Goal: Task Accomplishment & Management: Complete application form

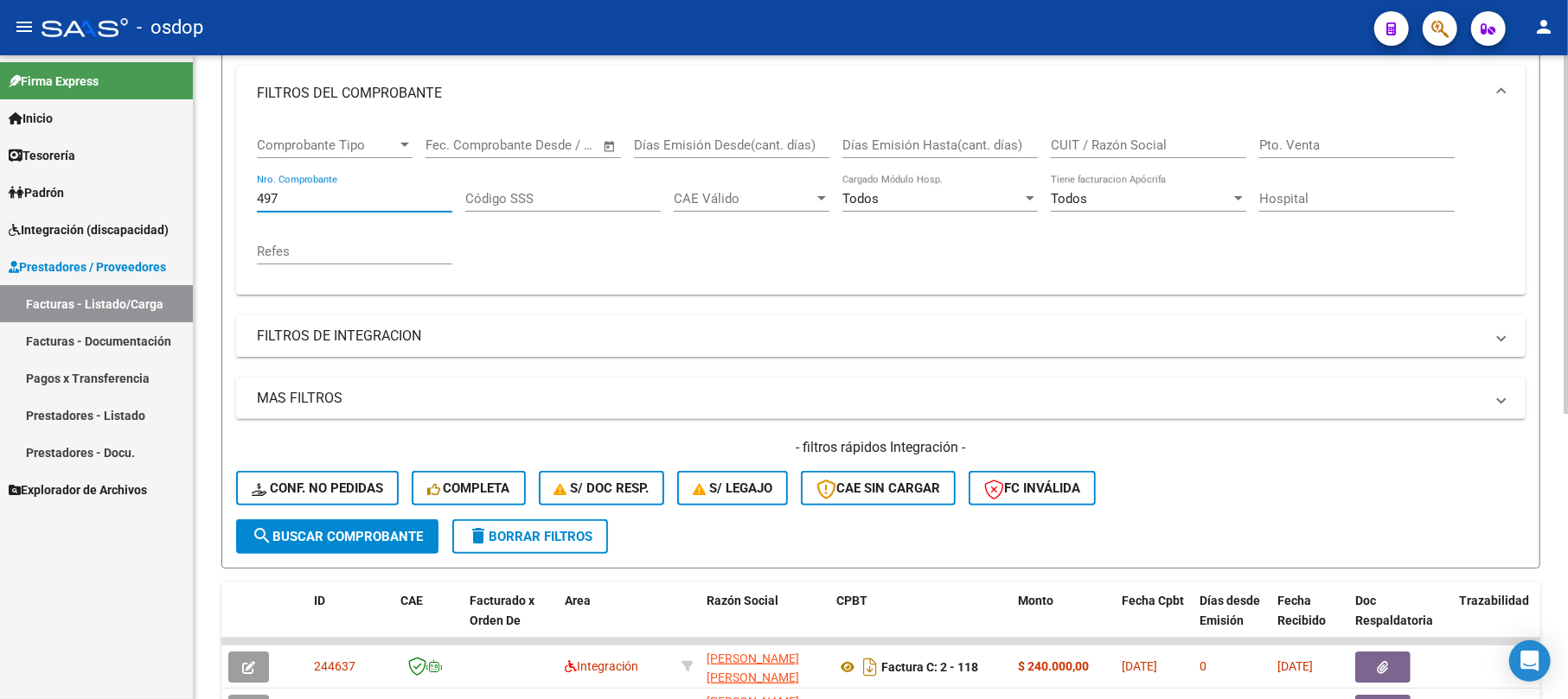
scroll to position [230, 0]
type input "497"
click at [310, 536] on span "search Buscar Comprobante" at bounding box center [337, 535] width 171 height 16
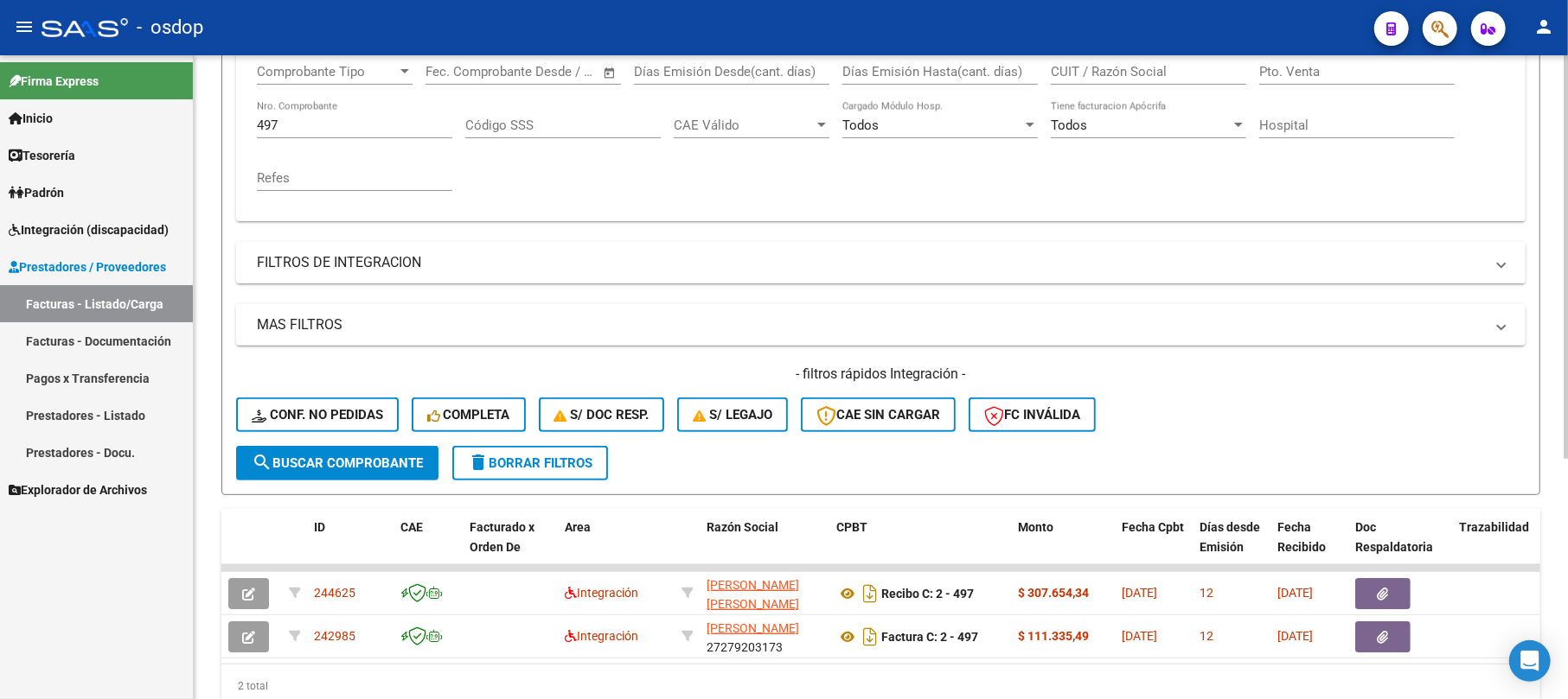
scroll to position [382, 0]
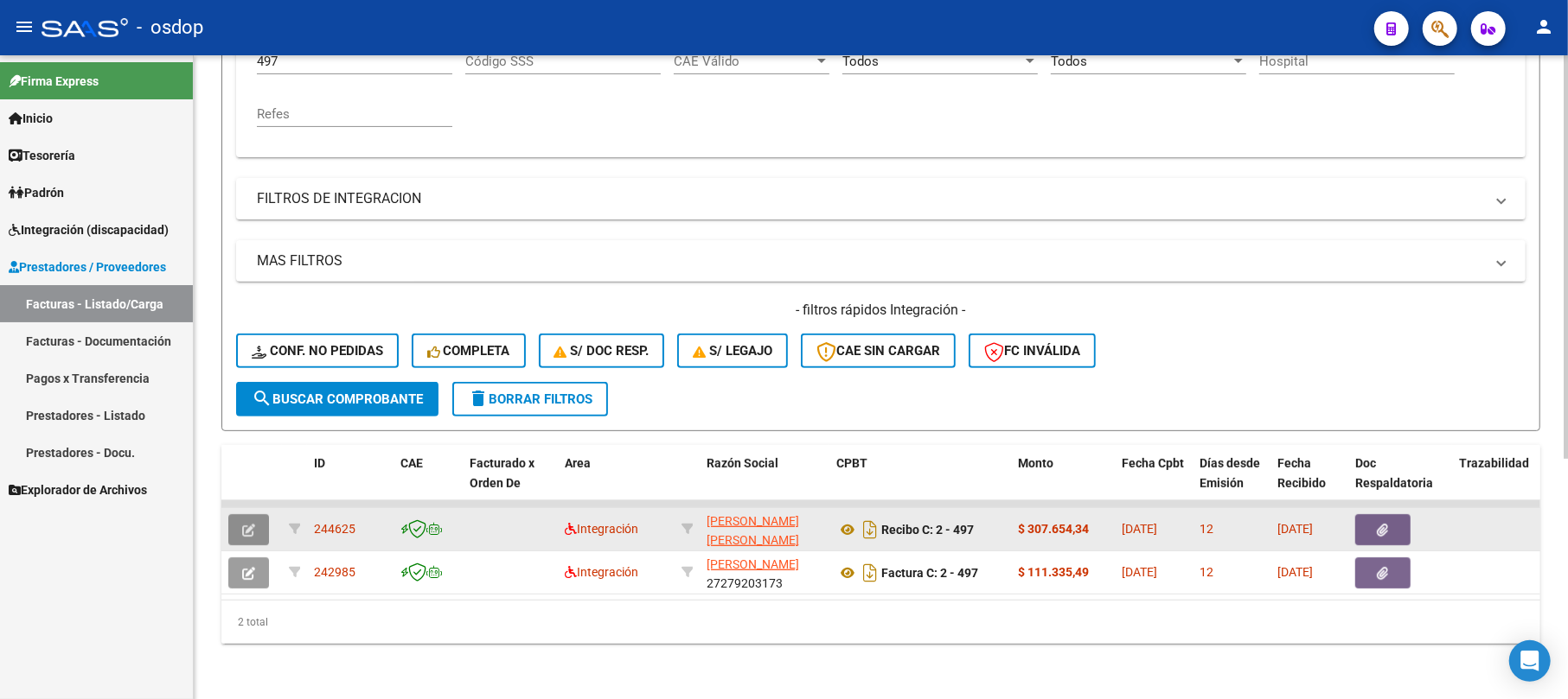
click at [249, 524] on icon "button" at bounding box center [248, 530] width 13 height 13
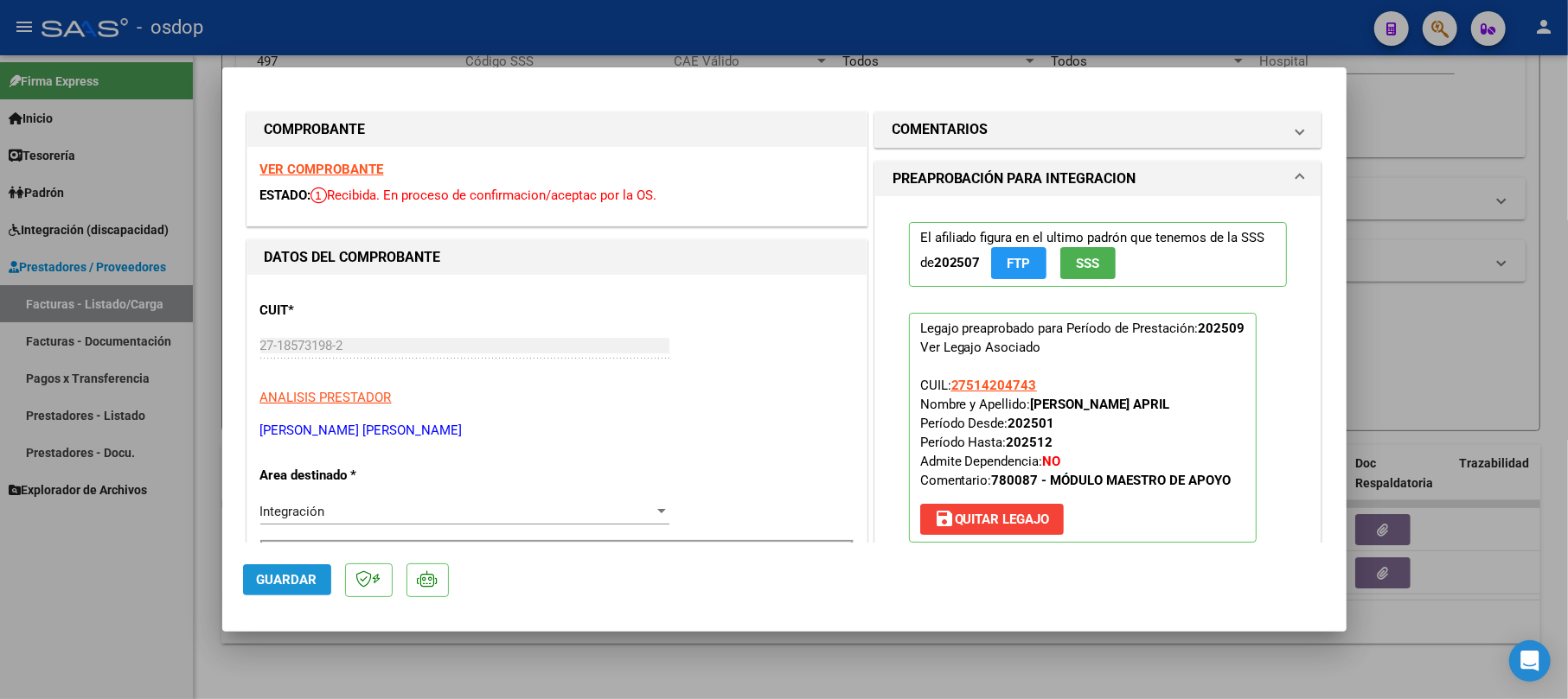
click at [286, 581] on span "Guardar" at bounding box center [287, 580] width 61 height 16
click at [1411, 90] on div at bounding box center [784, 350] width 1568 height 699
type input "$ 0,00"
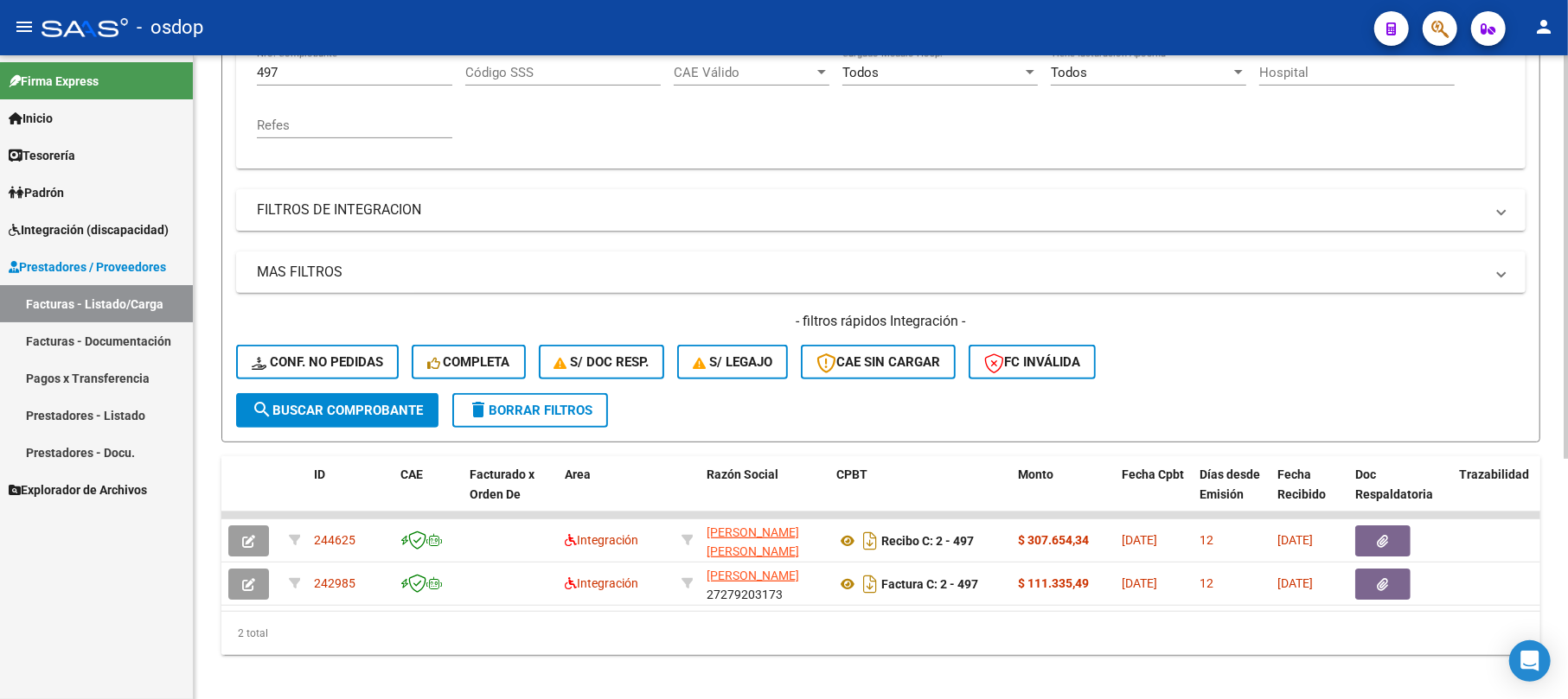
scroll to position [152, 0]
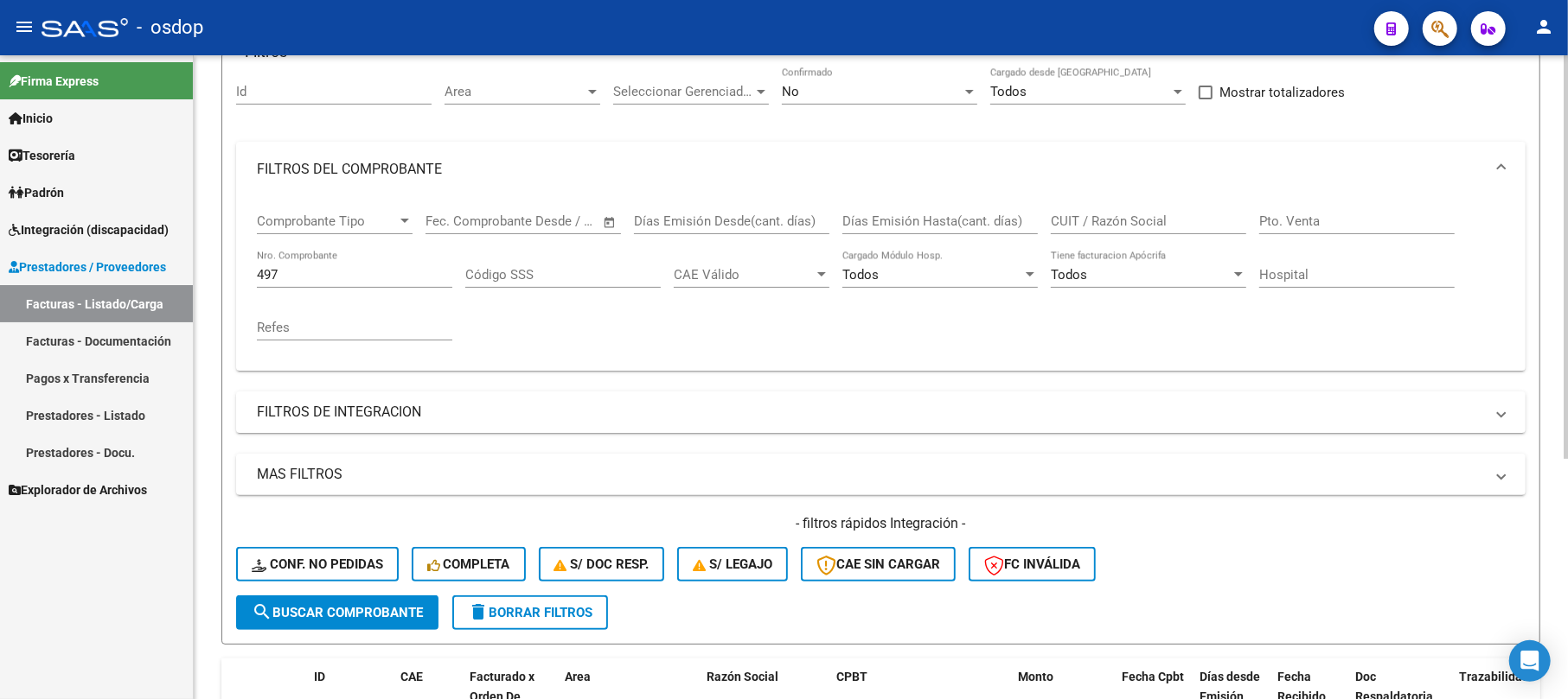
drag, startPoint x: 277, startPoint y: 285, endPoint x: 267, endPoint y: 280, distance: 11.2
click at [244, 284] on div "Comprobante Tipo Comprobante Tipo Fecha inicio – Fecha fin Fec. Comprobante Des…" at bounding box center [881, 284] width 1289 height 174
click at [302, 280] on input "497" at bounding box center [355, 275] width 196 height 16
drag, startPoint x: 690, startPoint y: 267, endPoint x: 609, endPoint y: 294, distance: 85.4
click at [683, 268] on span "CAE Válido" at bounding box center [743, 275] width 140 height 16
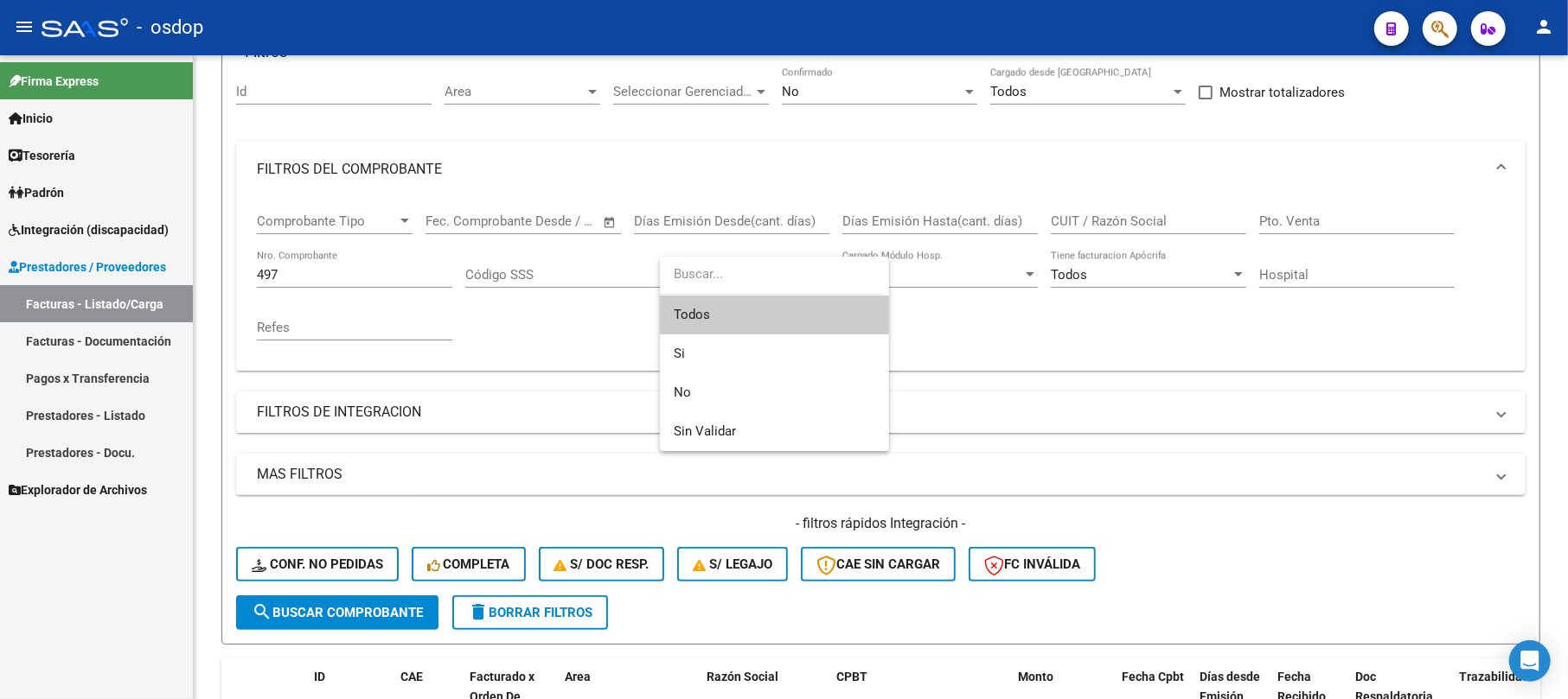
click at [323, 275] on div at bounding box center [784, 350] width 1568 height 699
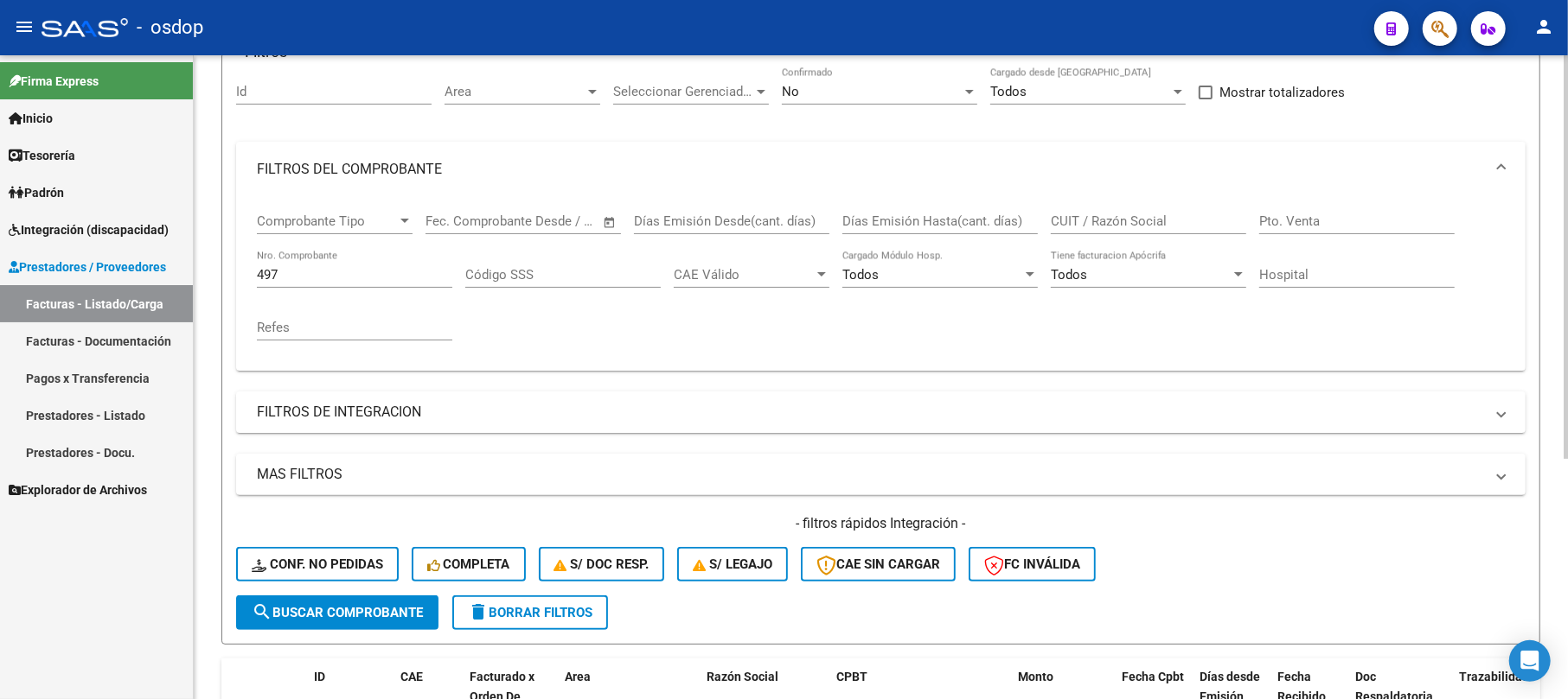
drag, startPoint x: 279, startPoint y: 272, endPoint x: 308, endPoint y: 272, distance: 29.0
click at [281, 272] on input "497" at bounding box center [355, 275] width 196 height 16
type input "4"
click at [407, 600] on button "search Buscar Comprobante" at bounding box center [337, 613] width 202 height 35
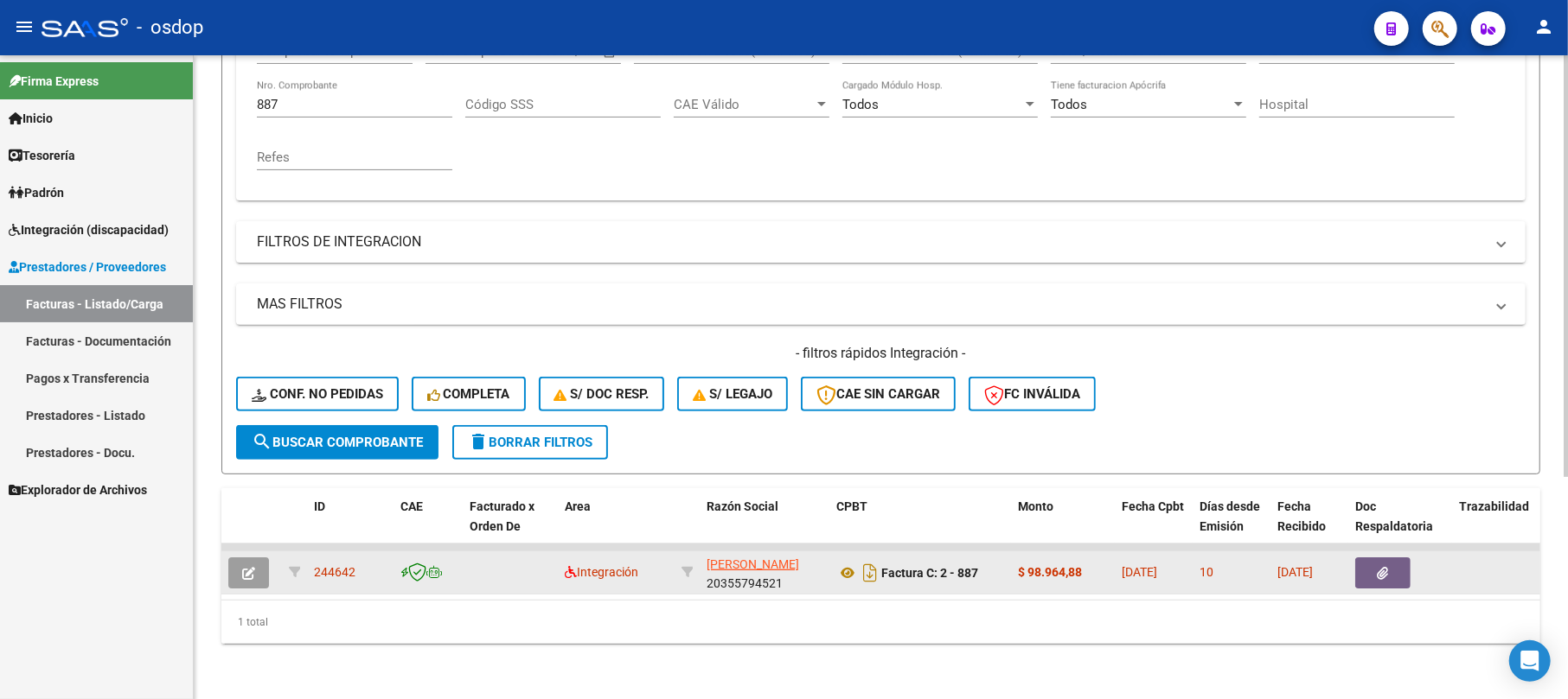
click at [247, 568] on icon "button" at bounding box center [248, 574] width 13 height 13
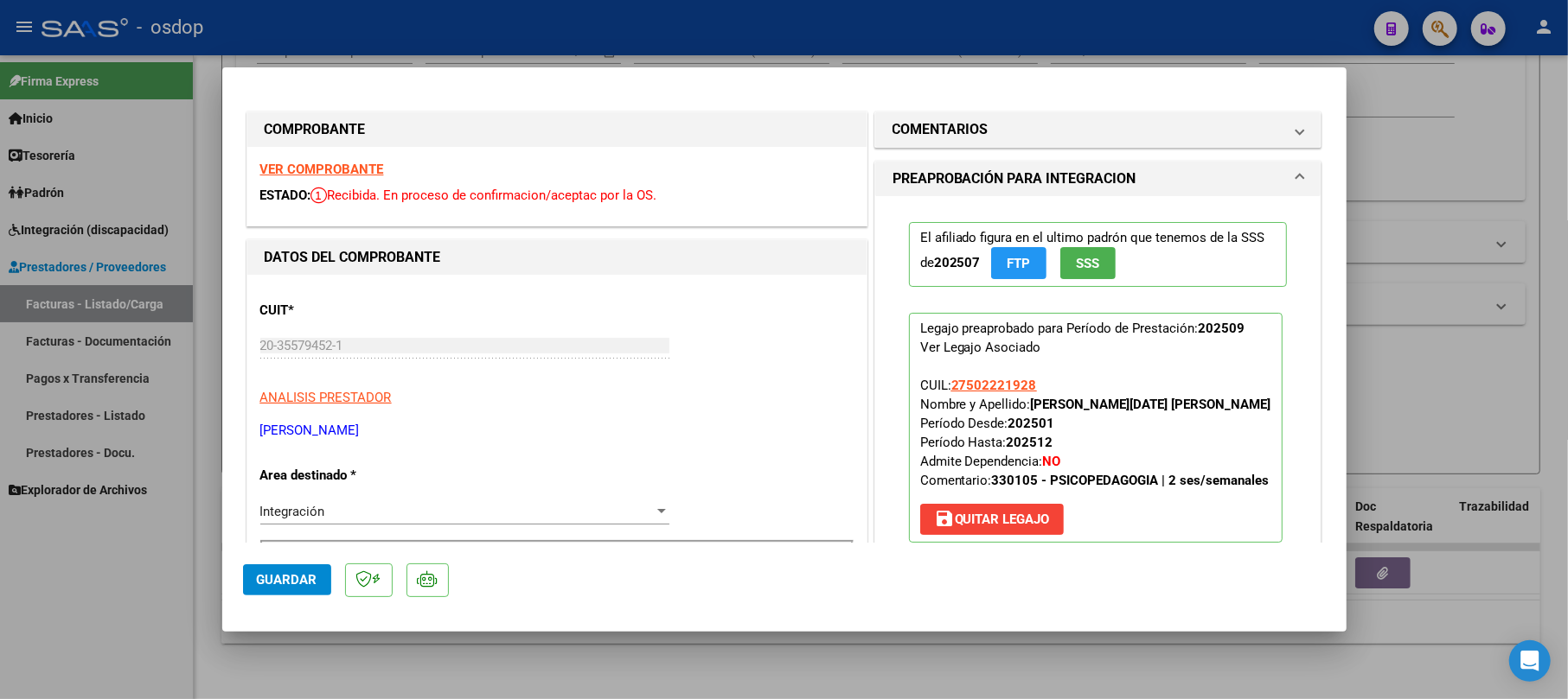
click at [315, 585] on span "Guardar" at bounding box center [287, 580] width 61 height 16
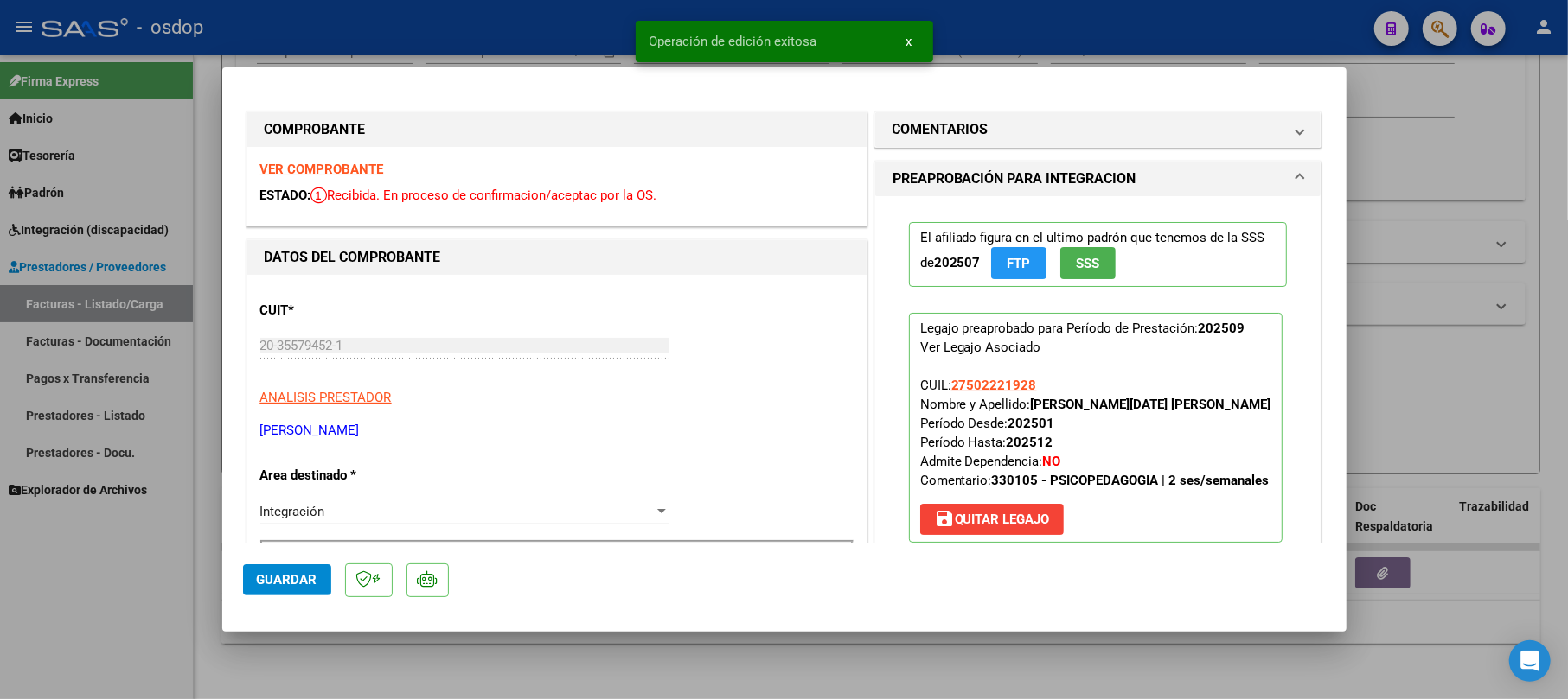
click at [1515, 237] on div at bounding box center [784, 350] width 1568 height 699
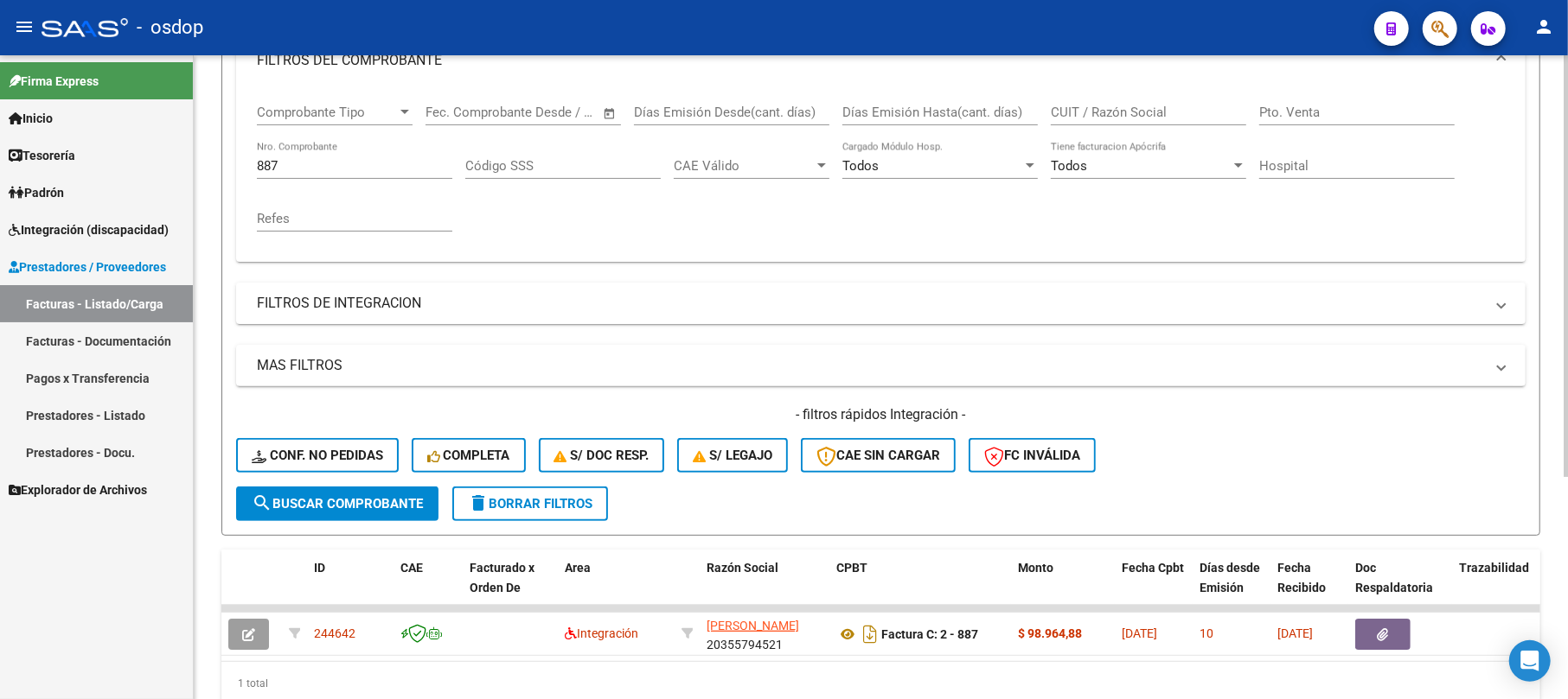
scroll to position [223, 0]
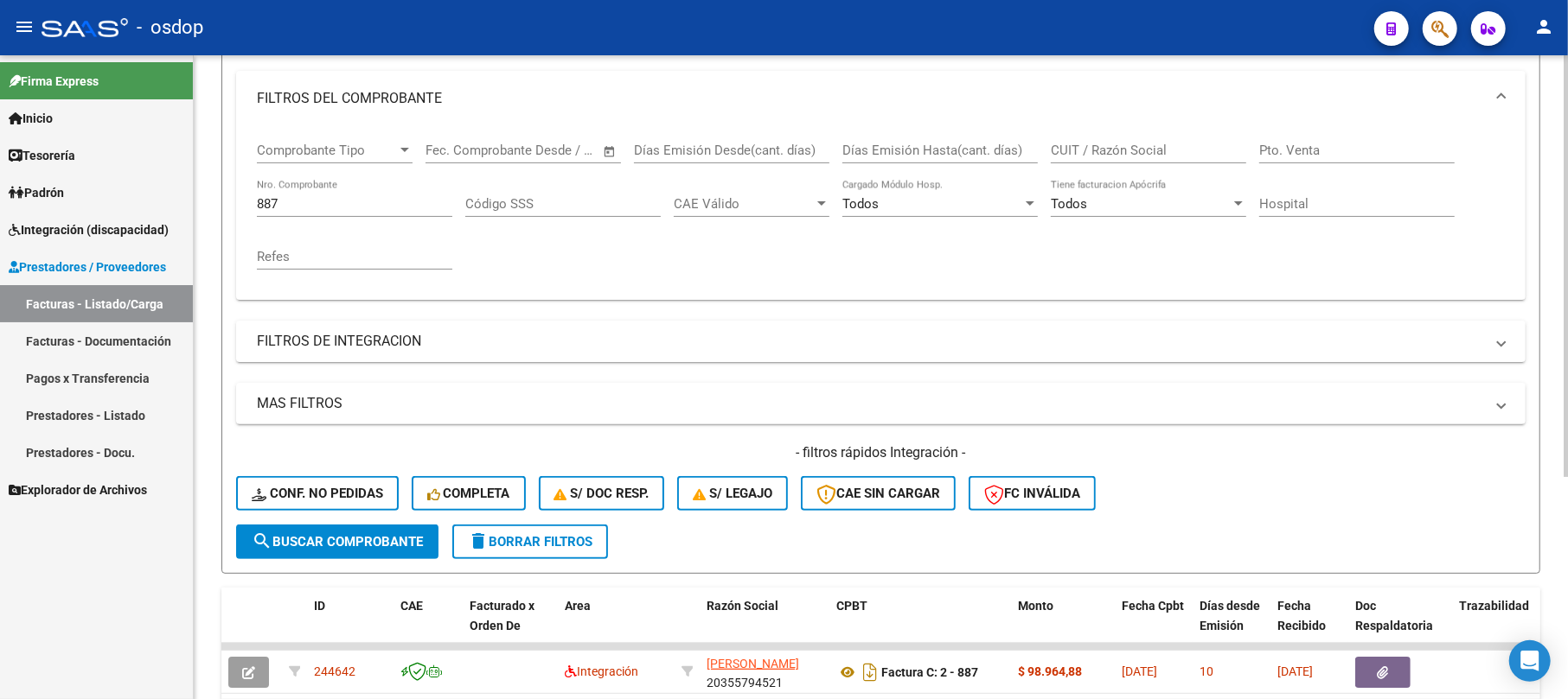
click at [324, 208] on input "887" at bounding box center [355, 204] width 196 height 16
type input "8"
type input "834"
click at [365, 535] on span "search Buscar Comprobante" at bounding box center [337, 542] width 171 height 16
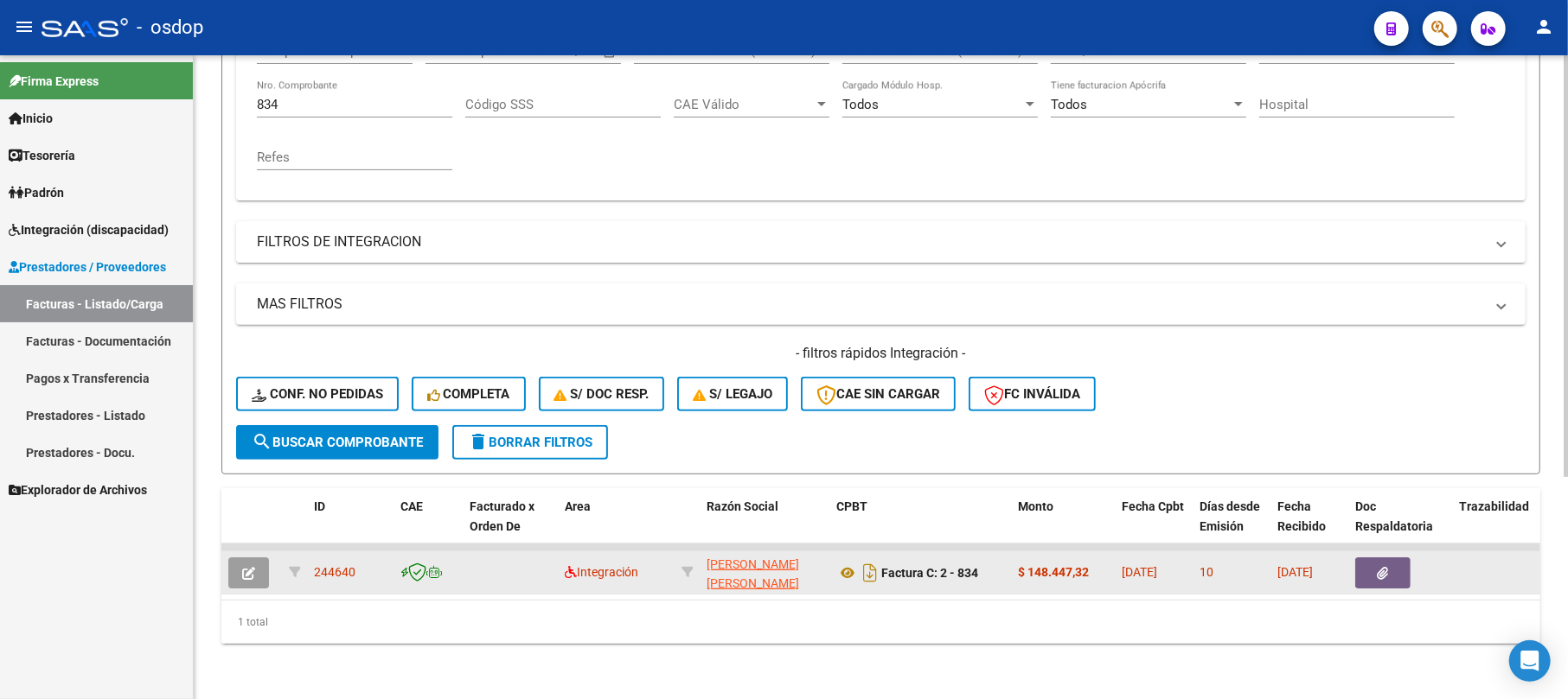
click at [243, 558] on button "button" at bounding box center [248, 574] width 41 height 31
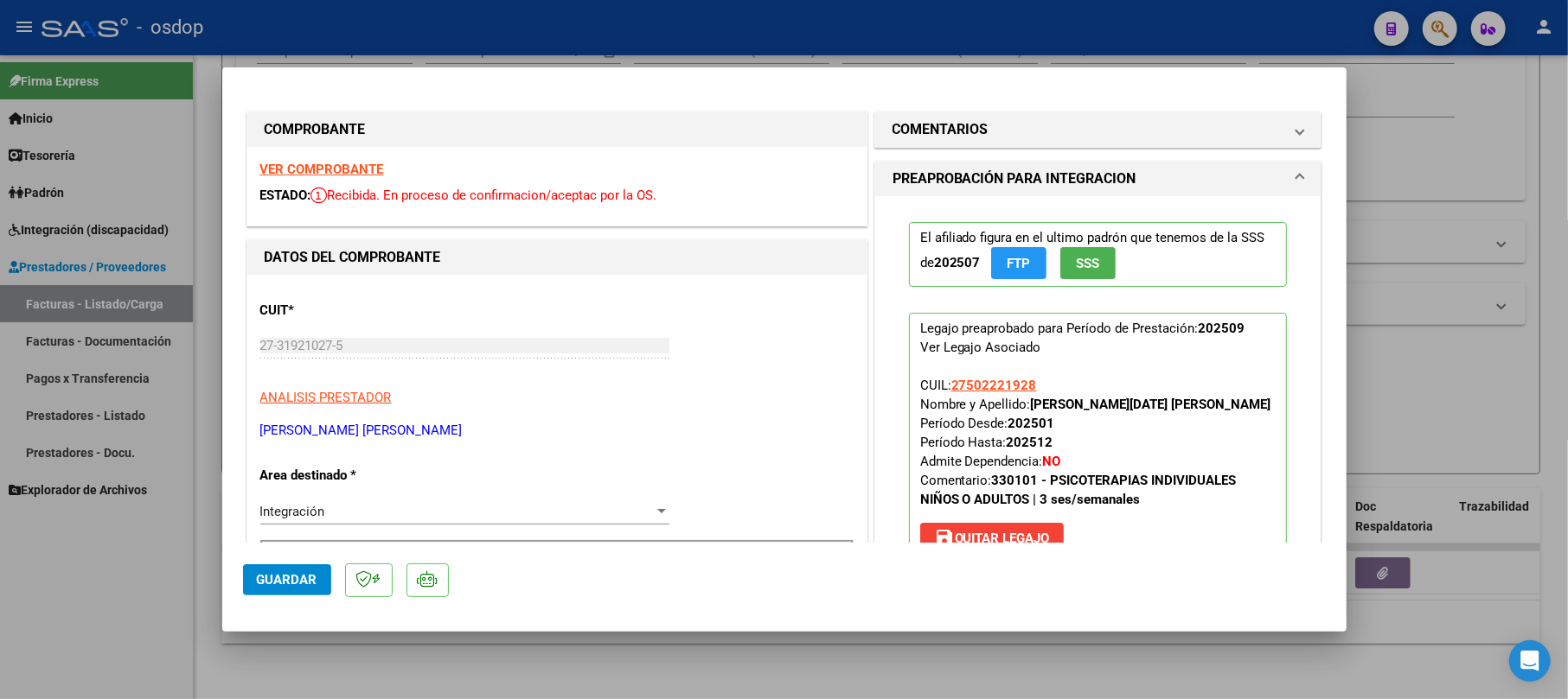
click at [1384, 318] on div at bounding box center [784, 350] width 1568 height 699
type input "$ 0,00"
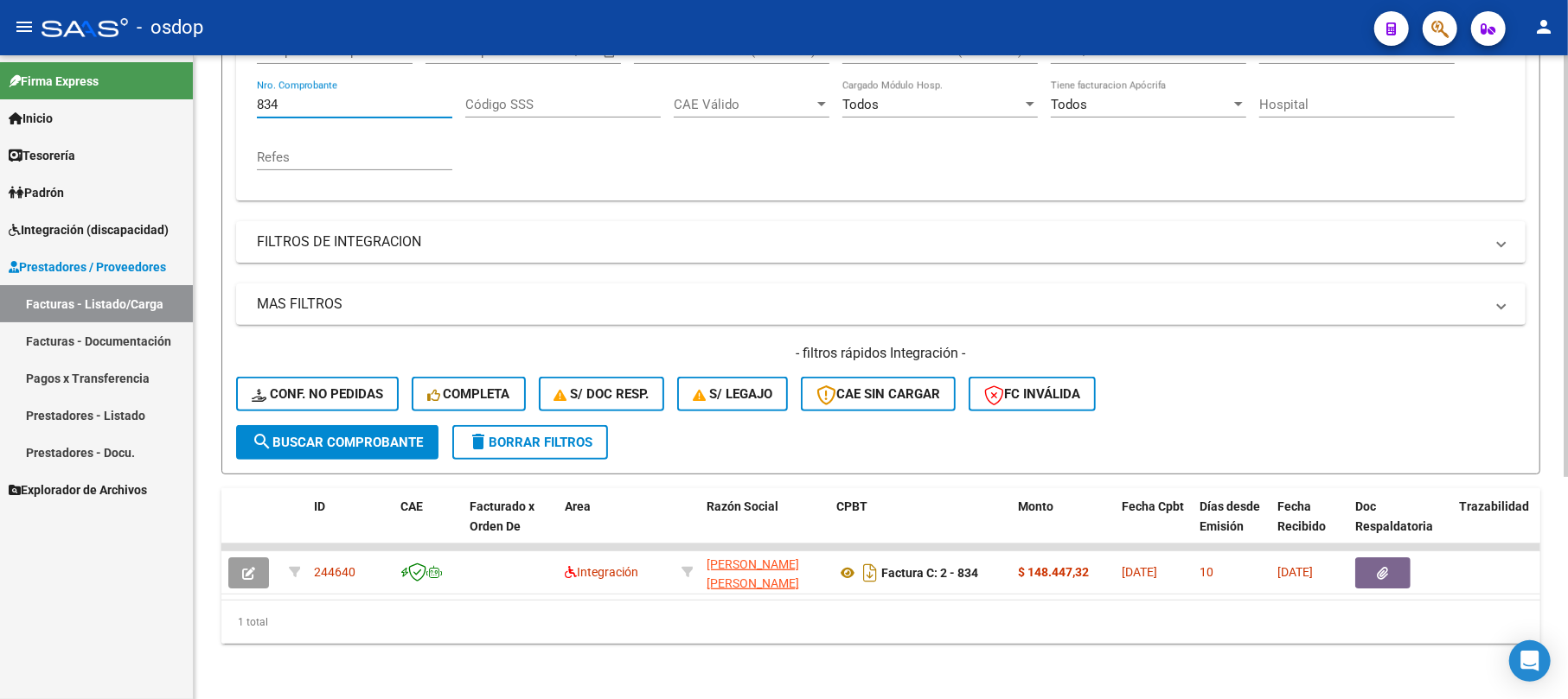
click at [281, 97] on input "834" at bounding box center [355, 105] width 196 height 16
type input "8"
type input "2310"
click at [337, 435] on span "search Buscar Comprobante" at bounding box center [337, 443] width 171 height 16
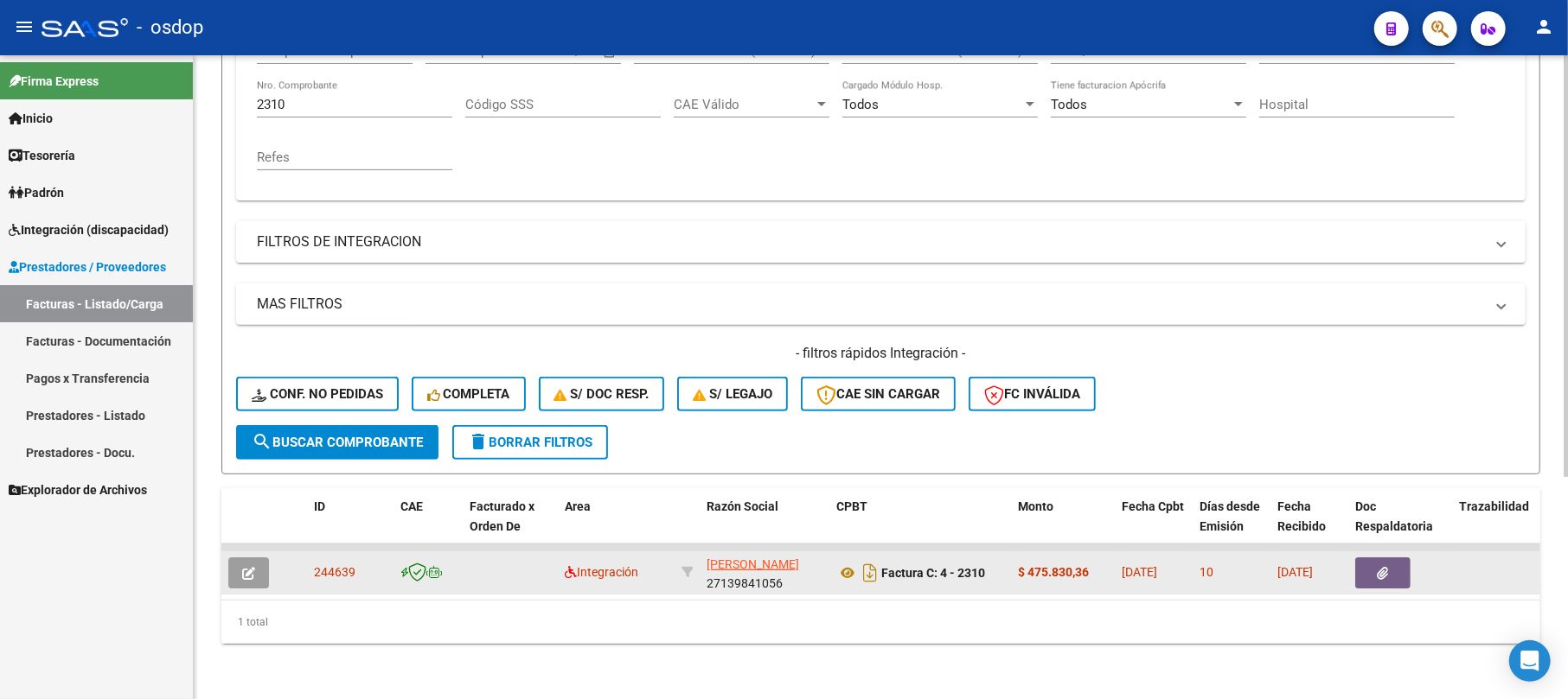
click at [247, 568] on icon "button" at bounding box center [248, 574] width 13 height 13
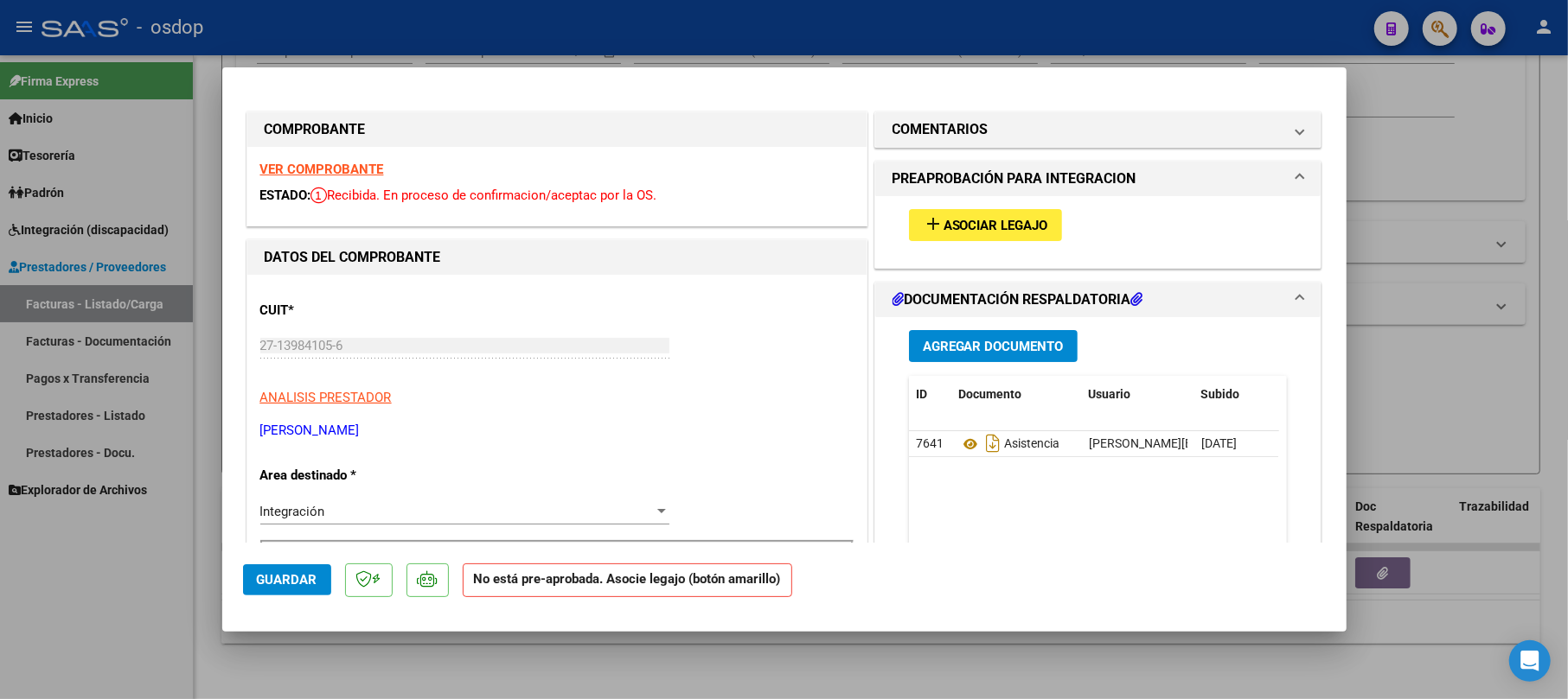
click at [1420, 153] on div at bounding box center [784, 350] width 1568 height 699
type input "$ 0,00"
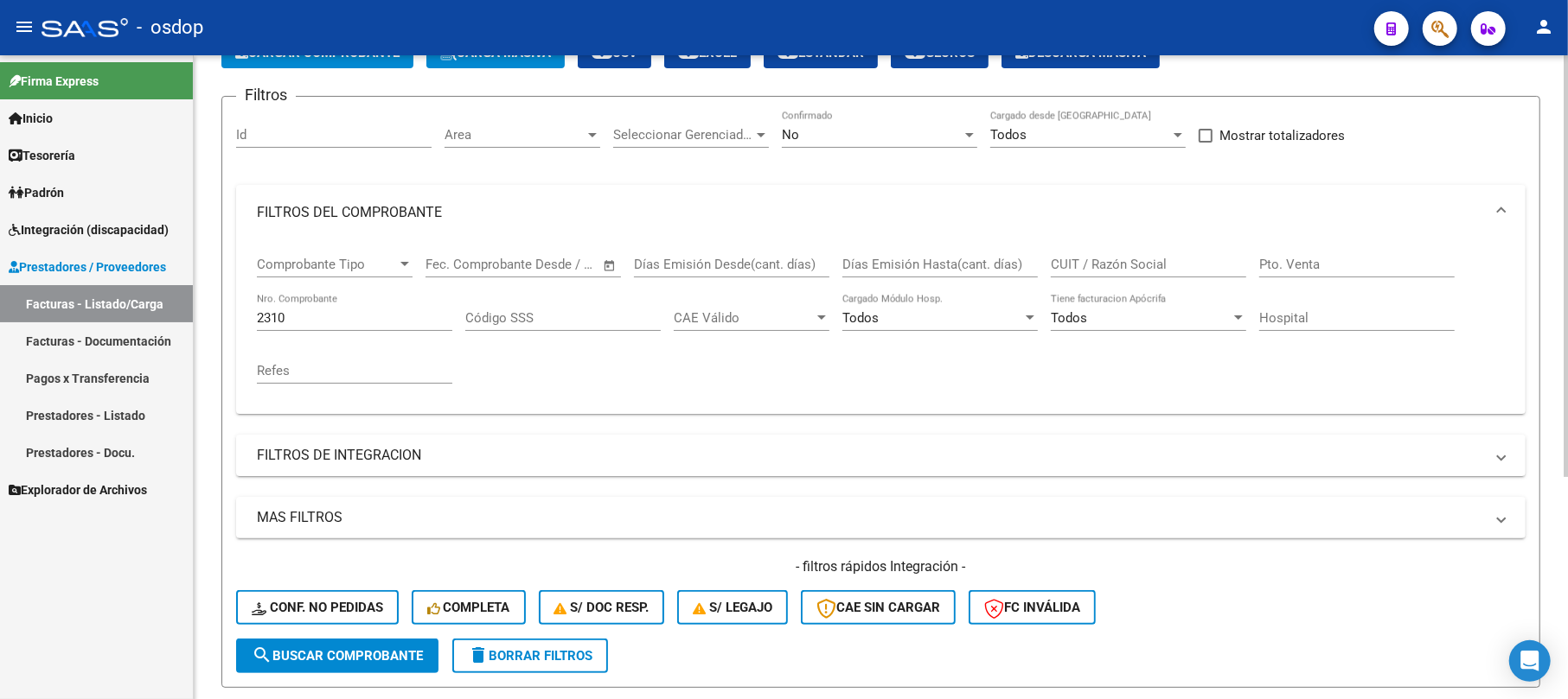
scroll to position [0, 0]
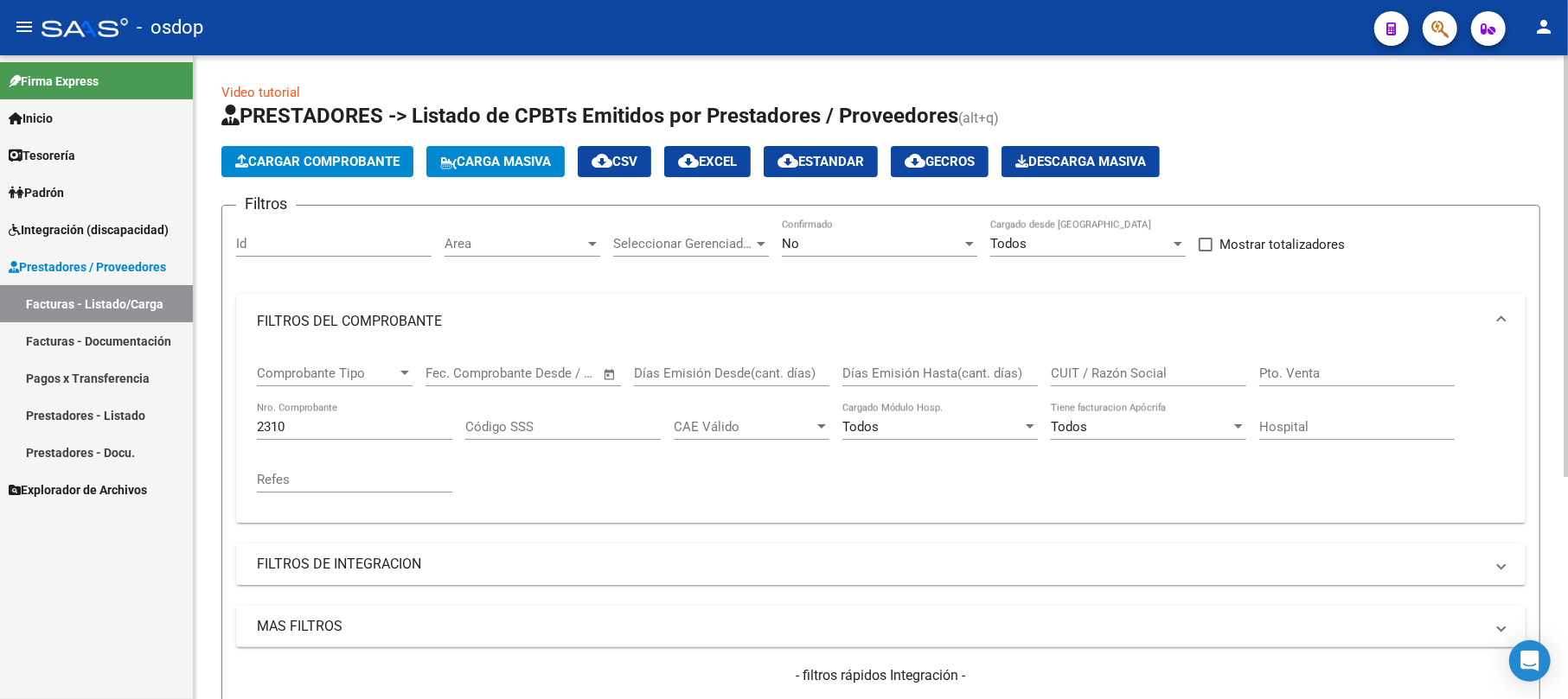
click at [331, 160] on span "Cargar Comprobante" at bounding box center [318, 162] width 164 height 16
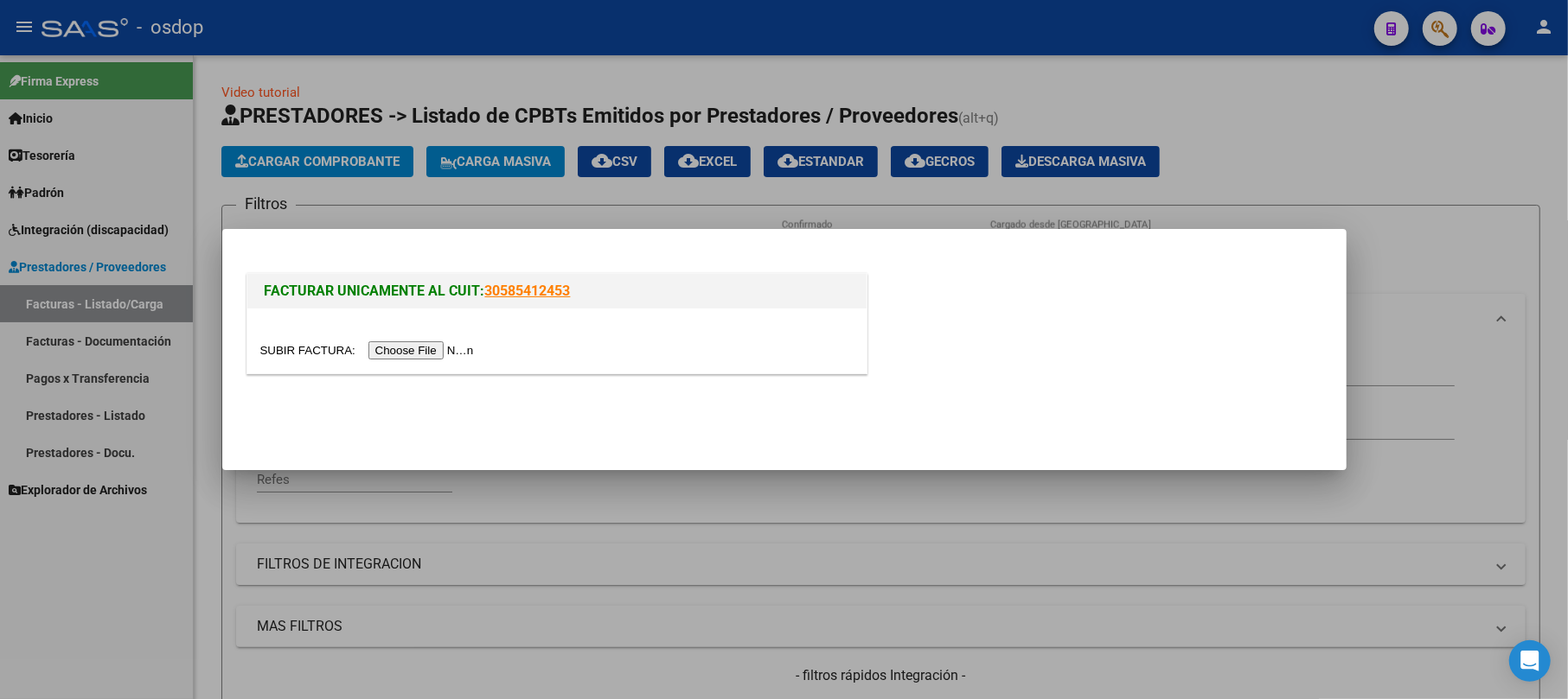
click at [430, 351] on input "file" at bounding box center [370, 350] width 219 height 18
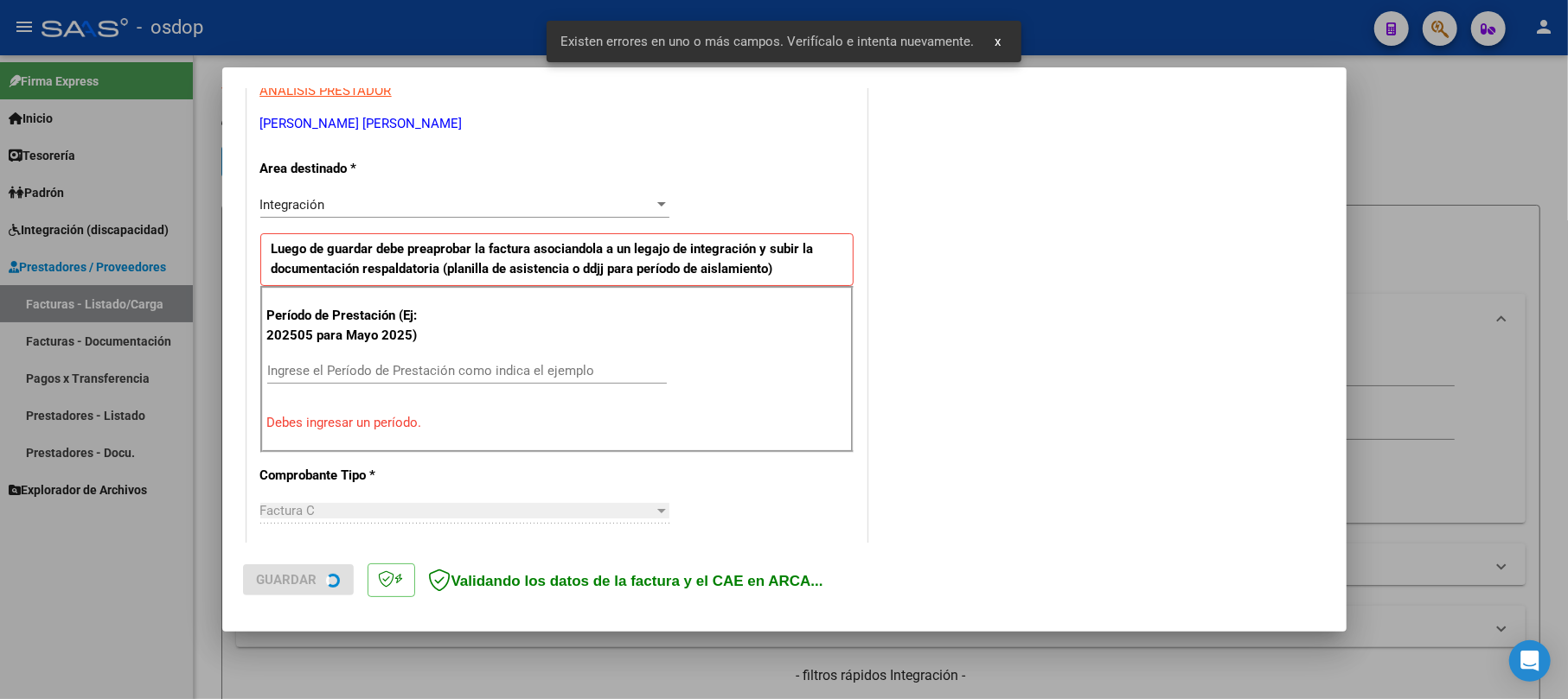
scroll to position [377, 0]
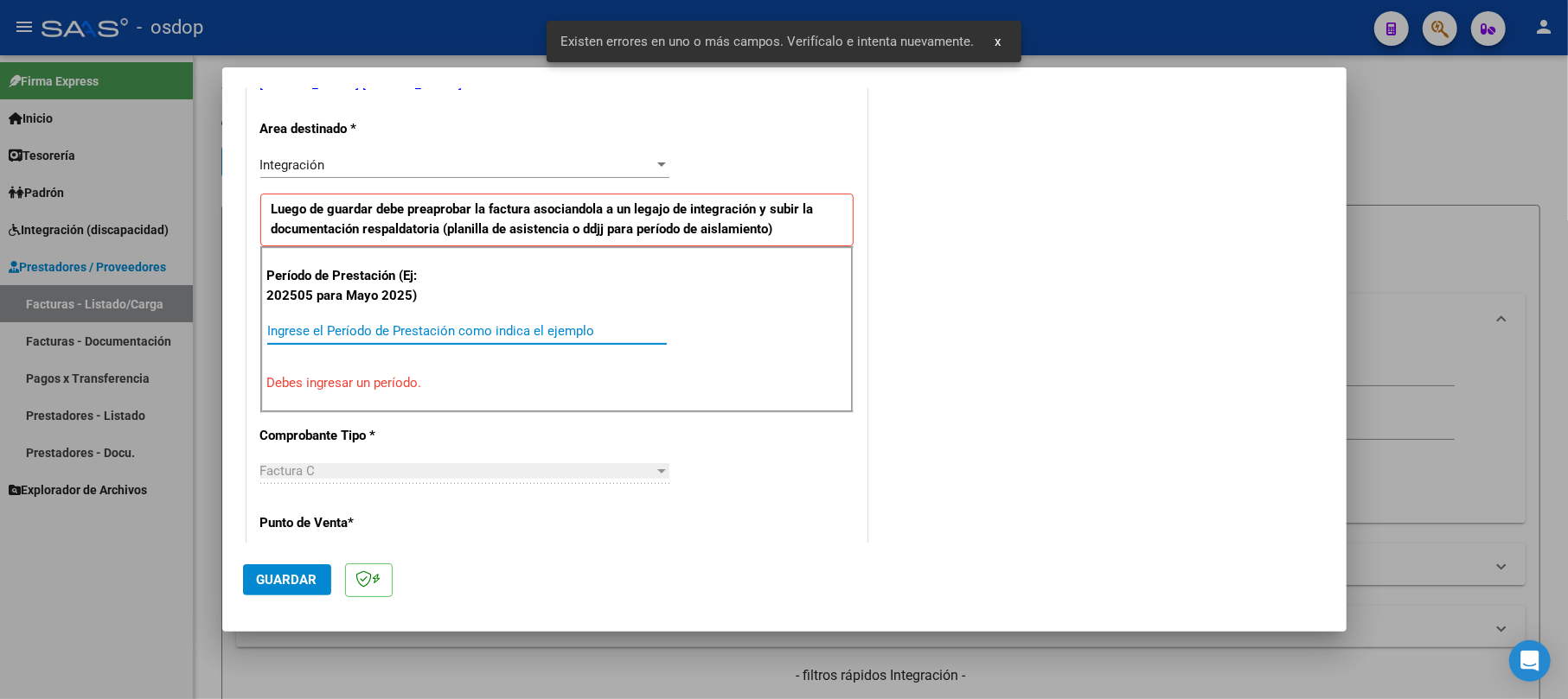
click at [344, 332] on input "Ingrese el Período de Prestación como indica el ejemplo" at bounding box center [467, 331] width 400 height 16
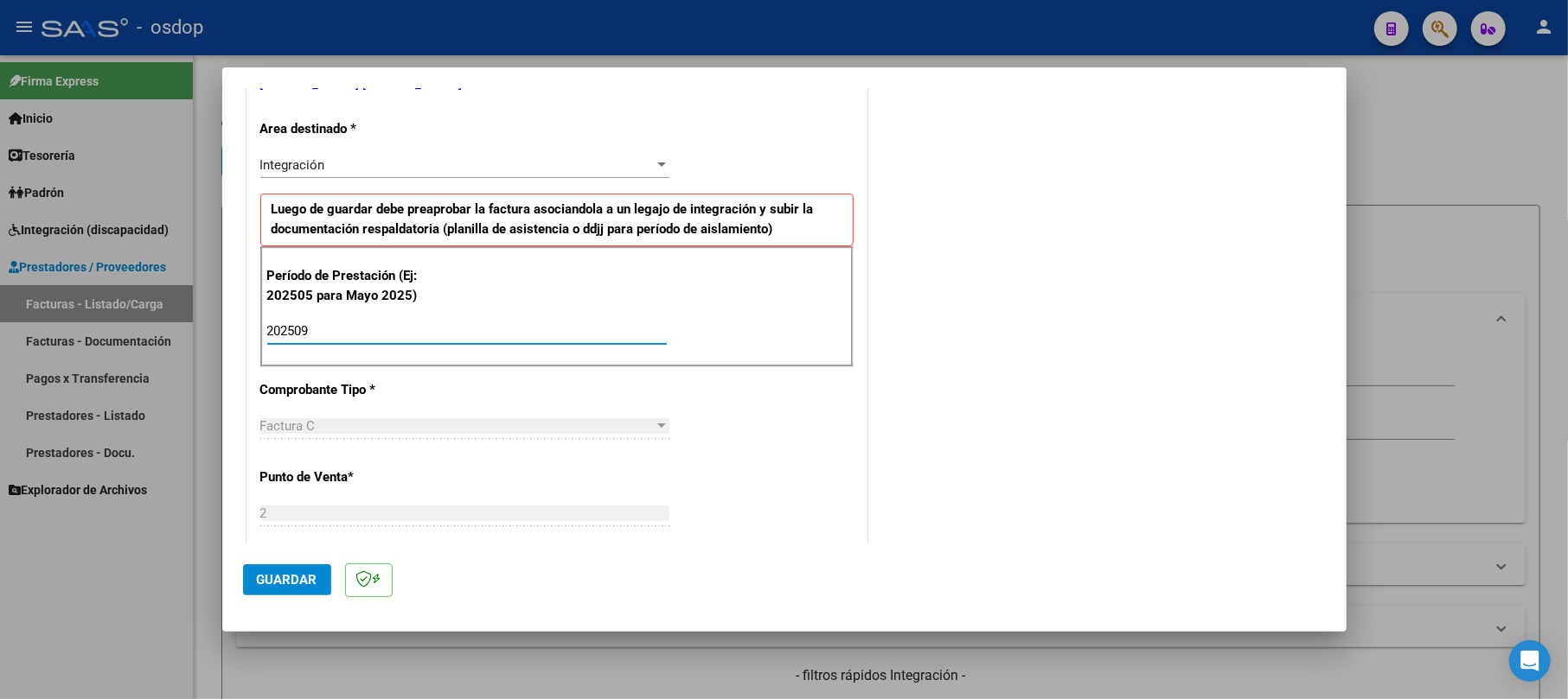
type input "202509"
click at [313, 574] on span "Guardar" at bounding box center [287, 580] width 61 height 16
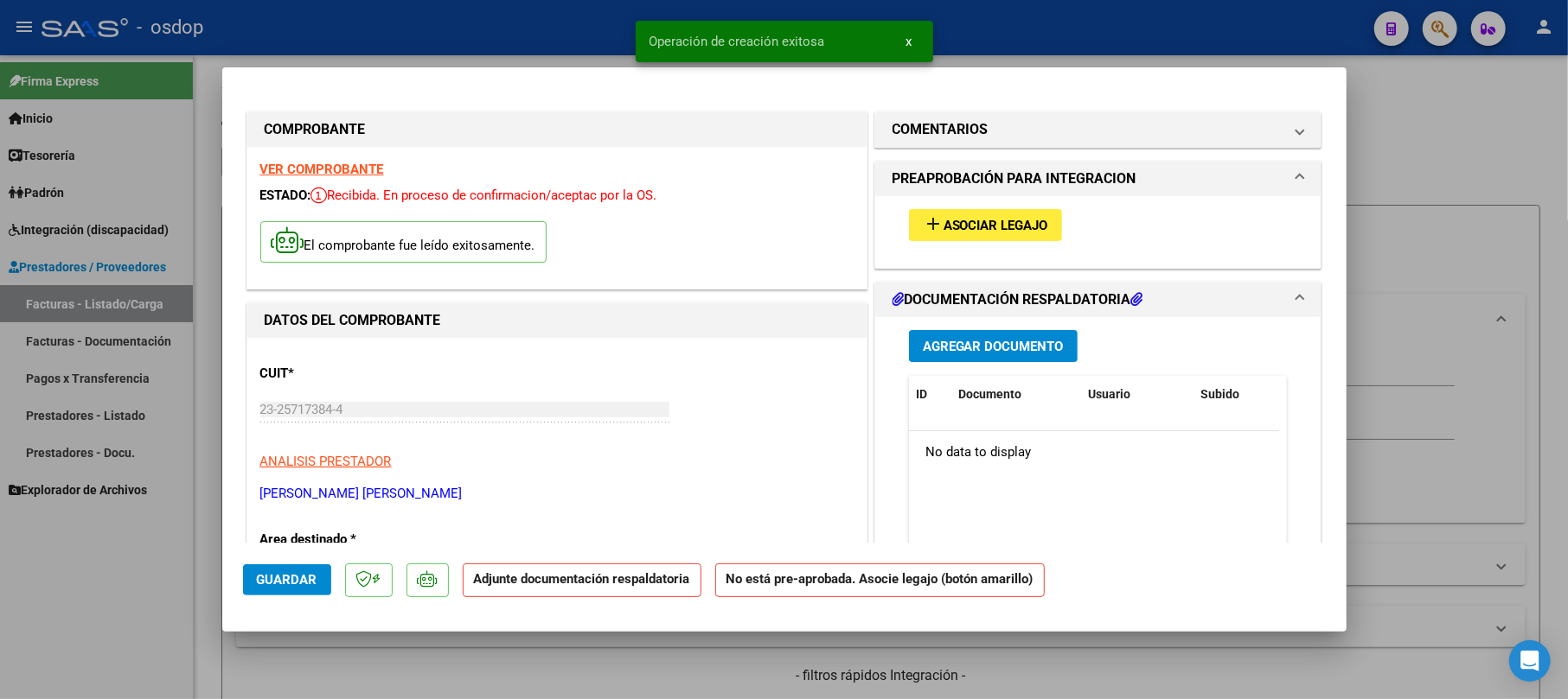
click at [987, 354] on span "Agregar Documento" at bounding box center [993, 347] width 141 height 16
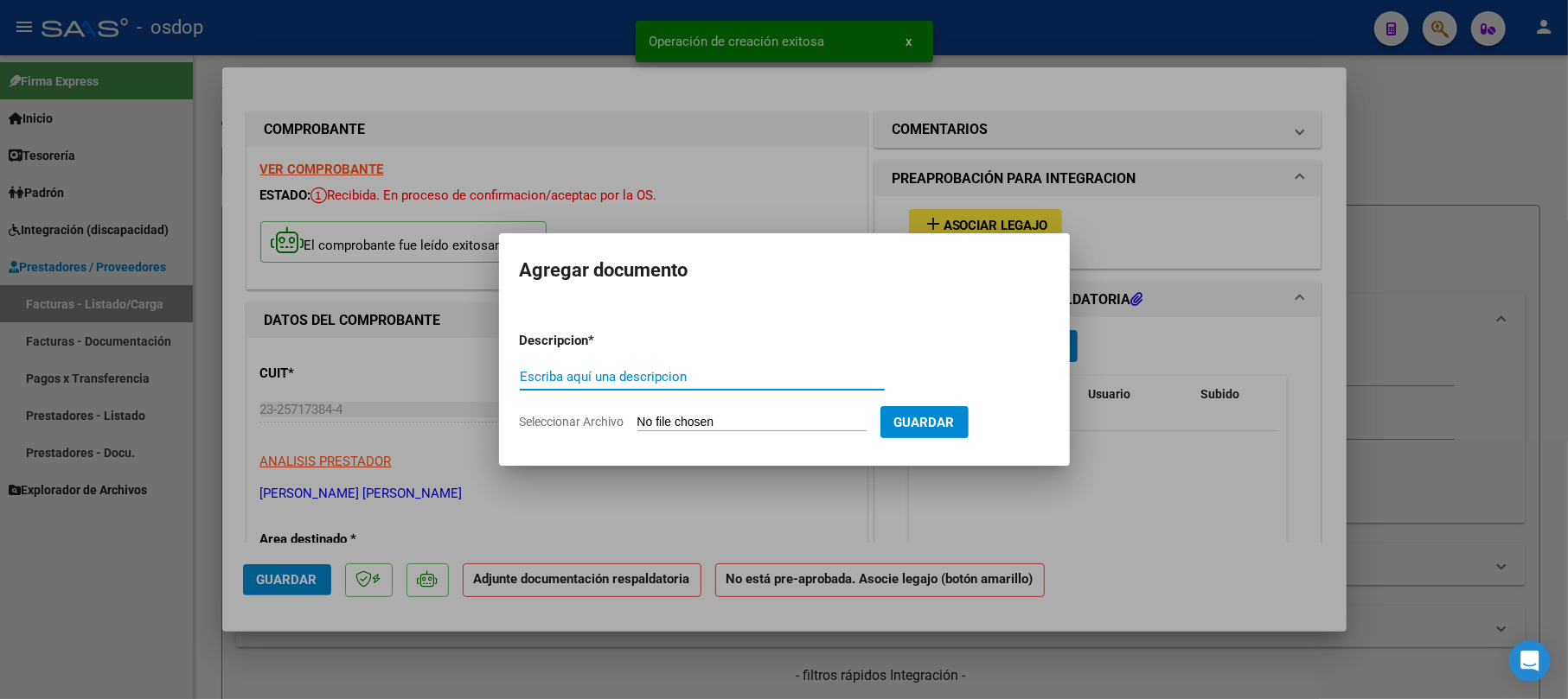
click at [651, 372] on input "Escriba aquí una descripcion" at bounding box center [703, 377] width 365 height 16
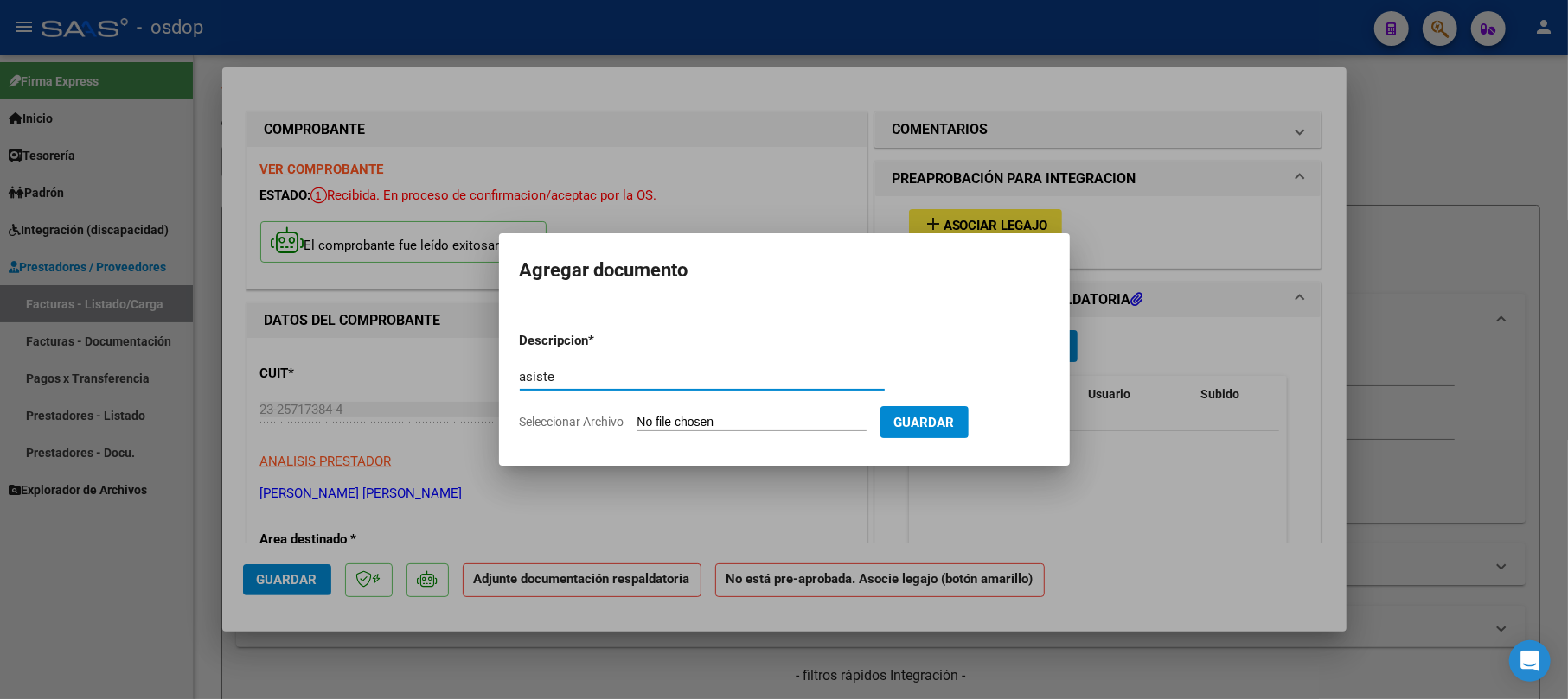
type input "asiste"
click at [686, 415] on input "Seleccionar Archivo" at bounding box center [751, 423] width 229 height 16
type input "C:\fakepath\[PERSON_NAME] Pl. Asist. [DATE] - Lic. [PERSON_NAME].pdf"
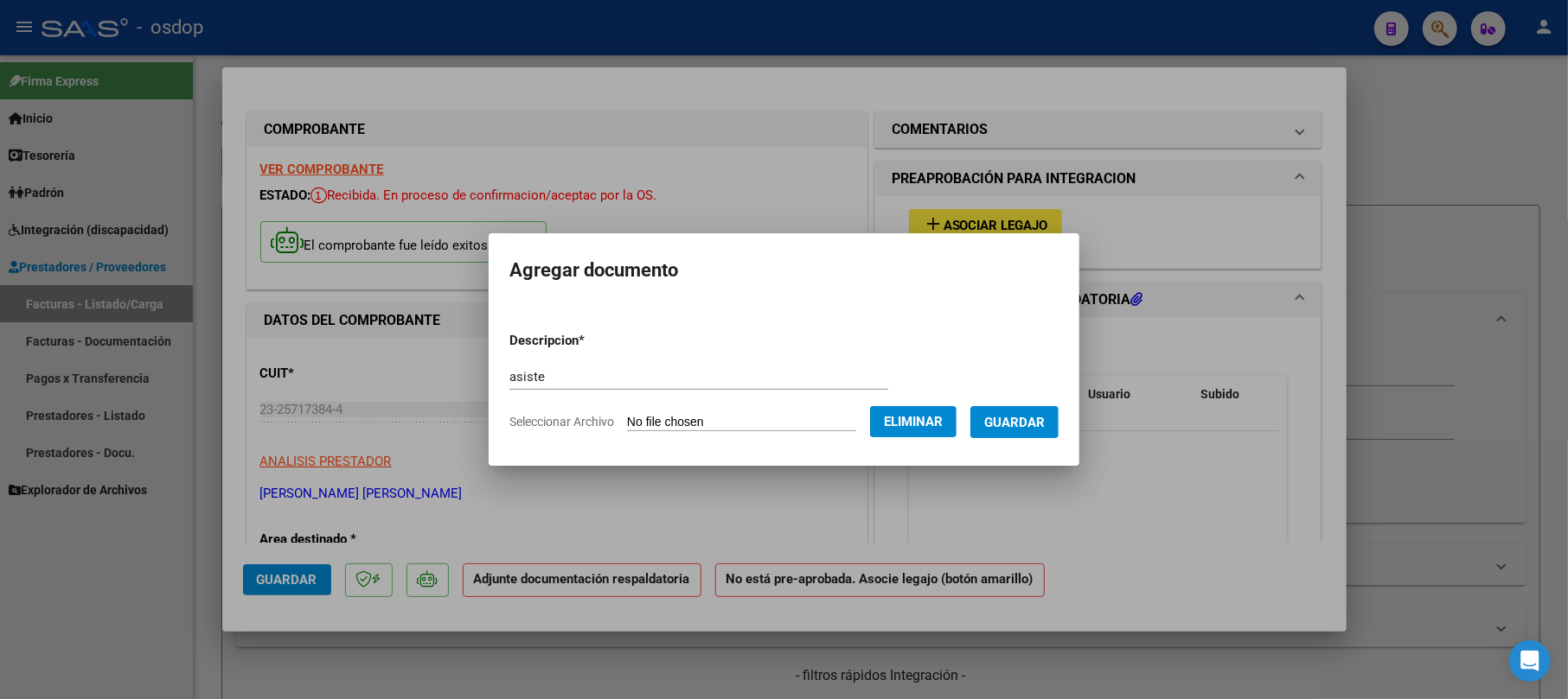
click at [1038, 434] on button "Guardar" at bounding box center [1014, 422] width 88 height 32
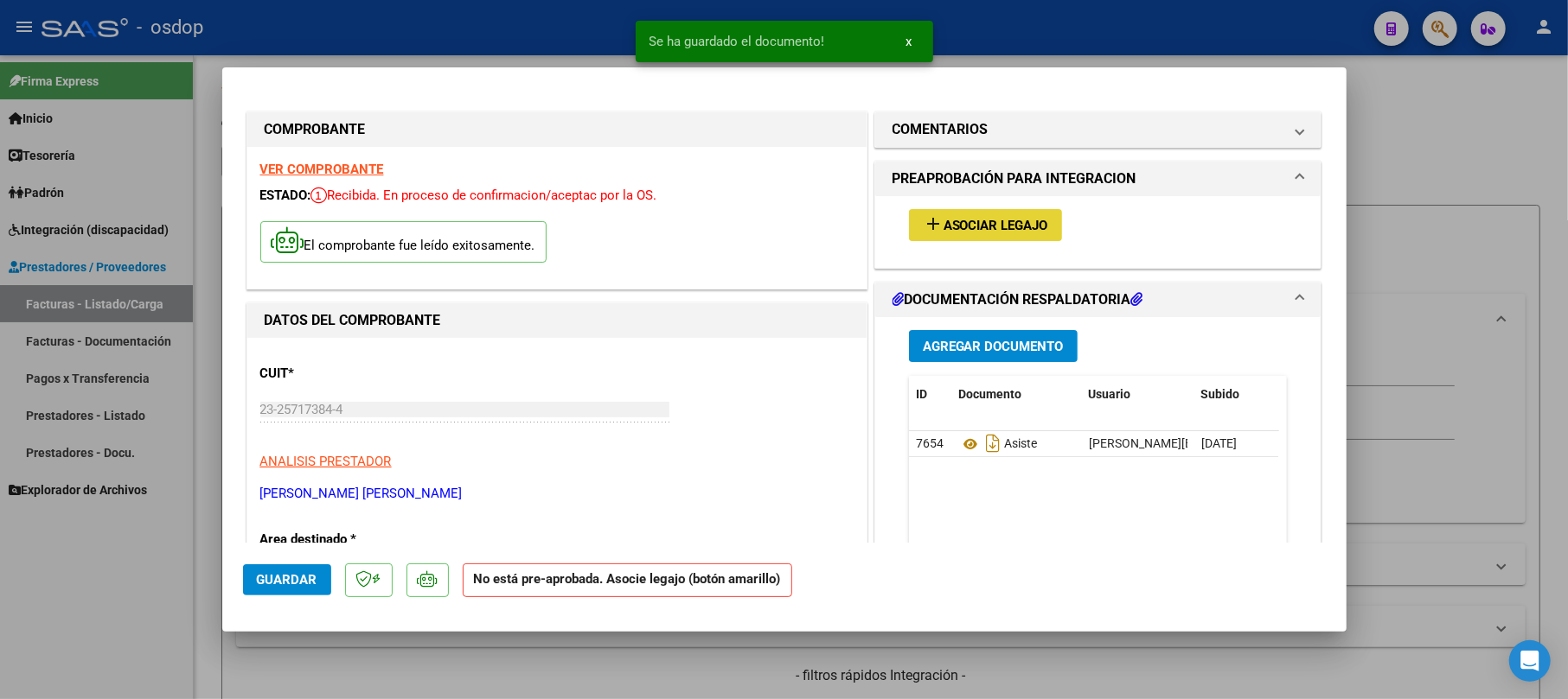
click at [976, 215] on button "add Asociar Legajo" at bounding box center [985, 225] width 153 height 32
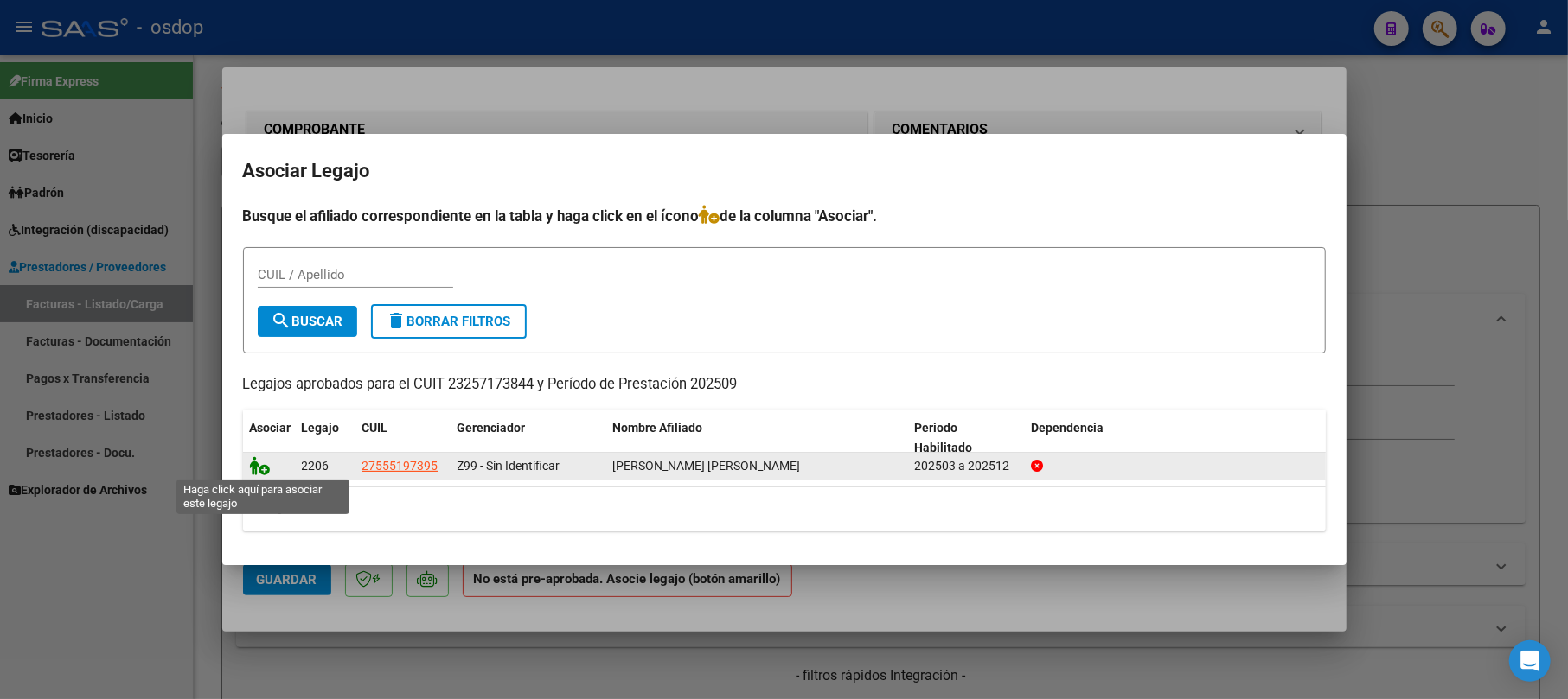
click at [261, 467] on icon at bounding box center [260, 466] width 21 height 19
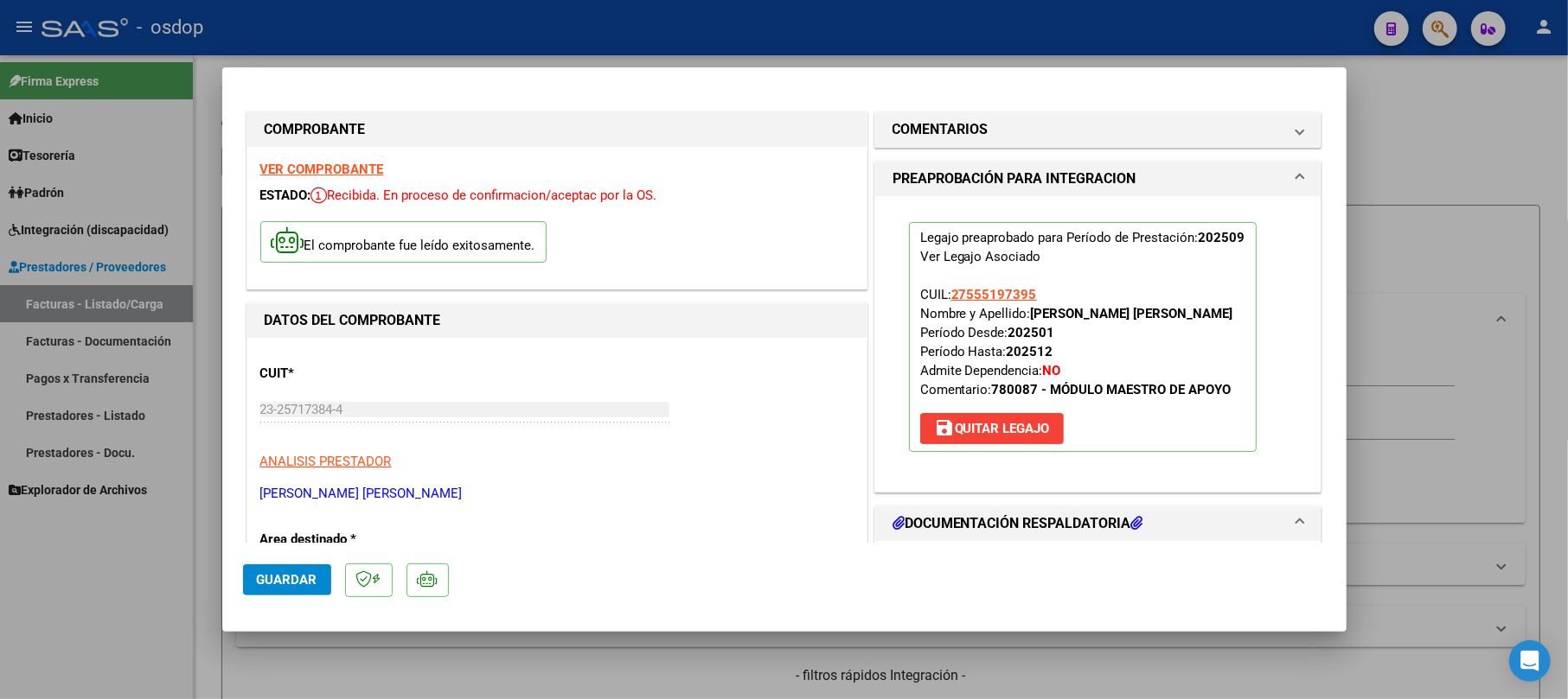
click at [313, 573] on span "Guardar" at bounding box center [287, 580] width 61 height 16
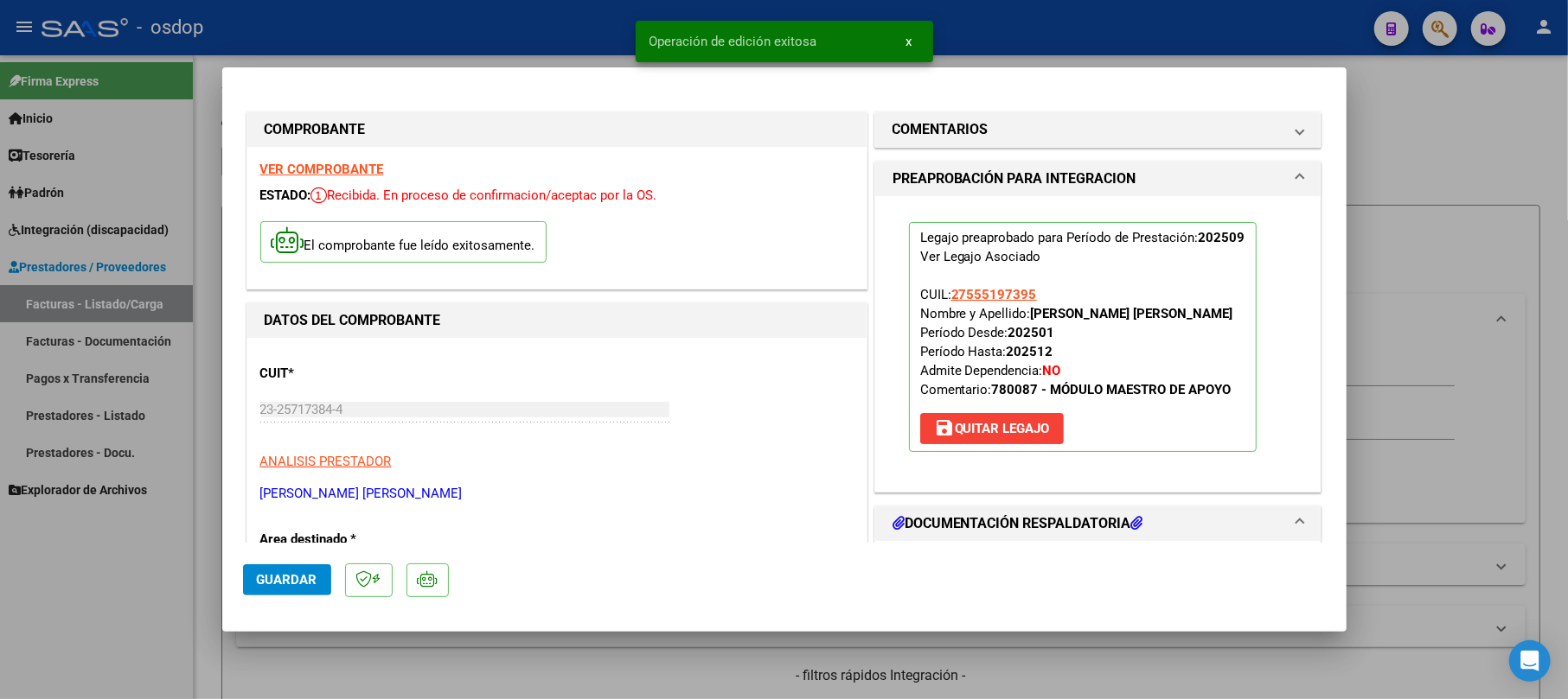
click at [1391, 109] on div at bounding box center [784, 350] width 1568 height 699
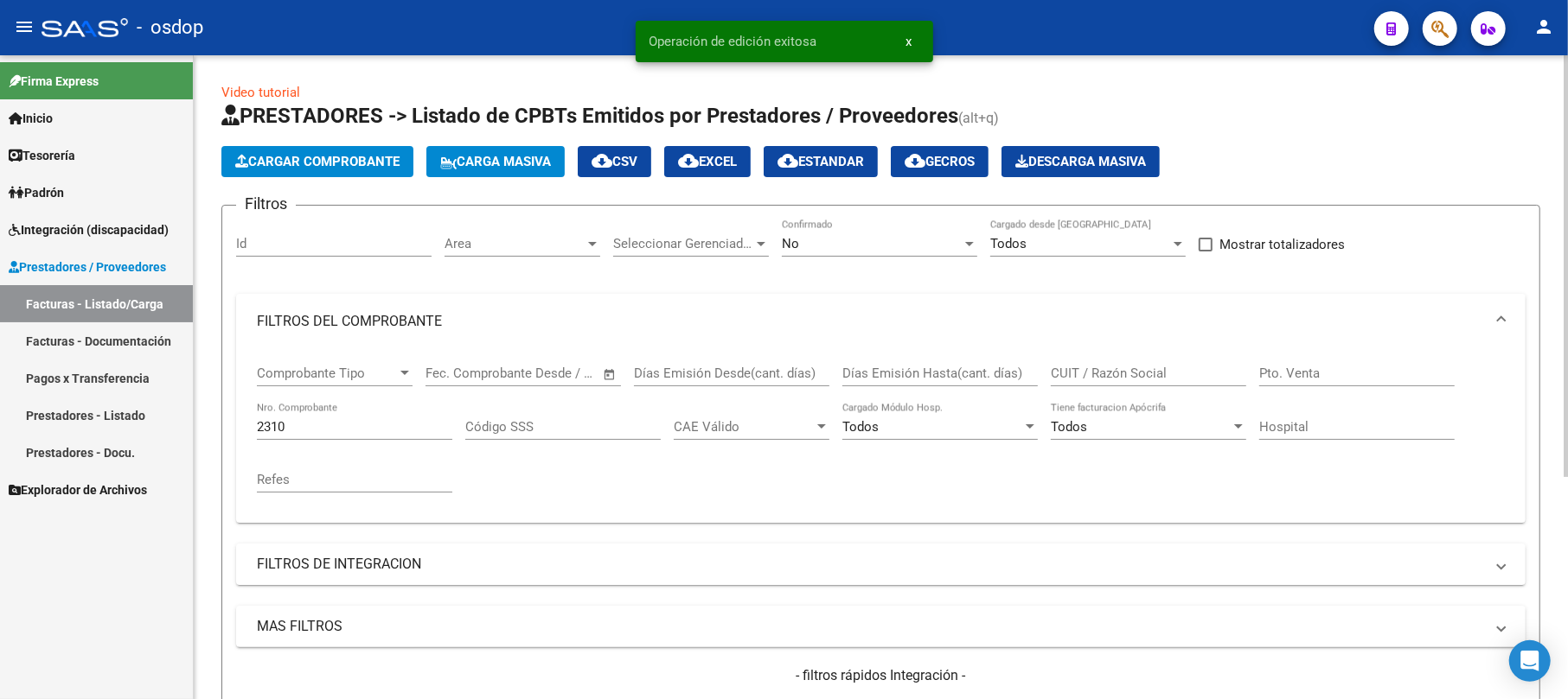
click at [332, 163] on span "Cargar Comprobante" at bounding box center [318, 162] width 164 height 16
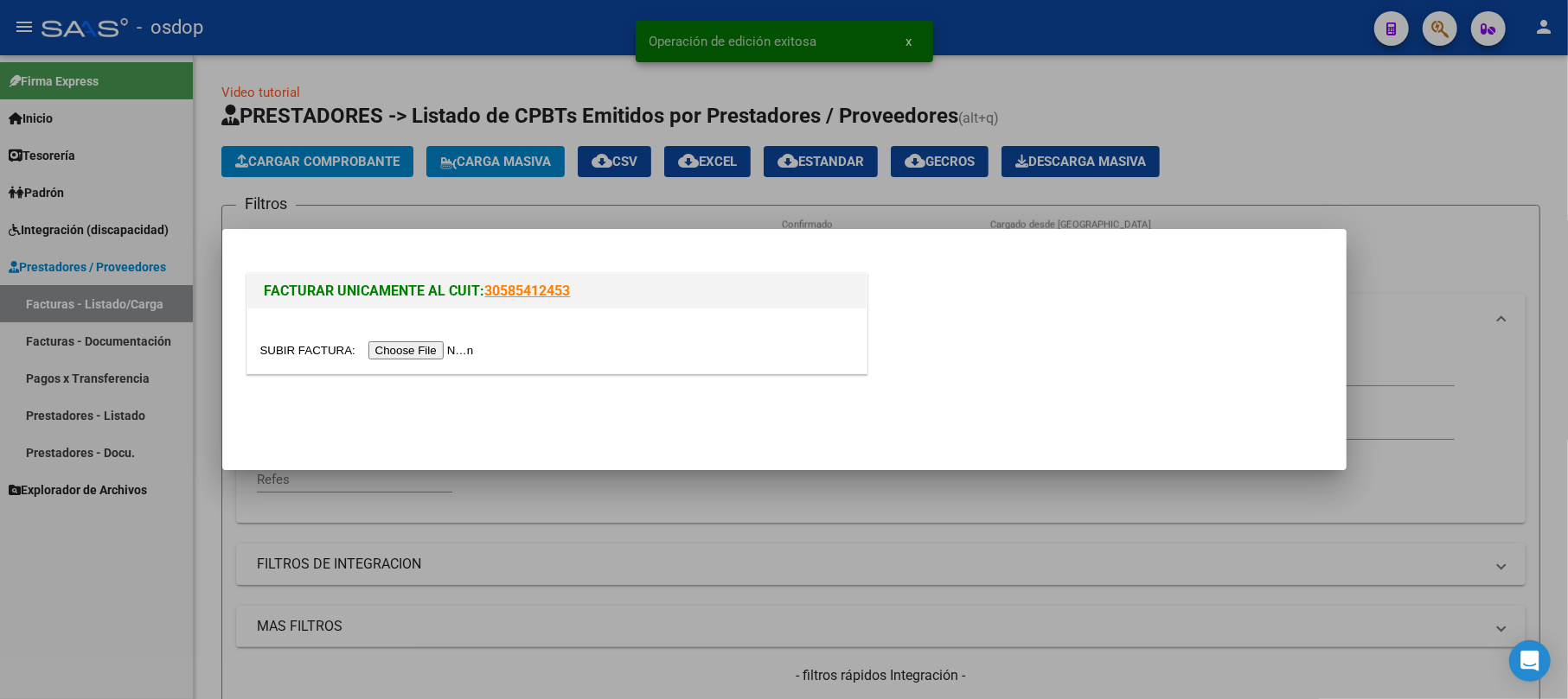
click at [465, 346] on input "file" at bounding box center [370, 350] width 219 height 18
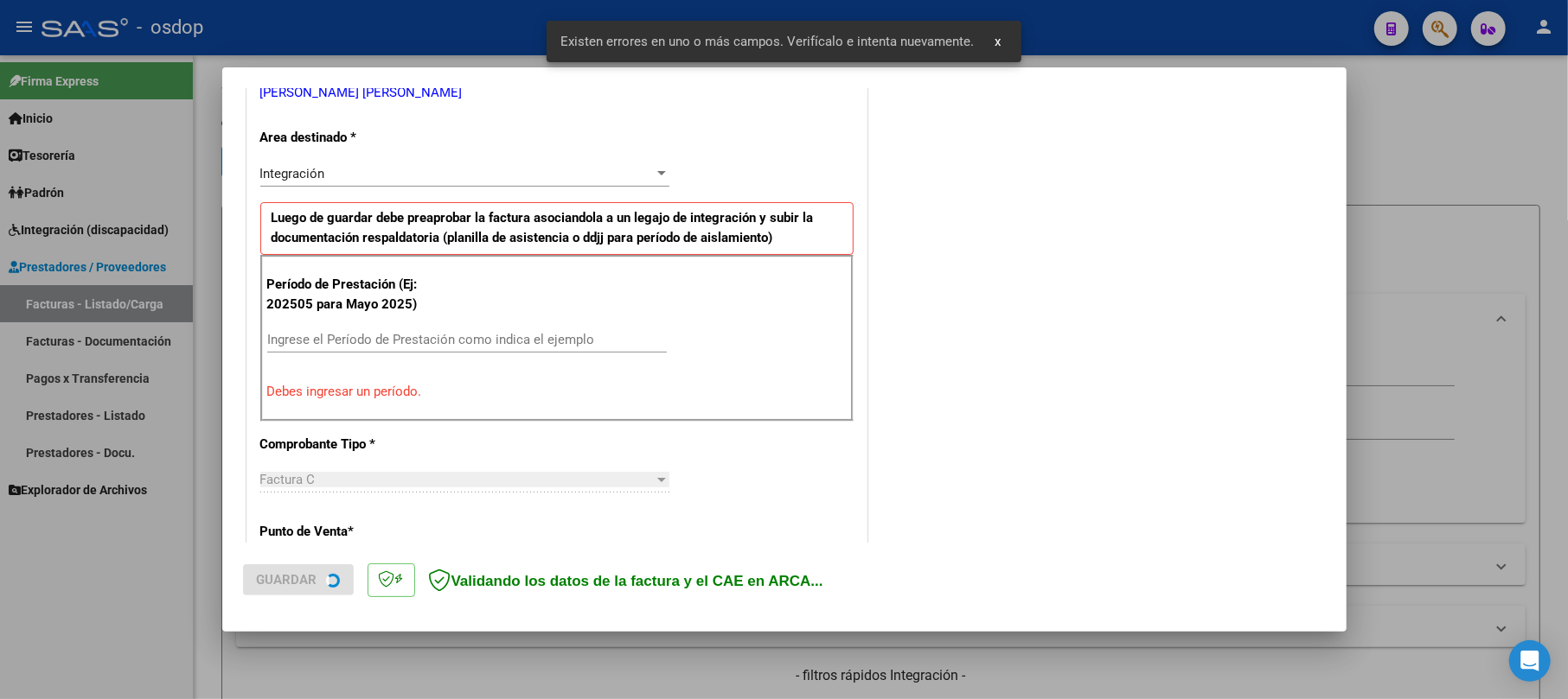
scroll to position [420, 0]
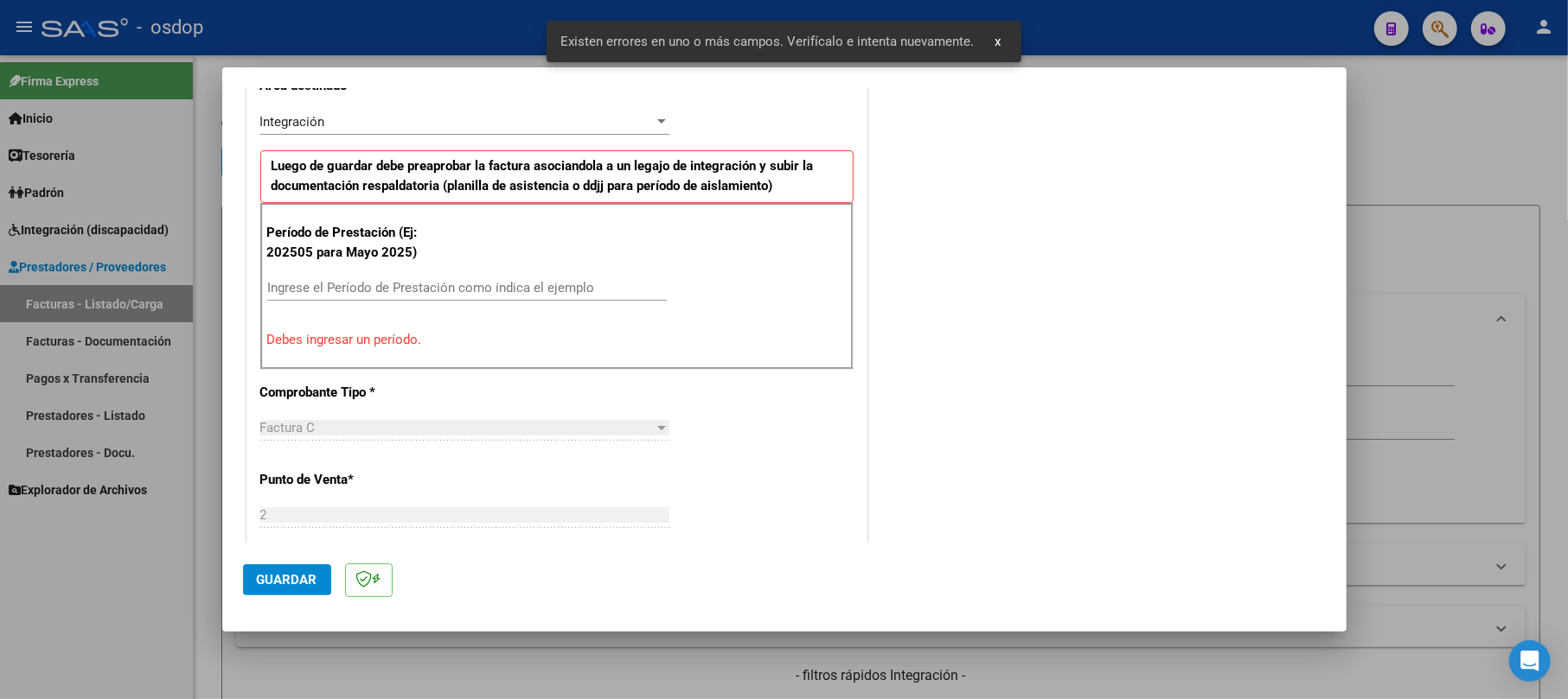
click at [372, 279] on div "Ingrese el Período de Prestación como indica el ejemplo" at bounding box center [467, 288] width 400 height 26
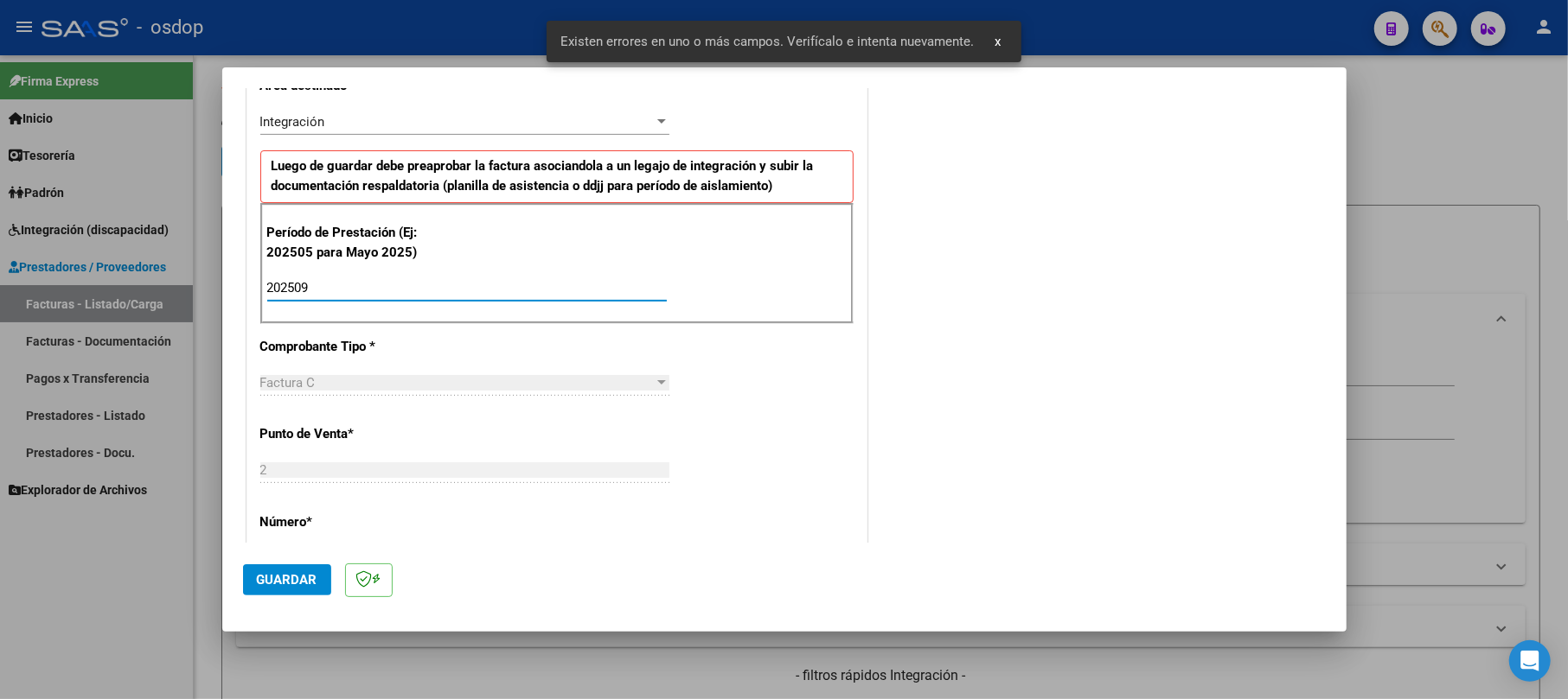
type input "202509"
click at [273, 579] on span "Guardar" at bounding box center [287, 580] width 61 height 16
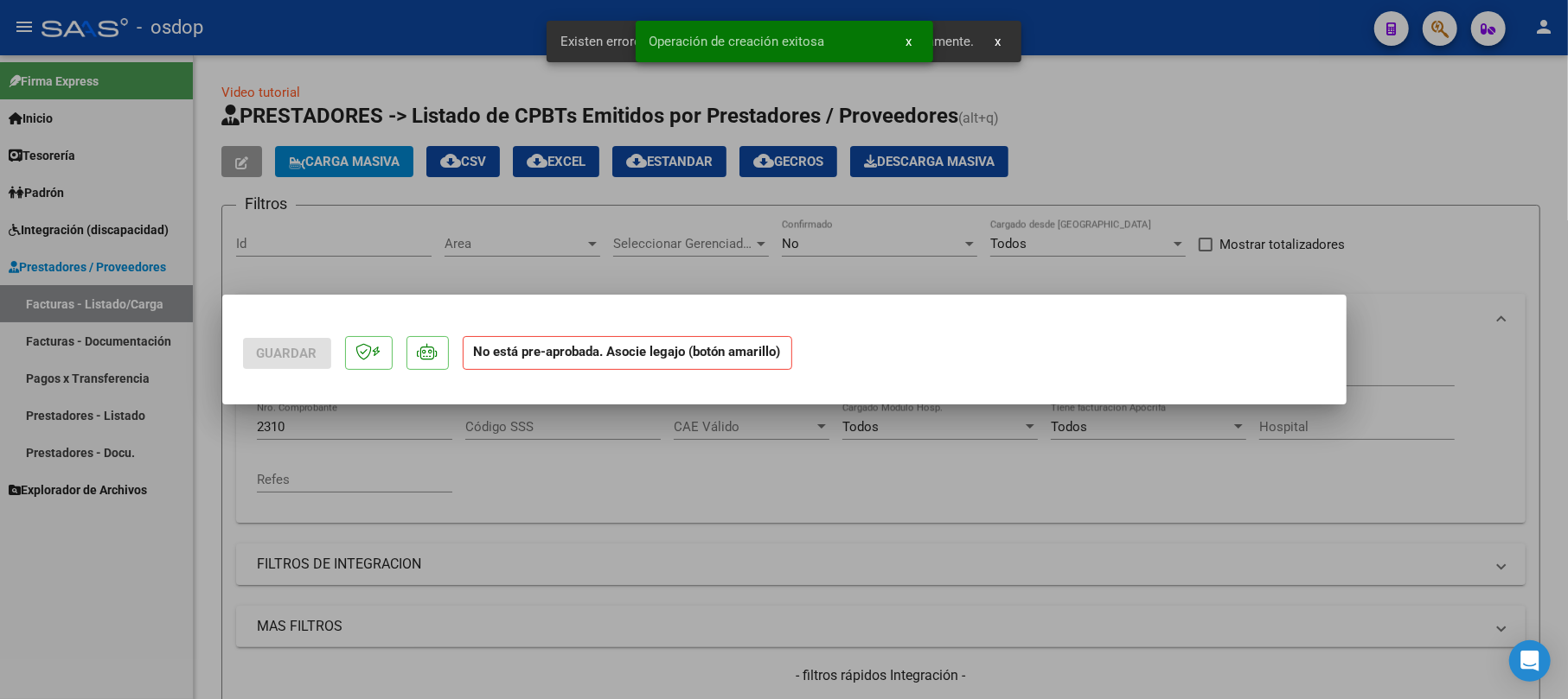
scroll to position [0, 0]
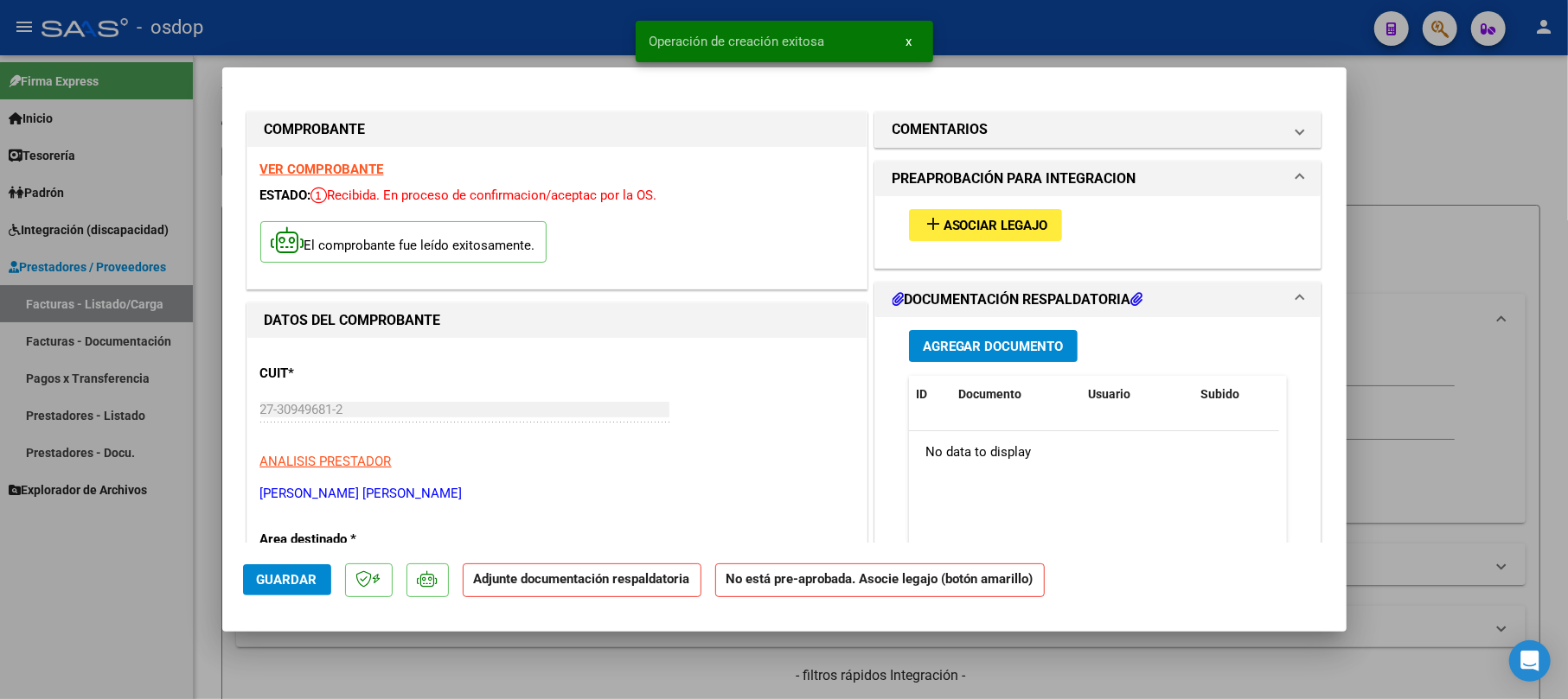
click at [951, 350] on span "Agregar Documento" at bounding box center [993, 347] width 141 height 16
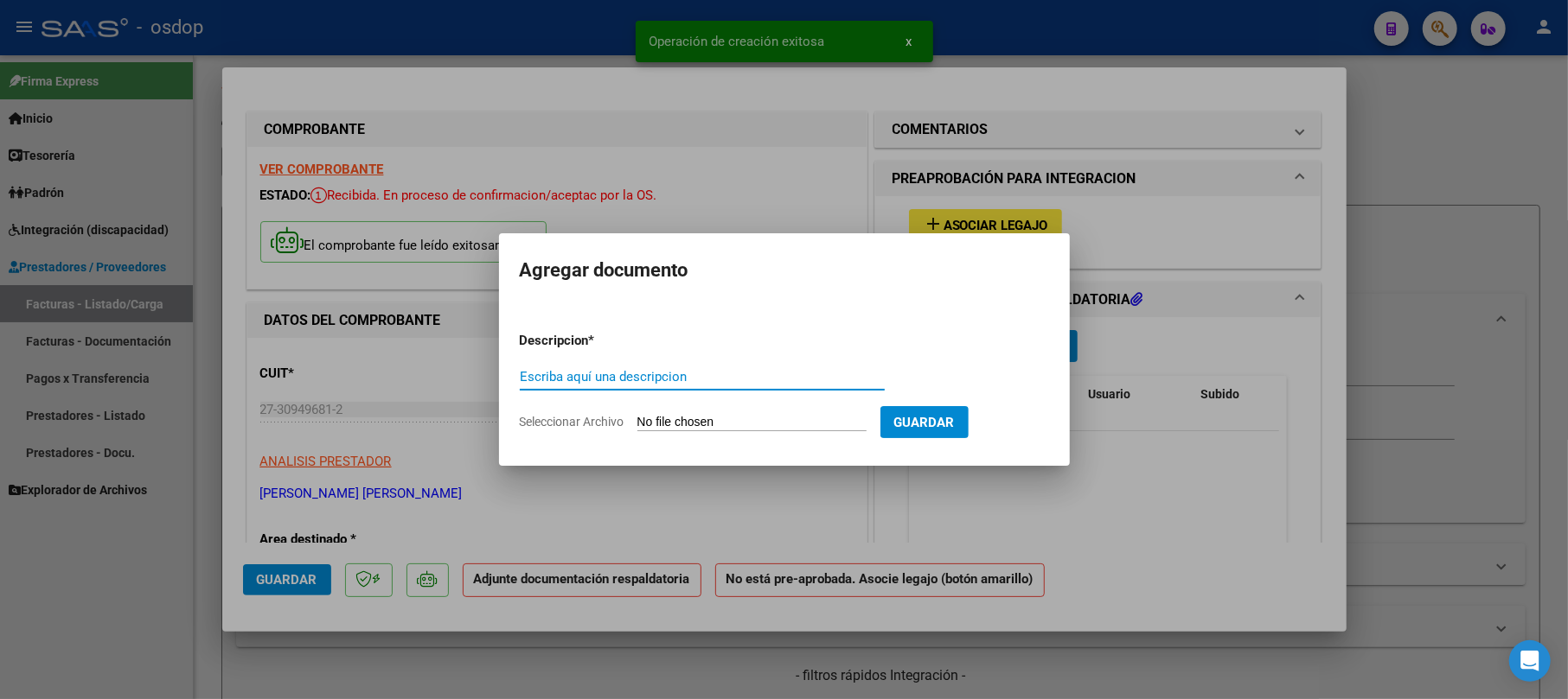
click at [659, 379] on input "Escriba aquí una descripcion" at bounding box center [703, 377] width 365 height 16
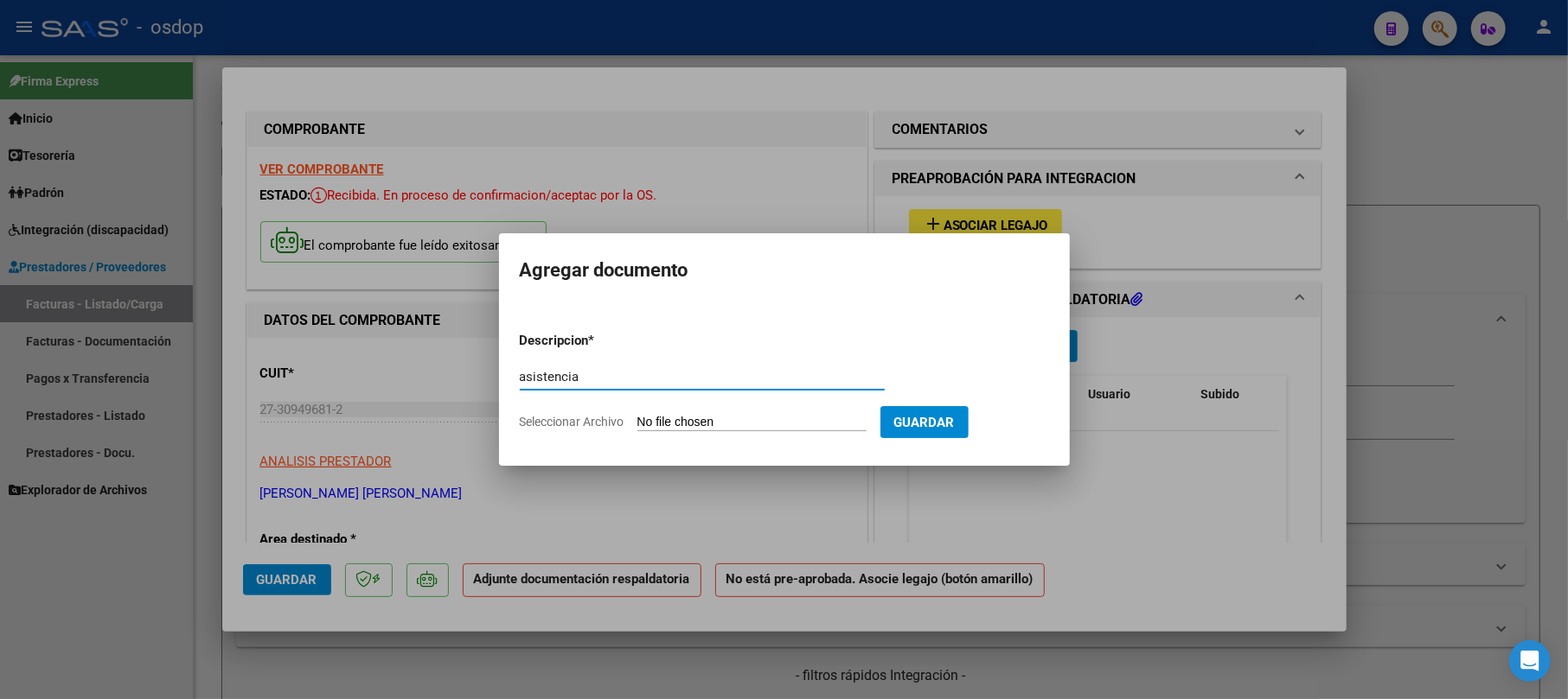
type input "asistencia"
click at [724, 415] on input "Seleccionar Archivo" at bounding box center [751, 423] width 229 height 16
type input "C:\fakepath\[PERSON_NAME] Pl. Asist. [DATE] - Lic. [PERSON_NAME].pdf"
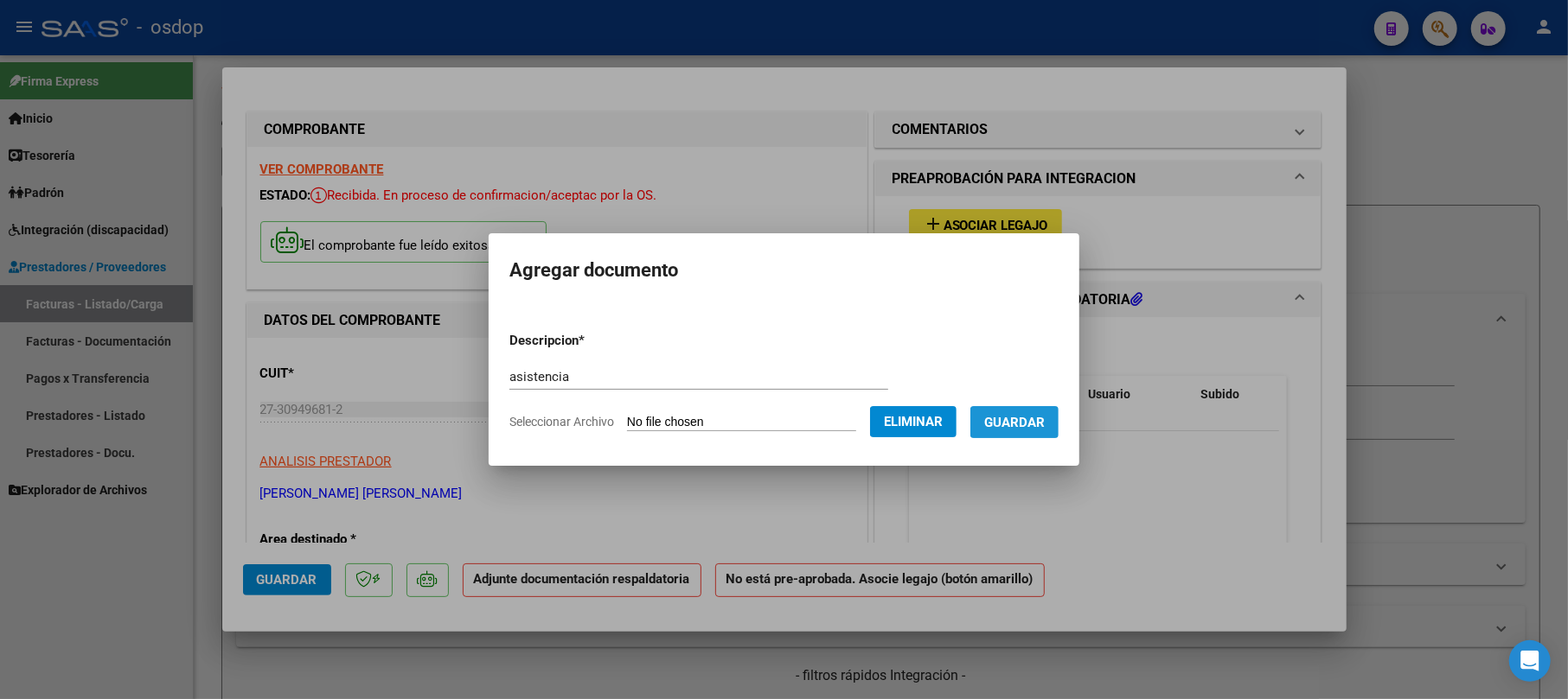
click at [1044, 424] on span "Guardar" at bounding box center [1014, 423] width 61 height 16
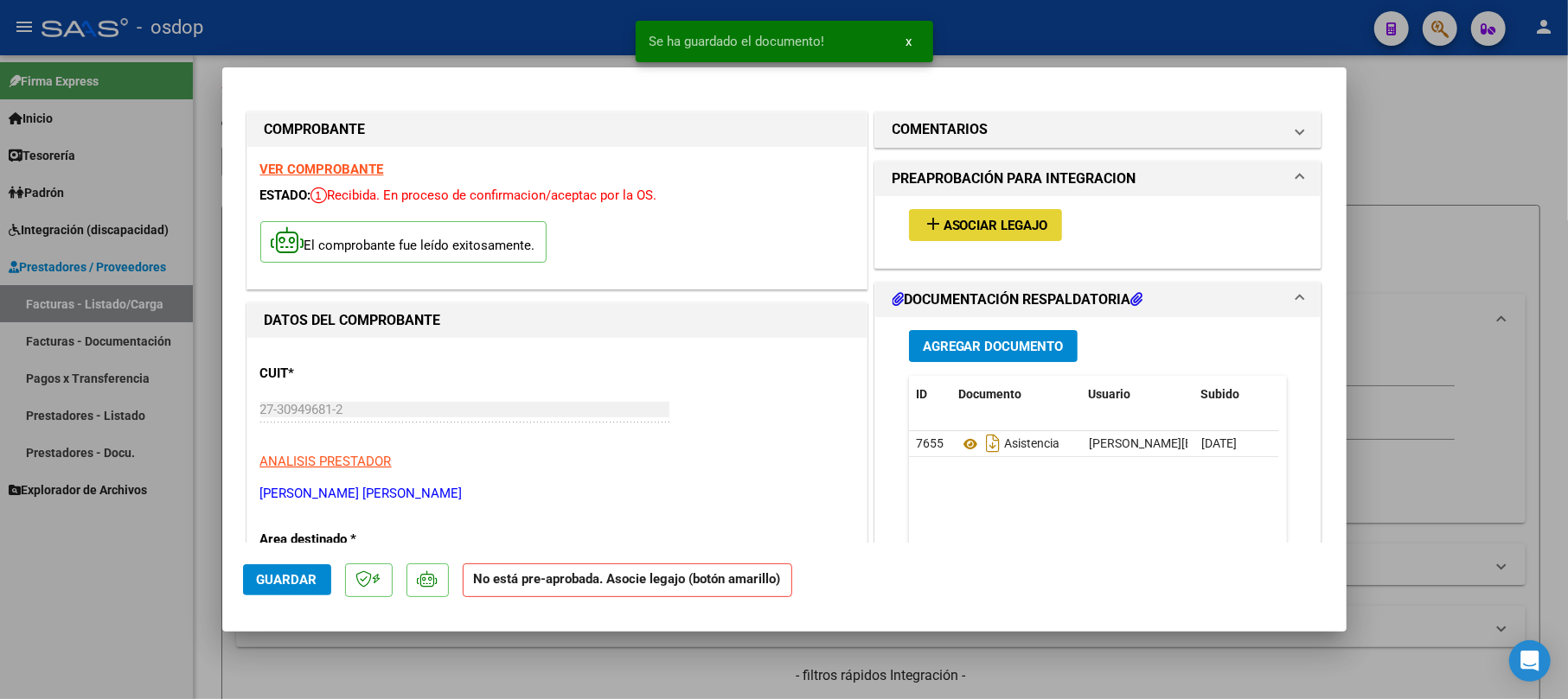
click at [984, 218] on span "Asociar Legajo" at bounding box center [995, 226] width 105 height 16
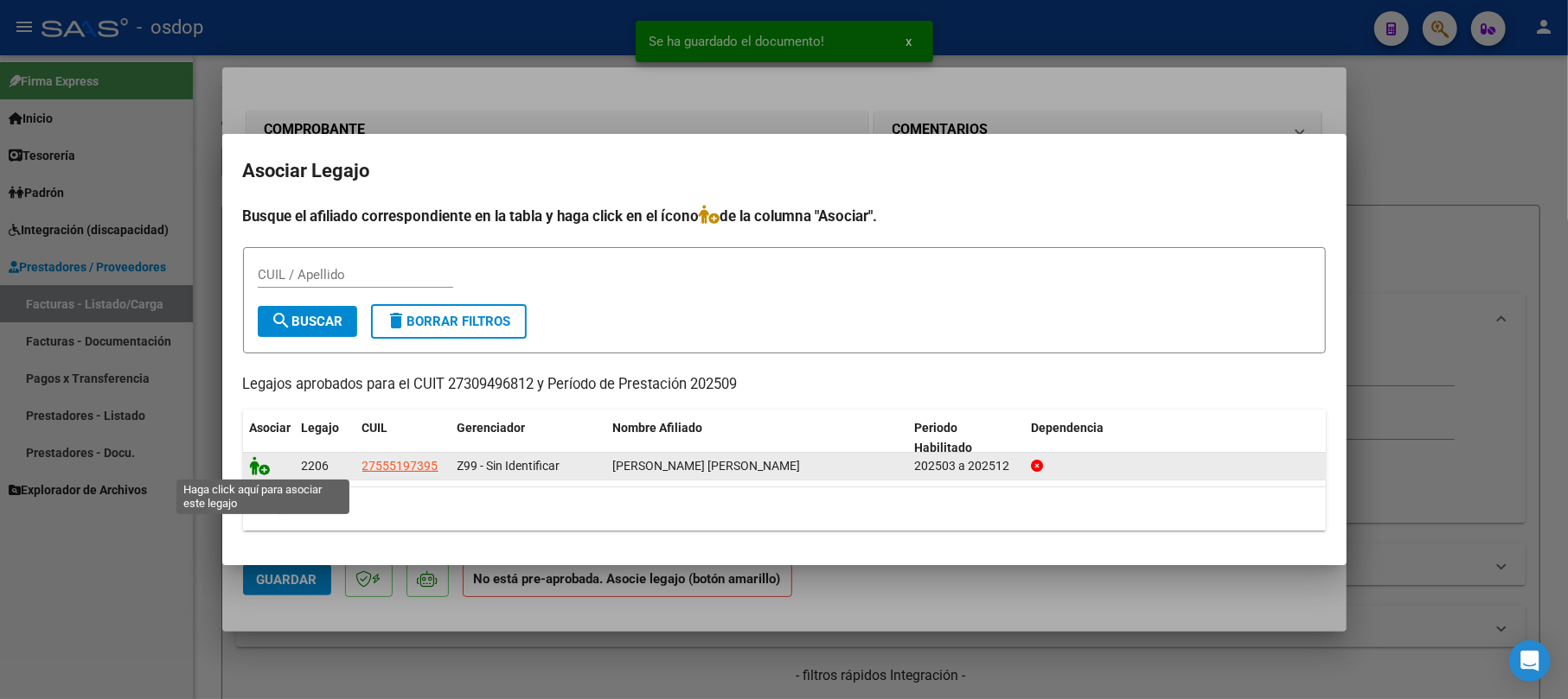
click at [257, 462] on icon at bounding box center [260, 466] width 21 height 19
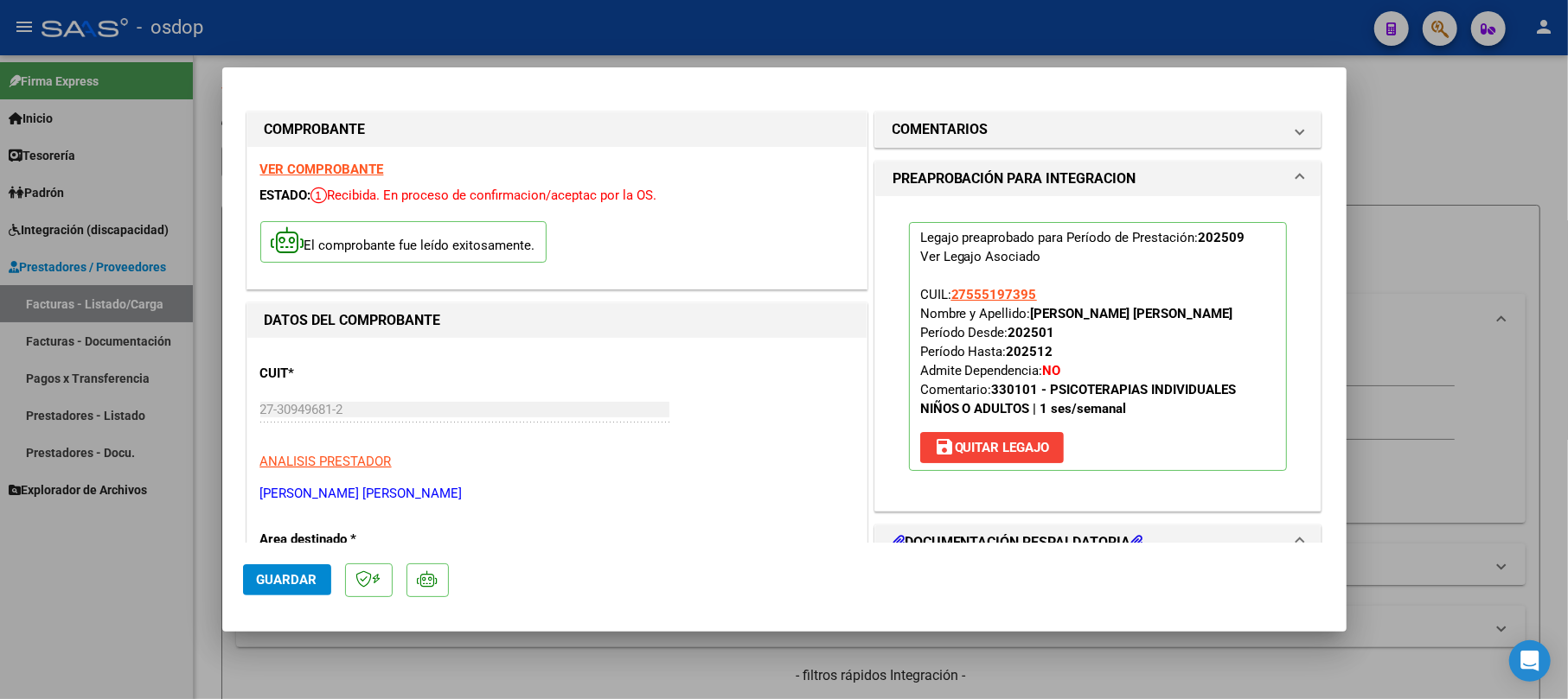
click at [309, 573] on span "Guardar" at bounding box center [287, 580] width 61 height 16
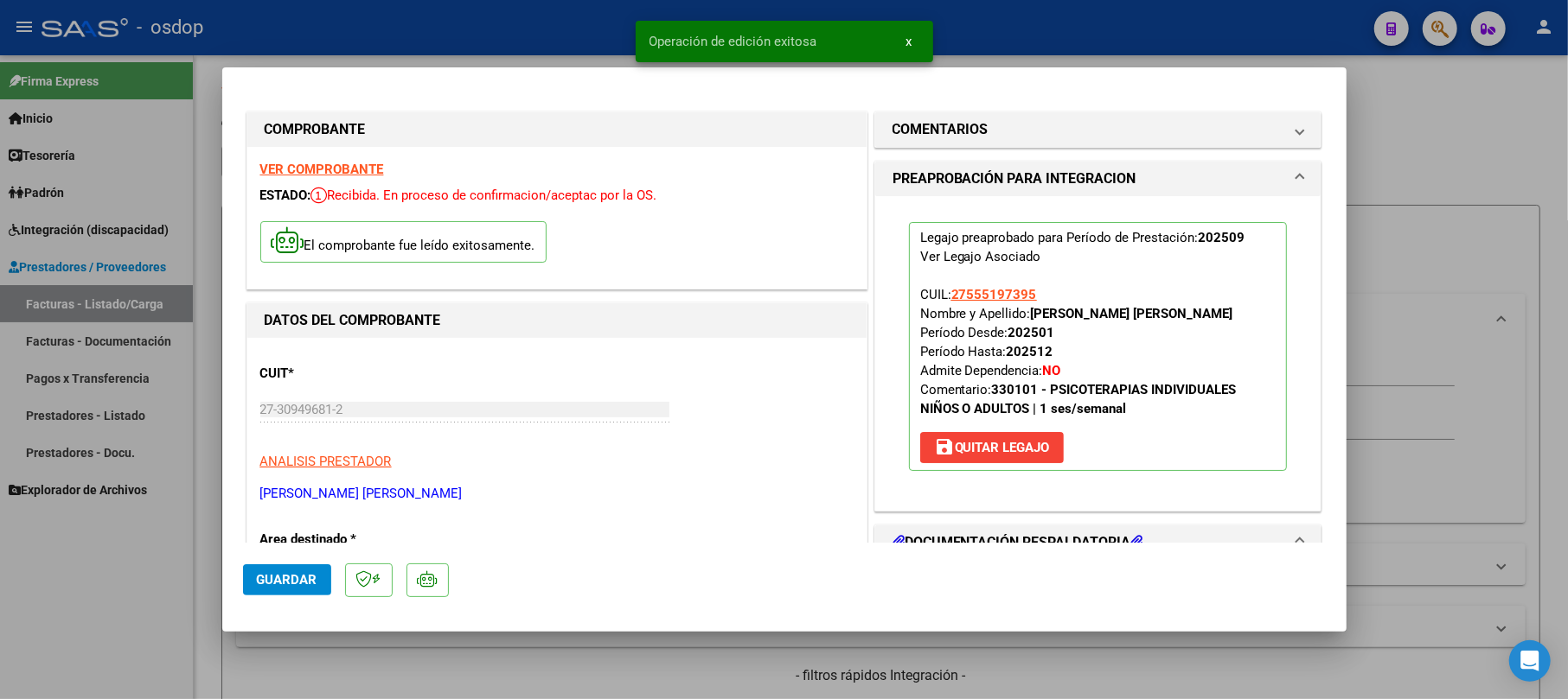
click at [1419, 123] on div at bounding box center [784, 350] width 1568 height 699
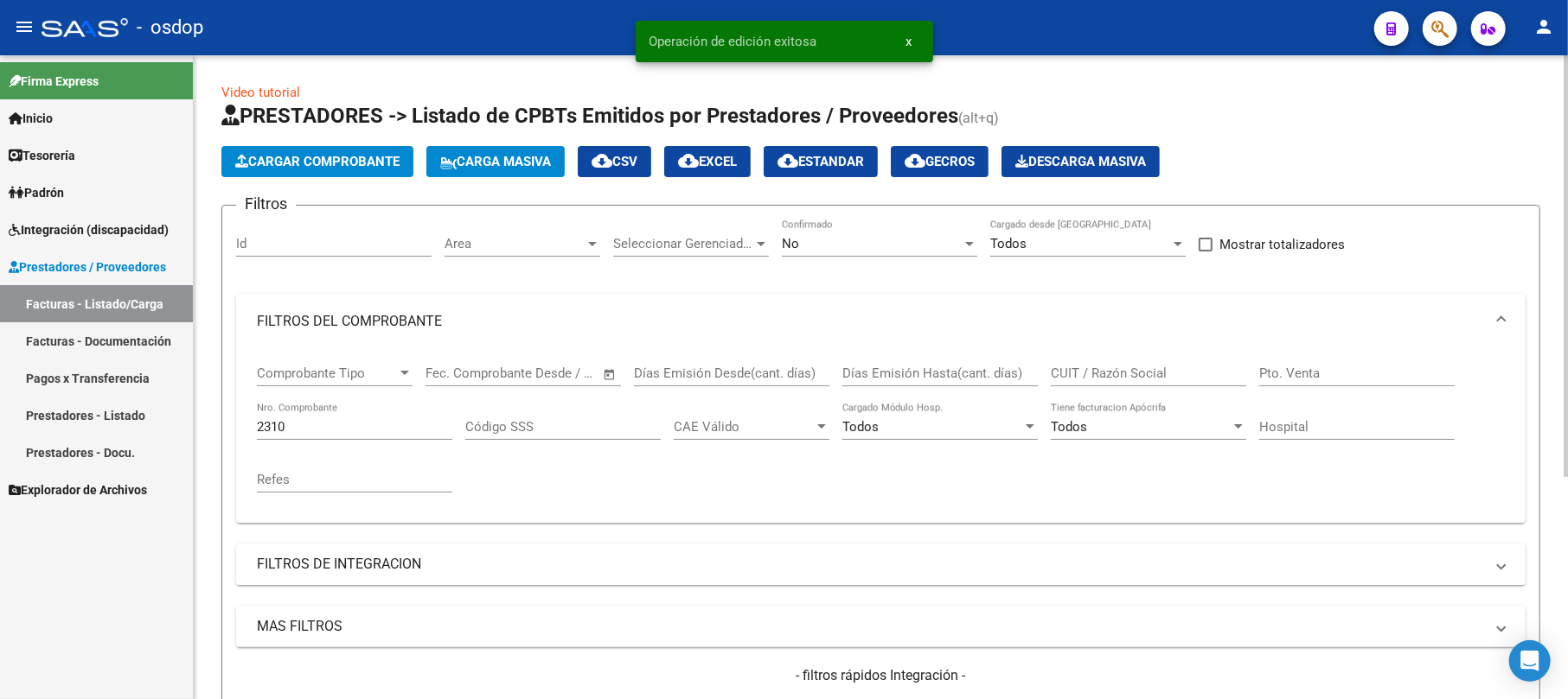
click at [329, 154] on span "Cargar Comprobante" at bounding box center [318, 162] width 164 height 16
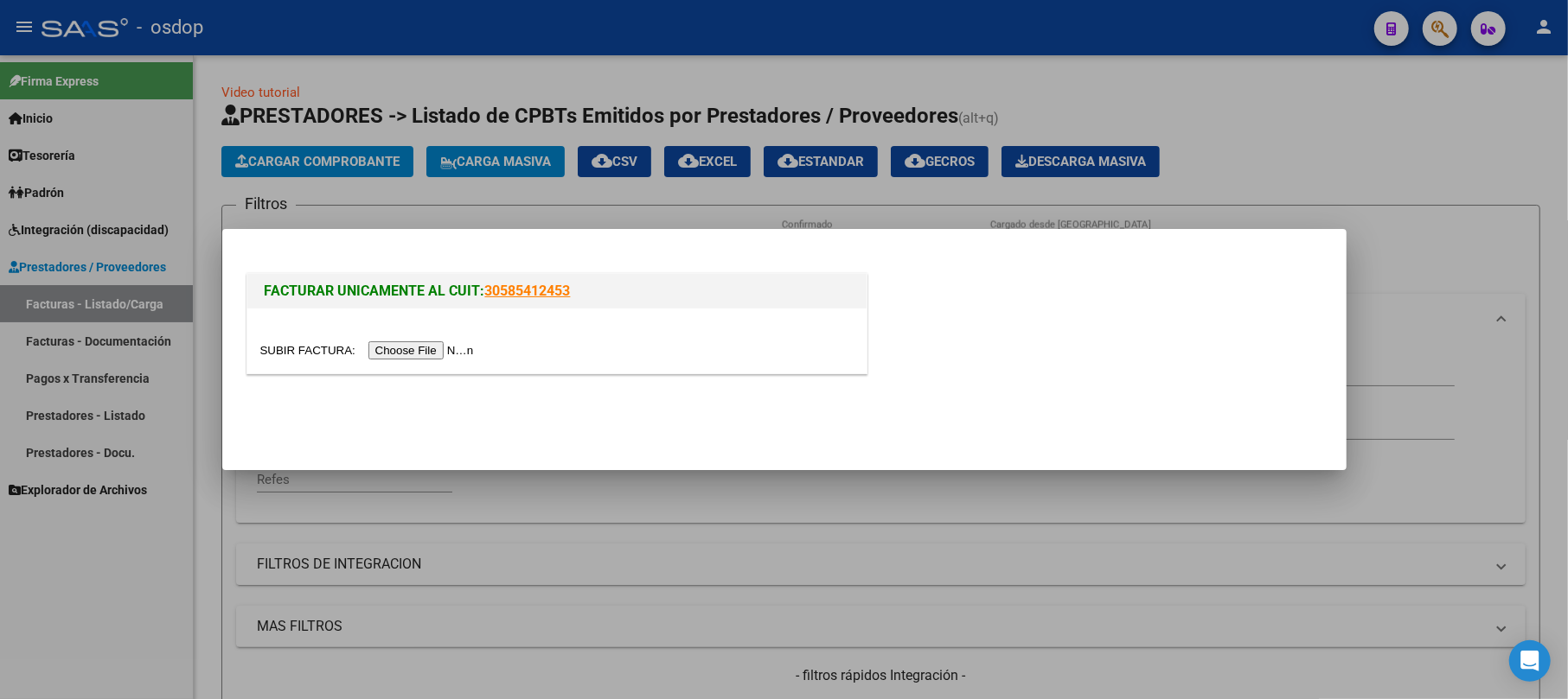
click at [415, 353] on input "file" at bounding box center [370, 350] width 219 height 18
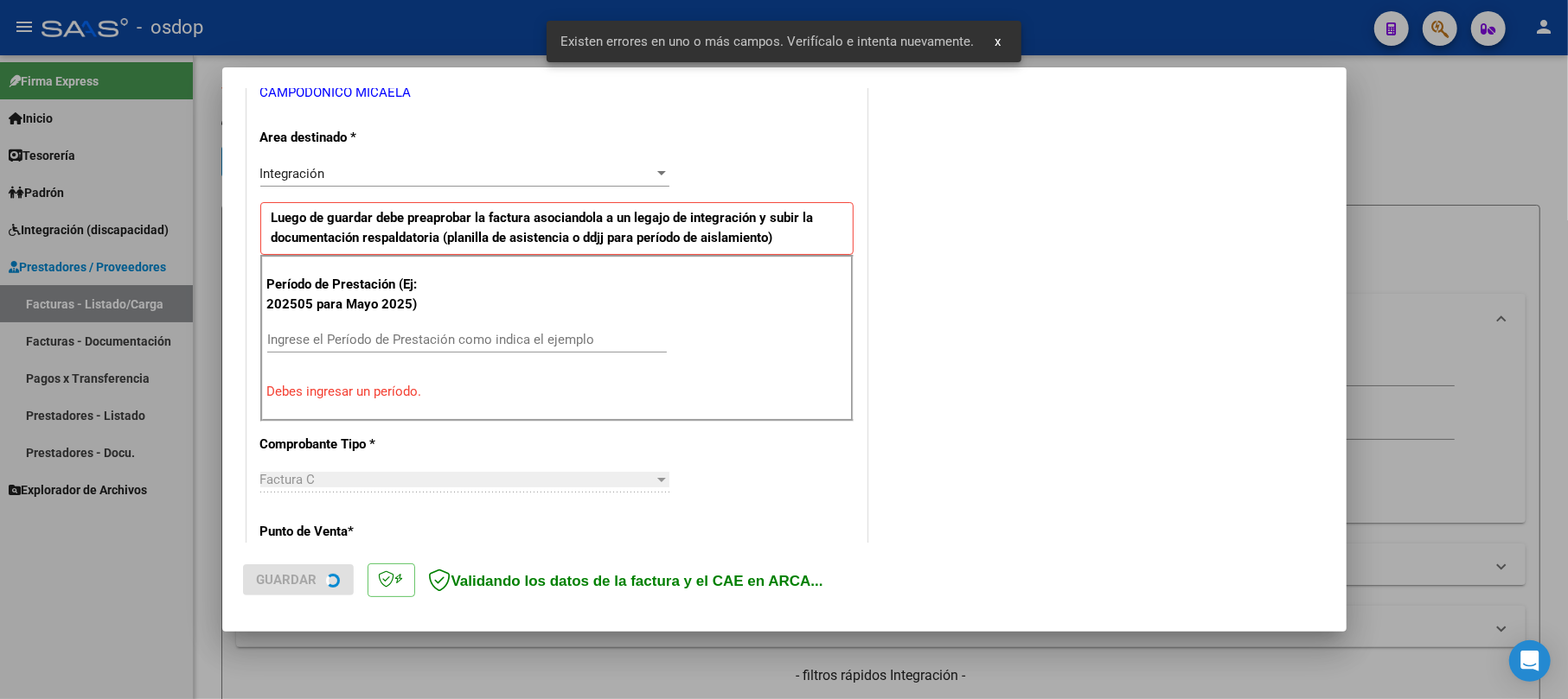
scroll to position [377, 0]
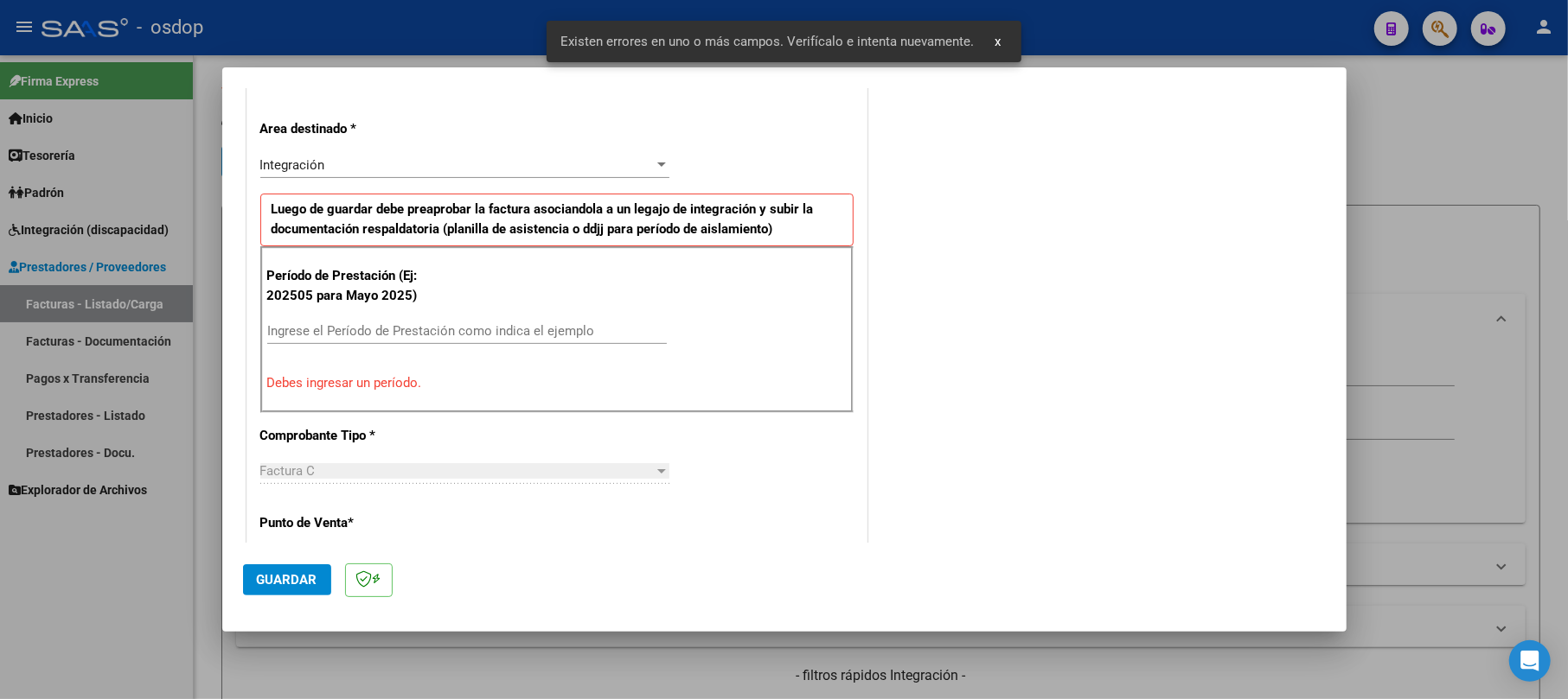
click at [331, 343] on div "Ingrese el Período de Prestación como indica el ejemplo" at bounding box center [467, 331] width 400 height 26
click at [331, 336] on input "Ingrese el Período de Prestación como indica el ejemplo" at bounding box center [467, 331] width 400 height 16
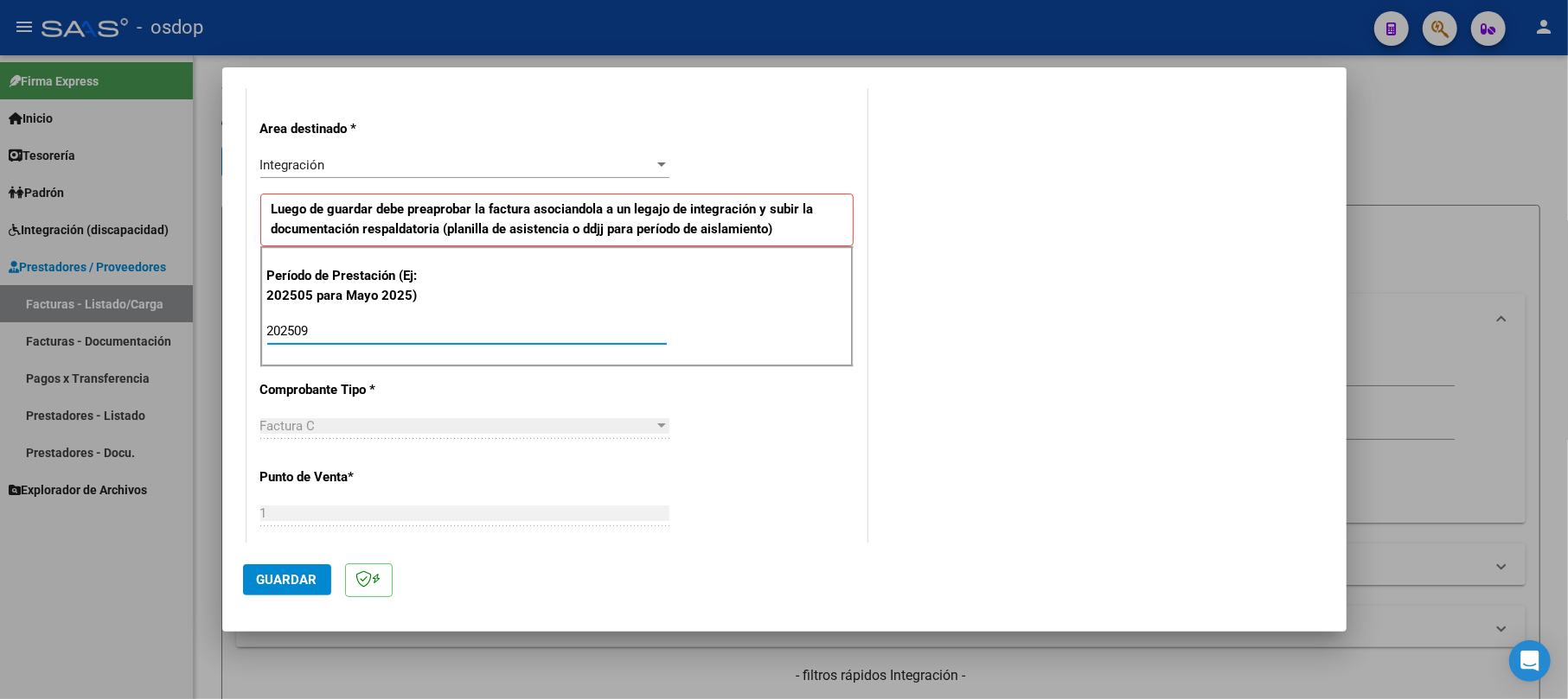
type input "202509"
click at [270, 574] on span "Guardar" at bounding box center [287, 580] width 61 height 16
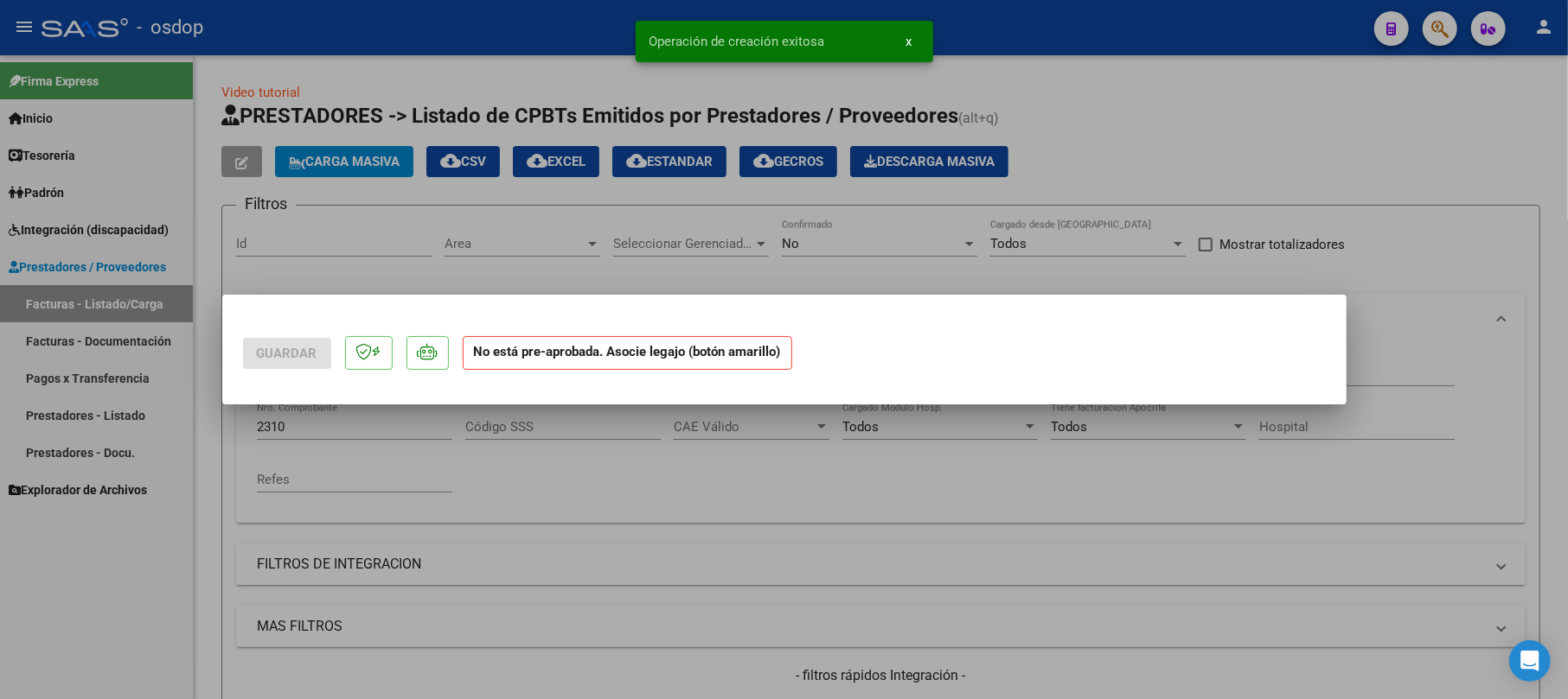
scroll to position [0, 0]
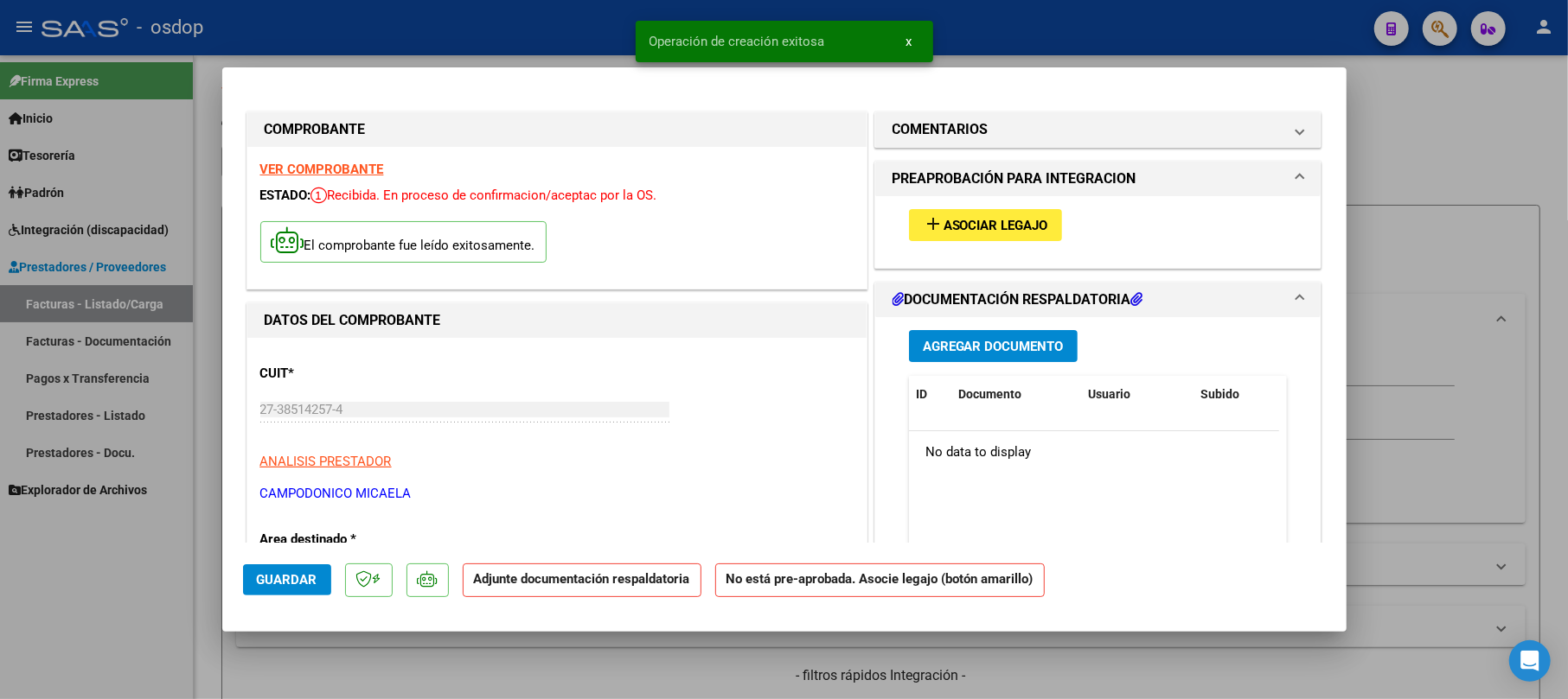
drag, startPoint x: 991, startPoint y: 330, endPoint x: 999, endPoint y: 332, distance: 8.2
click at [999, 332] on button "Agregar Documento" at bounding box center [993, 346] width 169 height 32
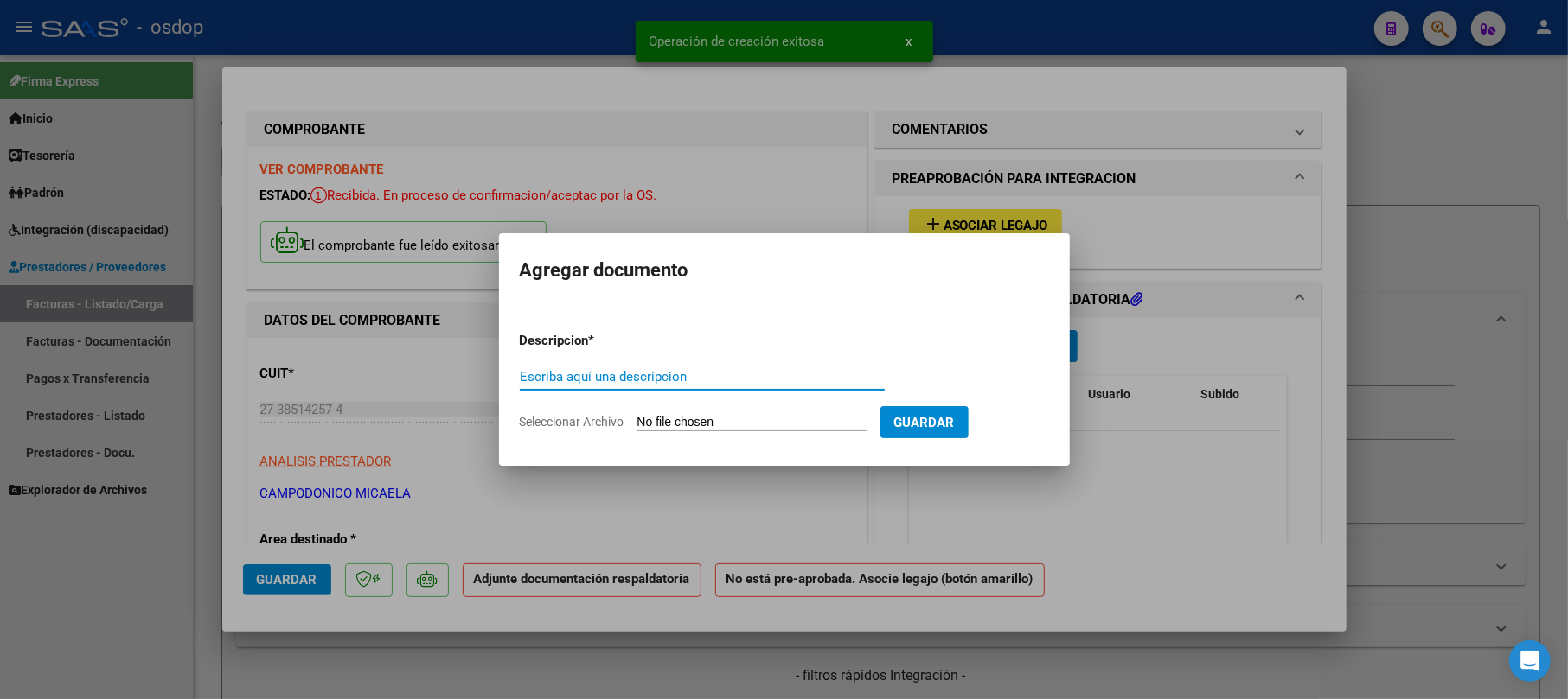
click at [729, 377] on input "Escriba aquí una descripcion" at bounding box center [703, 377] width 365 height 16
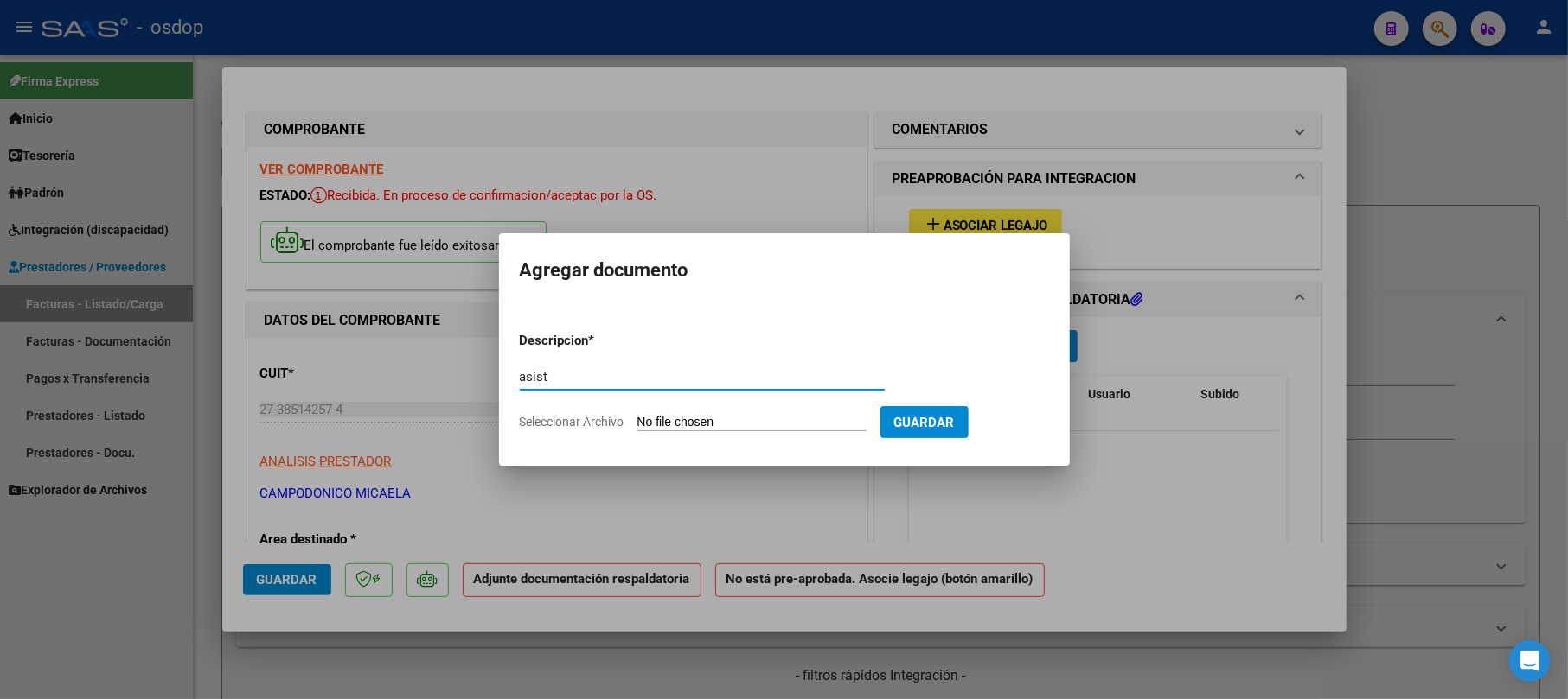
type input "asist"
click at [800, 420] on input "Seleccionar Archivo" at bounding box center [751, 423] width 229 height 16
type input "C:\fakepath\[PERSON_NAME] Pl. Asist. [DATE] - Lic. [PERSON_NAME][GEOGRAPHIC_DAT…"
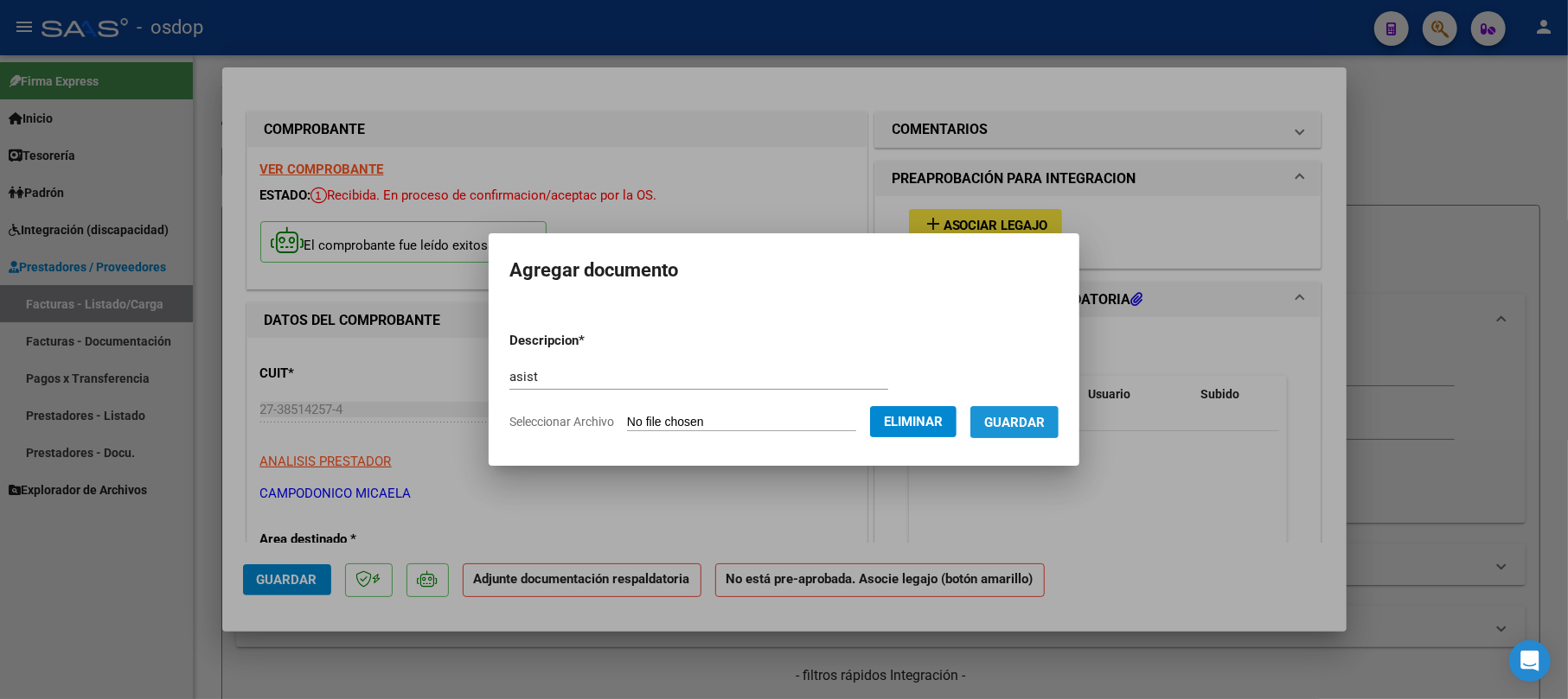
click at [1044, 424] on span "Guardar" at bounding box center [1014, 423] width 61 height 16
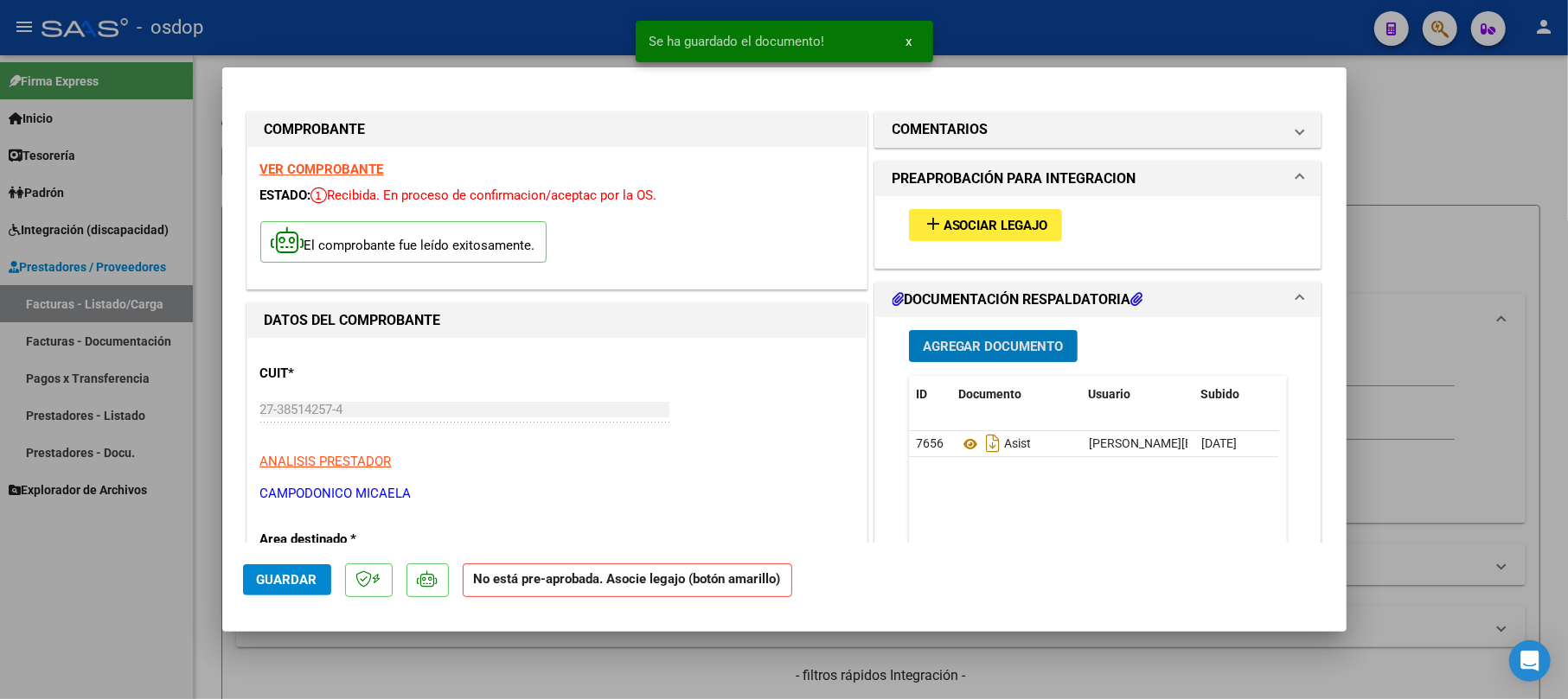
click at [949, 226] on span "Asociar Legajo" at bounding box center [995, 226] width 105 height 16
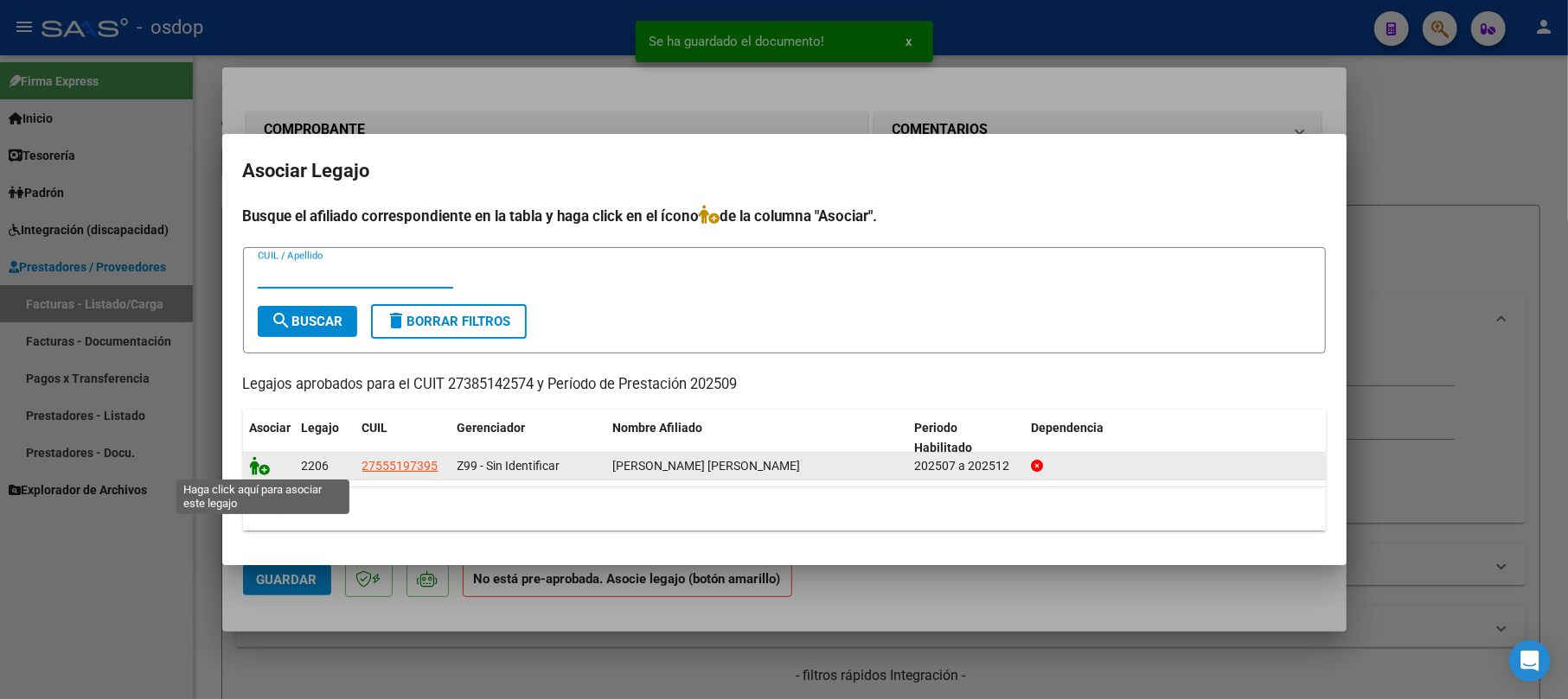
click at [254, 464] on icon at bounding box center [260, 466] width 21 height 19
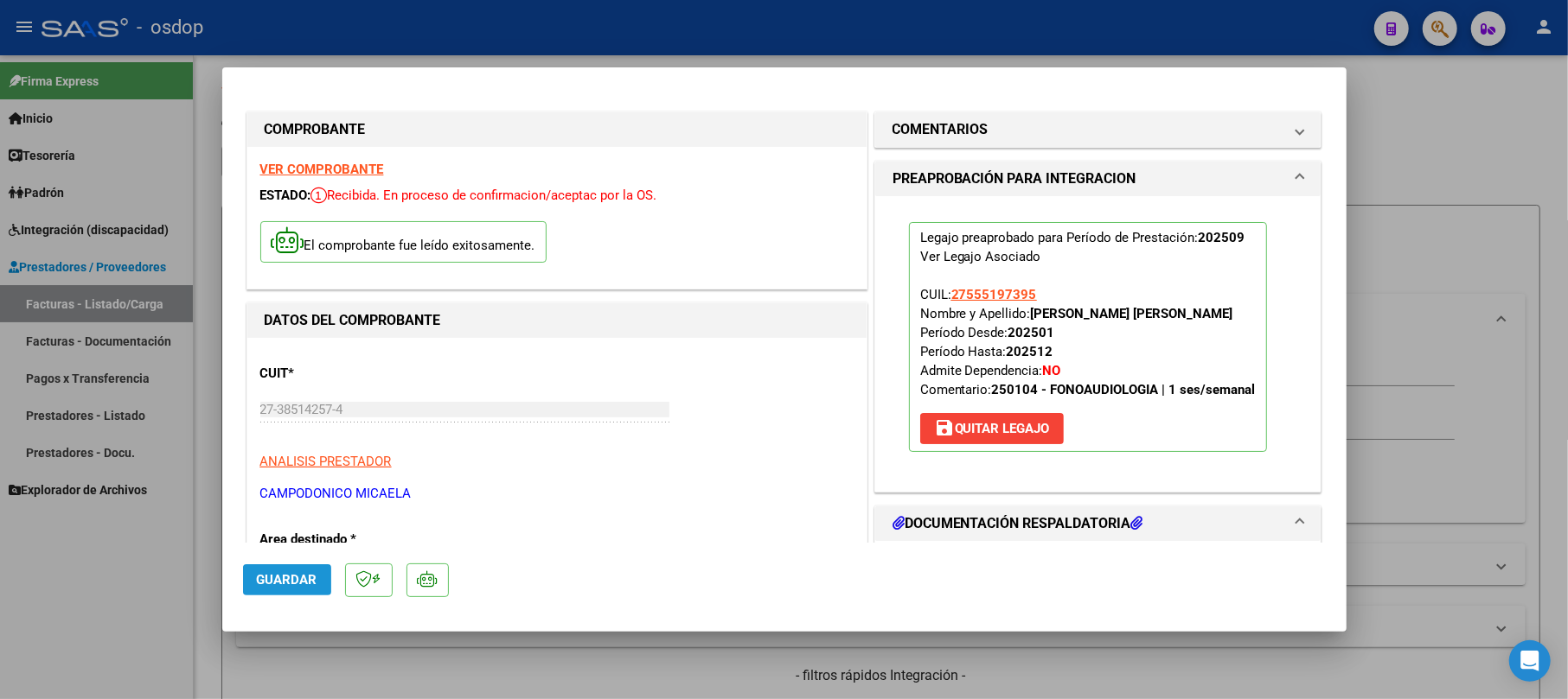
click at [308, 580] on span "Guardar" at bounding box center [287, 580] width 61 height 16
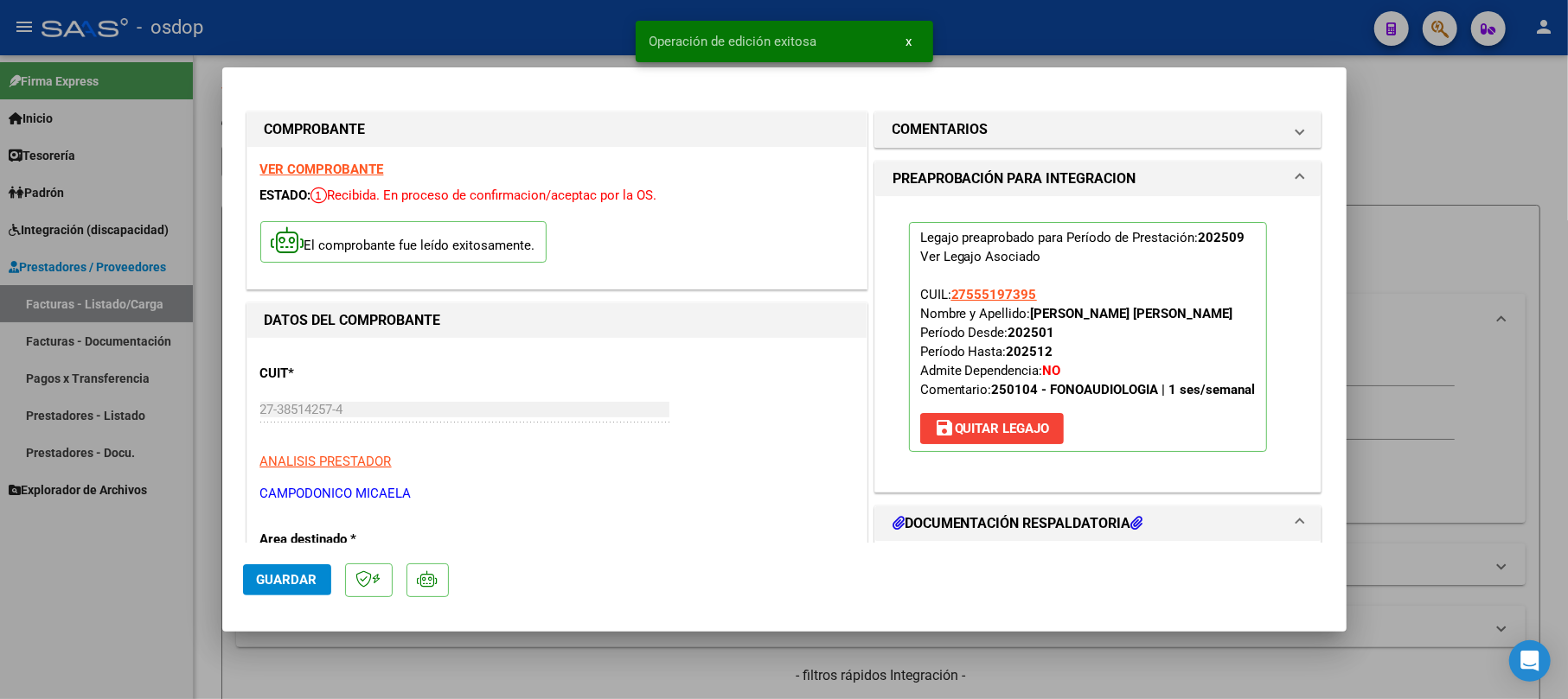
click at [1392, 164] on div at bounding box center [784, 350] width 1568 height 699
type input "$ 0,00"
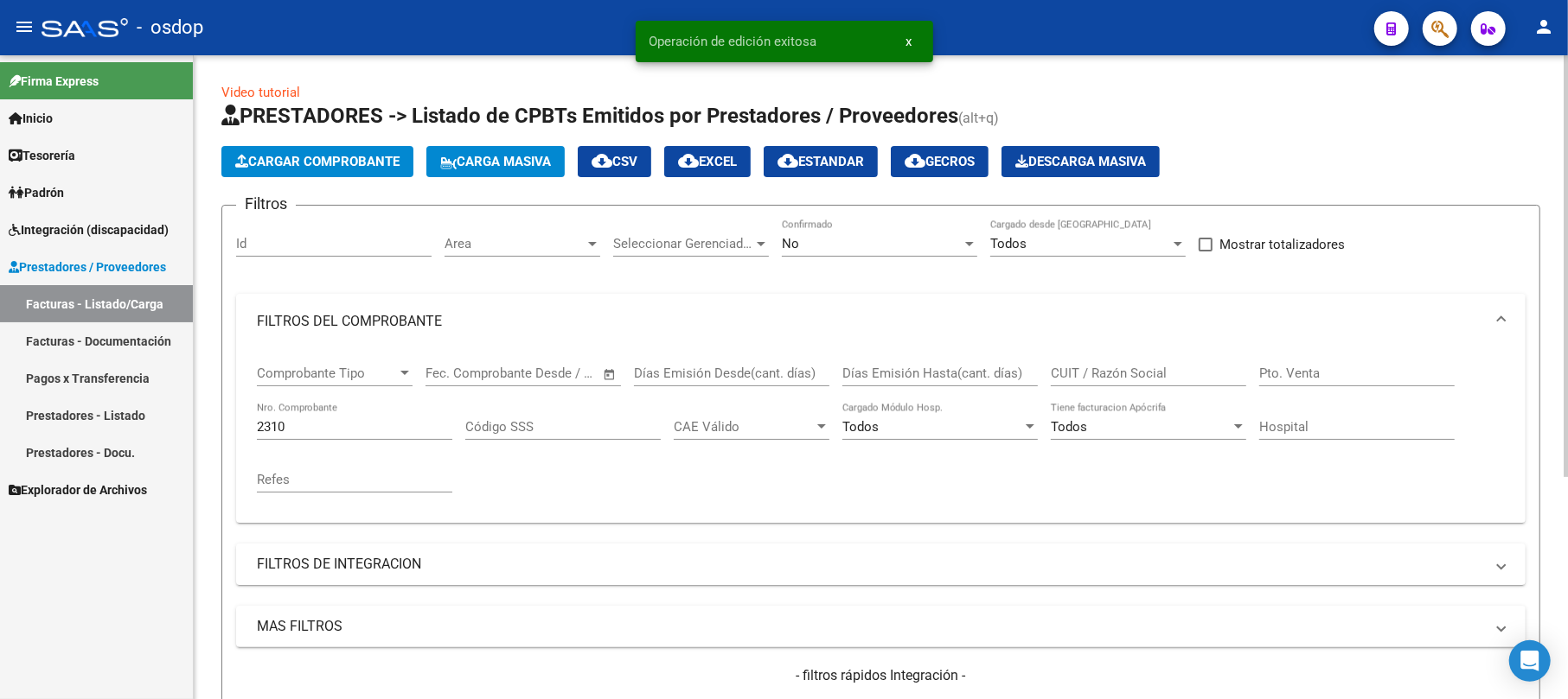
click at [348, 151] on button "Cargar Comprobante" at bounding box center [318, 162] width 192 height 31
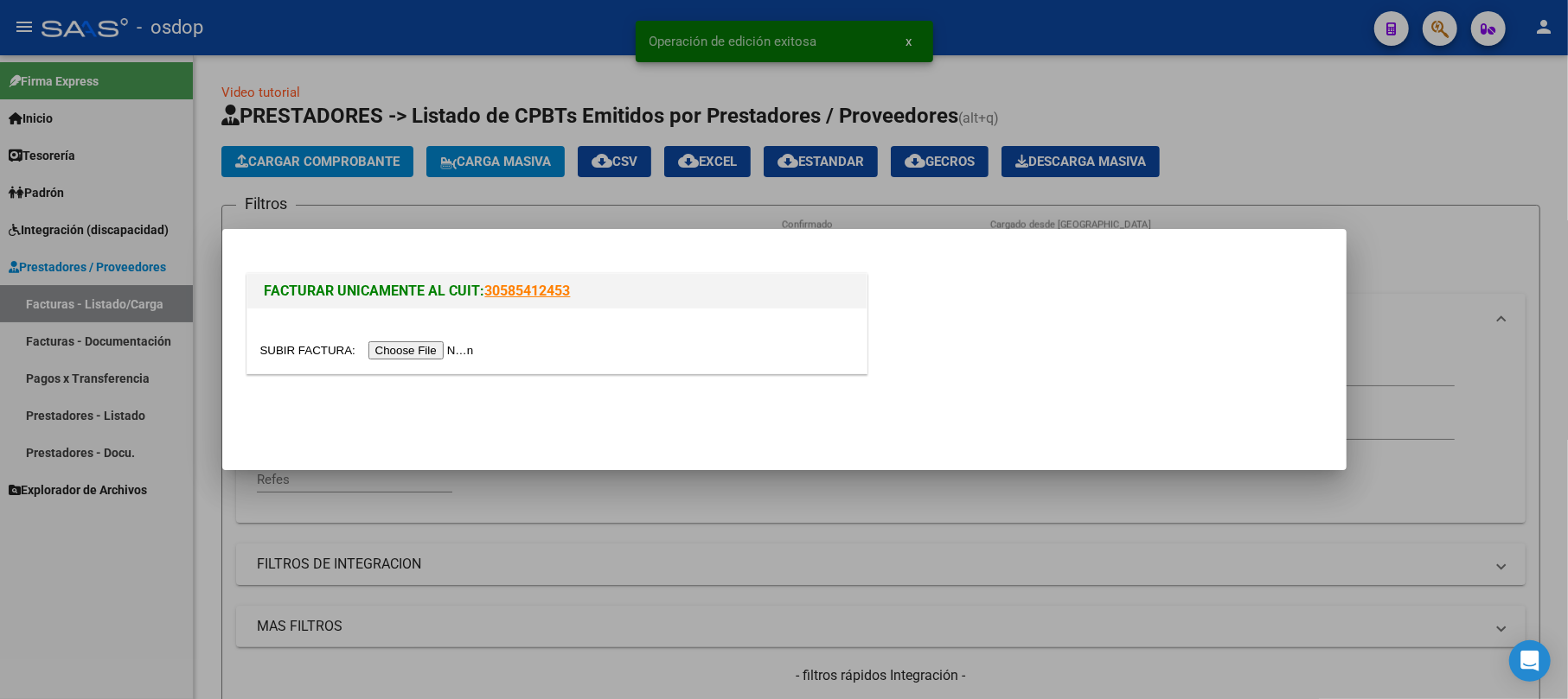
click at [458, 355] on input "file" at bounding box center [370, 350] width 219 height 18
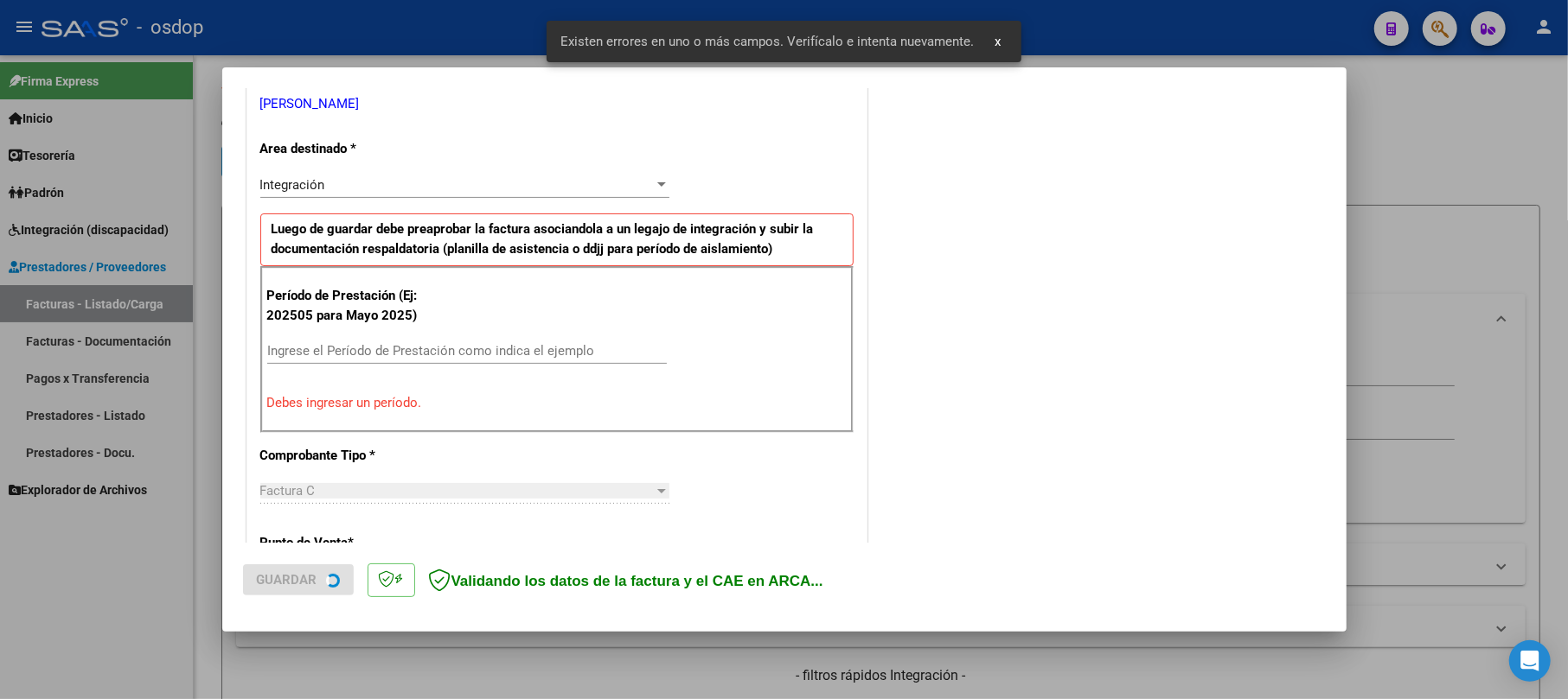
scroll to position [377, 0]
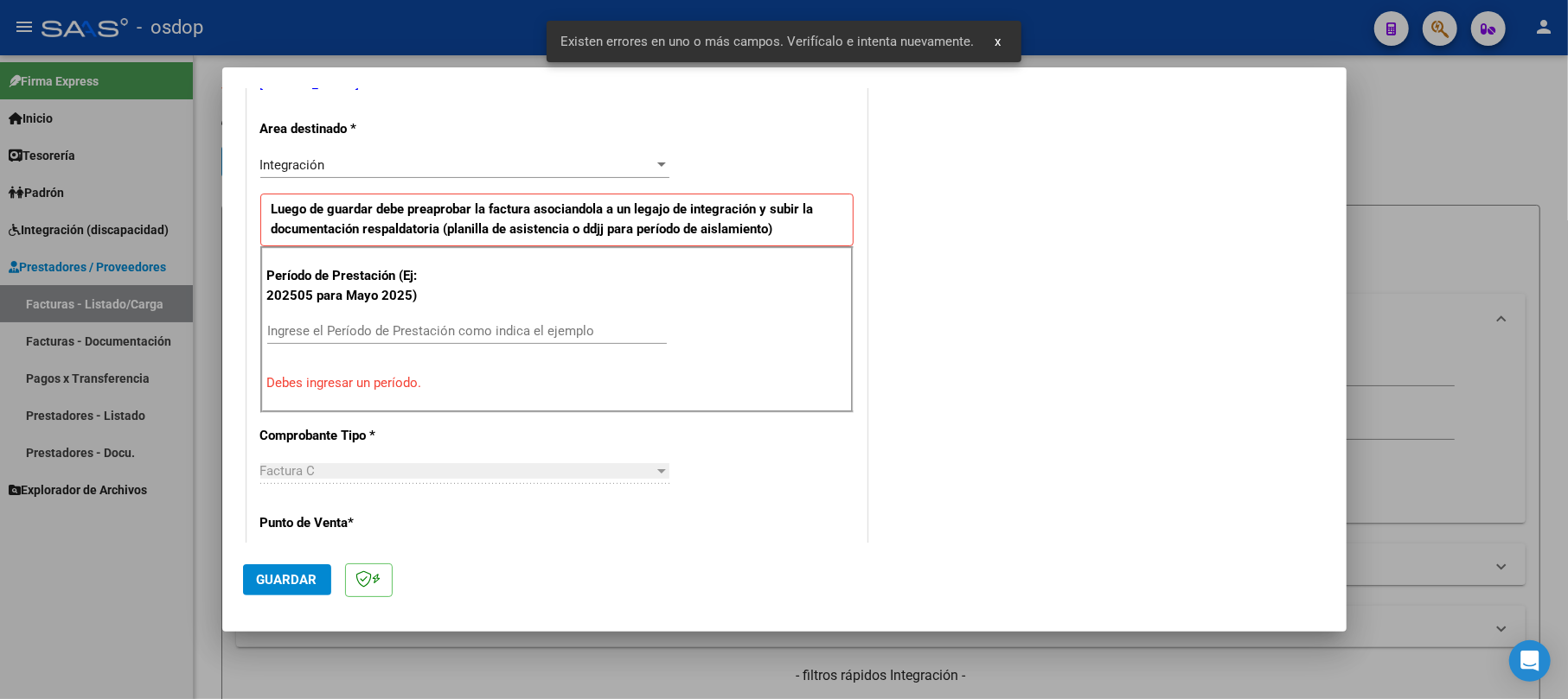
click at [357, 320] on div "Ingrese el Período de Prestación como indica el ejemplo" at bounding box center [467, 331] width 400 height 26
click at [351, 339] on input "Ingrese el Período de Prestación como indica el ejemplo" at bounding box center [467, 331] width 400 height 16
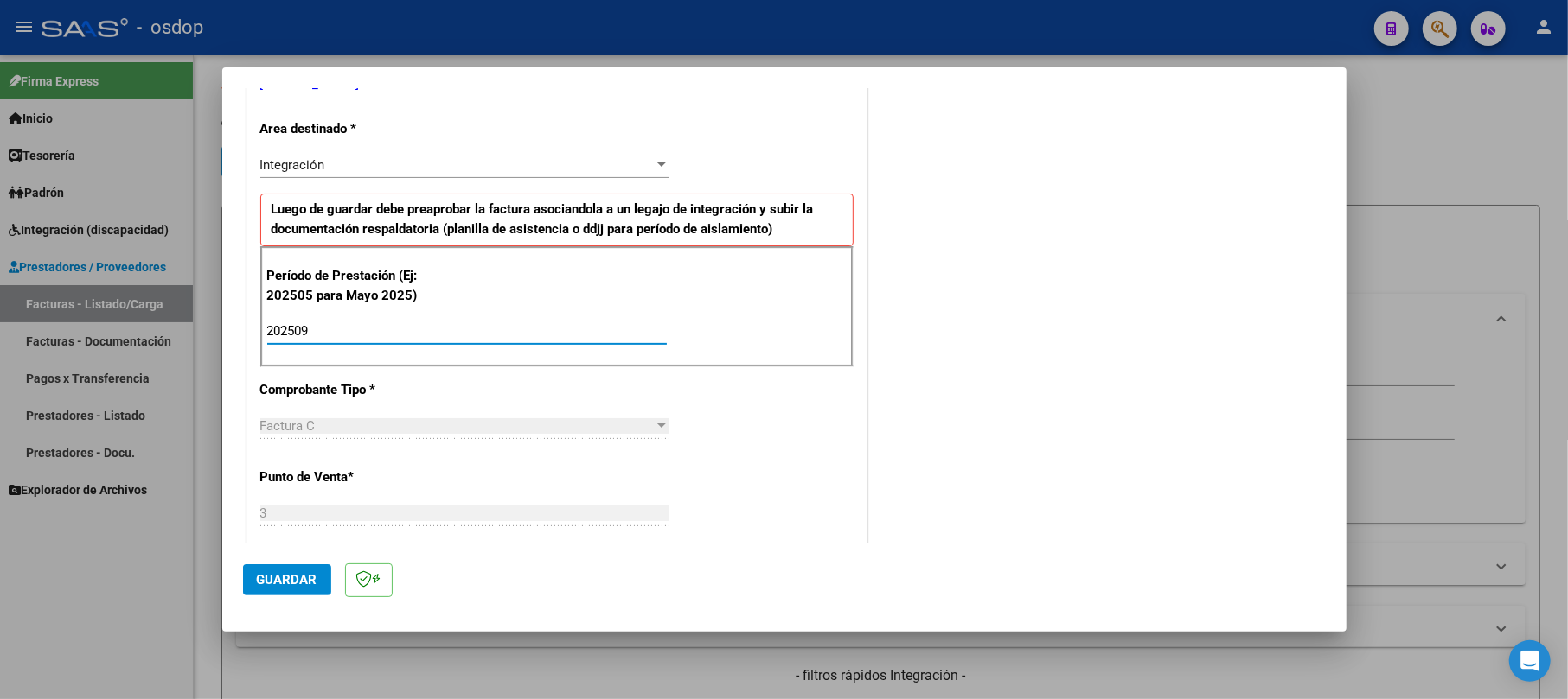
type input "202509"
click at [303, 579] on span "Guardar" at bounding box center [287, 580] width 61 height 16
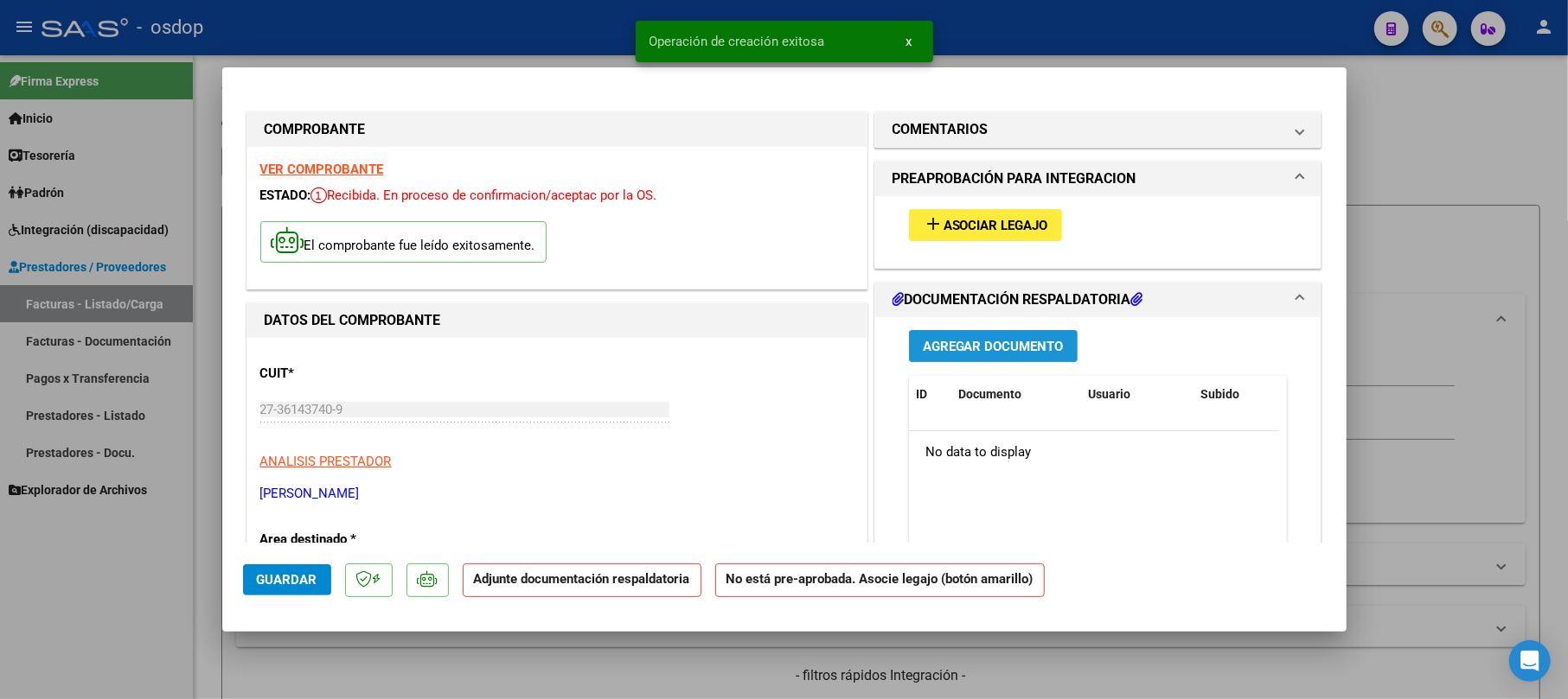
click at [931, 346] on span "Agregar Documento" at bounding box center [993, 347] width 141 height 16
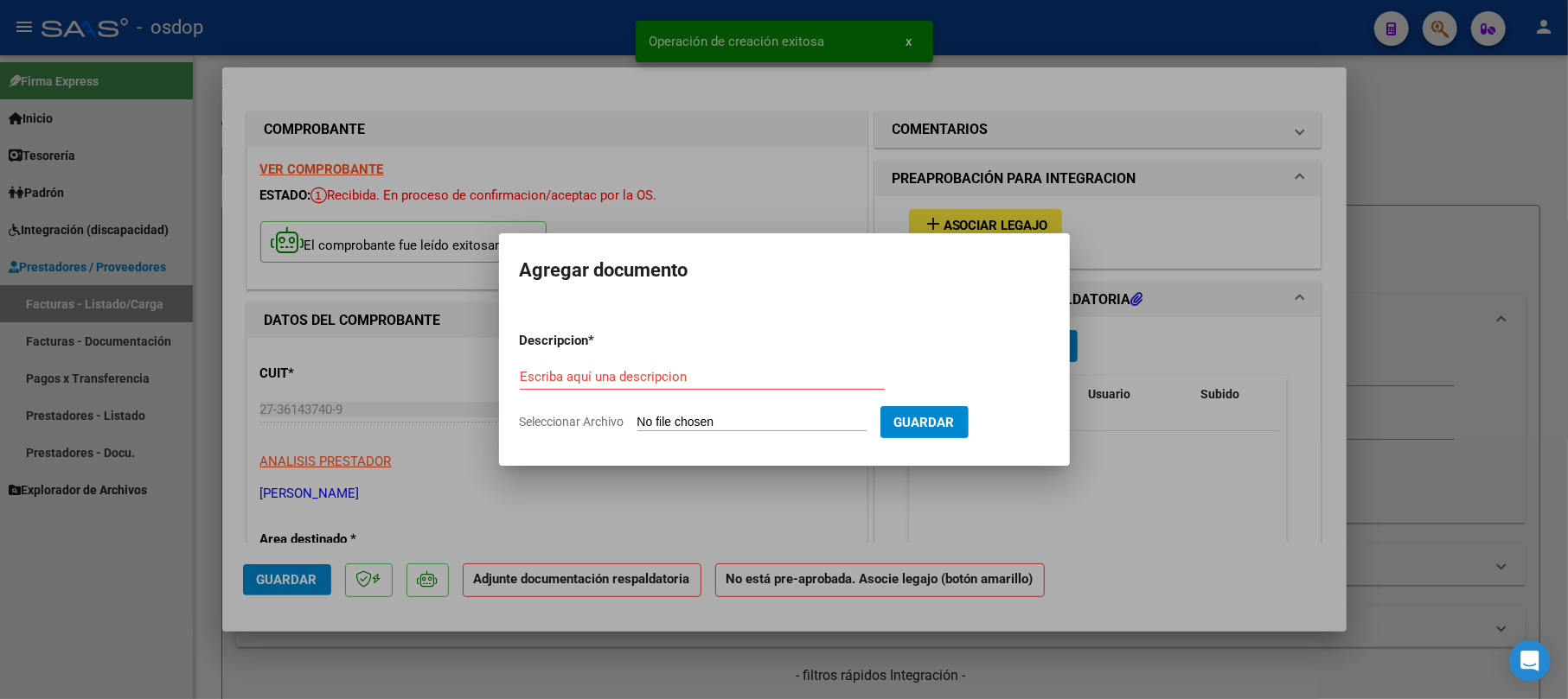
drag, startPoint x: 717, startPoint y: 388, endPoint x: 717, endPoint y: 378, distance: 10.0
click at [717, 384] on div "Escriba aquí una descripcion" at bounding box center [703, 377] width 365 height 26
click at [717, 377] on input "Escriba aquí una descripcion" at bounding box center [703, 377] width 365 height 16
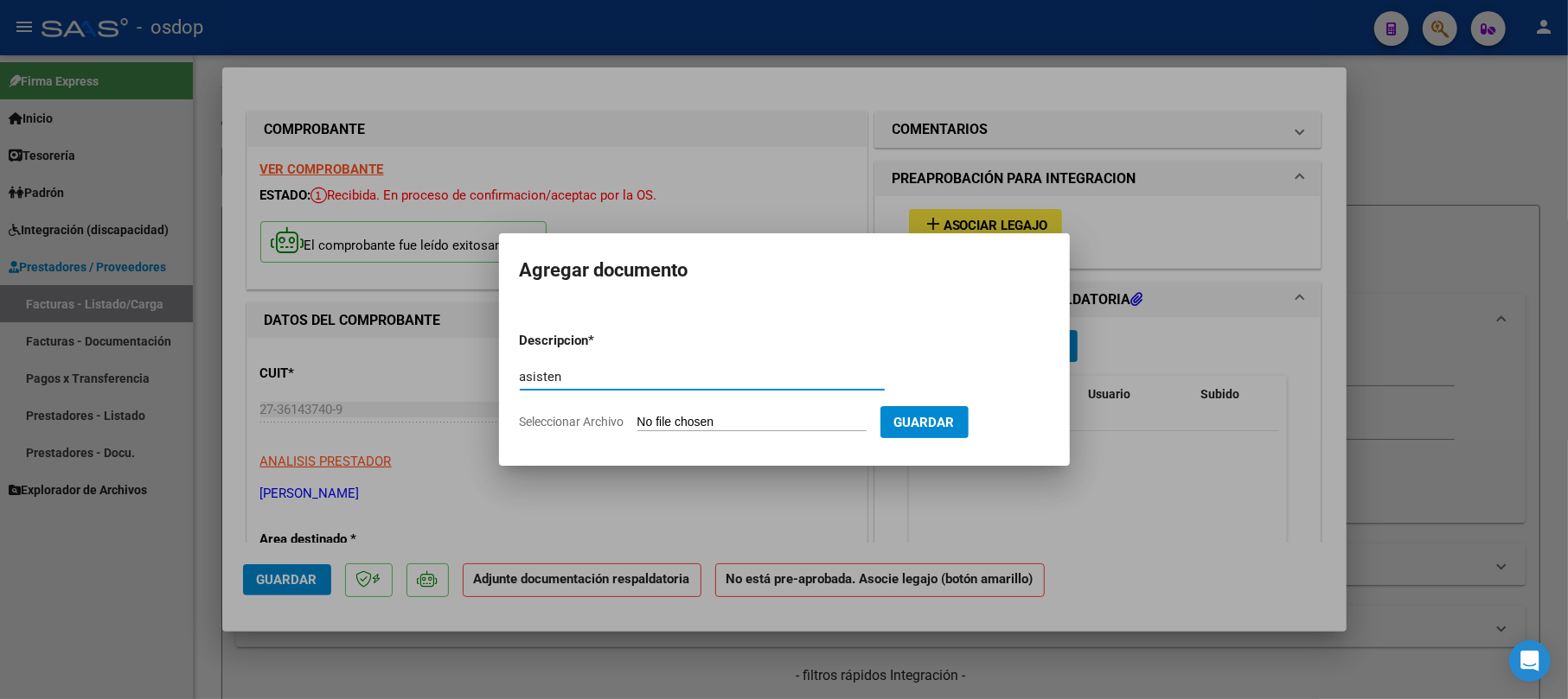
type input "asisten"
click at [713, 415] on input "Seleccionar Archivo" at bounding box center [751, 423] width 229 height 16
type input "C:\fakepath\[PERSON_NAME] Pl. Asist. [DATE] - Lic. [PERSON_NAME].pdf"
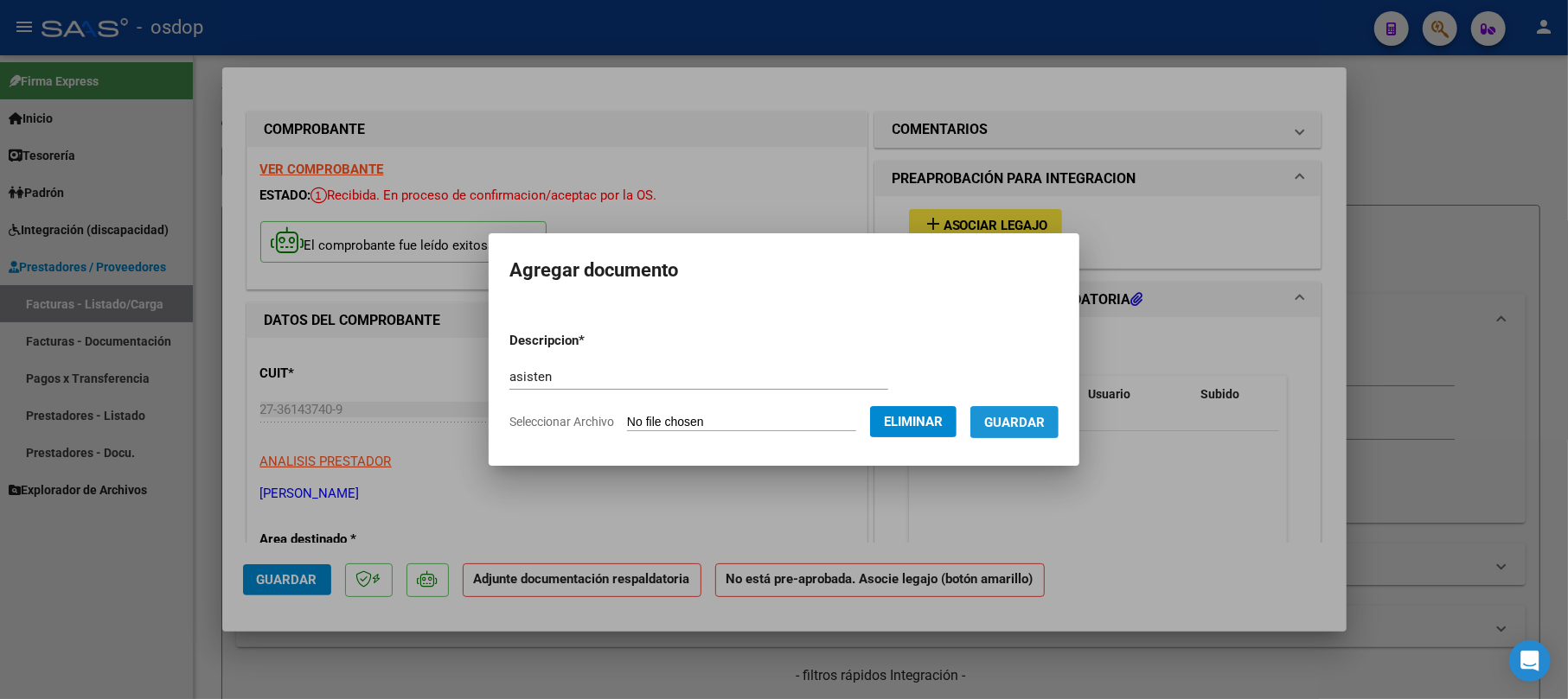
click at [1044, 416] on span "Guardar" at bounding box center [1014, 423] width 61 height 16
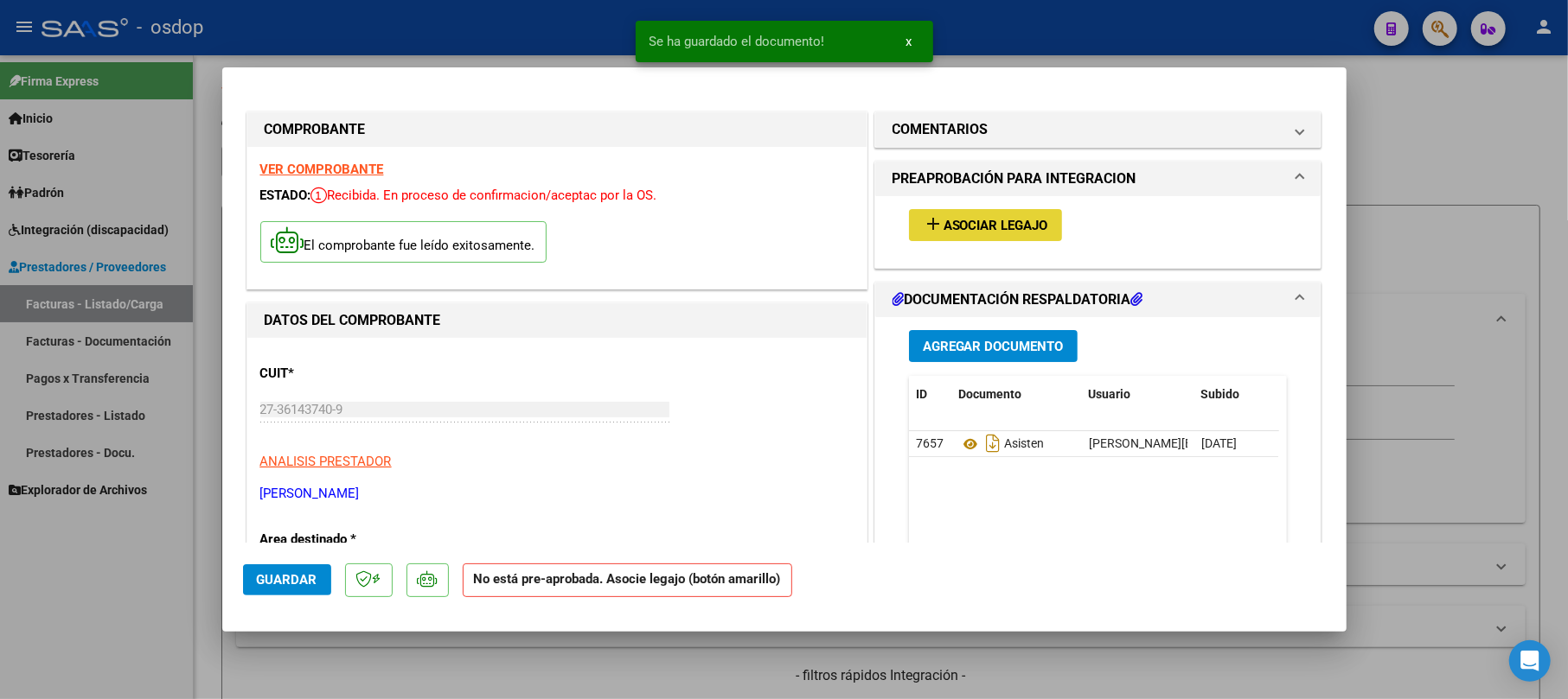
click at [977, 212] on button "add Asociar Legajo" at bounding box center [985, 225] width 153 height 32
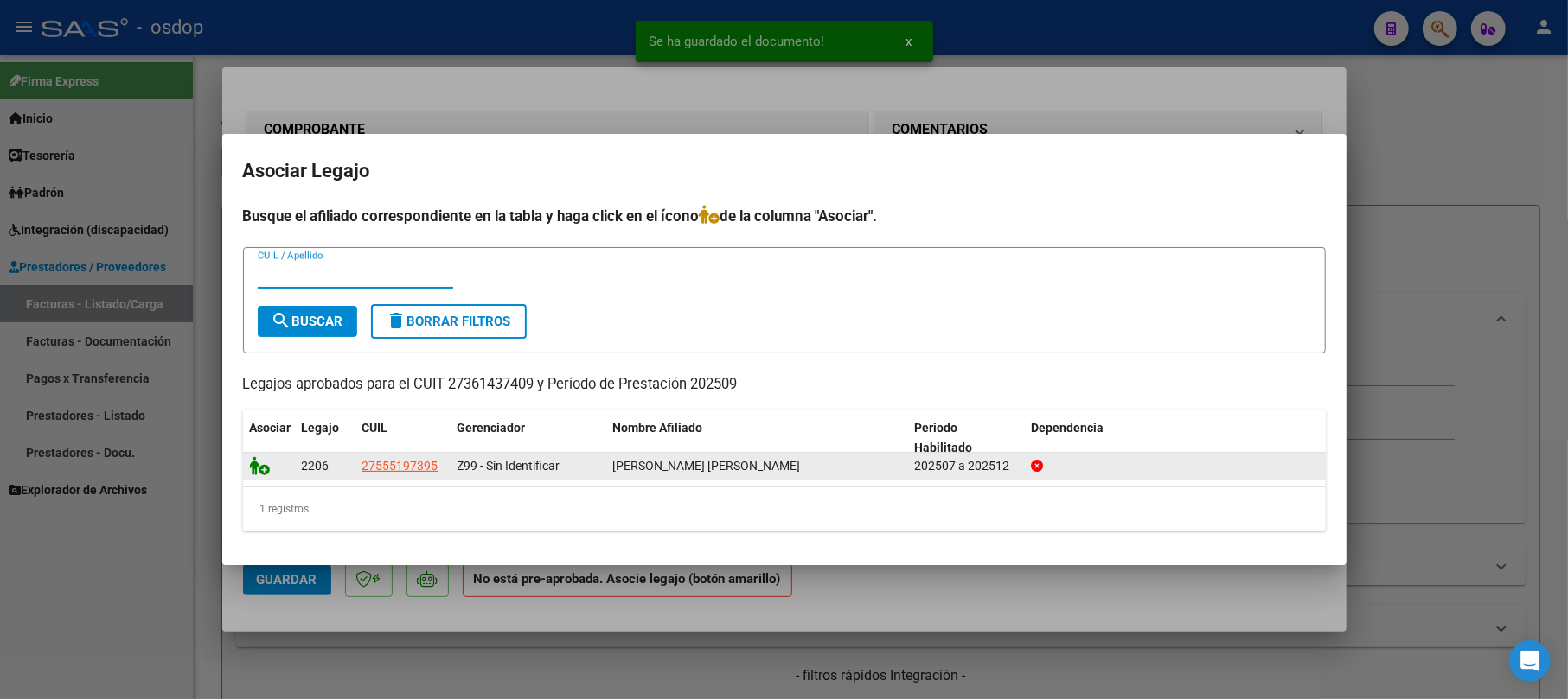
click at [253, 465] on icon at bounding box center [260, 466] width 21 height 19
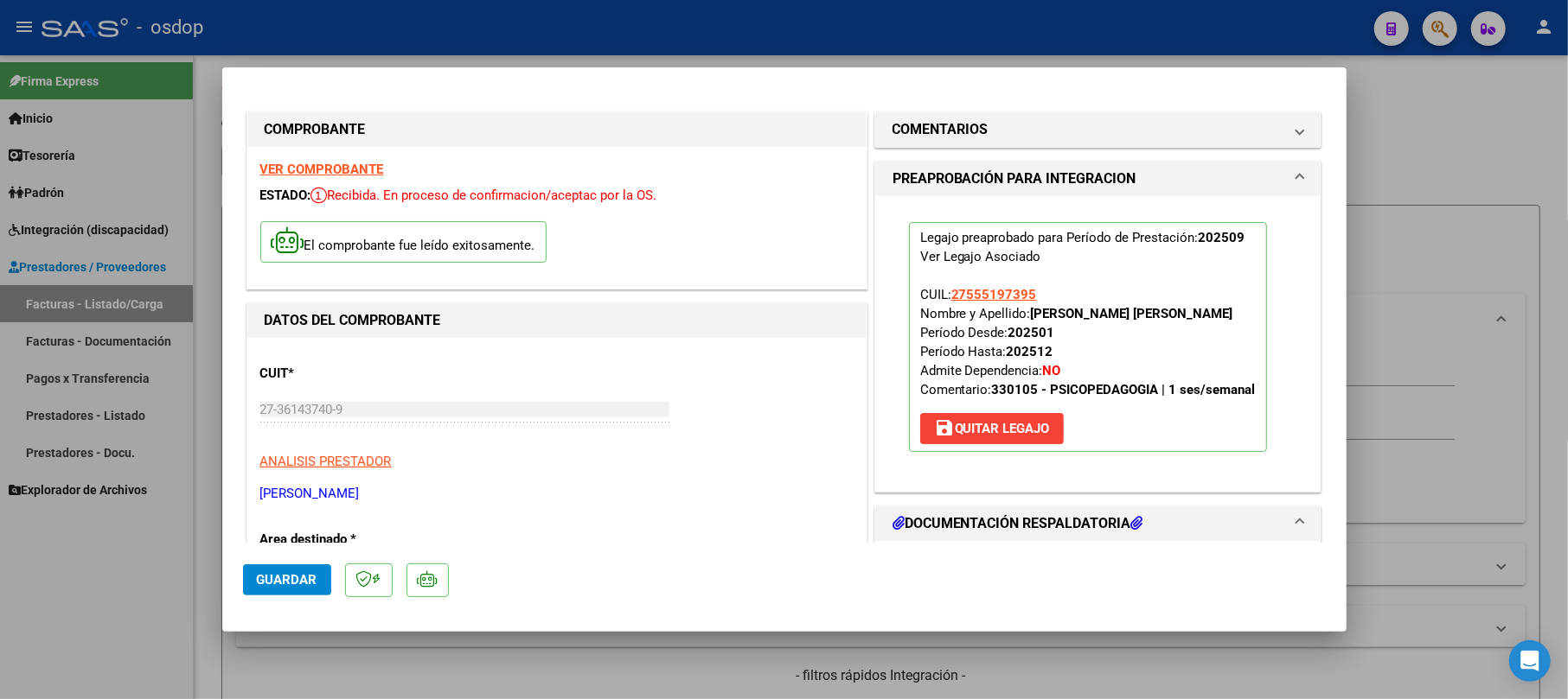
click at [291, 585] on span "Guardar" at bounding box center [287, 580] width 61 height 16
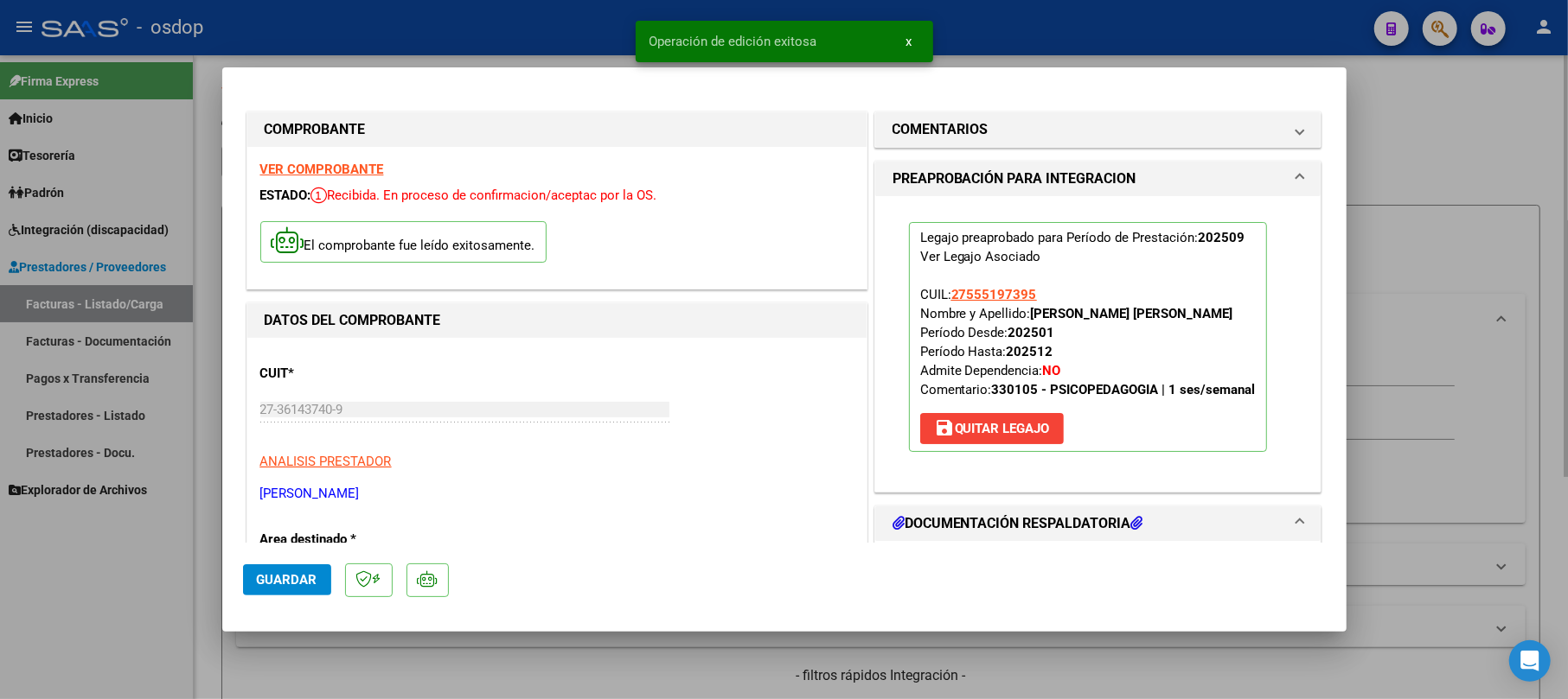
drag, startPoint x: 1391, startPoint y: 289, endPoint x: 1567, endPoint y: 669, distance: 418.8
click at [1391, 288] on div at bounding box center [784, 350] width 1568 height 699
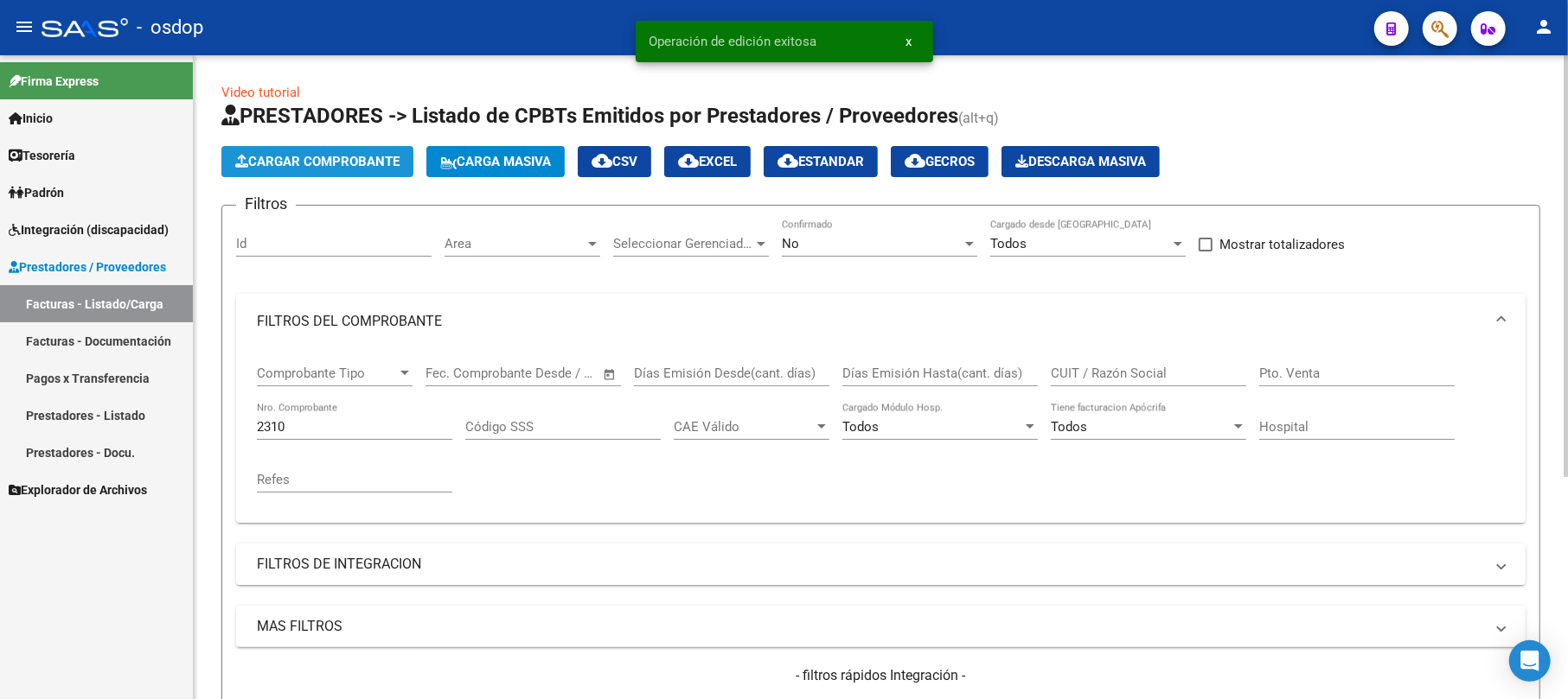
click at [333, 166] on span "Cargar Comprobante" at bounding box center [318, 162] width 164 height 16
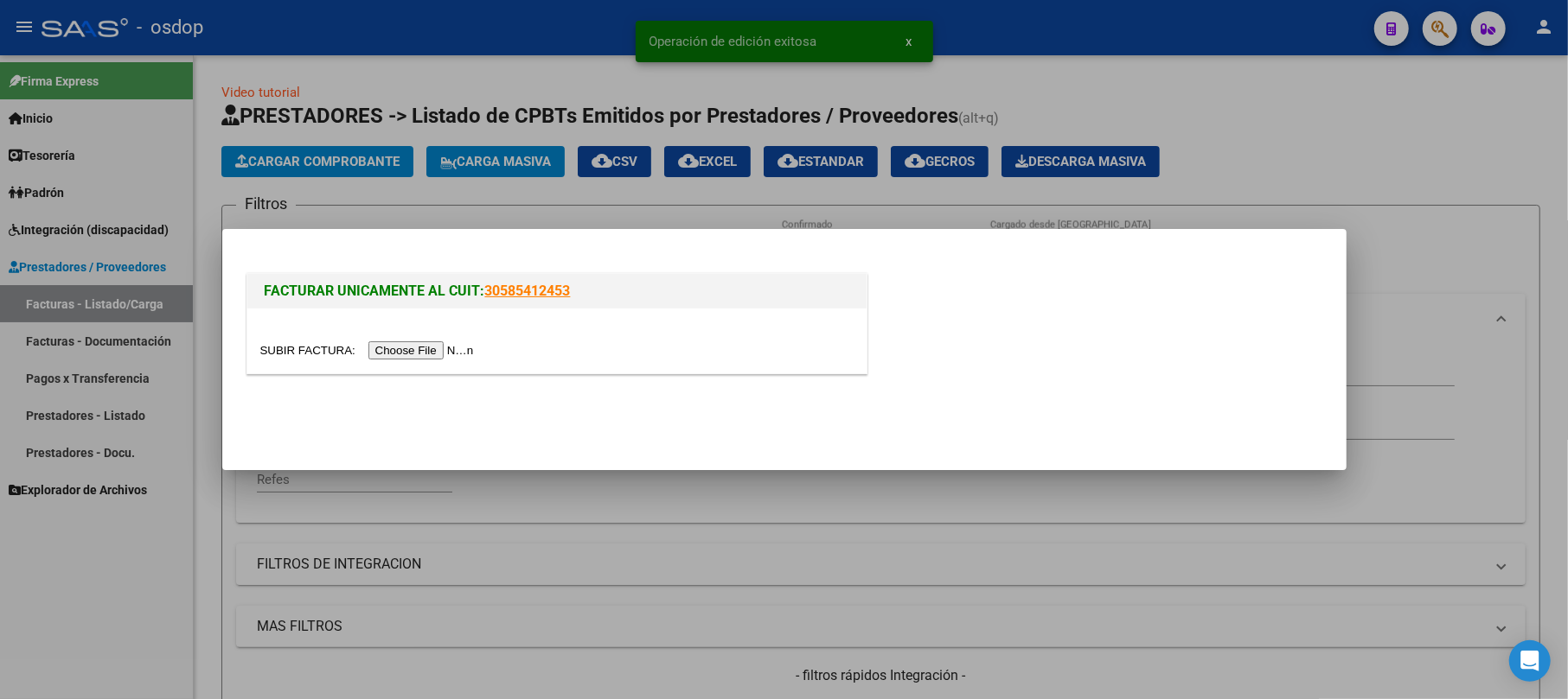
click at [408, 346] on input "file" at bounding box center [370, 350] width 219 height 18
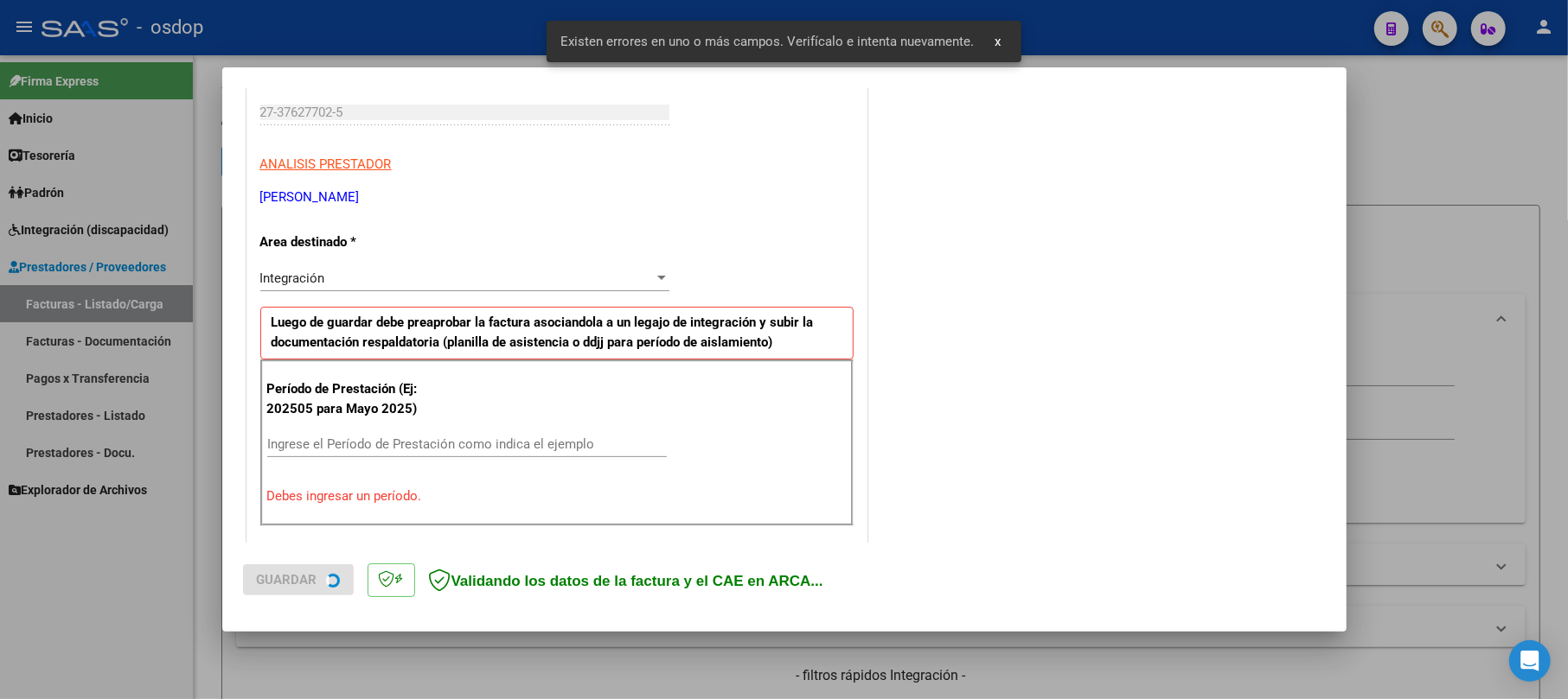
scroll to position [344, 0]
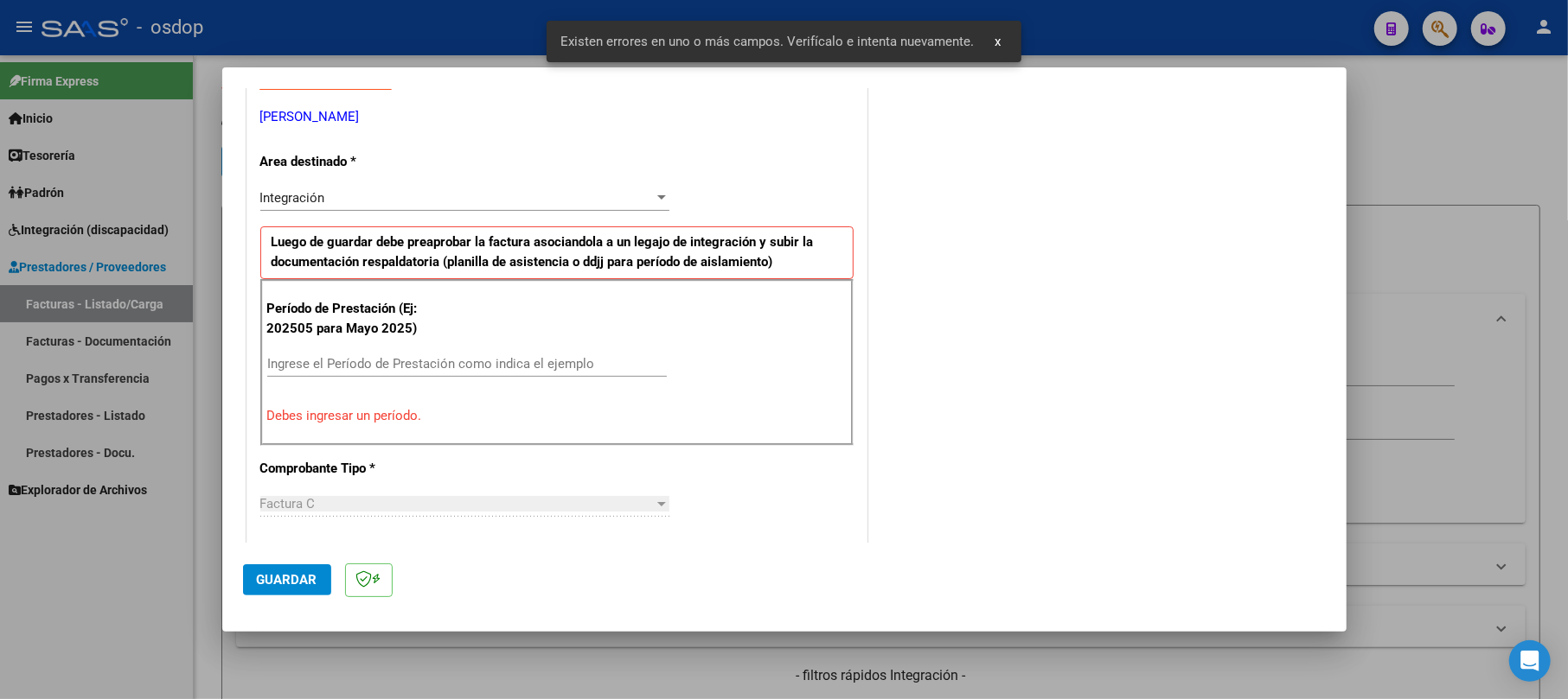
click at [347, 364] on input "Ingrese el Período de Prestación como indica el ejemplo" at bounding box center [467, 364] width 400 height 16
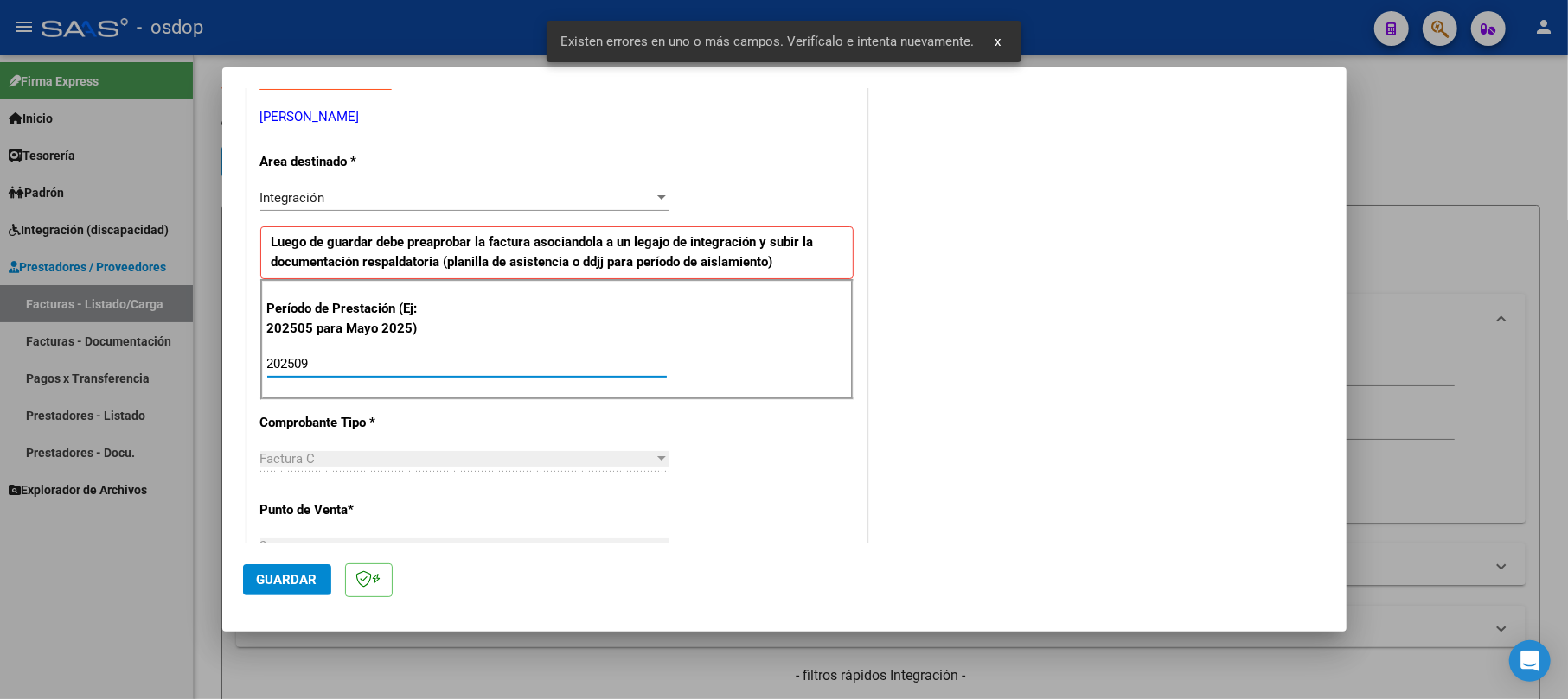
type input "202509"
drag, startPoint x: 295, startPoint y: 595, endPoint x: 295, endPoint y: 569, distance: 26.0
click at [295, 573] on mat-dialog-actions "Guardar" at bounding box center [784, 577] width 1083 height 68
click at [299, 568] on button "Guardar" at bounding box center [287, 580] width 88 height 31
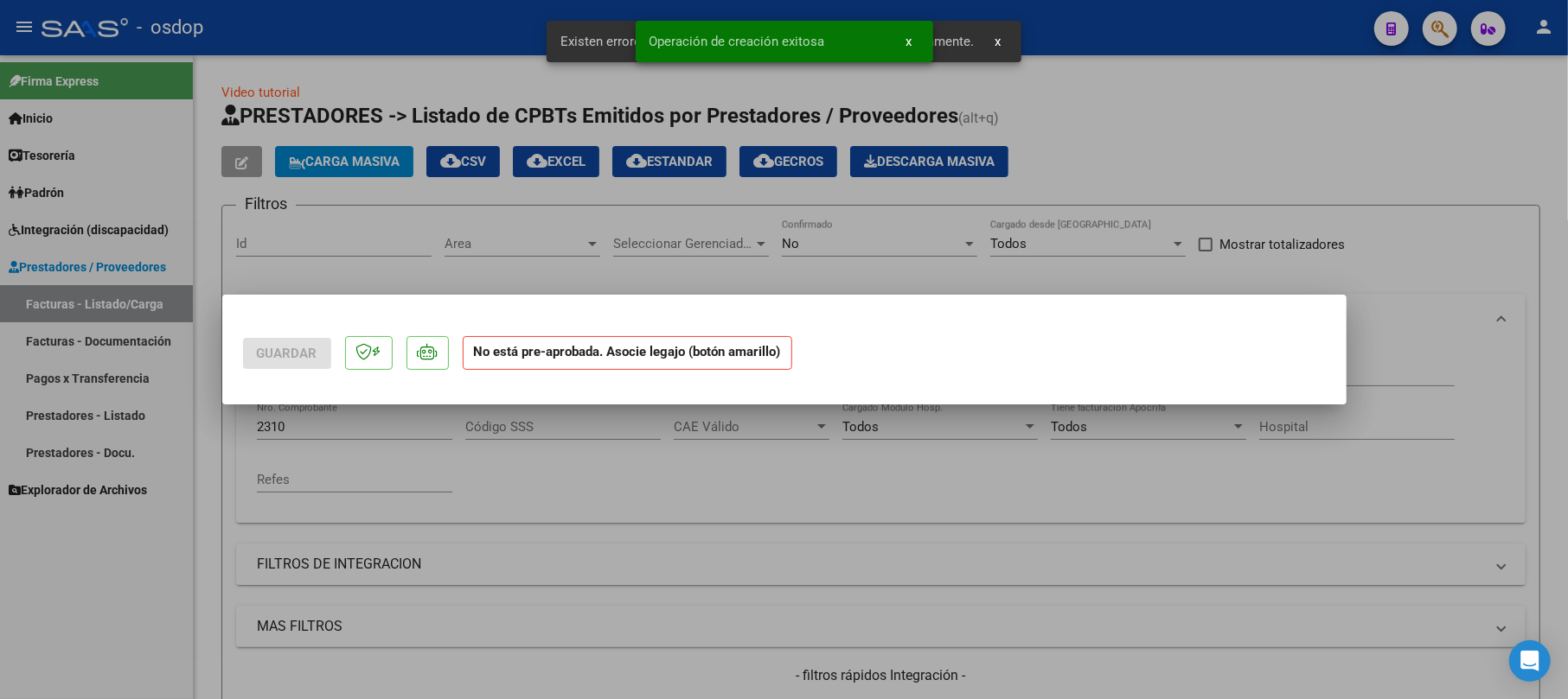
scroll to position [0, 0]
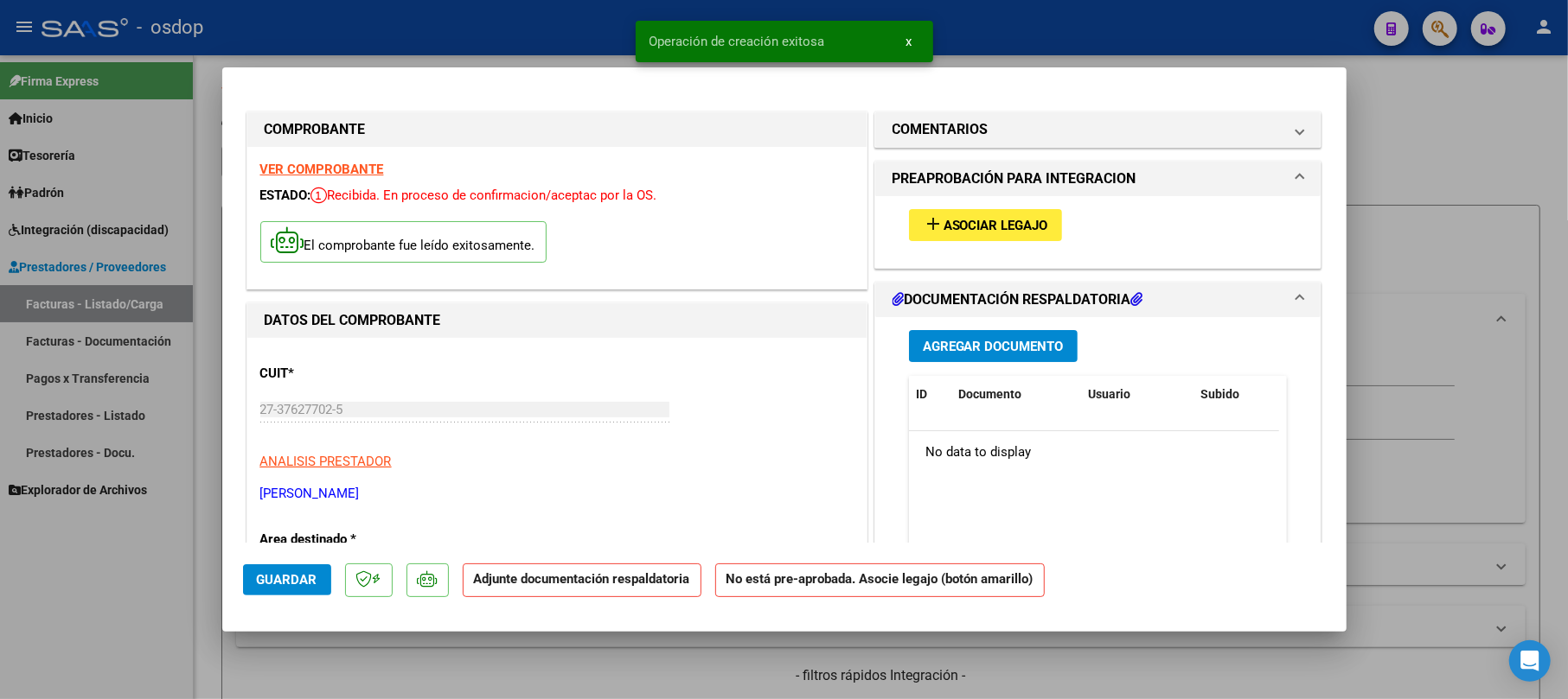
click at [996, 343] on span "Agregar Documento" at bounding box center [993, 347] width 141 height 16
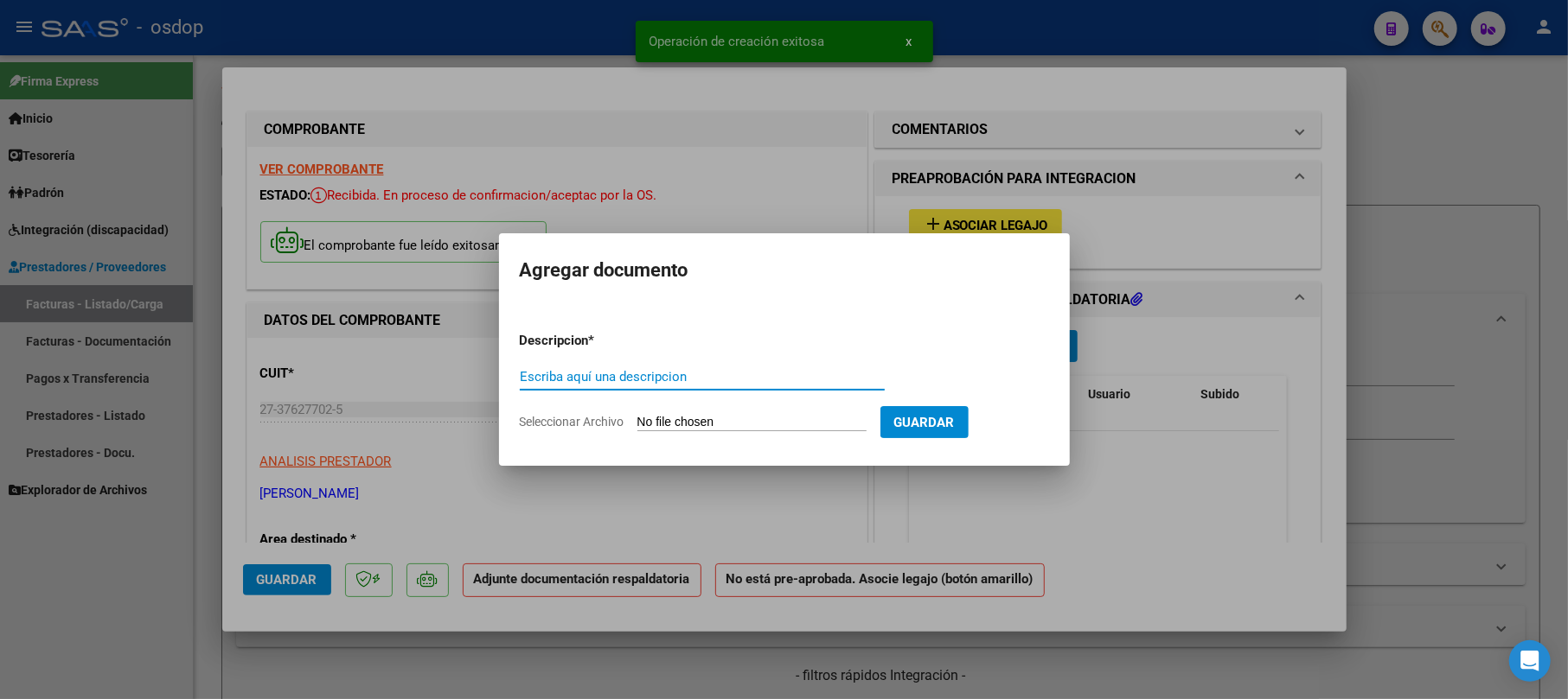
click at [565, 379] on input "Escriba aquí una descripcion" at bounding box center [703, 377] width 365 height 16
type input "asit"
click at [809, 427] on input "Seleccionar Archivo" at bounding box center [751, 423] width 229 height 16
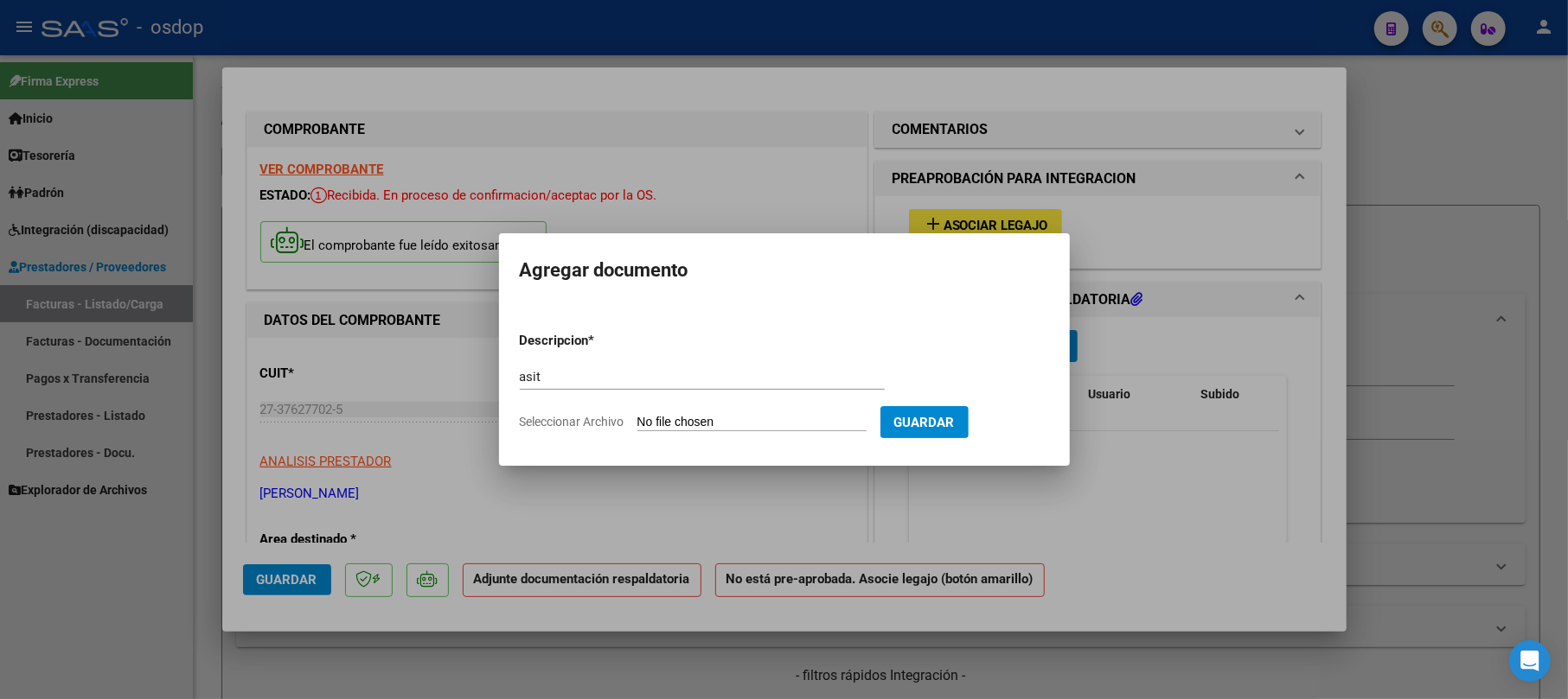
type input "C:\fakepath\[PERSON_NAME] Pl. Asist. [DATE] - Lic. [PERSON_NAME].pdf"
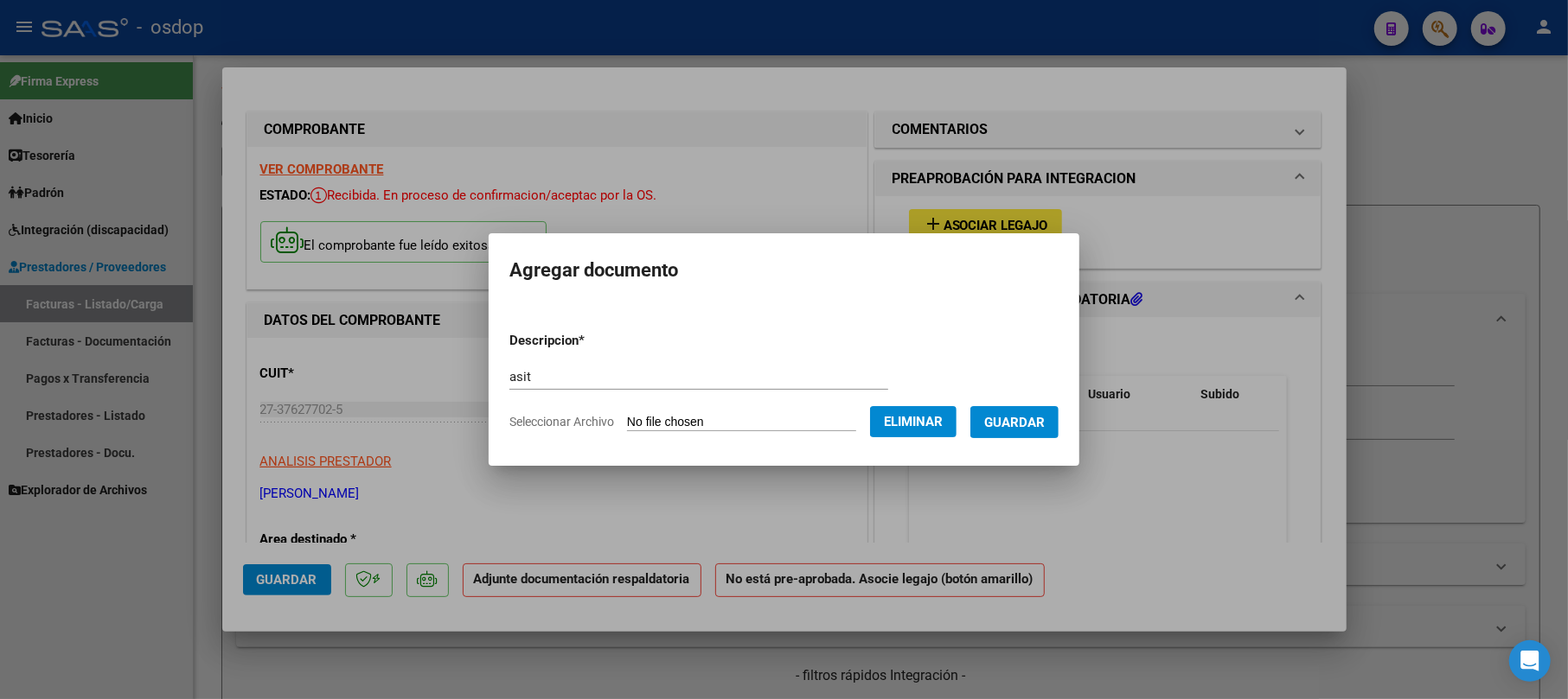
click at [1041, 419] on span "Guardar" at bounding box center [1014, 423] width 61 height 16
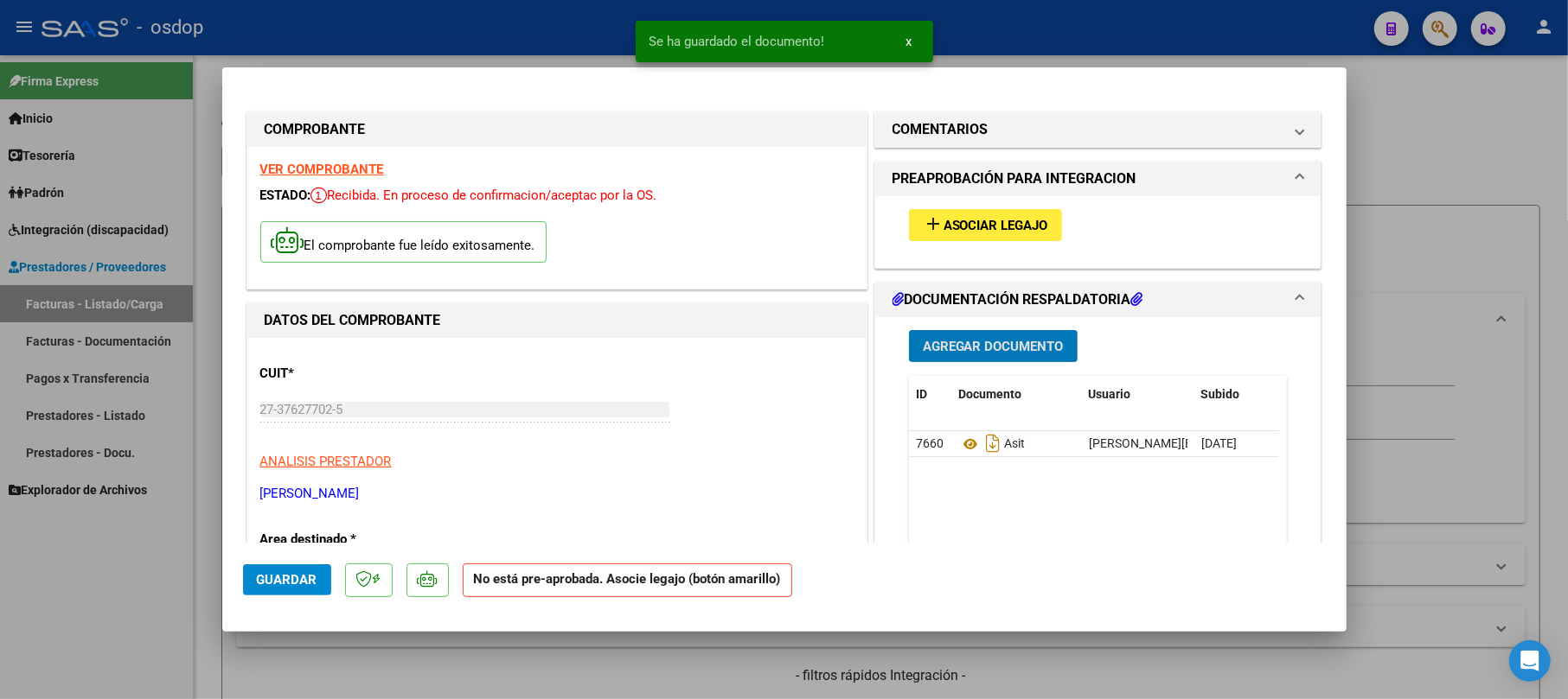
click at [1013, 236] on button "add Asociar Legajo" at bounding box center [985, 225] width 153 height 32
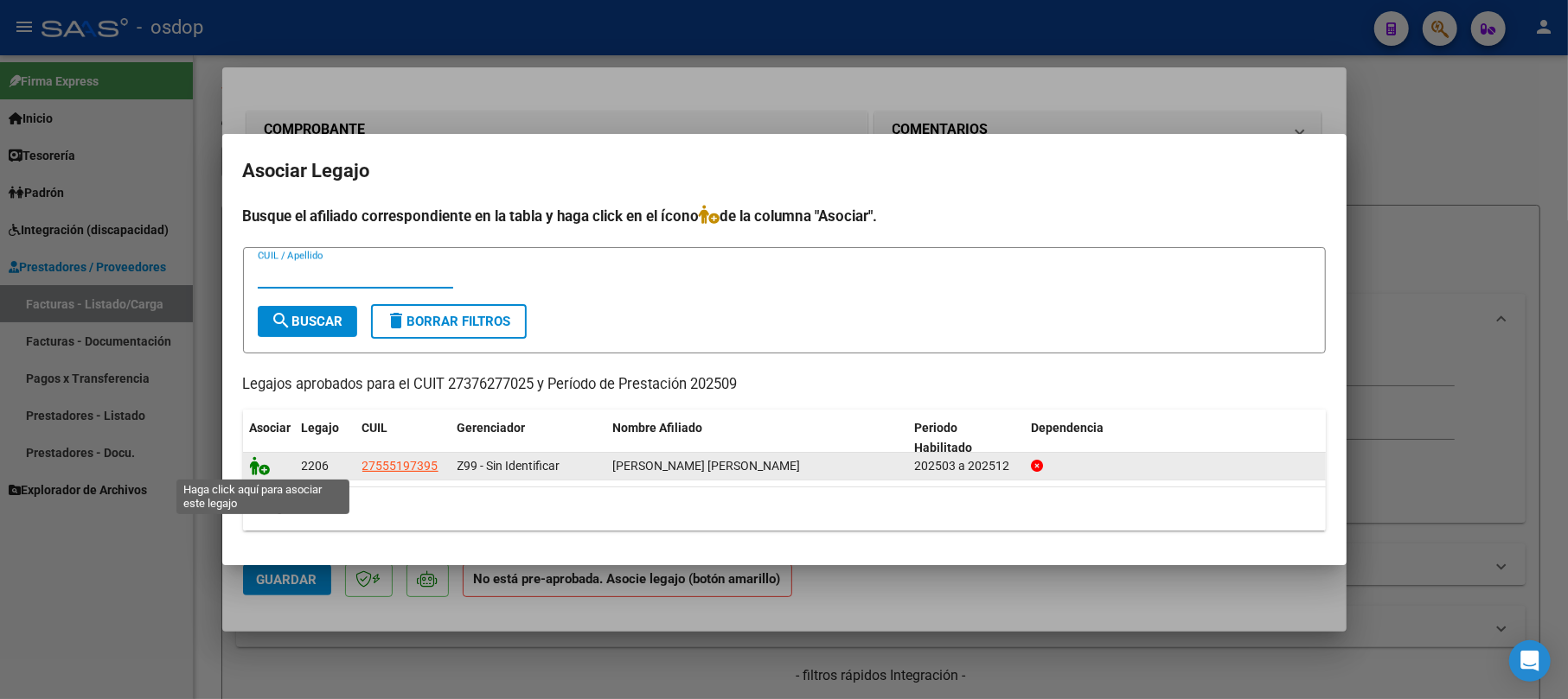
click at [260, 465] on icon at bounding box center [260, 466] width 21 height 19
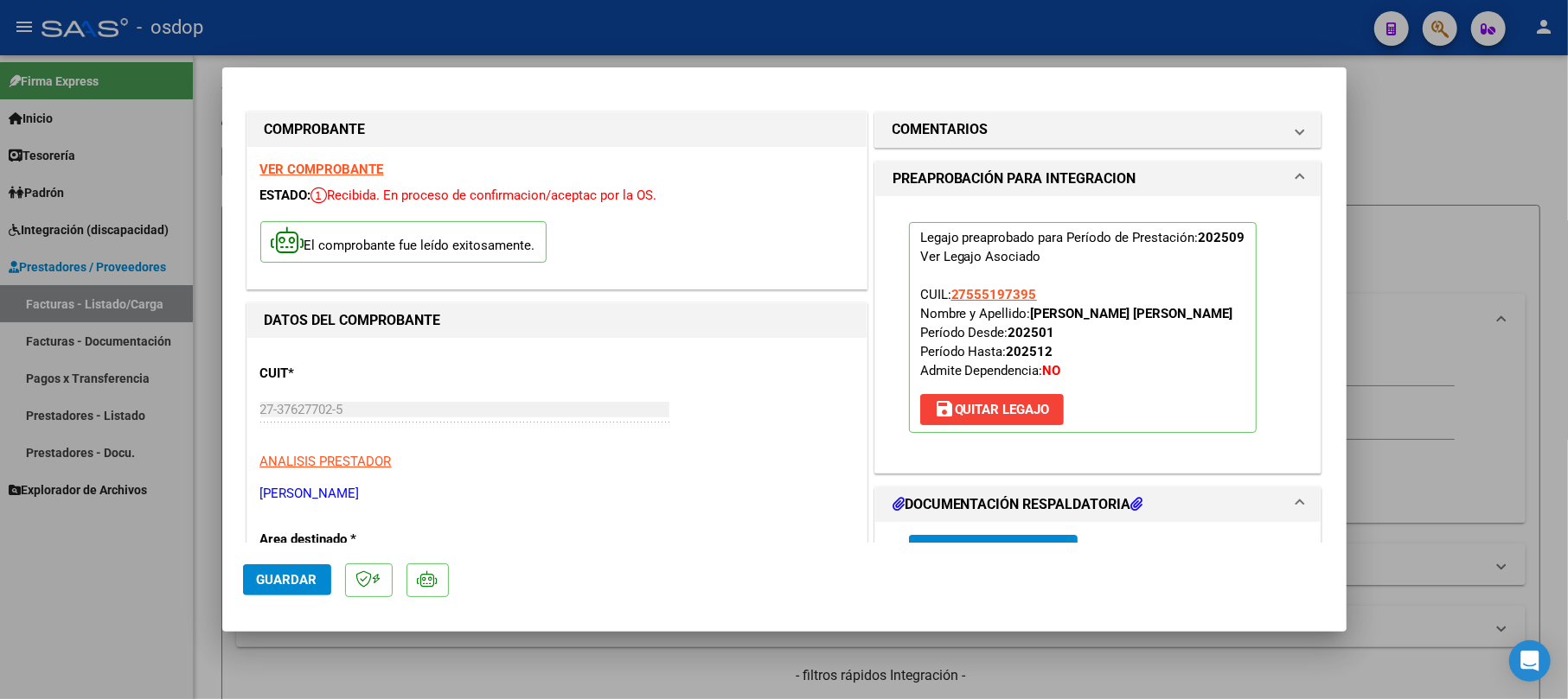
click at [303, 576] on span "Guardar" at bounding box center [287, 580] width 61 height 16
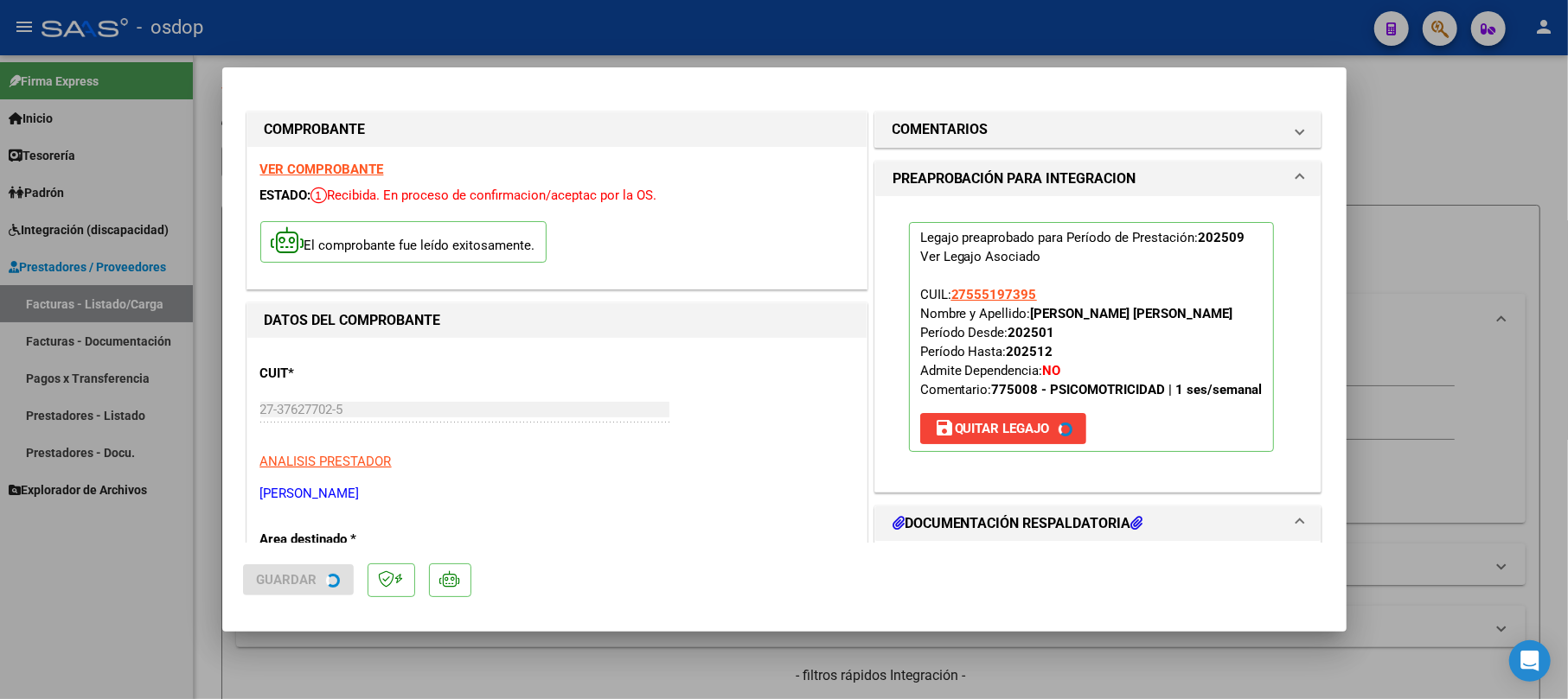
click at [1453, 118] on div at bounding box center [784, 350] width 1568 height 699
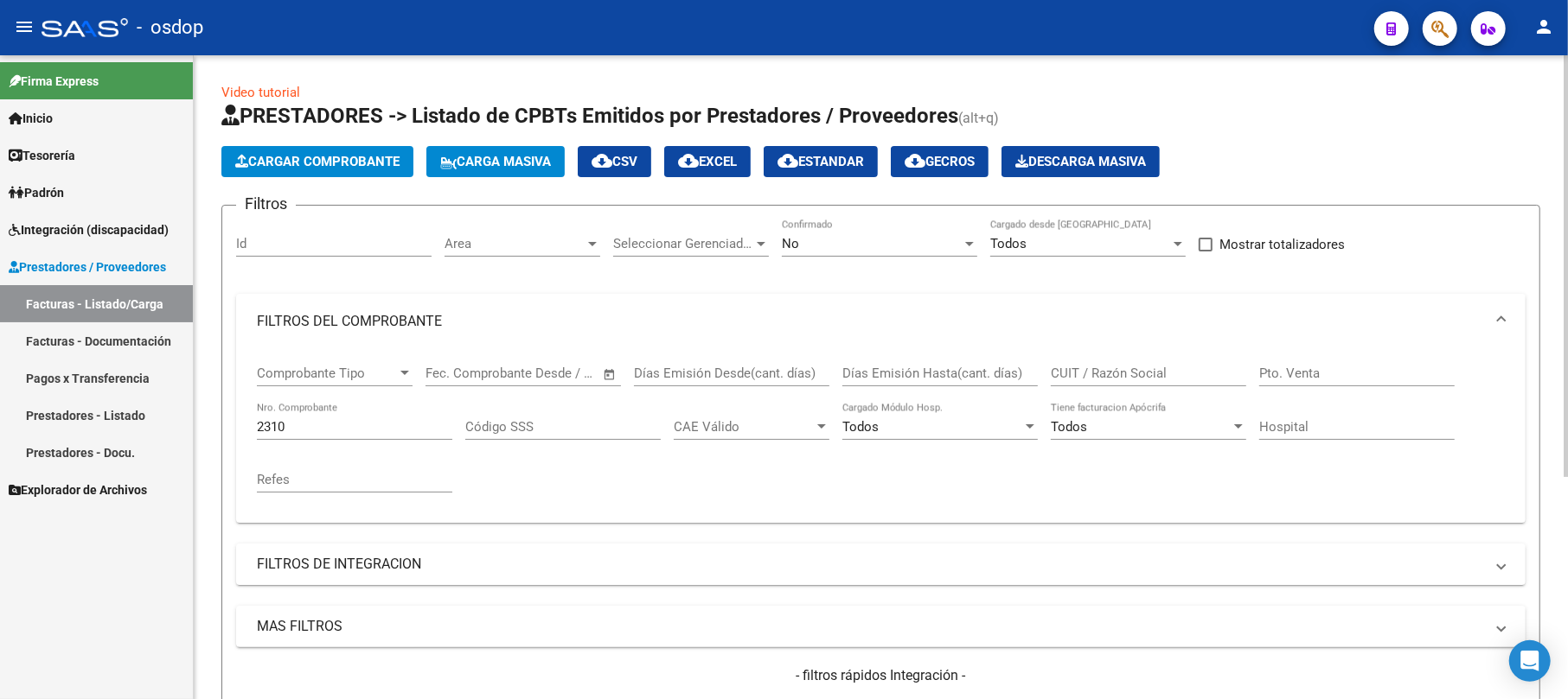
click at [298, 438] on div "2310 Nro. Comprobante" at bounding box center [355, 421] width 196 height 37
type input "2"
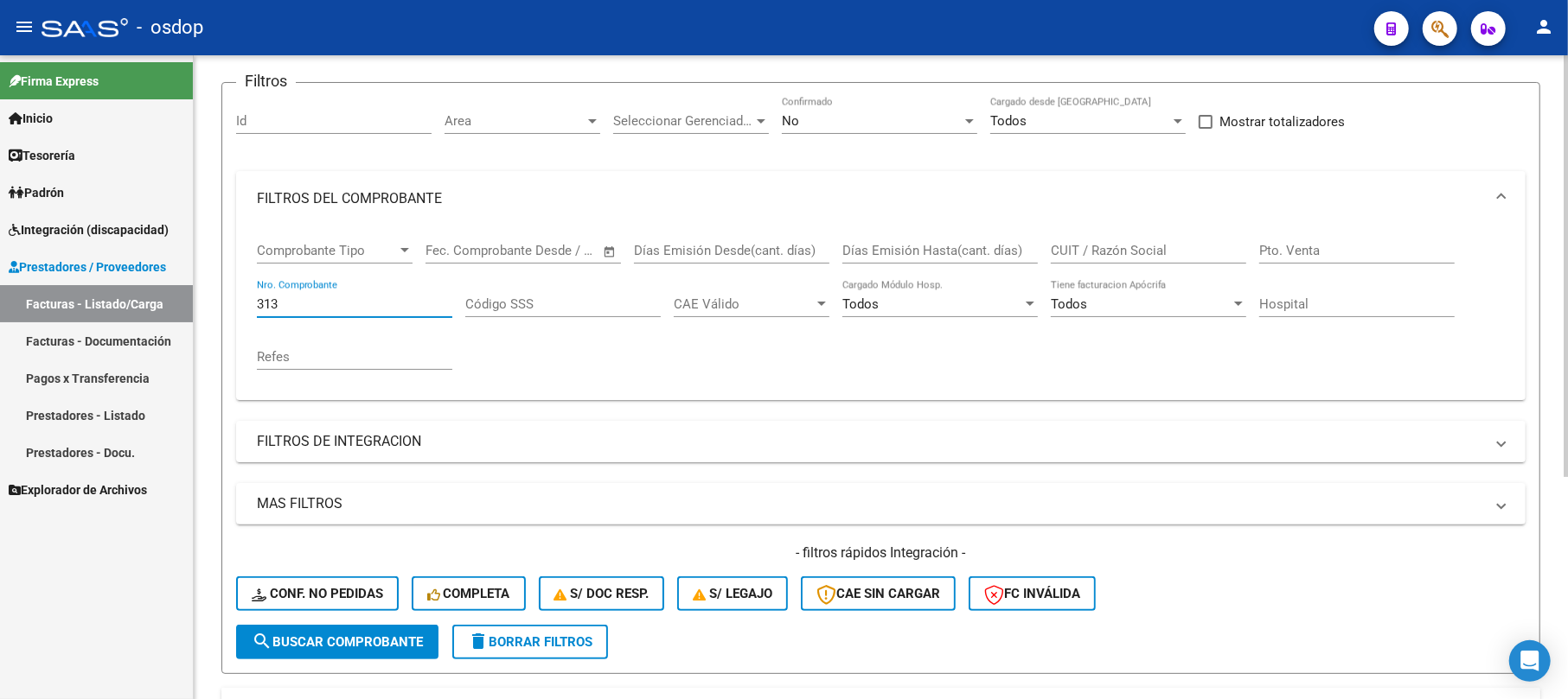
scroll to position [230, 0]
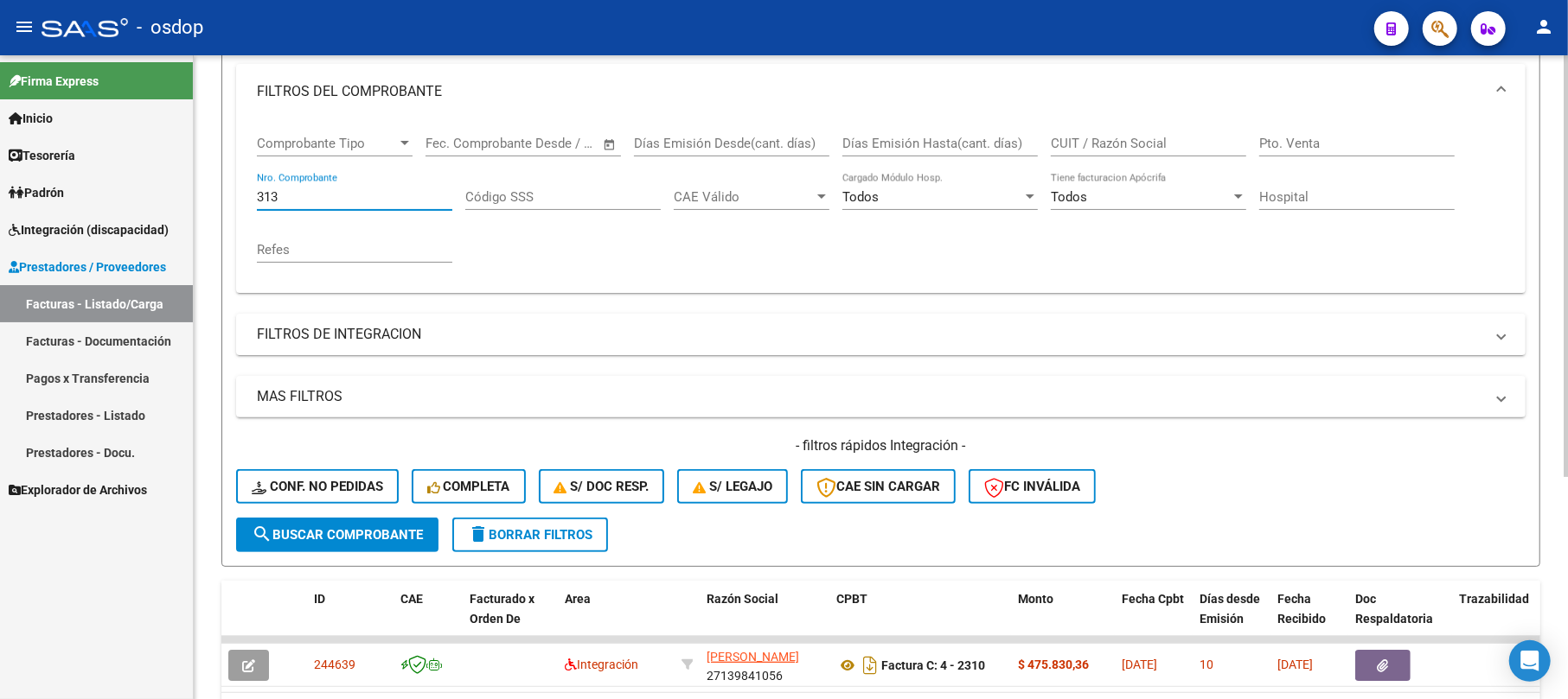
type input "313"
click at [320, 534] on span "search Buscar Comprobante" at bounding box center [337, 535] width 171 height 16
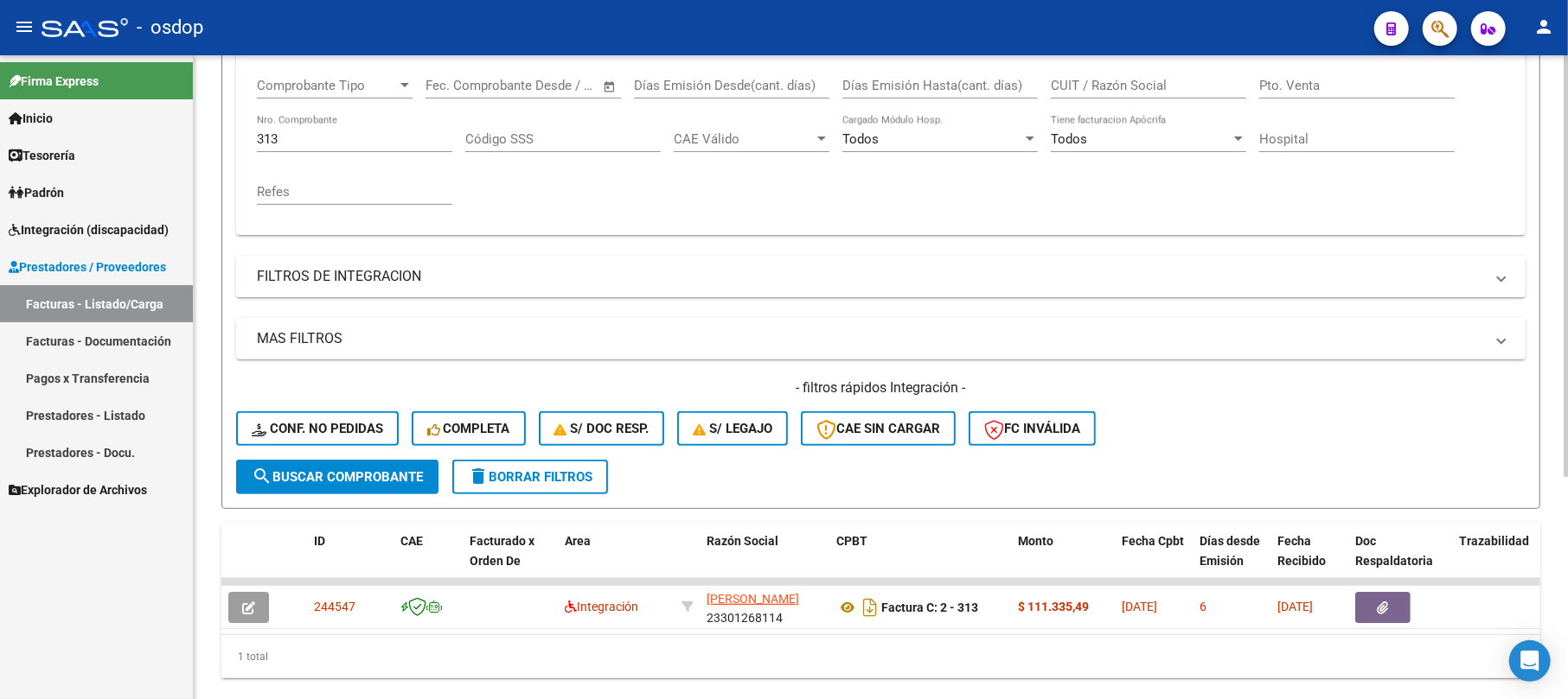
scroll to position [339, 0]
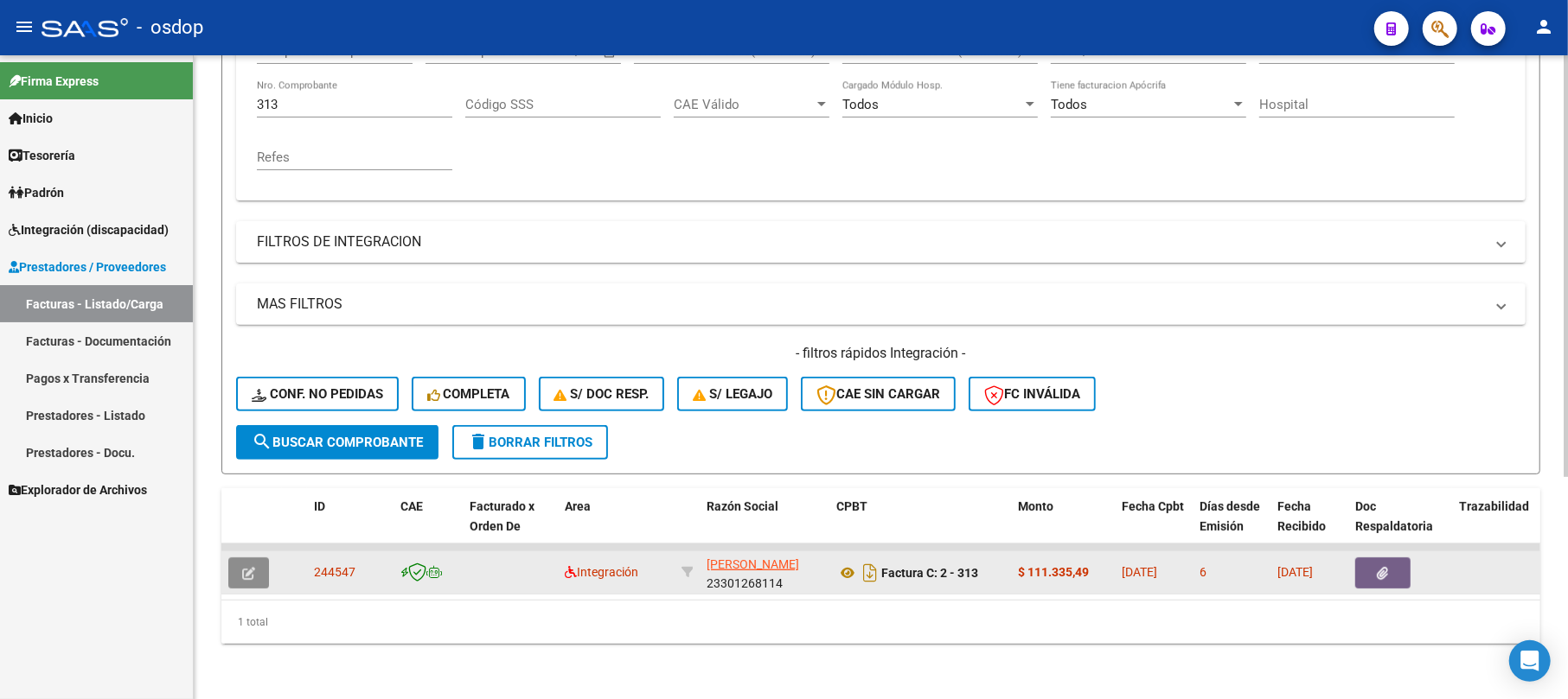
click at [261, 558] on button "button" at bounding box center [248, 574] width 41 height 31
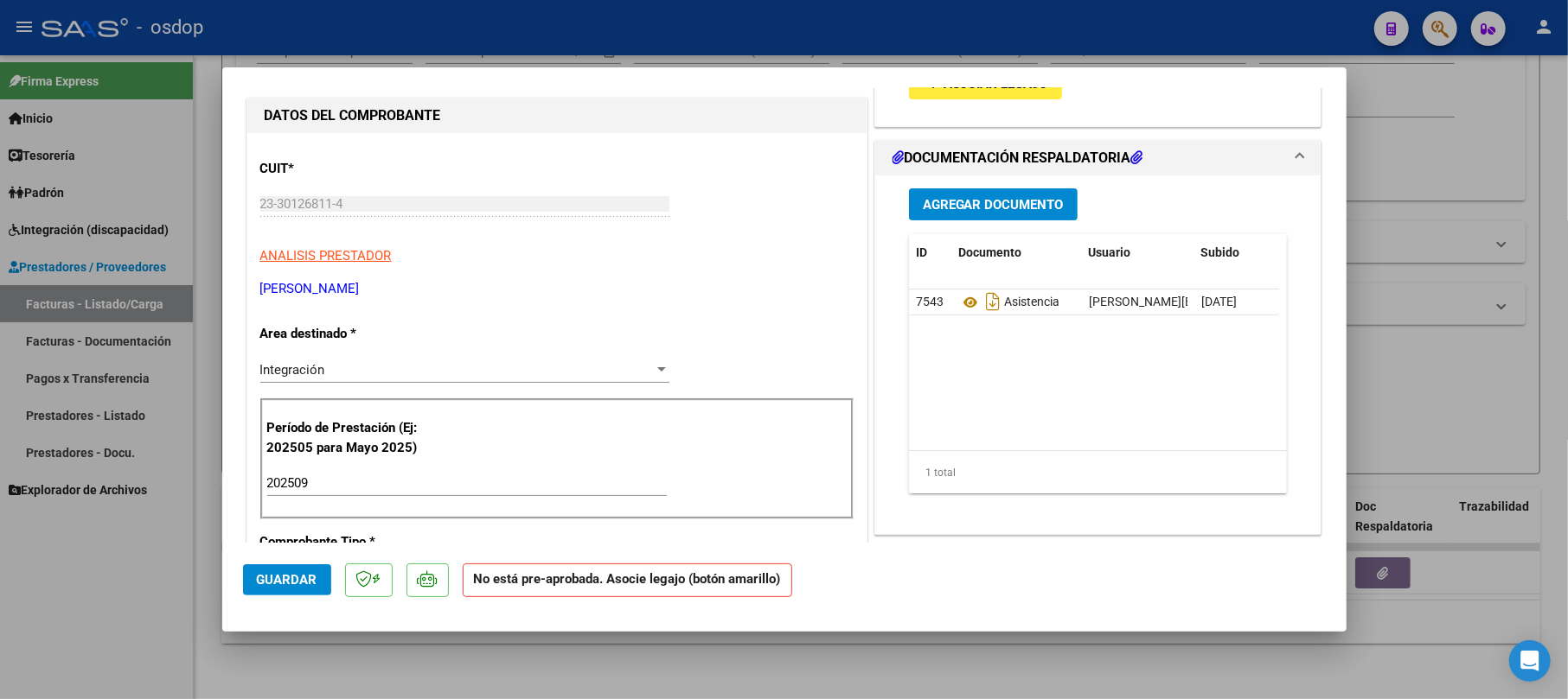
scroll to position [115, 0]
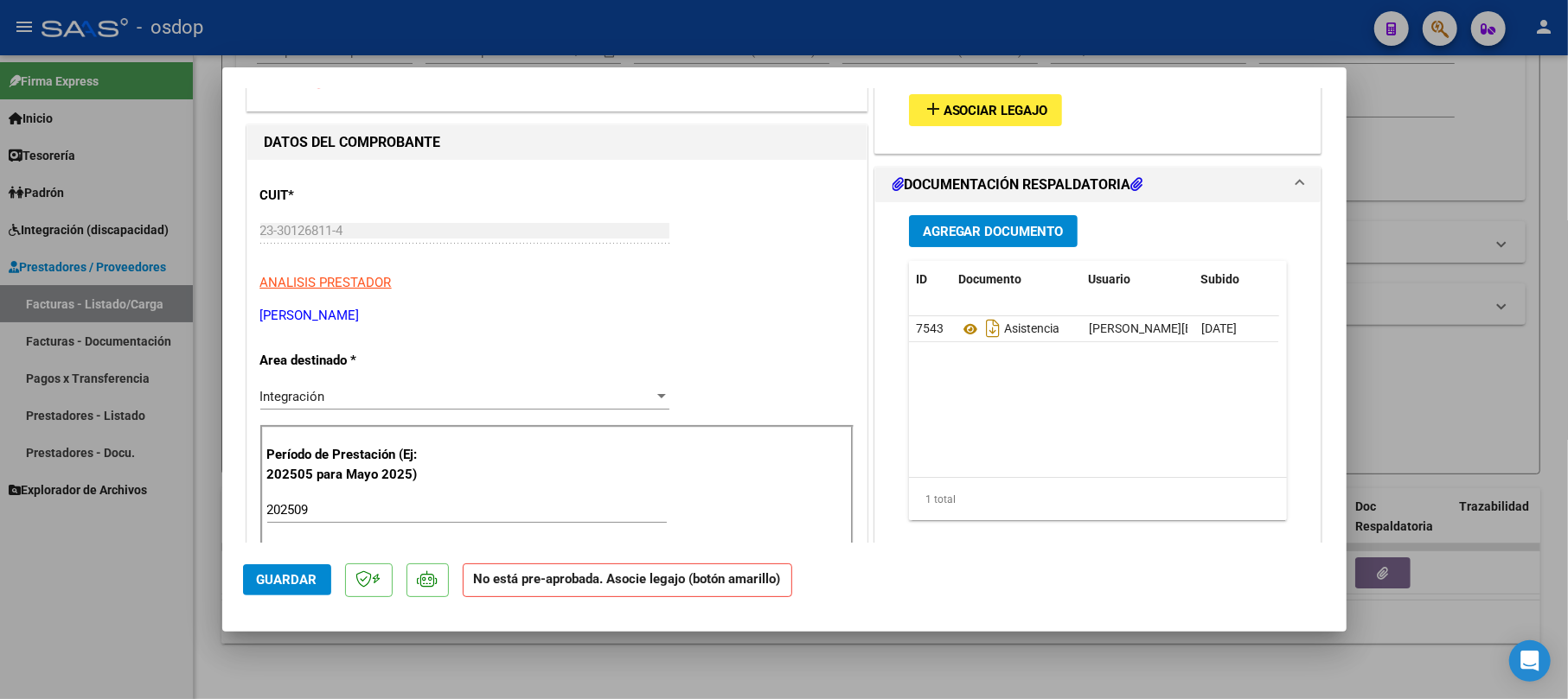
click at [931, 114] on mat-icon "add" at bounding box center [933, 109] width 21 height 21
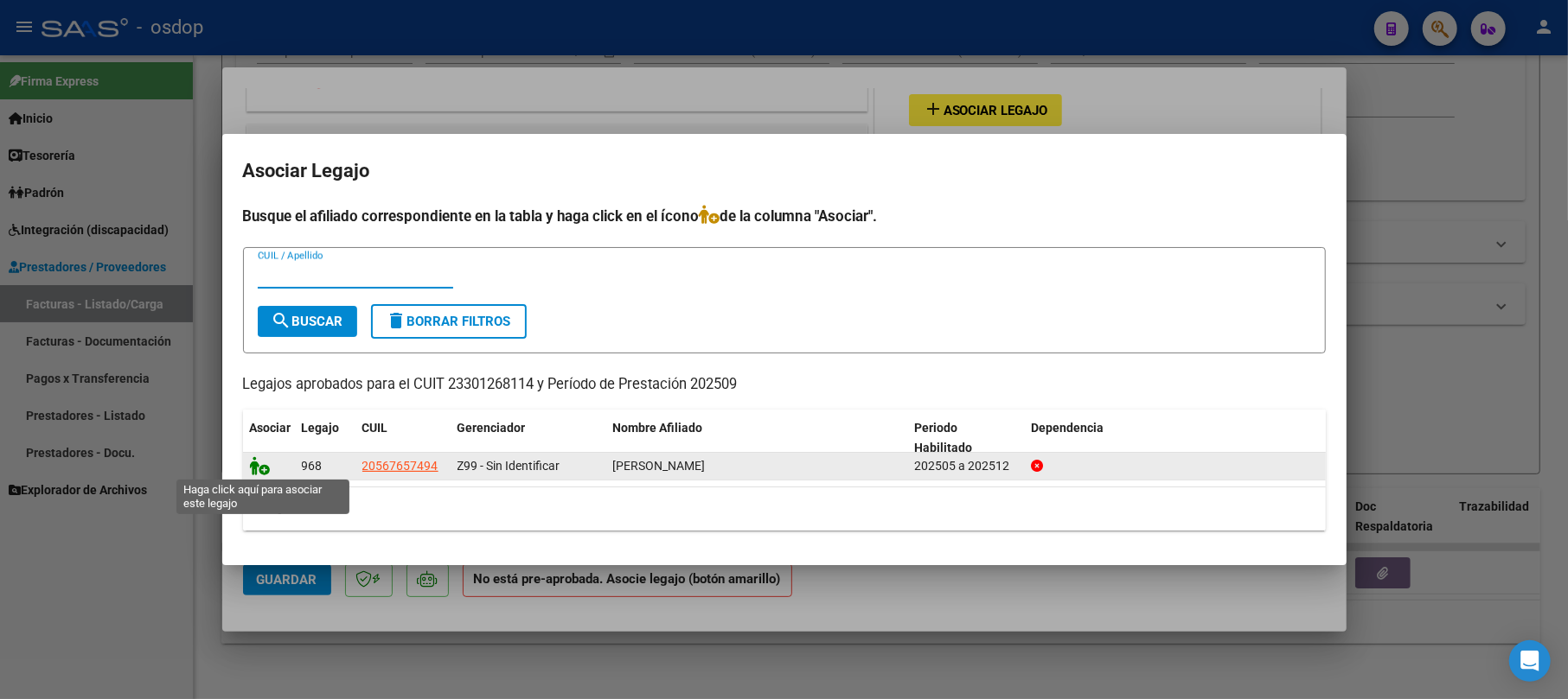
click at [254, 469] on icon at bounding box center [260, 466] width 21 height 19
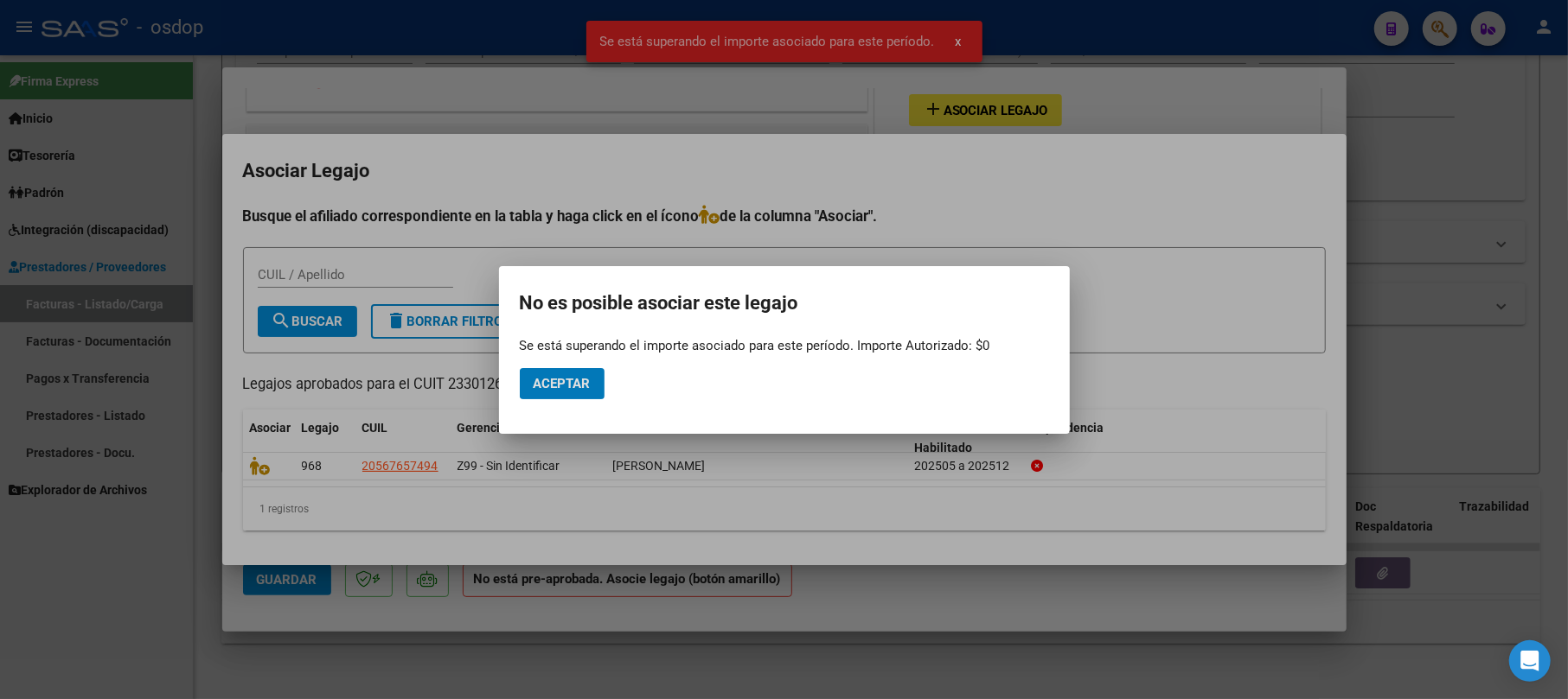
drag, startPoint x: 544, startPoint y: 391, endPoint x: 953, endPoint y: 391, distance: 409.0
click at [545, 391] on span "Aceptar" at bounding box center [562, 384] width 57 height 16
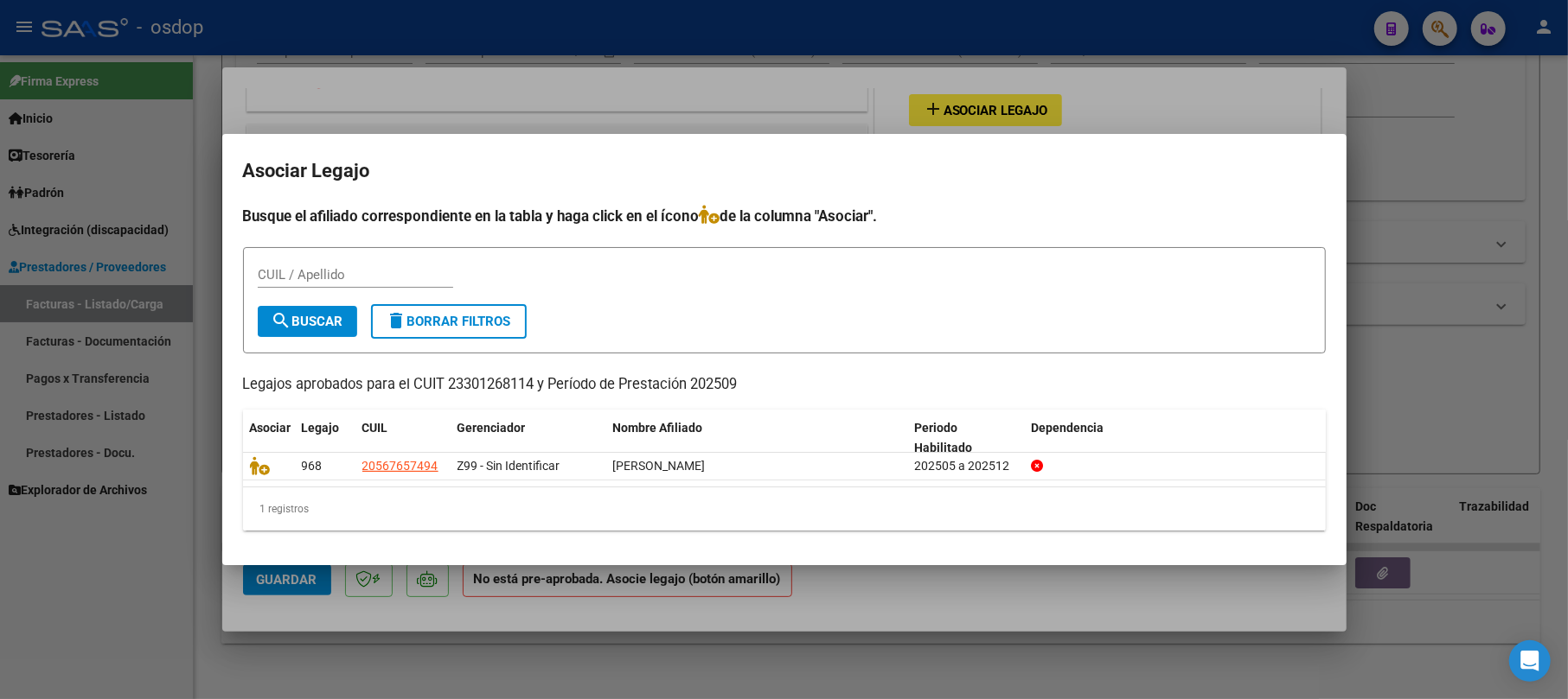
click at [1434, 166] on div at bounding box center [784, 350] width 1568 height 699
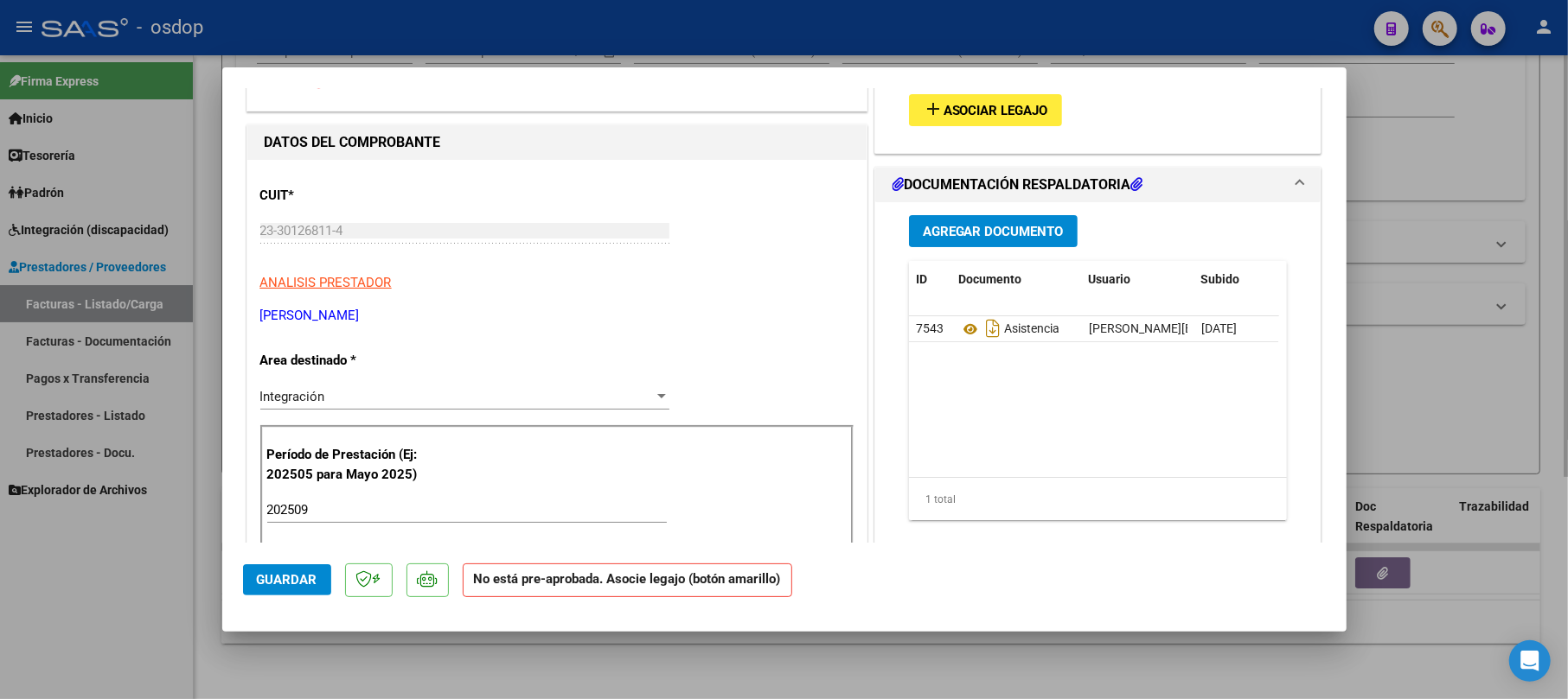
drag, startPoint x: 1411, startPoint y: 109, endPoint x: 1412, endPoint y: 121, distance: 12.0
click at [1412, 109] on div at bounding box center [784, 350] width 1568 height 699
type input "$ 0,00"
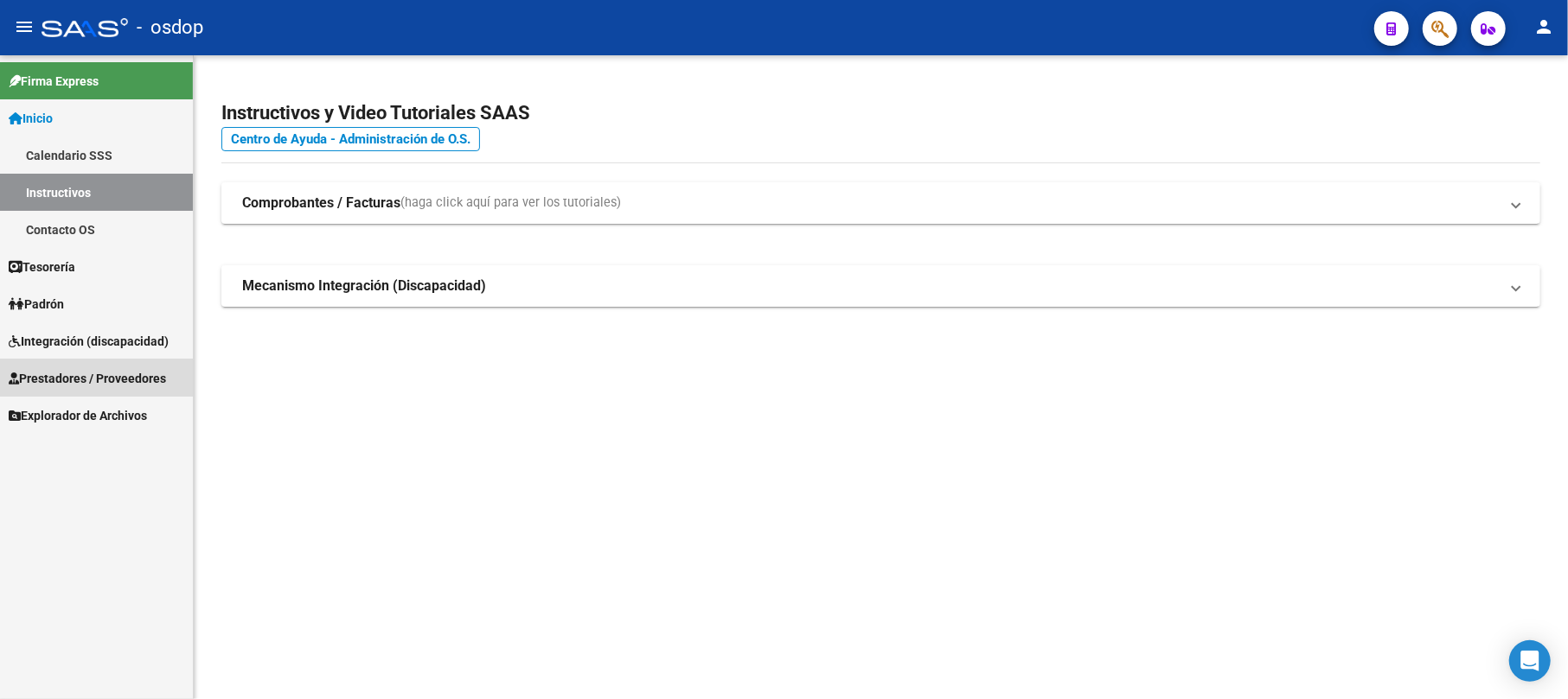
click at [87, 370] on span "Prestadores / Proveedores" at bounding box center [87, 379] width 157 height 19
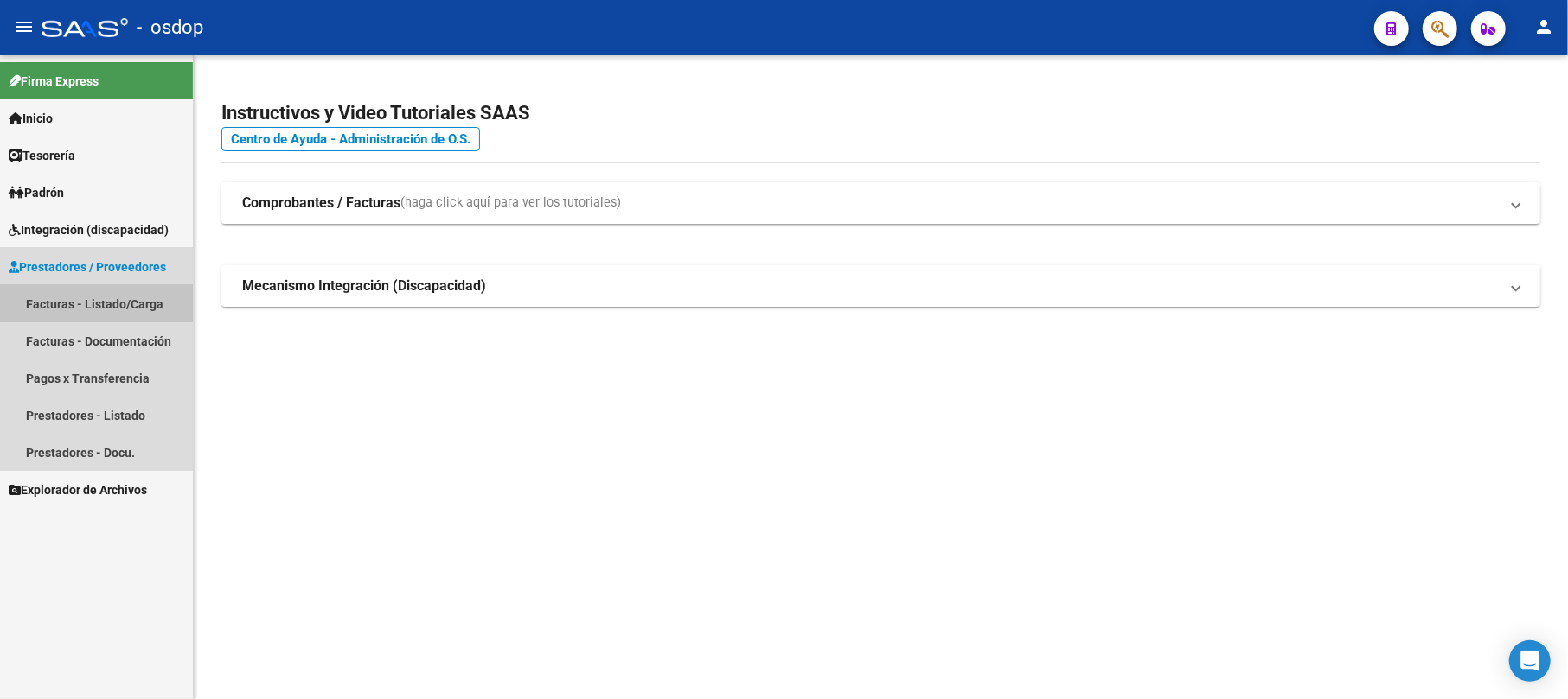
click at [146, 305] on link "Facturas - Listado/Carga" at bounding box center [96, 304] width 193 height 37
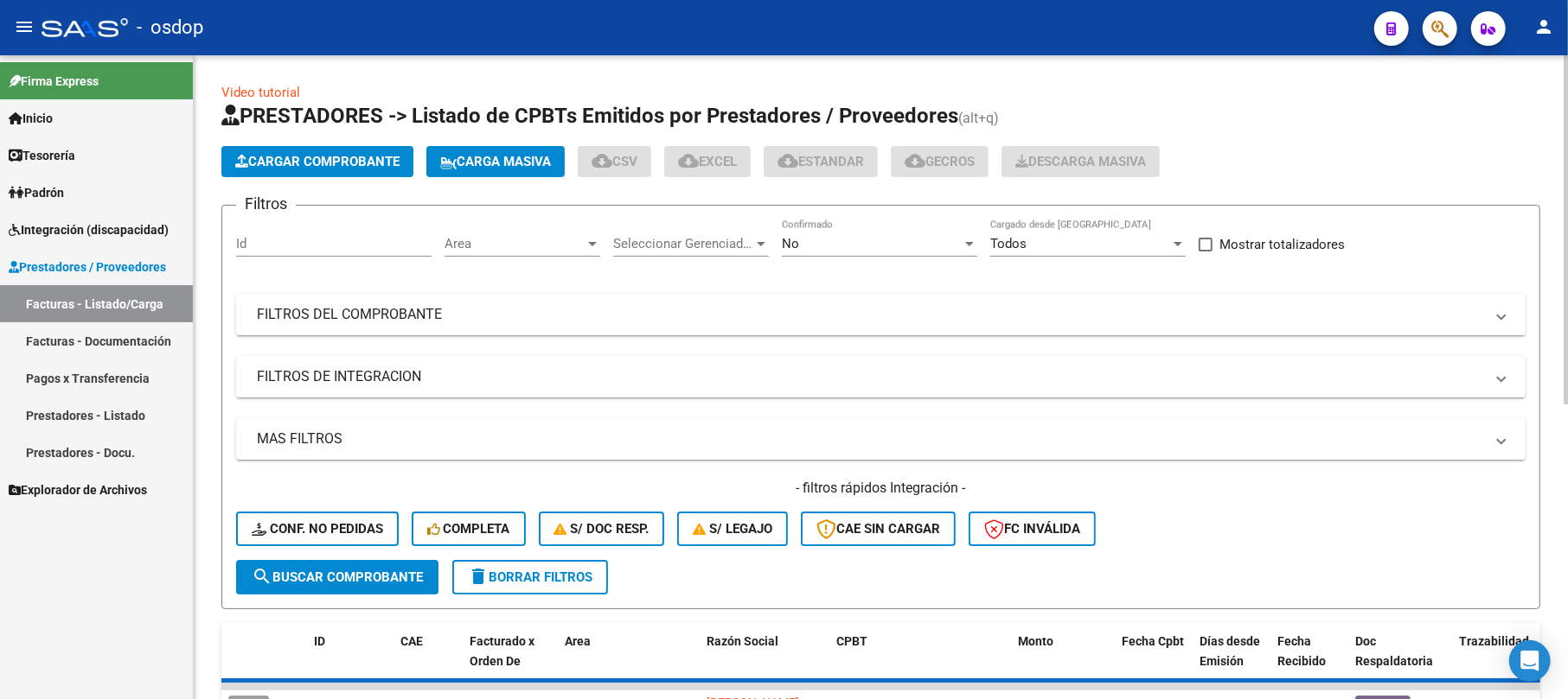
click at [289, 247] on input "Id" at bounding box center [334, 244] width 196 height 16
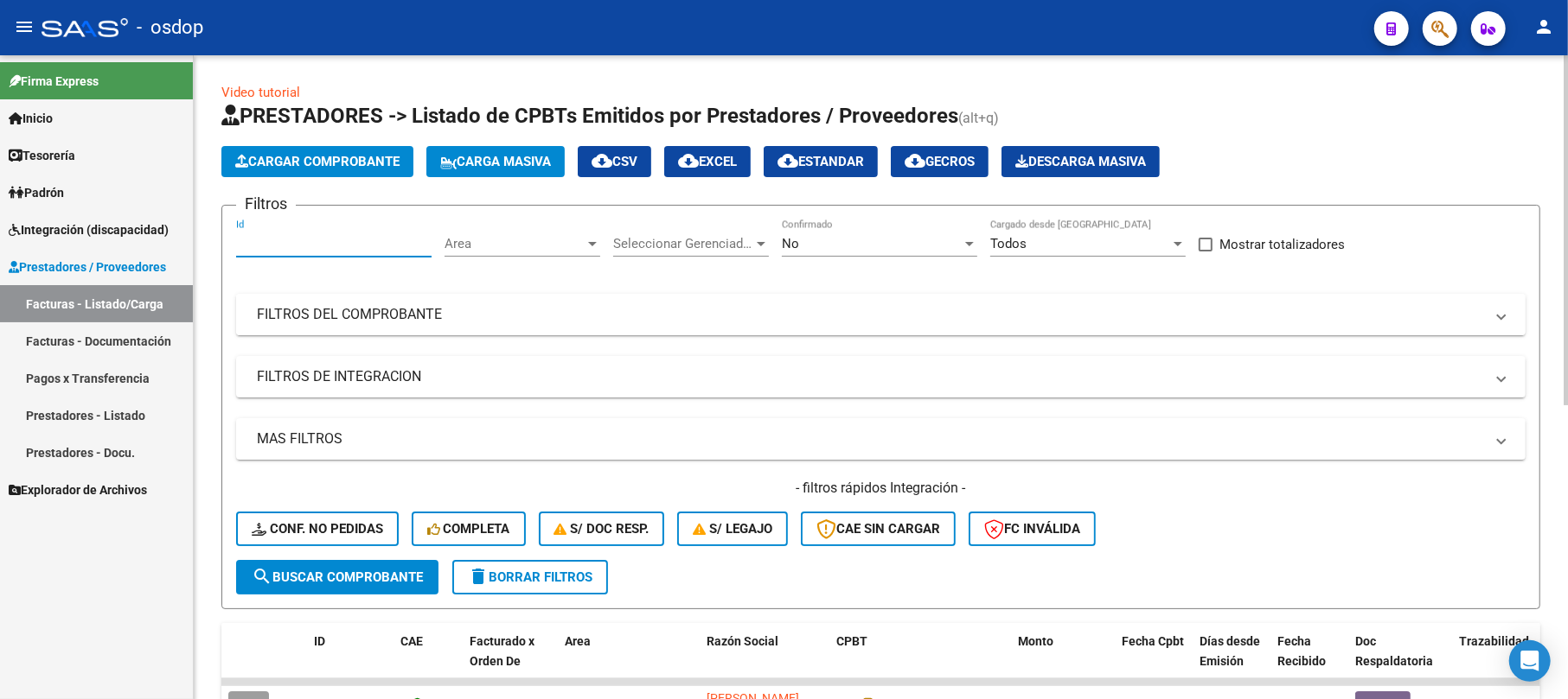
click at [326, 322] on mat-panel-title "FILTROS DEL COMPROBANTE" at bounding box center [871, 315] width 1227 height 19
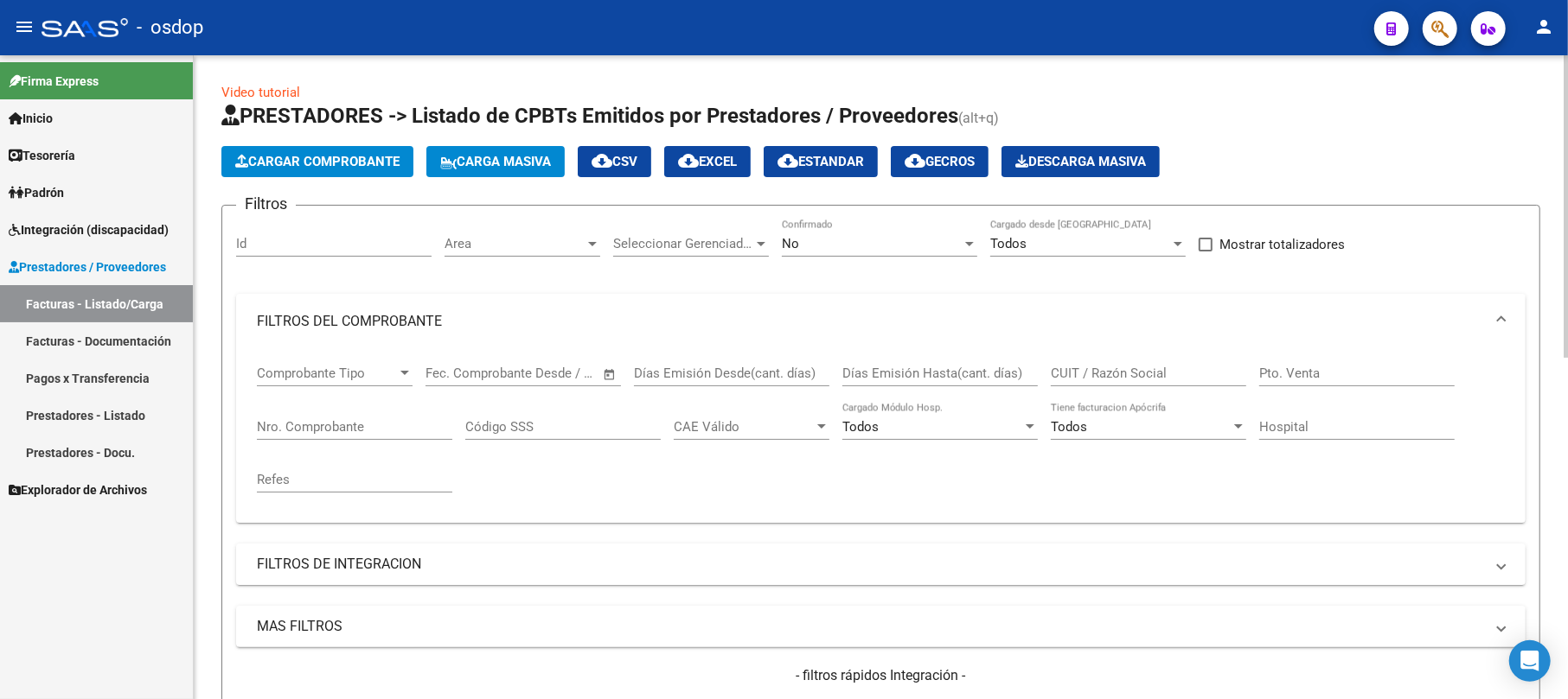
click at [299, 422] on input "Nro. Comprobante" at bounding box center [355, 427] width 196 height 16
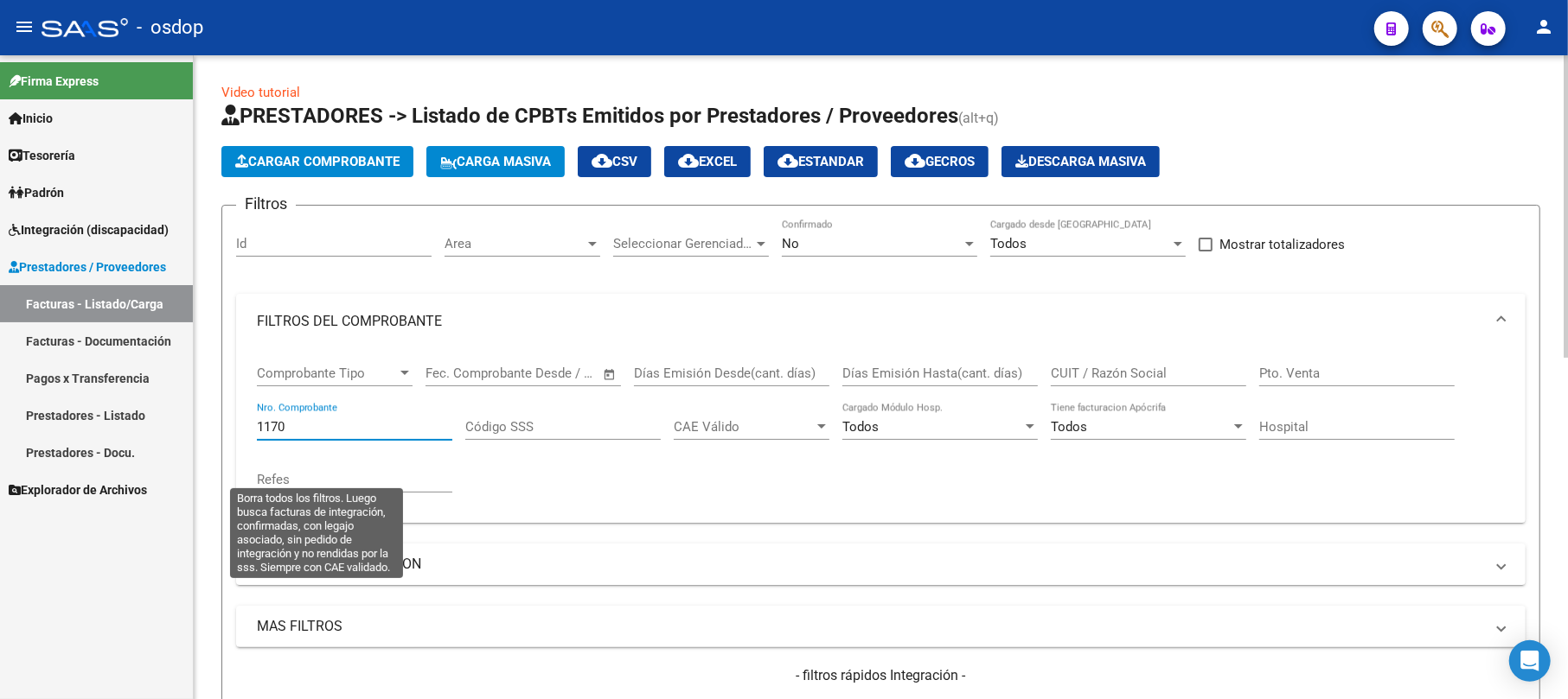
scroll to position [115, 0]
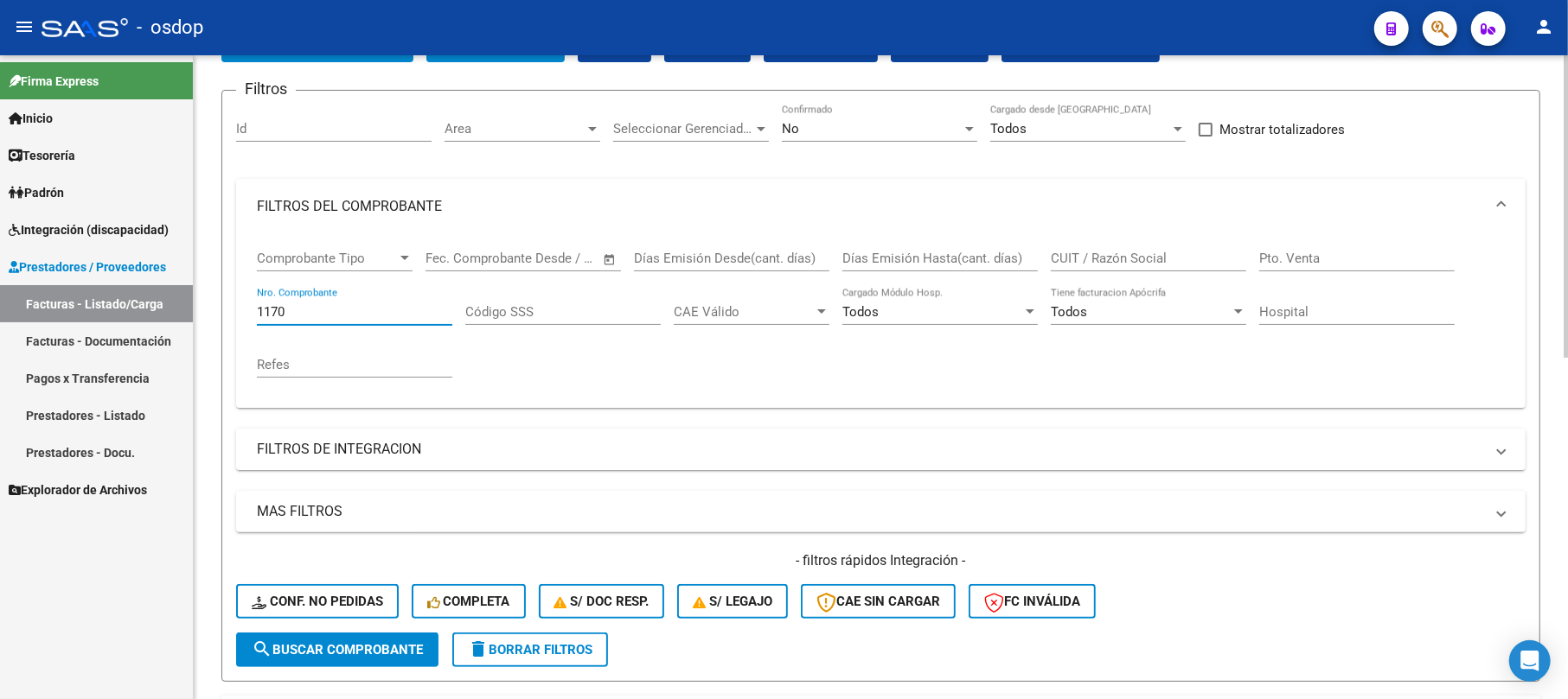
type input "1170"
click at [305, 644] on span "search Buscar Comprobante" at bounding box center [337, 650] width 171 height 16
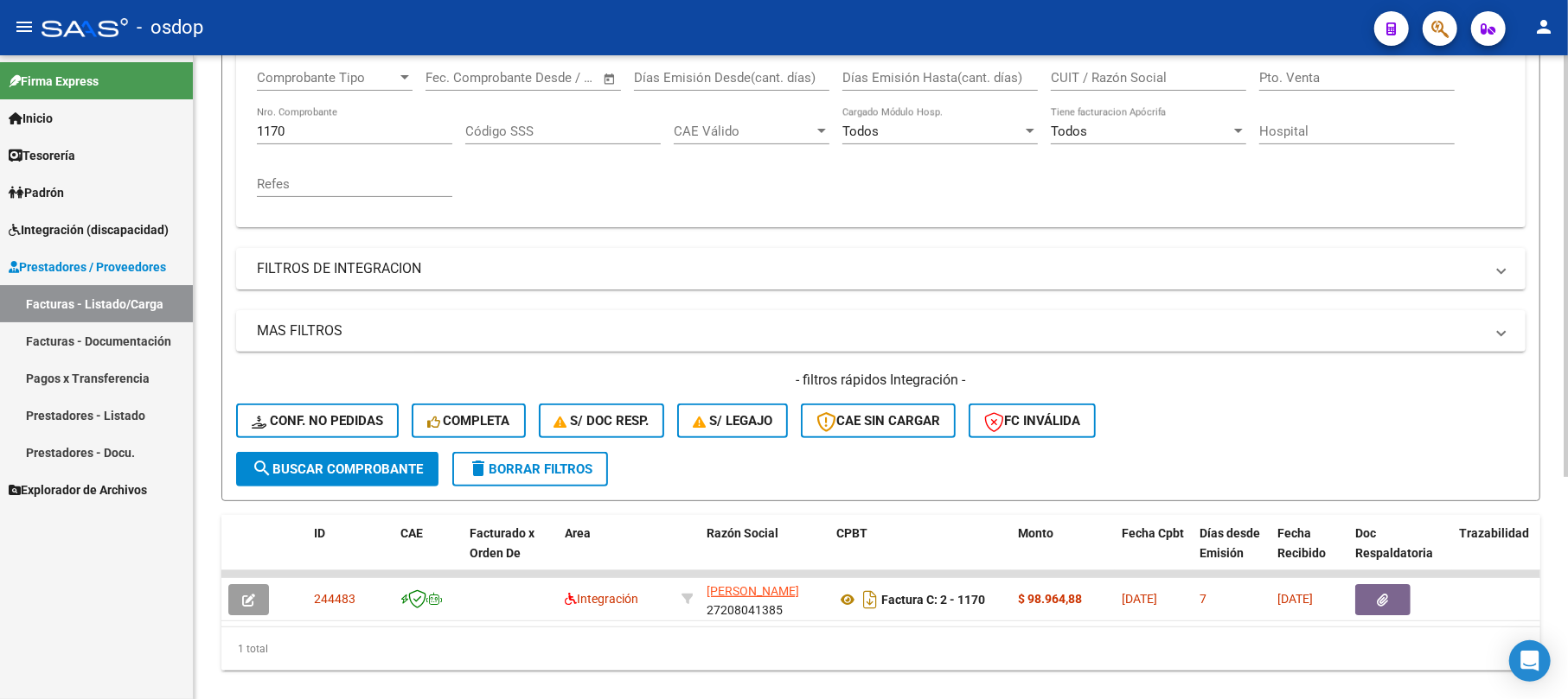
scroll to position [339, 0]
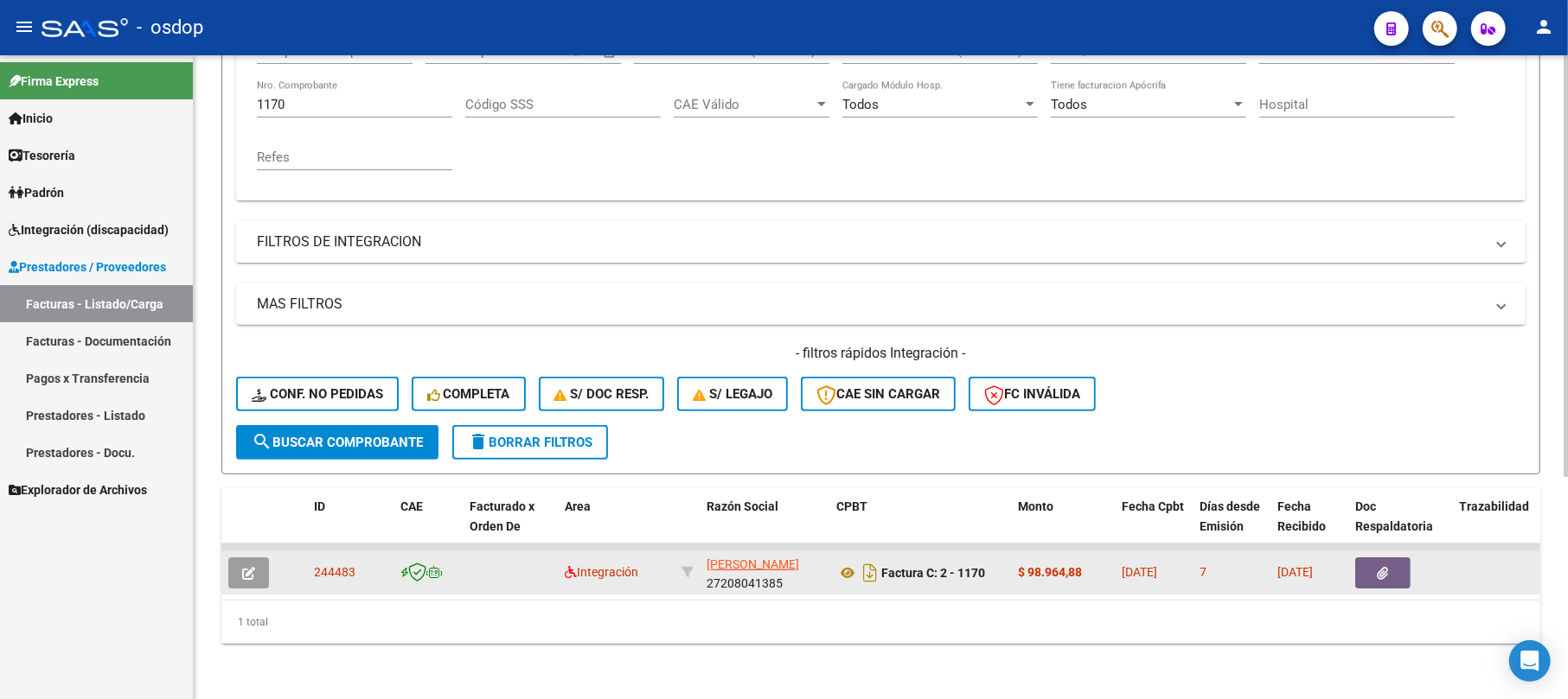
click at [247, 558] on button "button" at bounding box center [248, 574] width 41 height 31
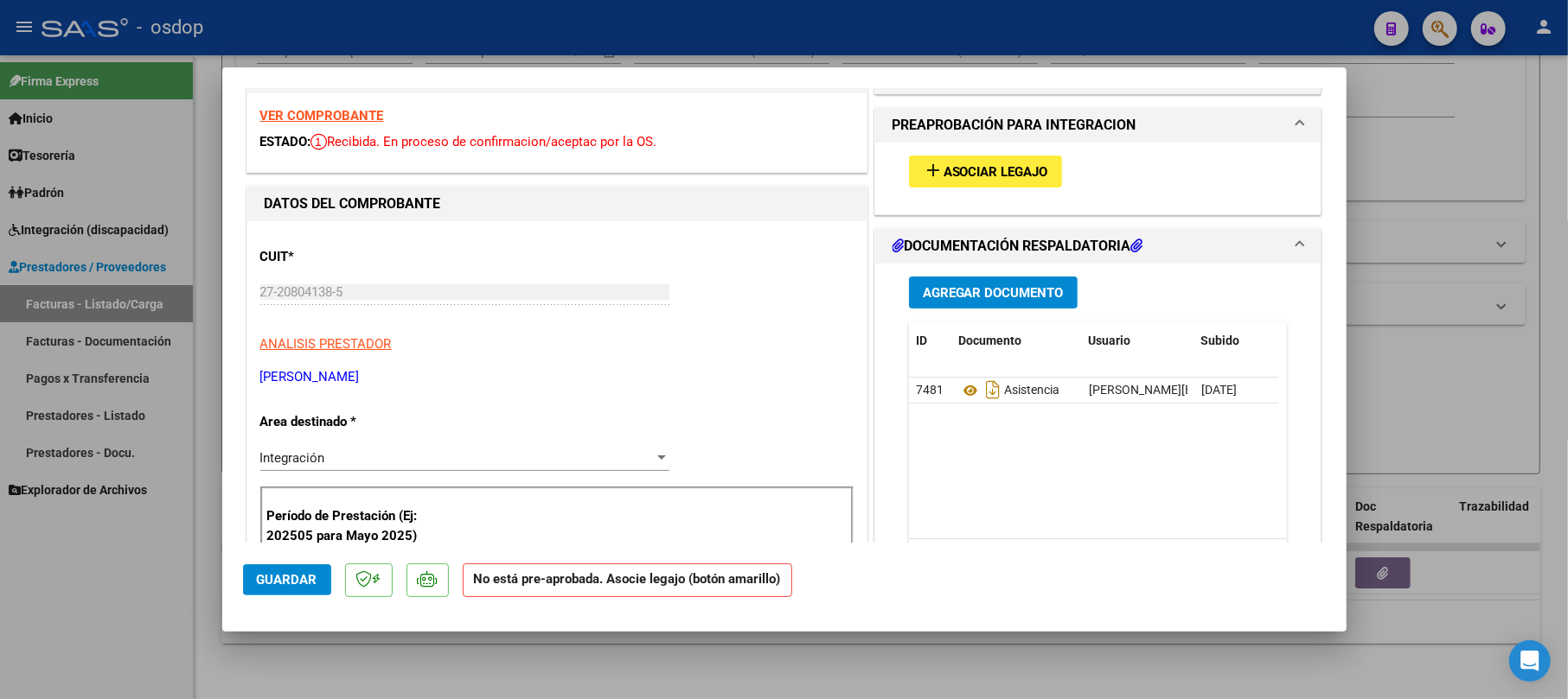
scroll to position [0, 0]
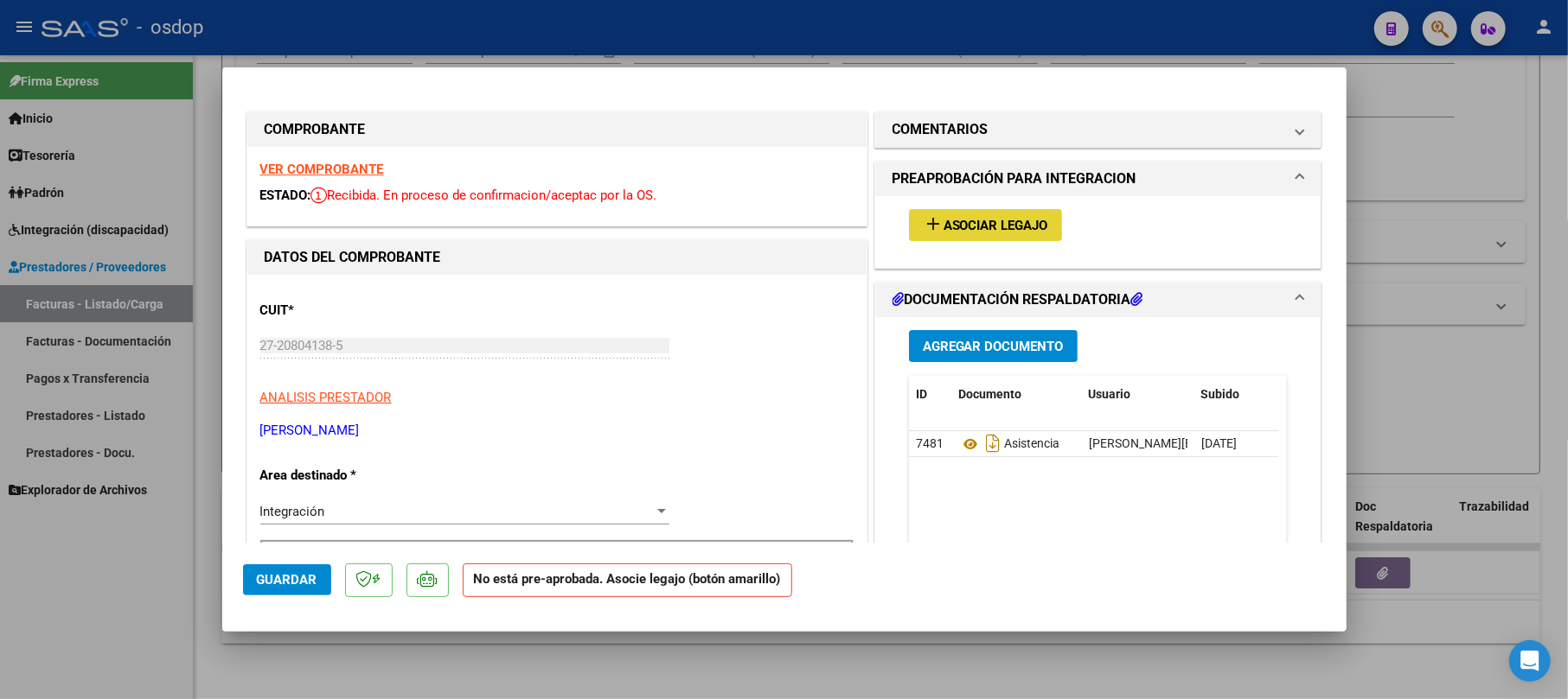
click at [973, 227] on span "Asociar Legajo" at bounding box center [995, 226] width 105 height 16
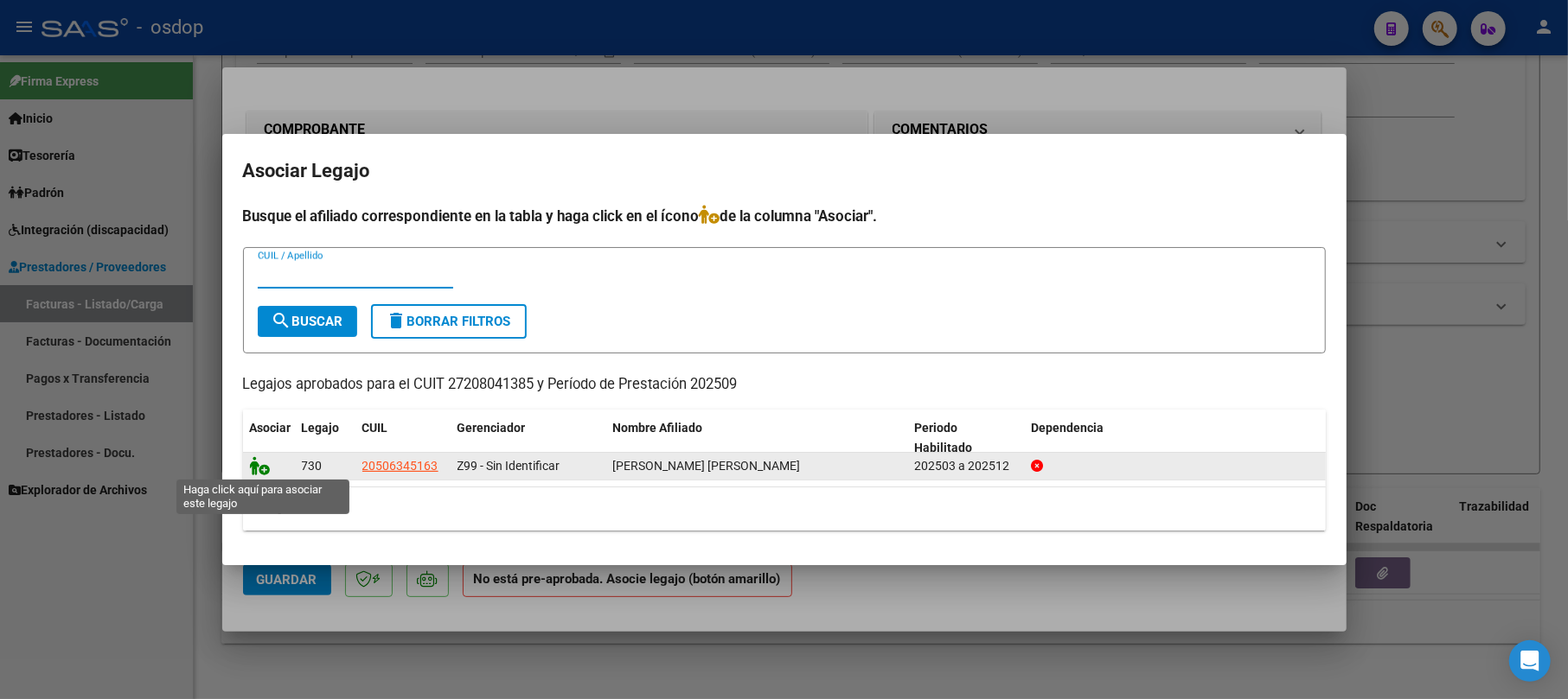
click at [265, 459] on icon at bounding box center [260, 466] width 21 height 19
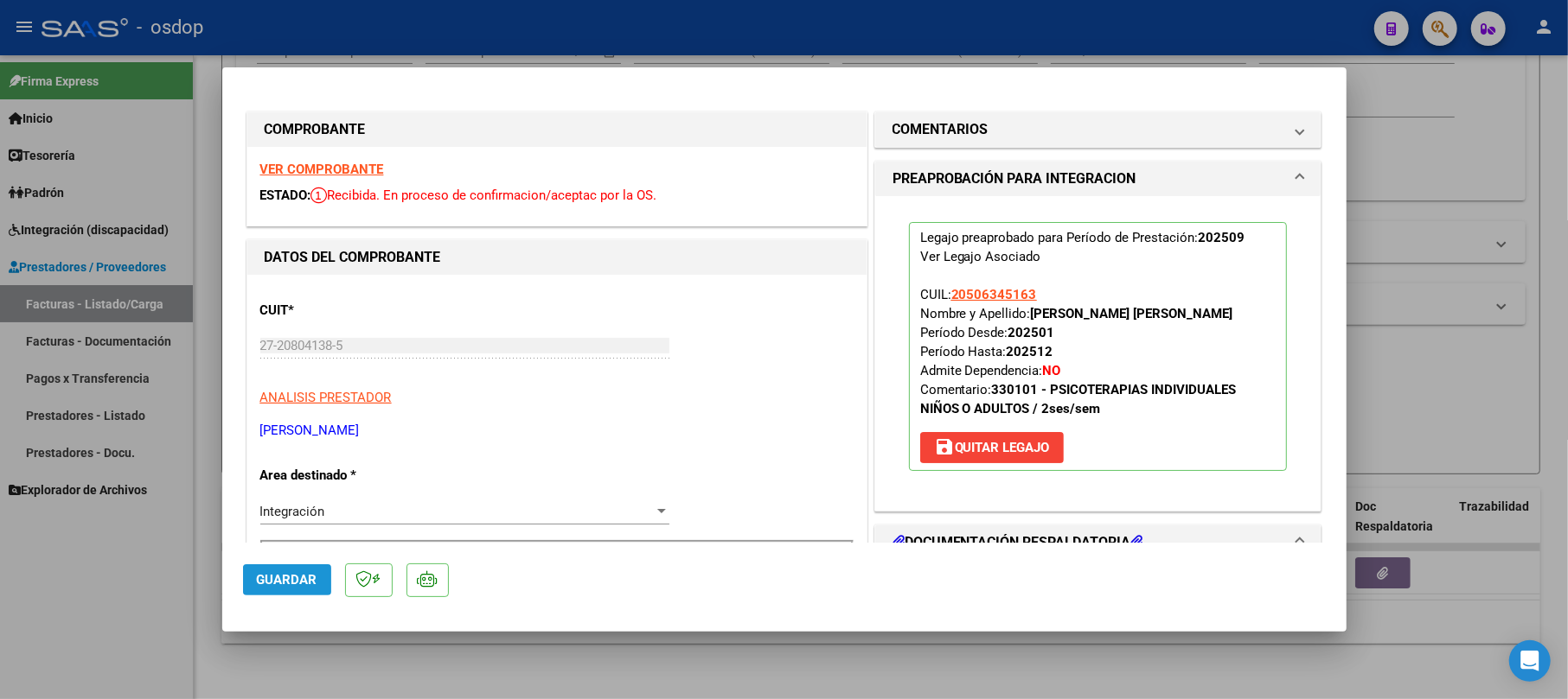
click at [305, 583] on span "Guardar" at bounding box center [287, 580] width 61 height 16
click at [1489, 372] on div at bounding box center [784, 350] width 1568 height 699
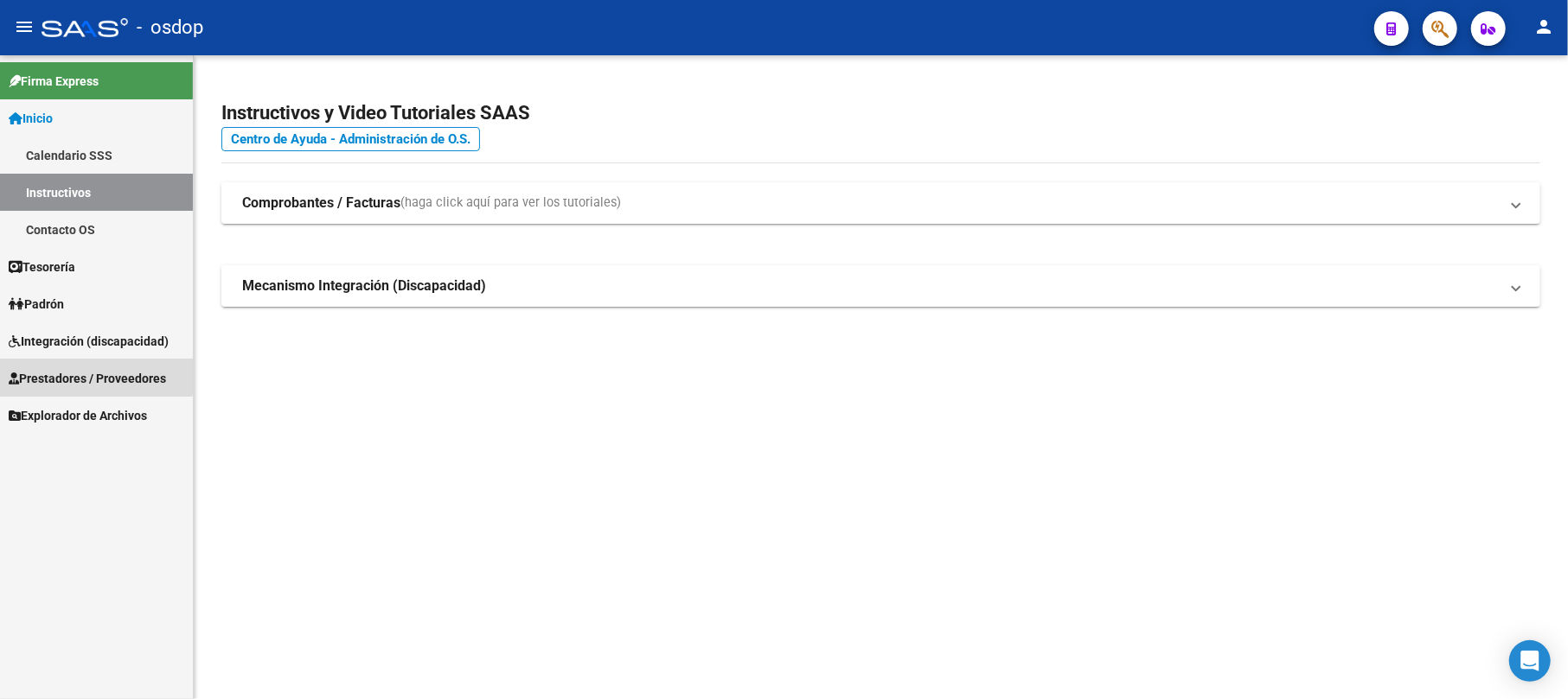
click at [85, 375] on span "Prestadores / Proveedores" at bounding box center [87, 379] width 157 height 19
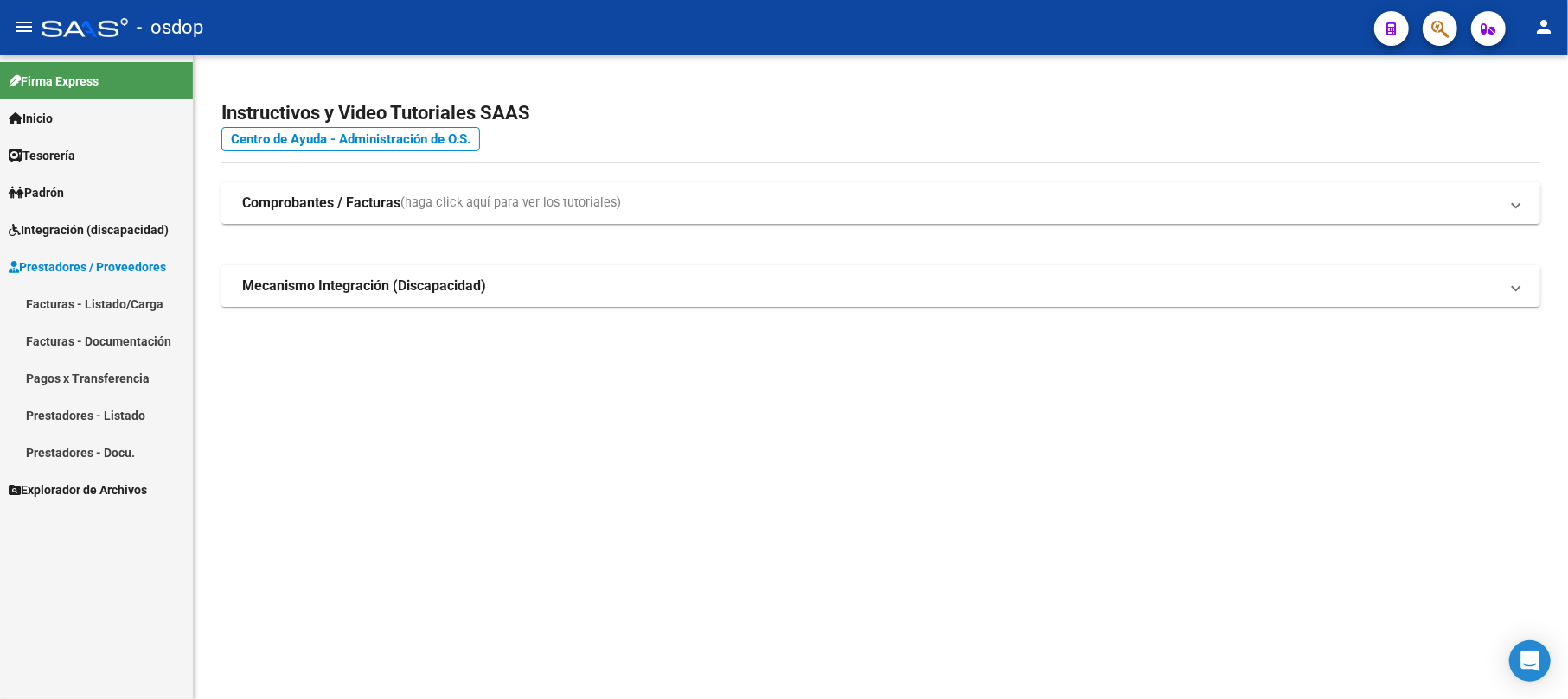
click at [149, 305] on link "Facturas - Listado/Carga" at bounding box center [96, 304] width 193 height 37
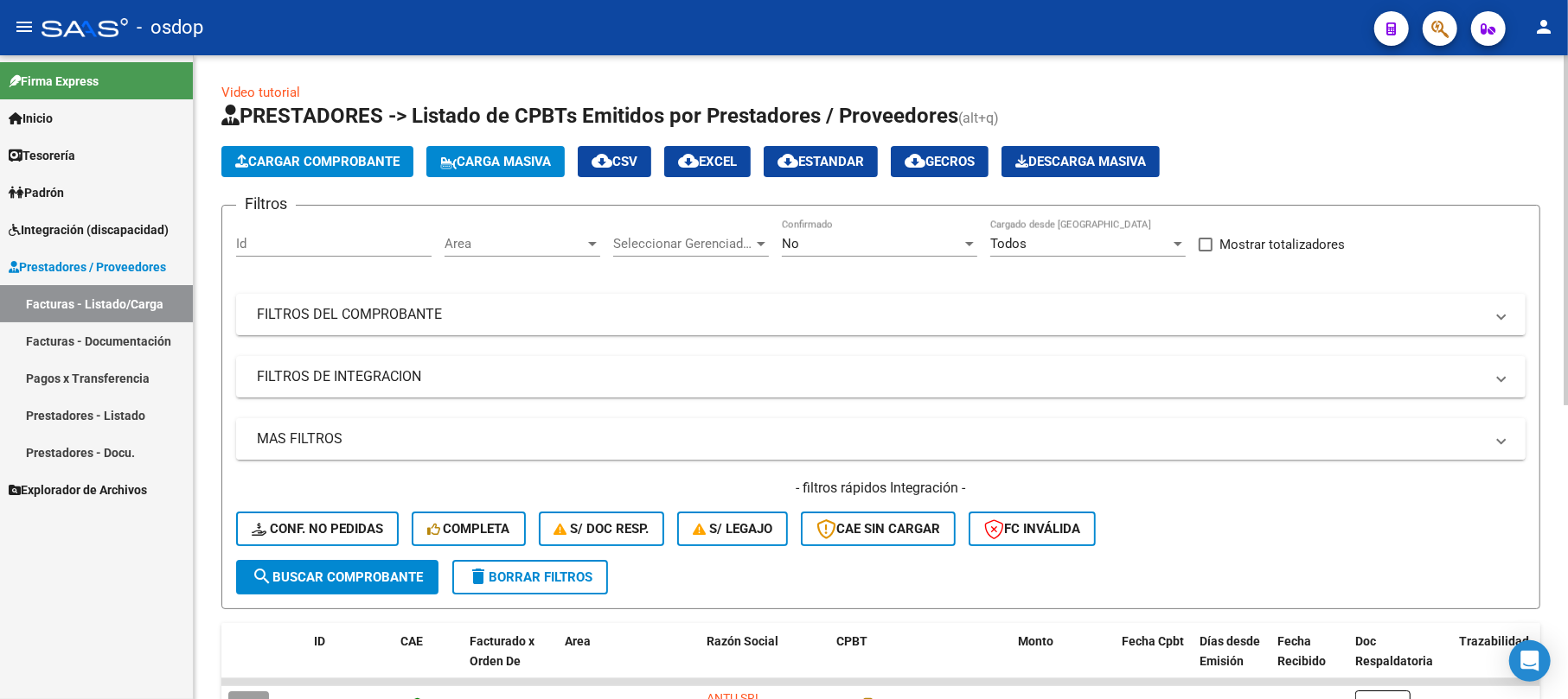
click at [361, 436] on mat-panel-title "MAS FILTROS" at bounding box center [871, 439] width 1227 height 19
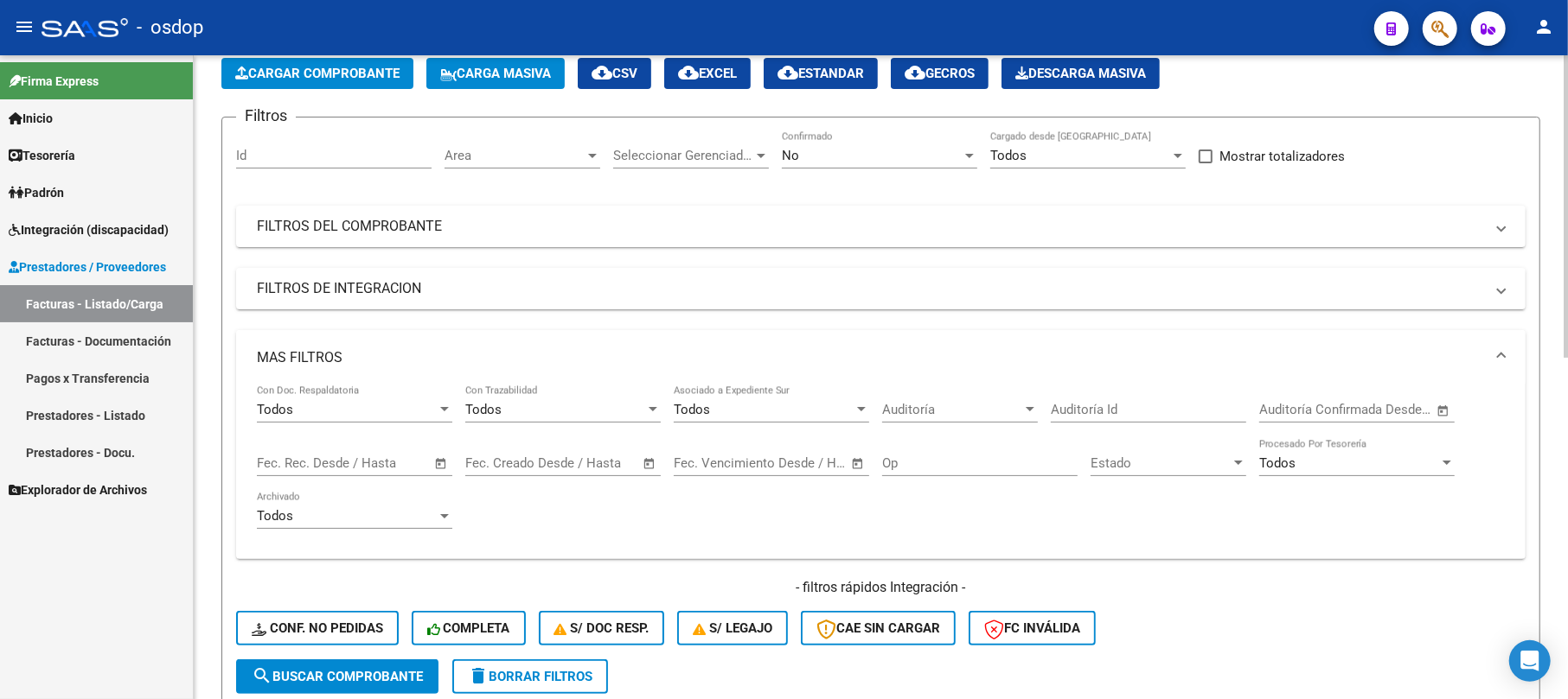
scroll to position [230, 0]
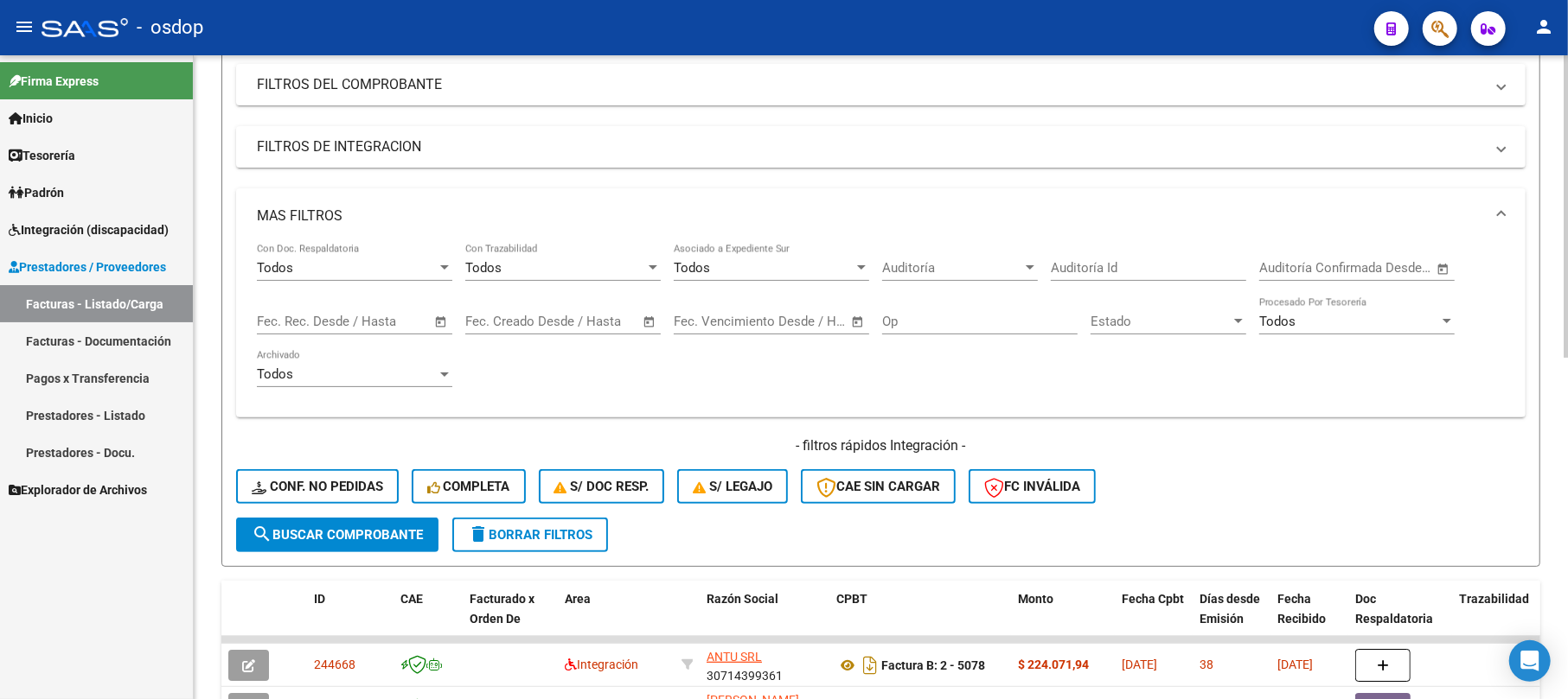
click at [302, 323] on input "text" at bounding box center [292, 322] width 70 height 16
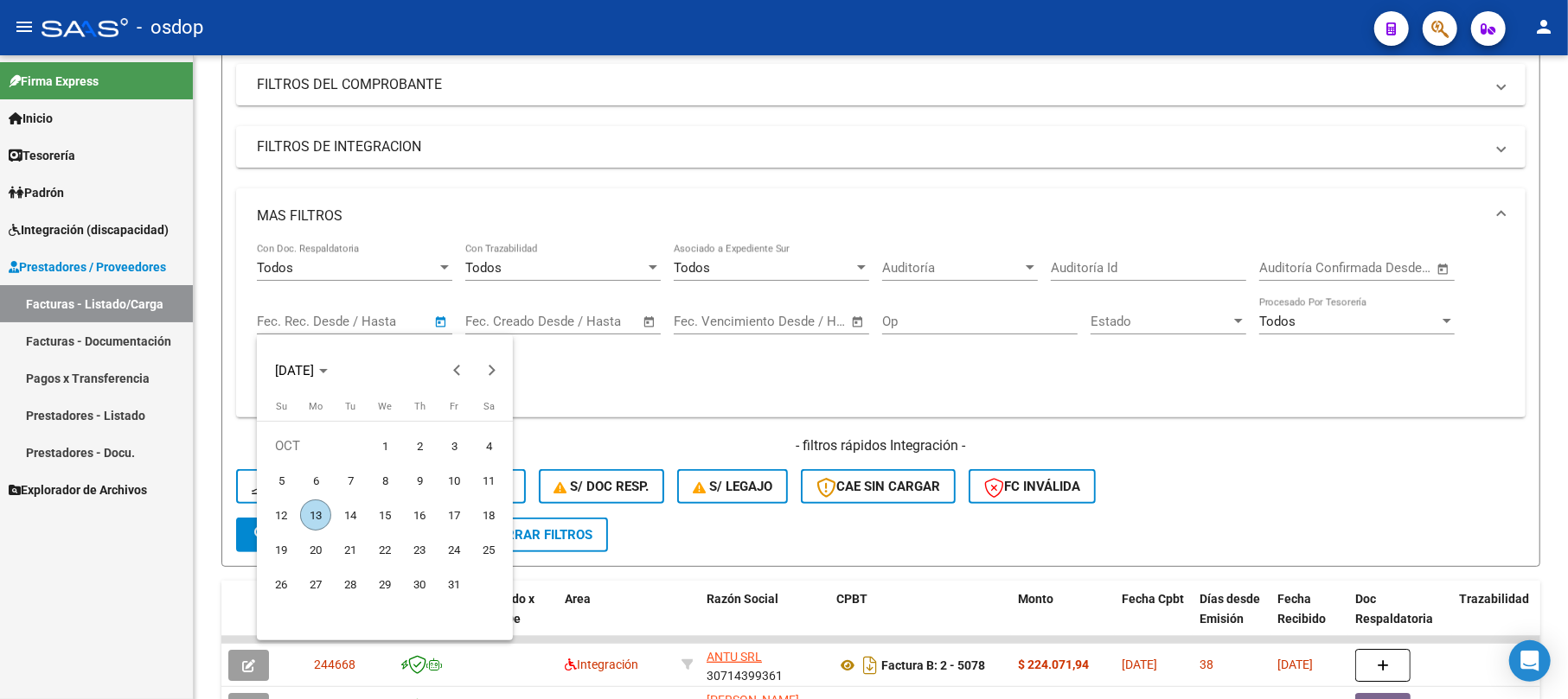
click at [323, 512] on span "13" at bounding box center [316, 516] width 31 height 31
type input "[DATE]"
click at [517, 320] on div at bounding box center [784, 350] width 1568 height 699
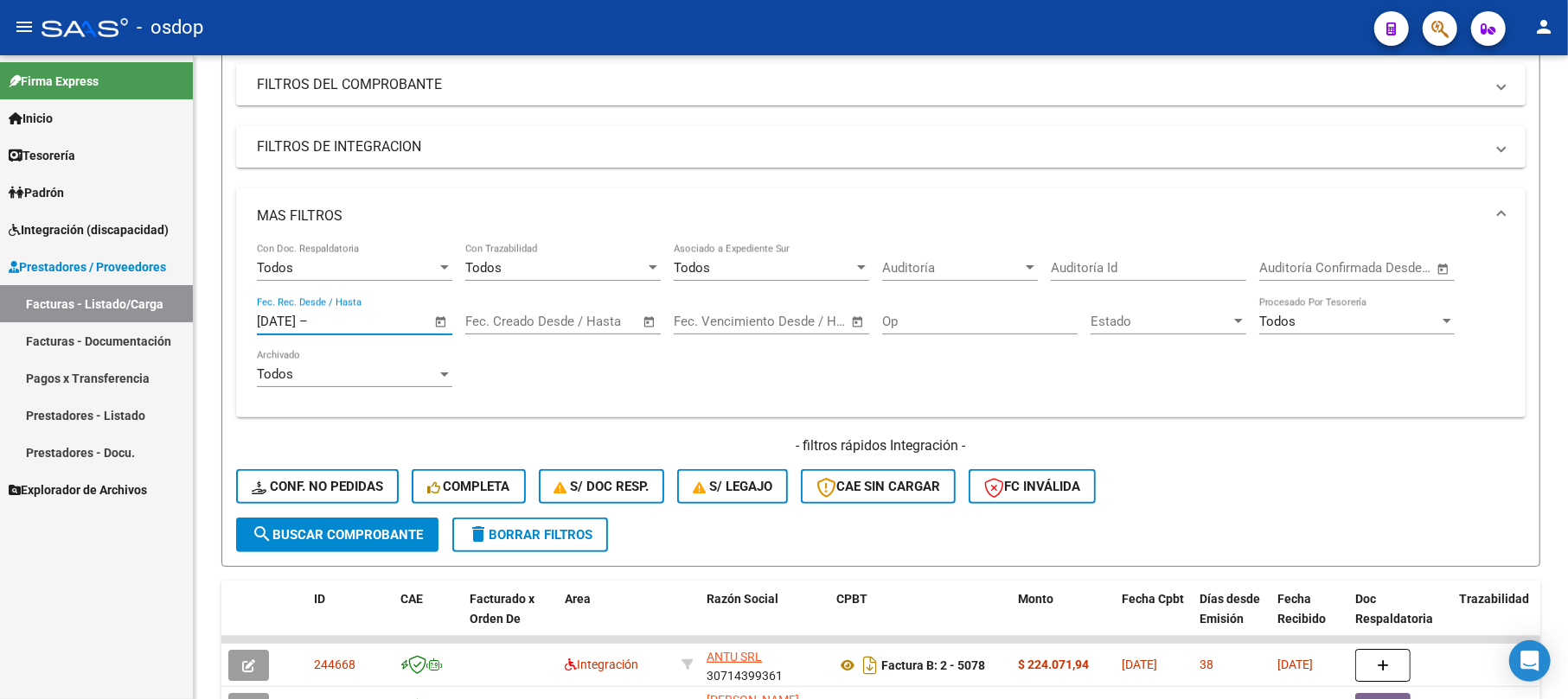
click at [517, 320] on input "text" at bounding box center [500, 322] width 70 height 16
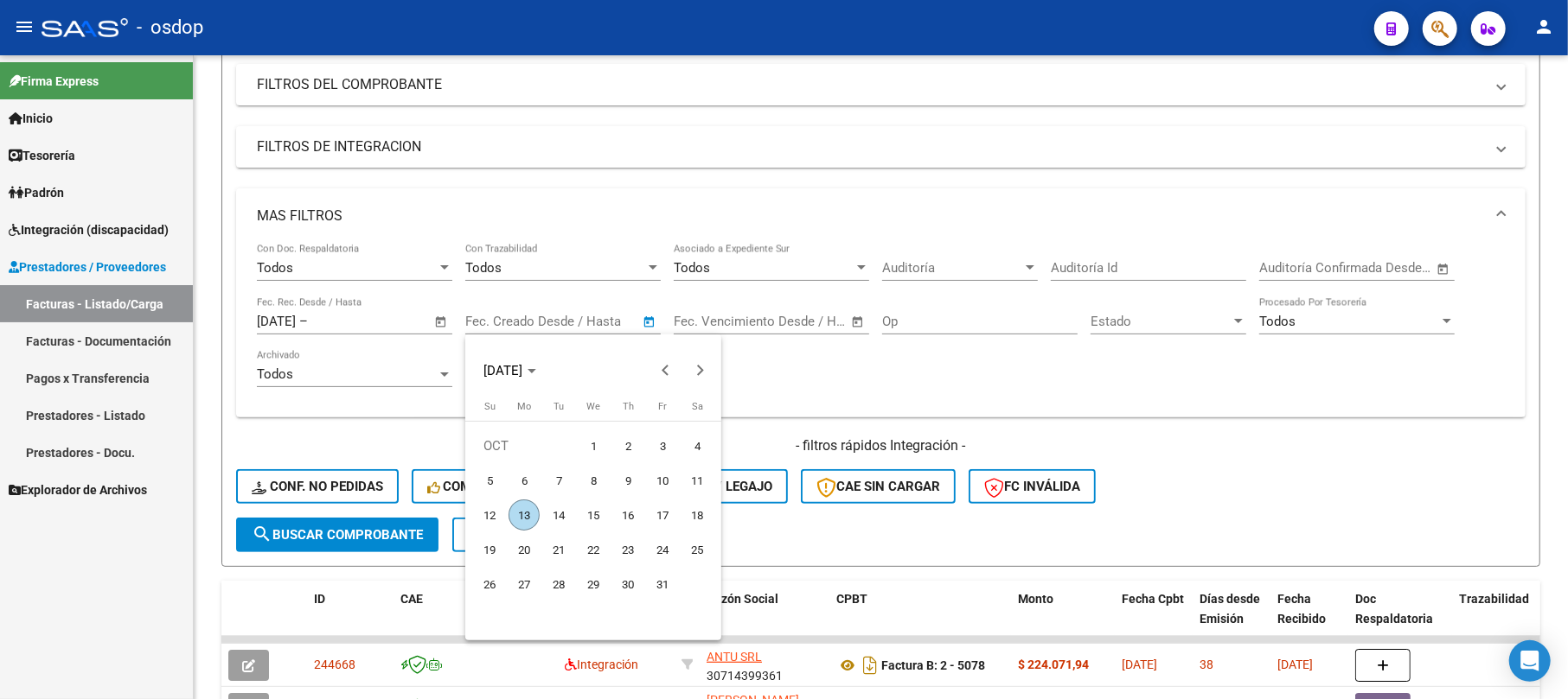
drag, startPoint x: 523, startPoint y: 510, endPoint x: 788, endPoint y: 426, distance: 278.0
click at [523, 507] on span "13" at bounding box center [524, 516] width 31 height 31
type input "[DATE]"
click at [776, 318] on div at bounding box center [784, 350] width 1568 height 699
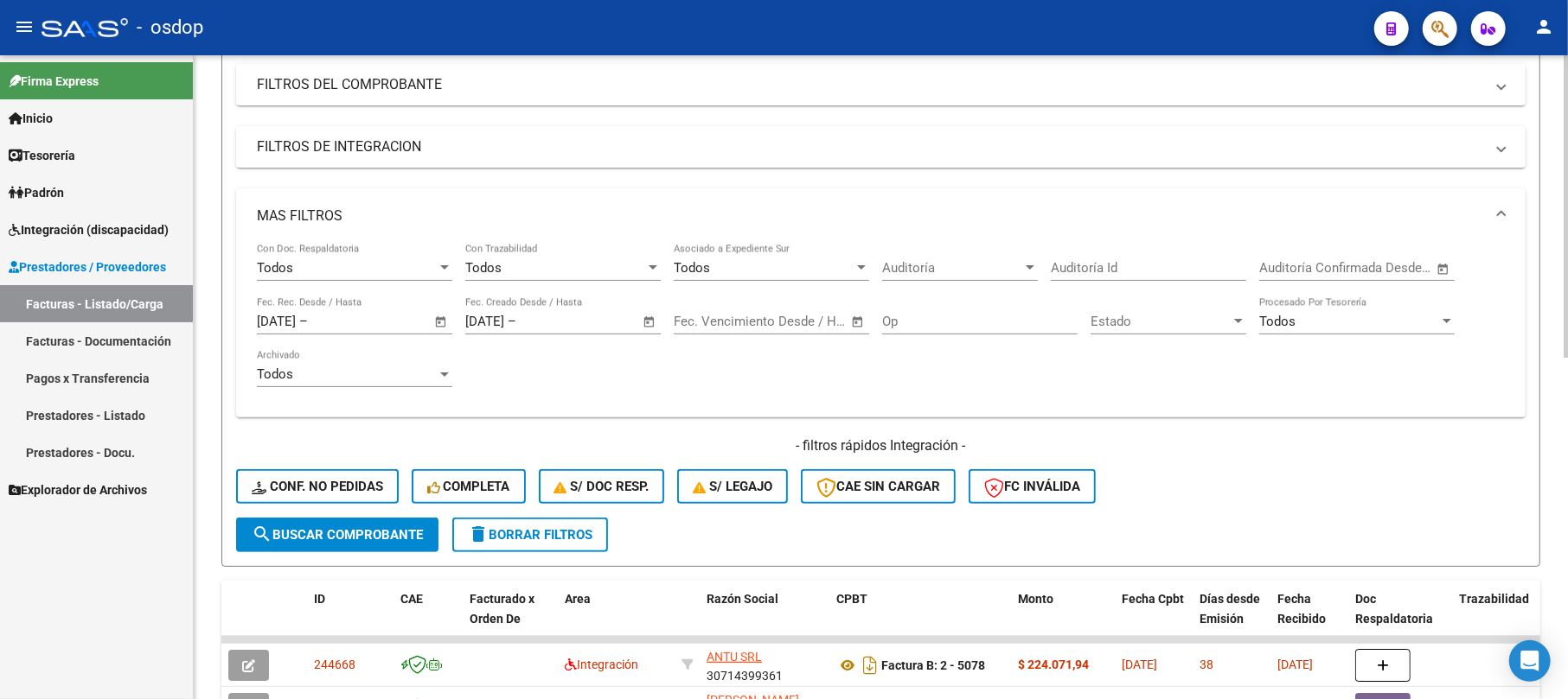
click at [747, 318] on span "–" at bounding box center [751, 322] width 9 height 16
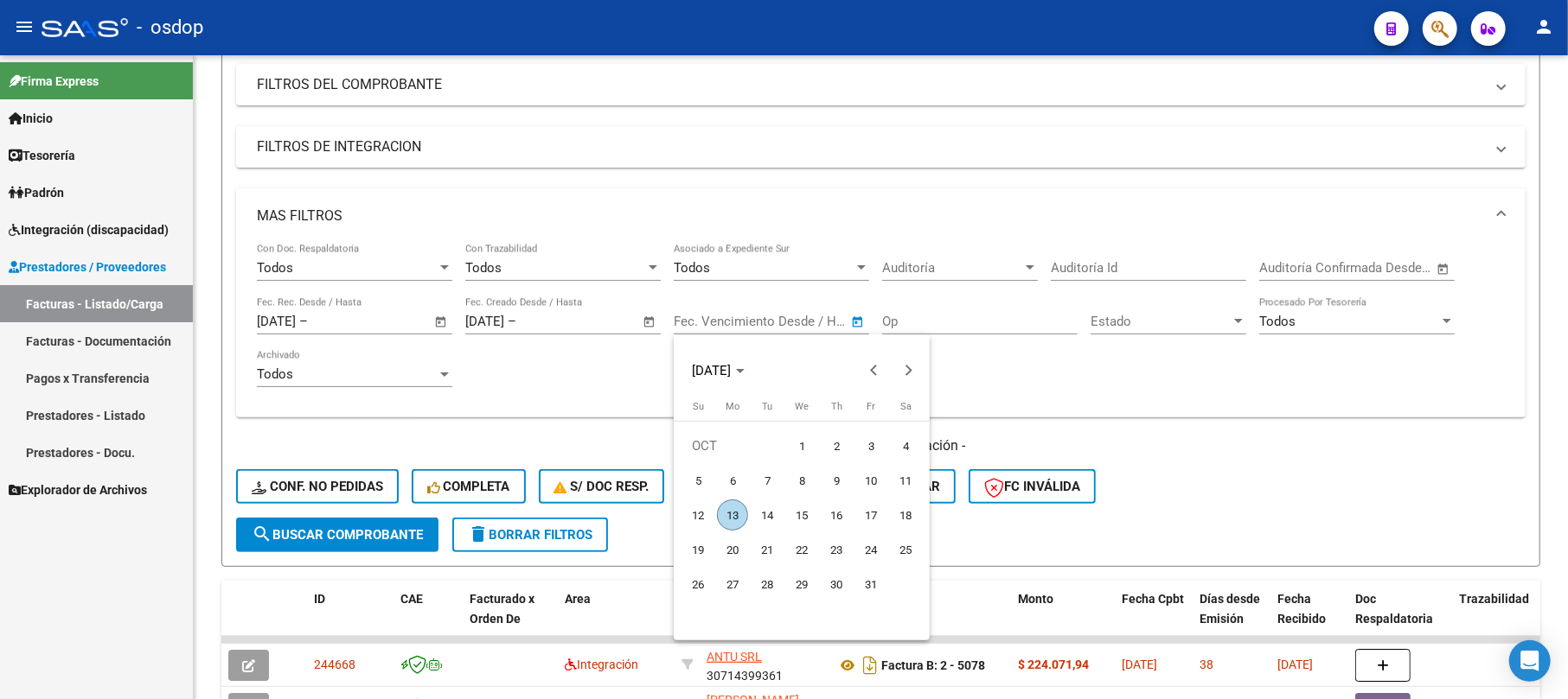
click at [552, 378] on div at bounding box center [784, 350] width 1568 height 699
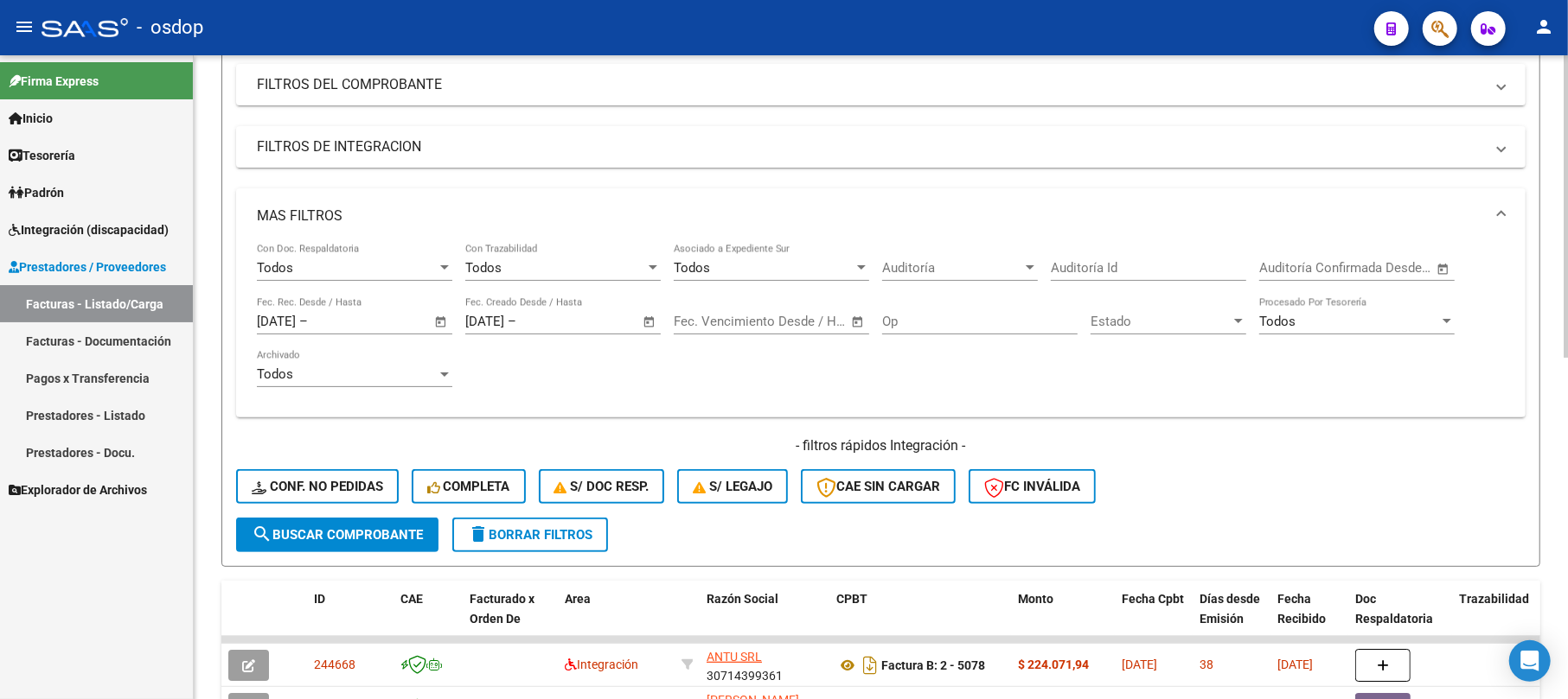
click at [365, 528] on span "search Buscar Comprobante" at bounding box center [337, 535] width 171 height 16
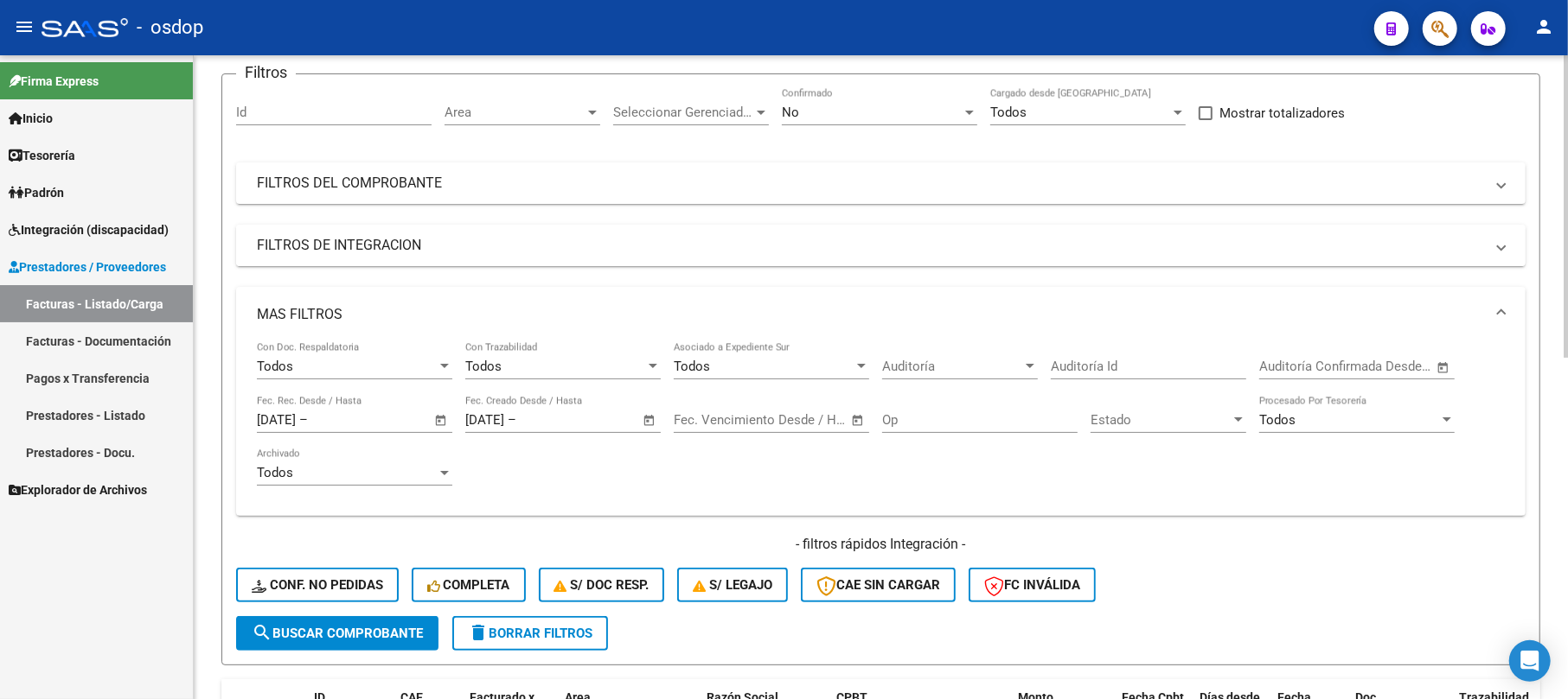
scroll to position [0, 0]
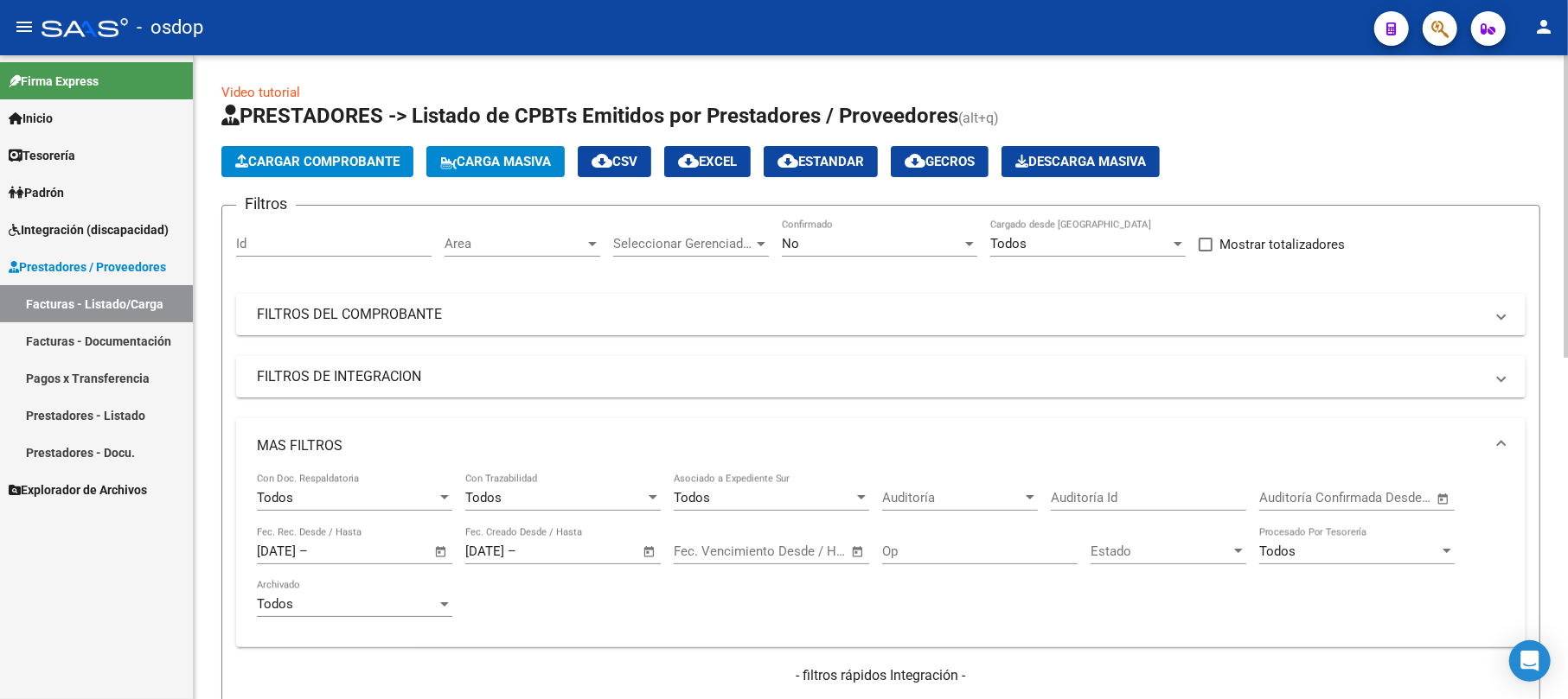
click at [698, 159] on mat-icon "cloud_download" at bounding box center [688, 161] width 21 height 21
click at [375, 313] on mat-panel-title "FILTROS DEL COMPROBANTE" at bounding box center [871, 315] width 1227 height 19
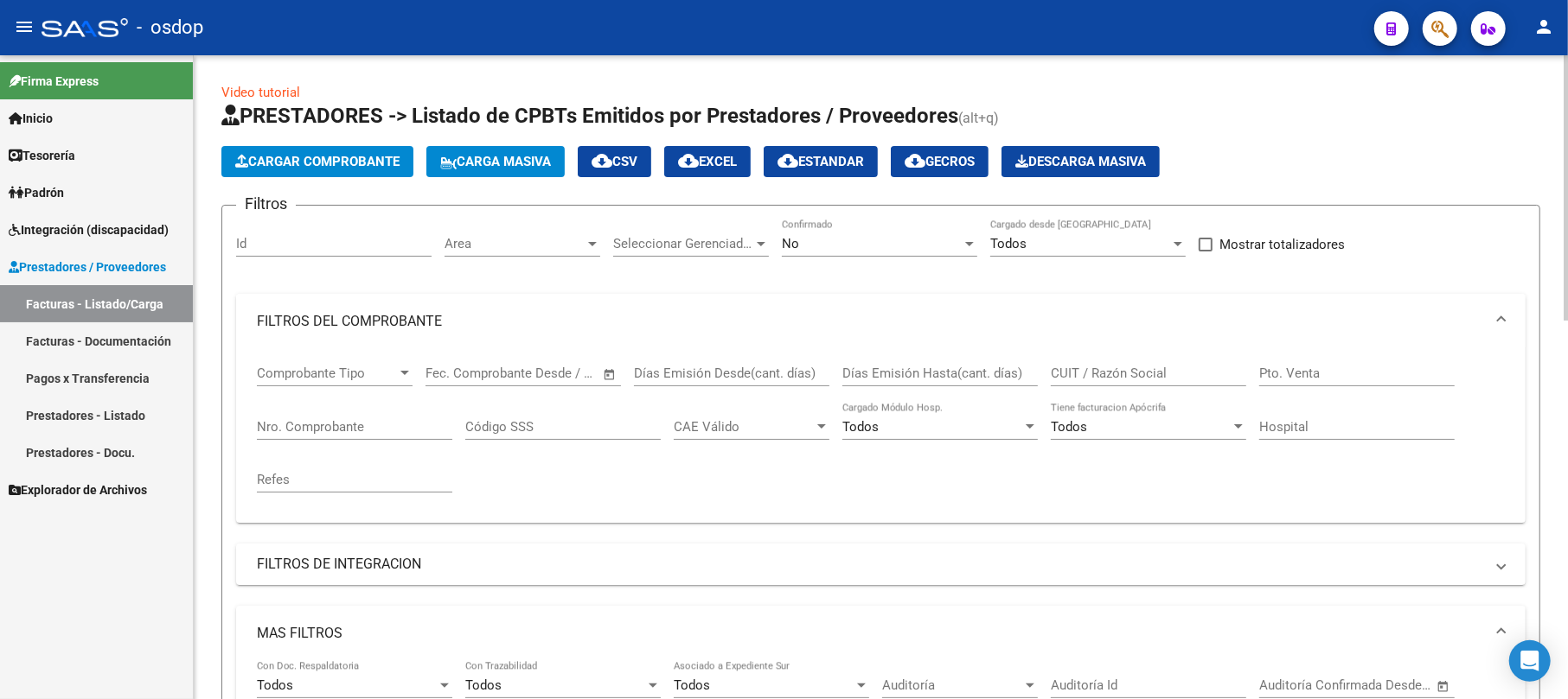
scroll to position [230, 0]
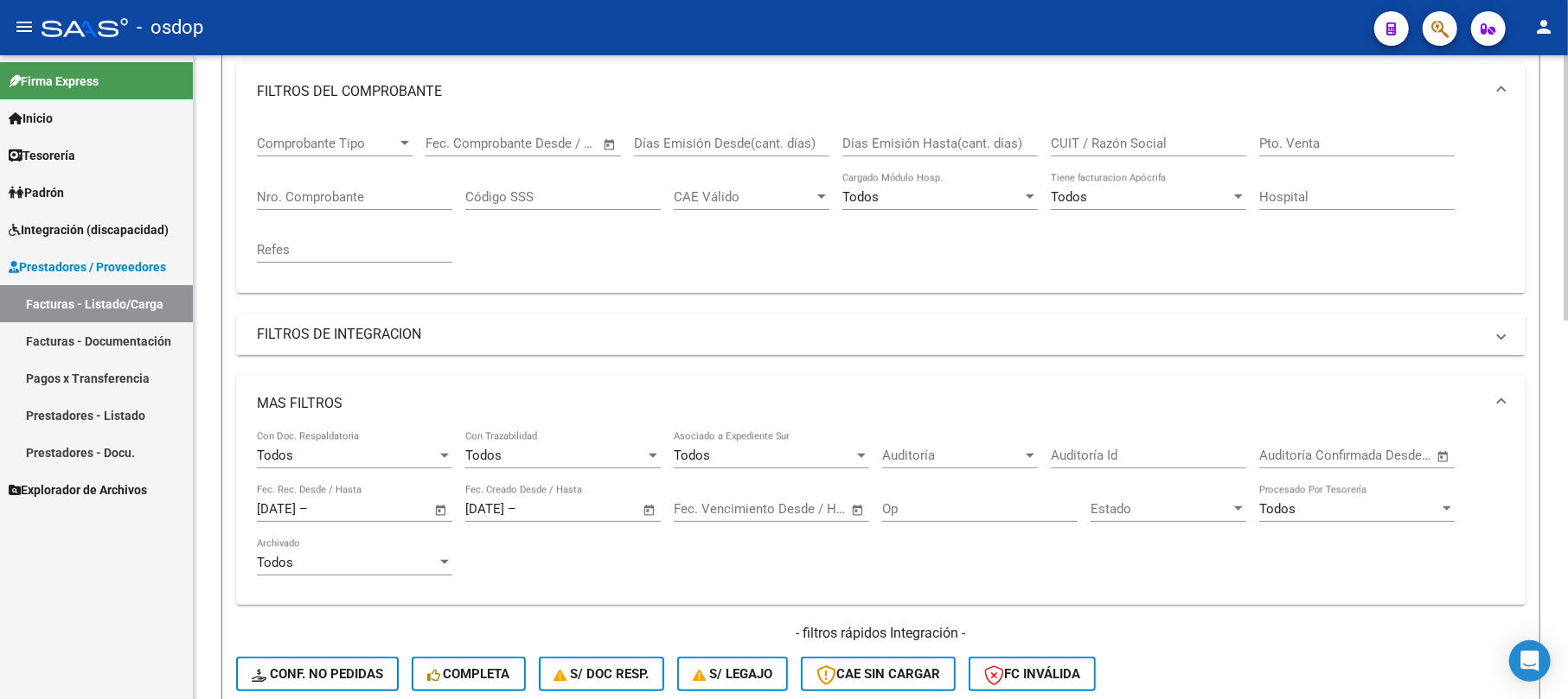
click at [433, 343] on mat-panel-title "FILTROS DE INTEGRACION" at bounding box center [871, 335] width 1227 height 19
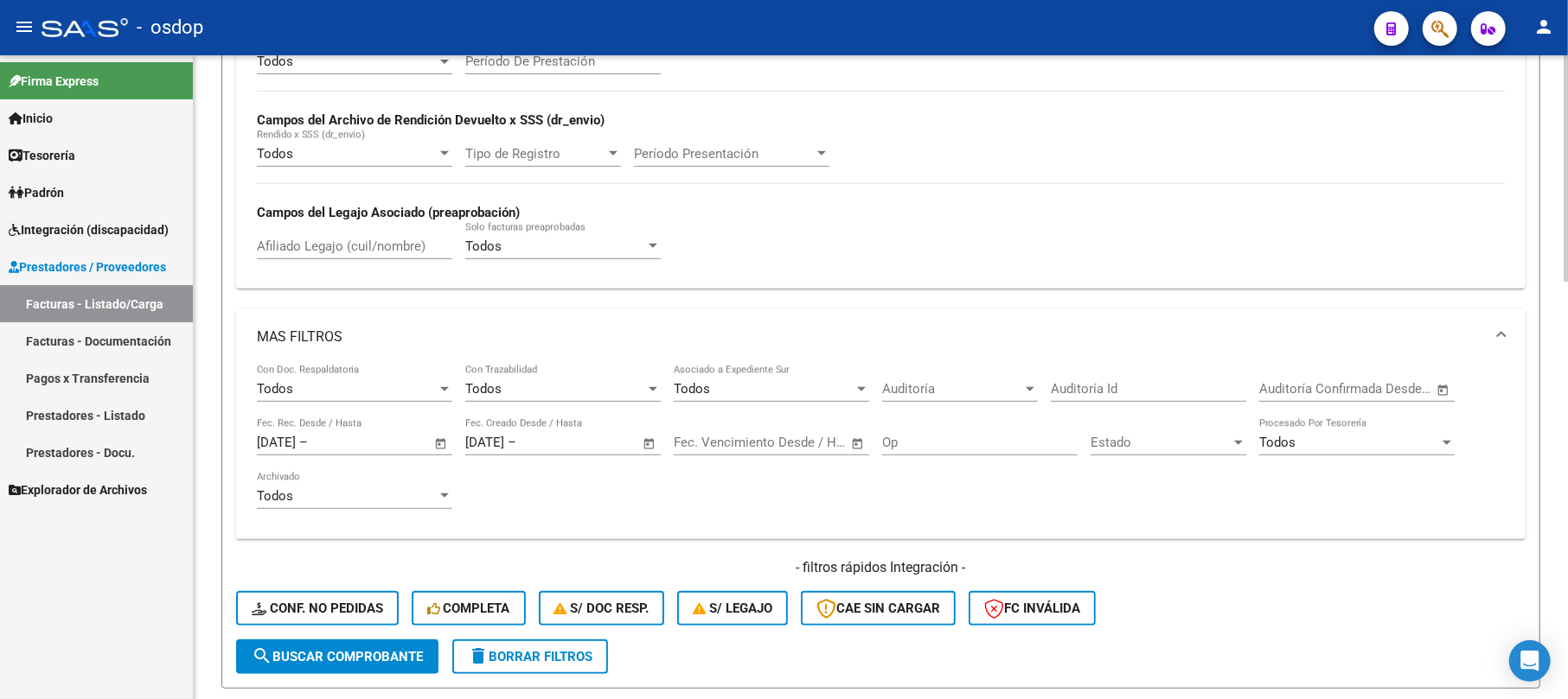
scroll to position [576, 0]
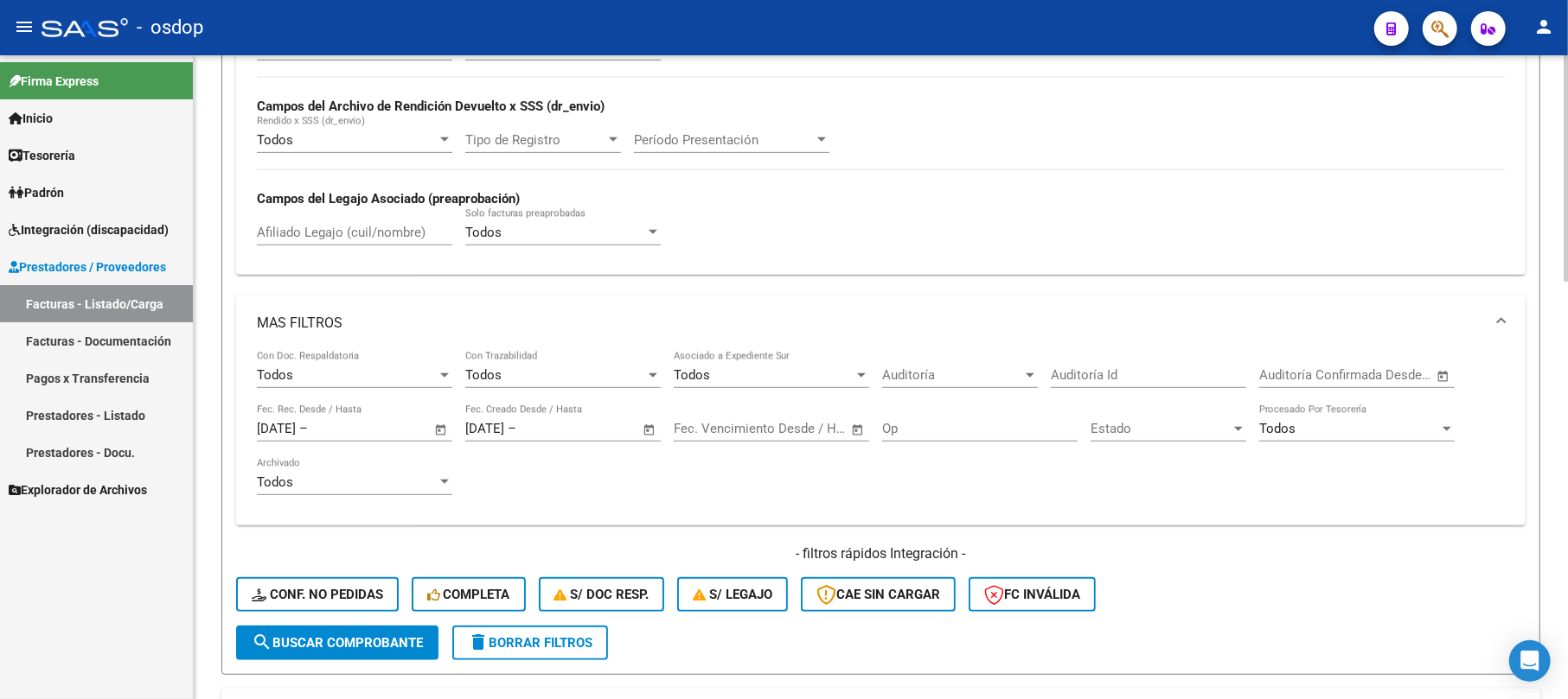
click at [804, 424] on input "text" at bounding box center [800, 429] width 84 height 16
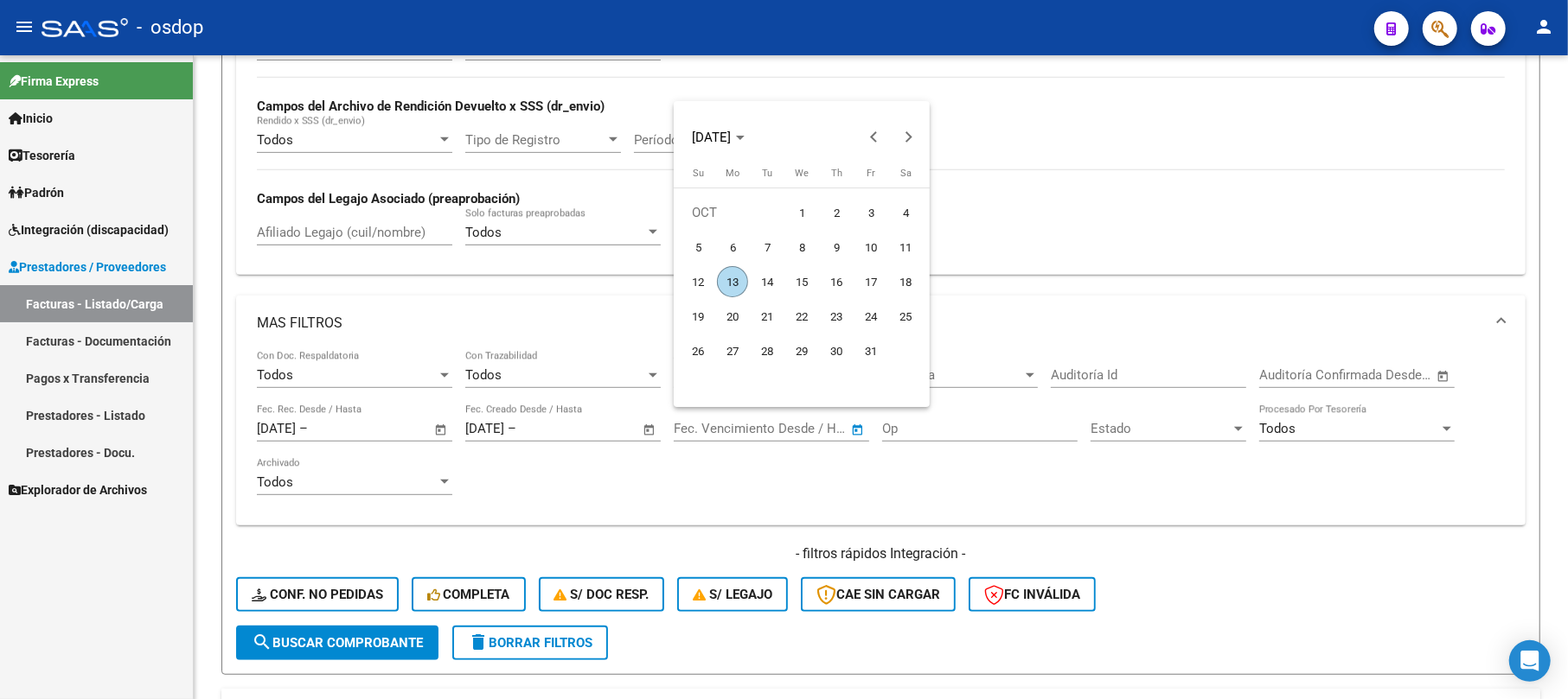
click at [566, 472] on div at bounding box center [784, 350] width 1568 height 699
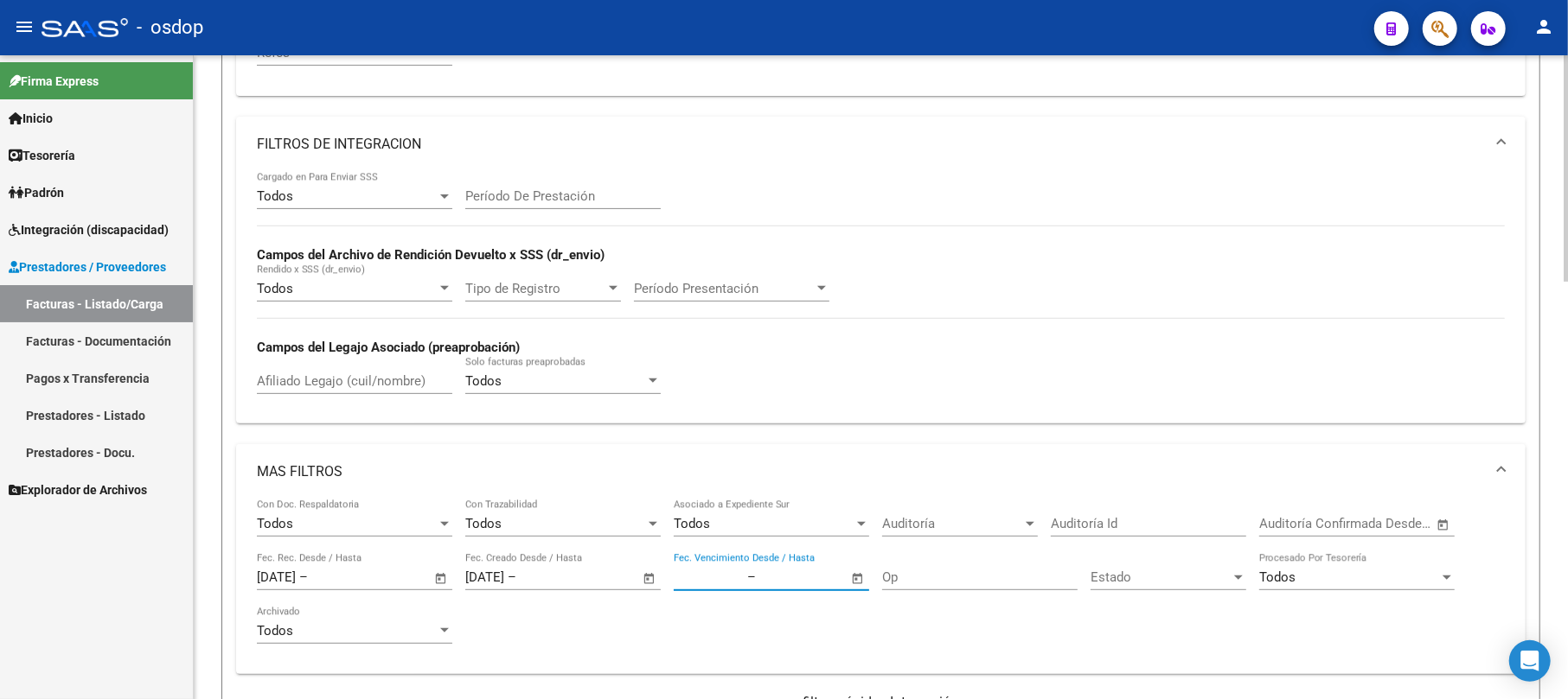
scroll to position [461, 0]
